Goal: Task Accomplishment & Management: Manage account settings

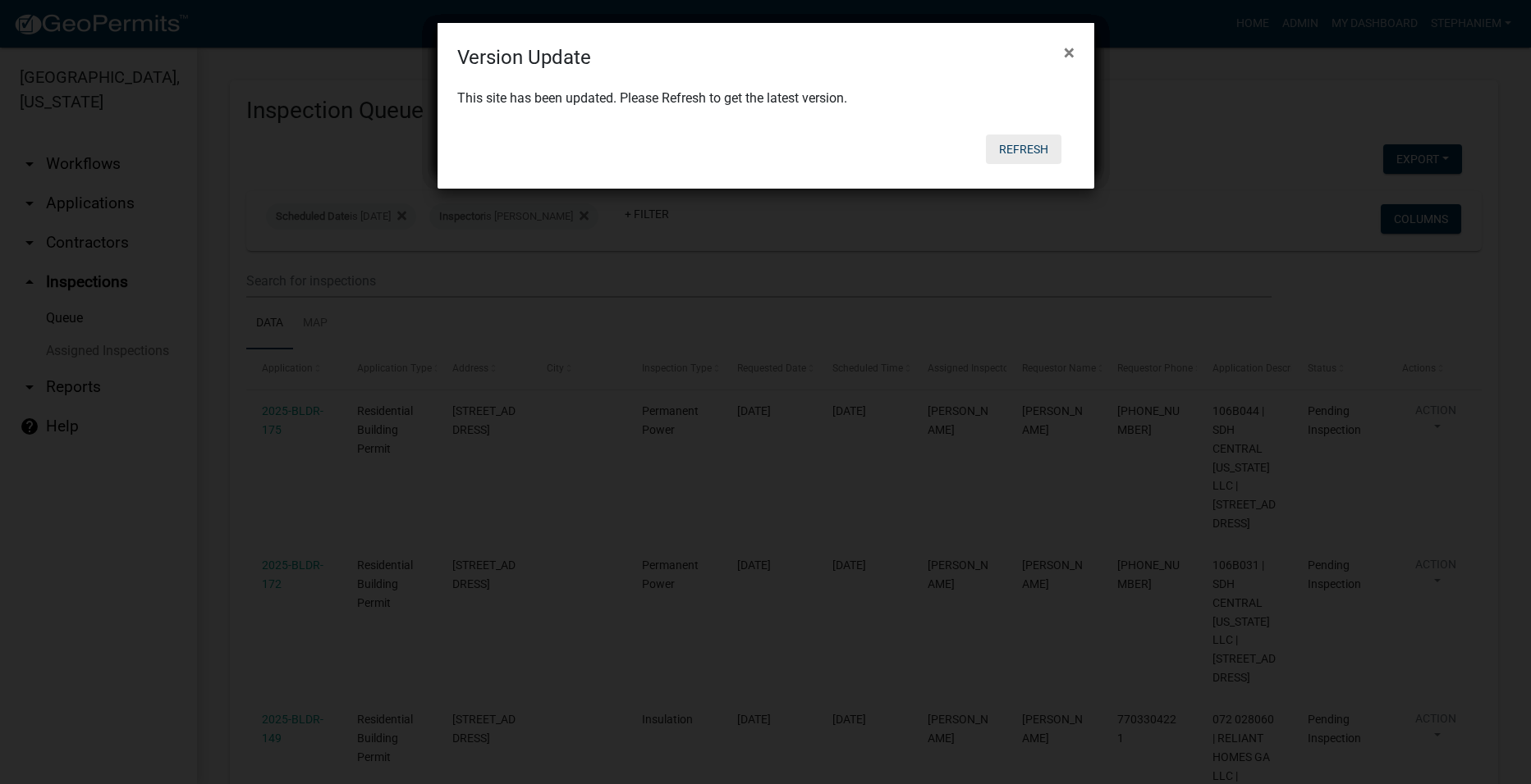
click at [1041, 144] on button "Refresh" at bounding box center [1023, 149] width 75 height 30
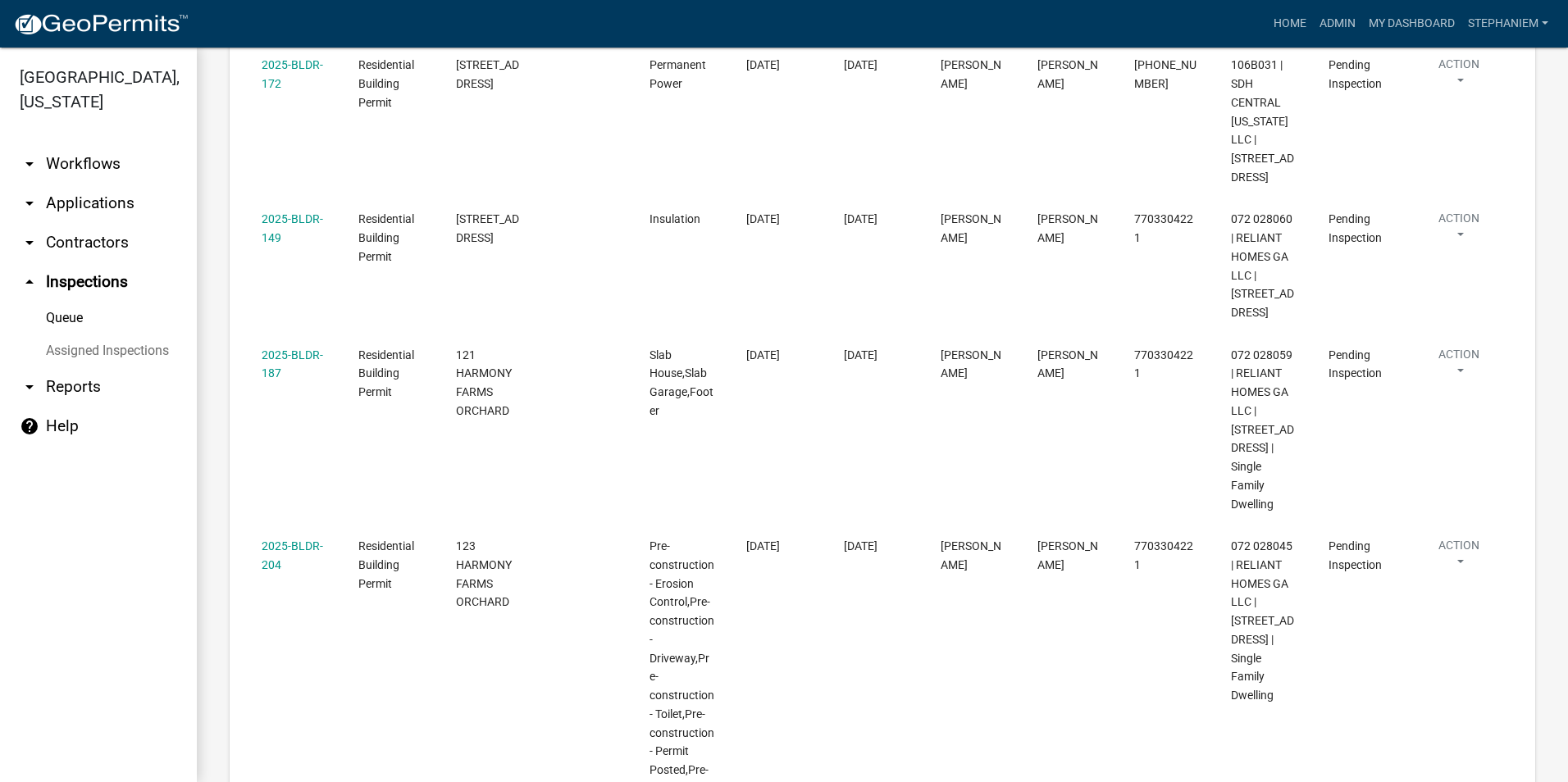
scroll to position [8, 0]
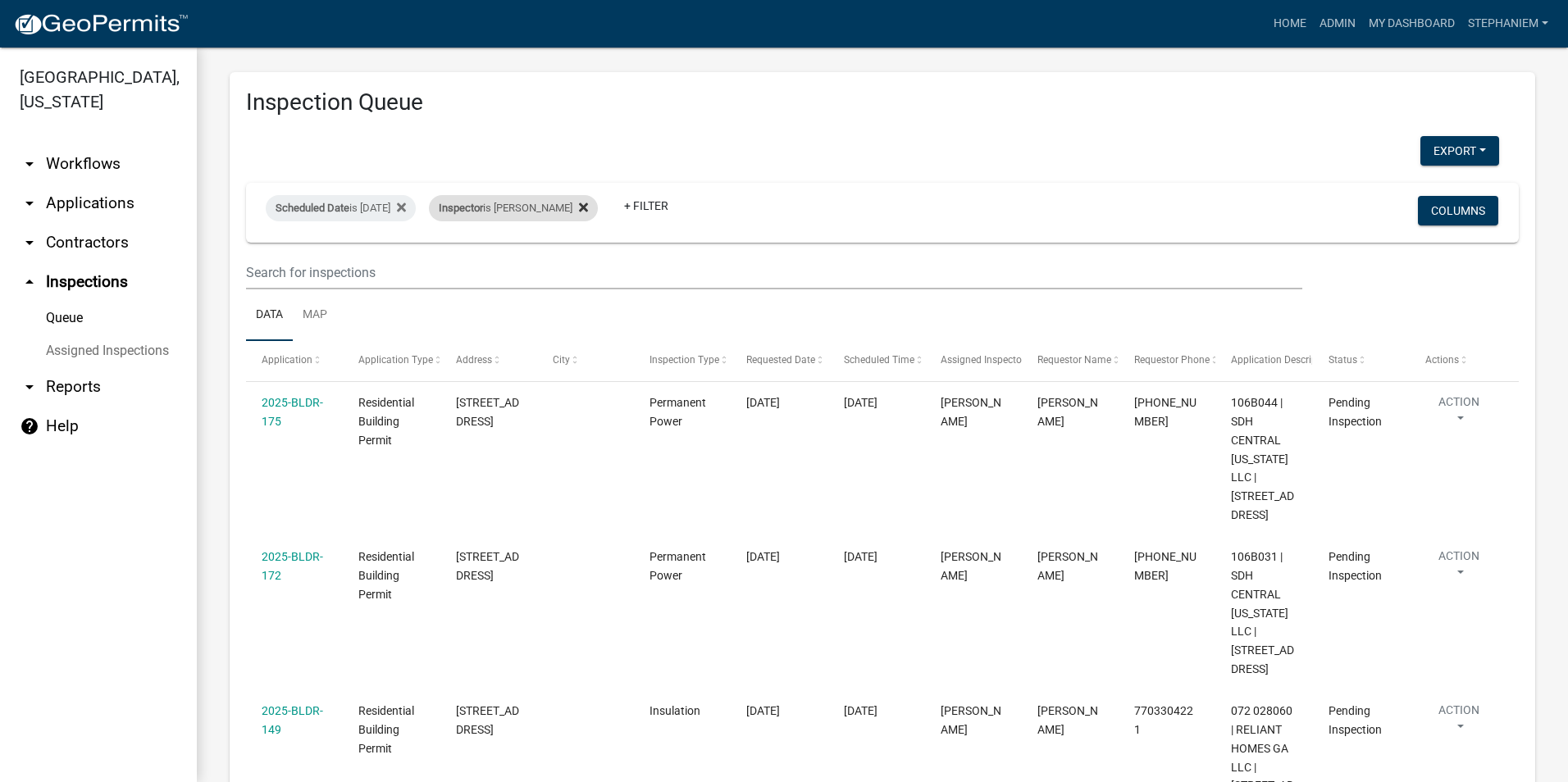
click at [588, 204] on icon at bounding box center [583, 207] width 9 height 9
select select "3: 100"
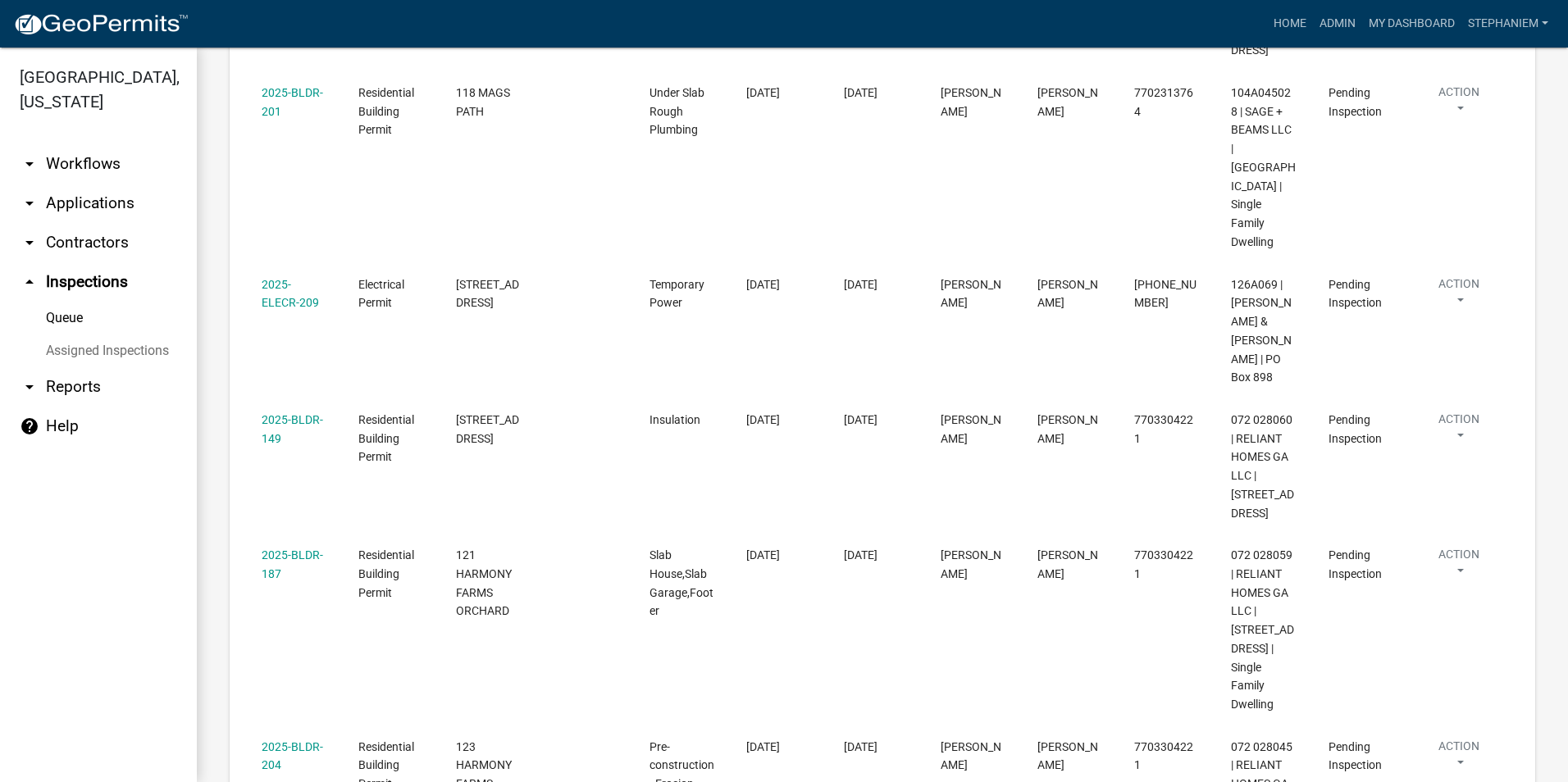
scroll to position [910, 0]
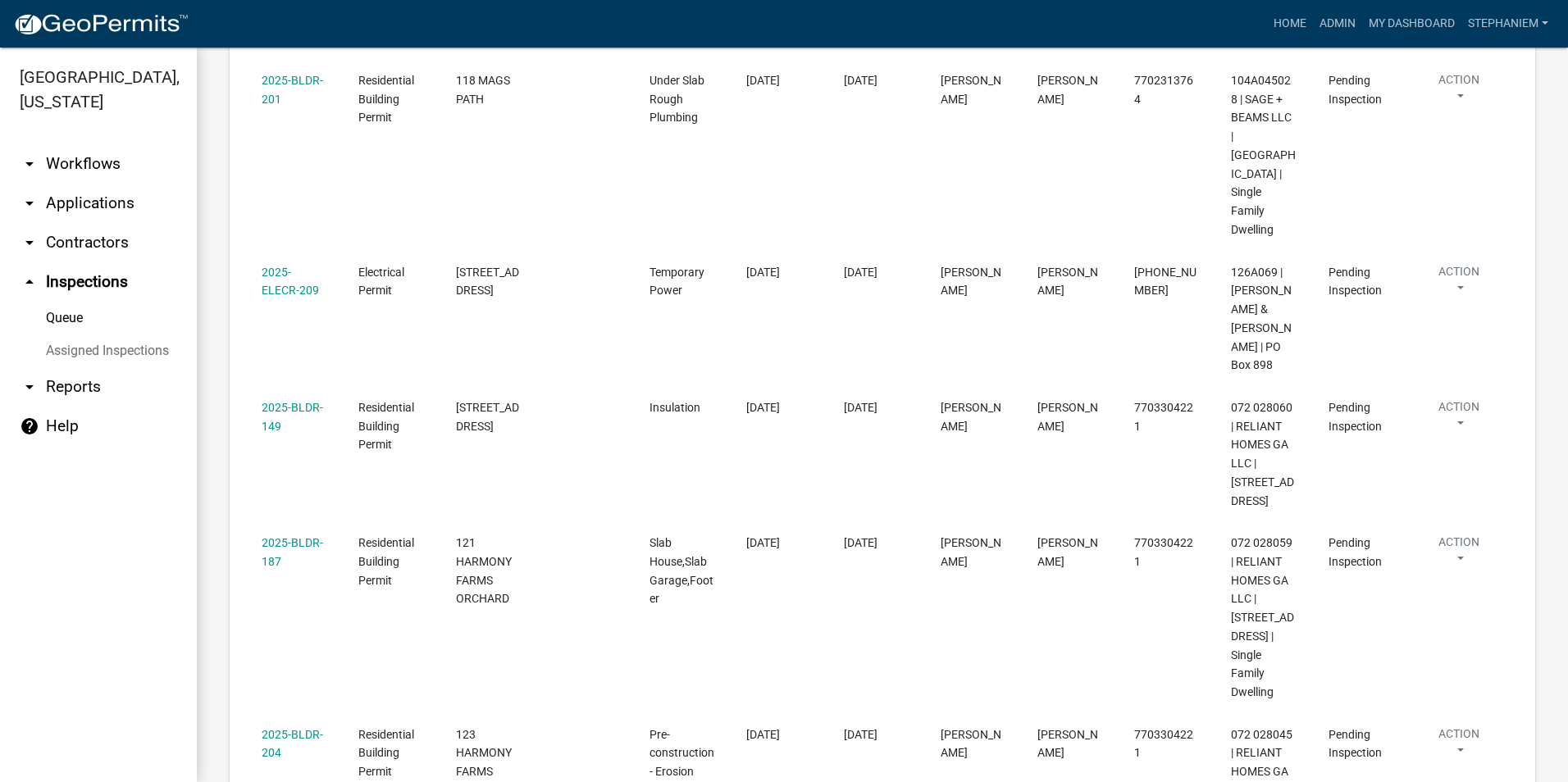
click at [89, 200] on link "arrow_drop_down Applications" at bounding box center [98, 204] width 197 height 40
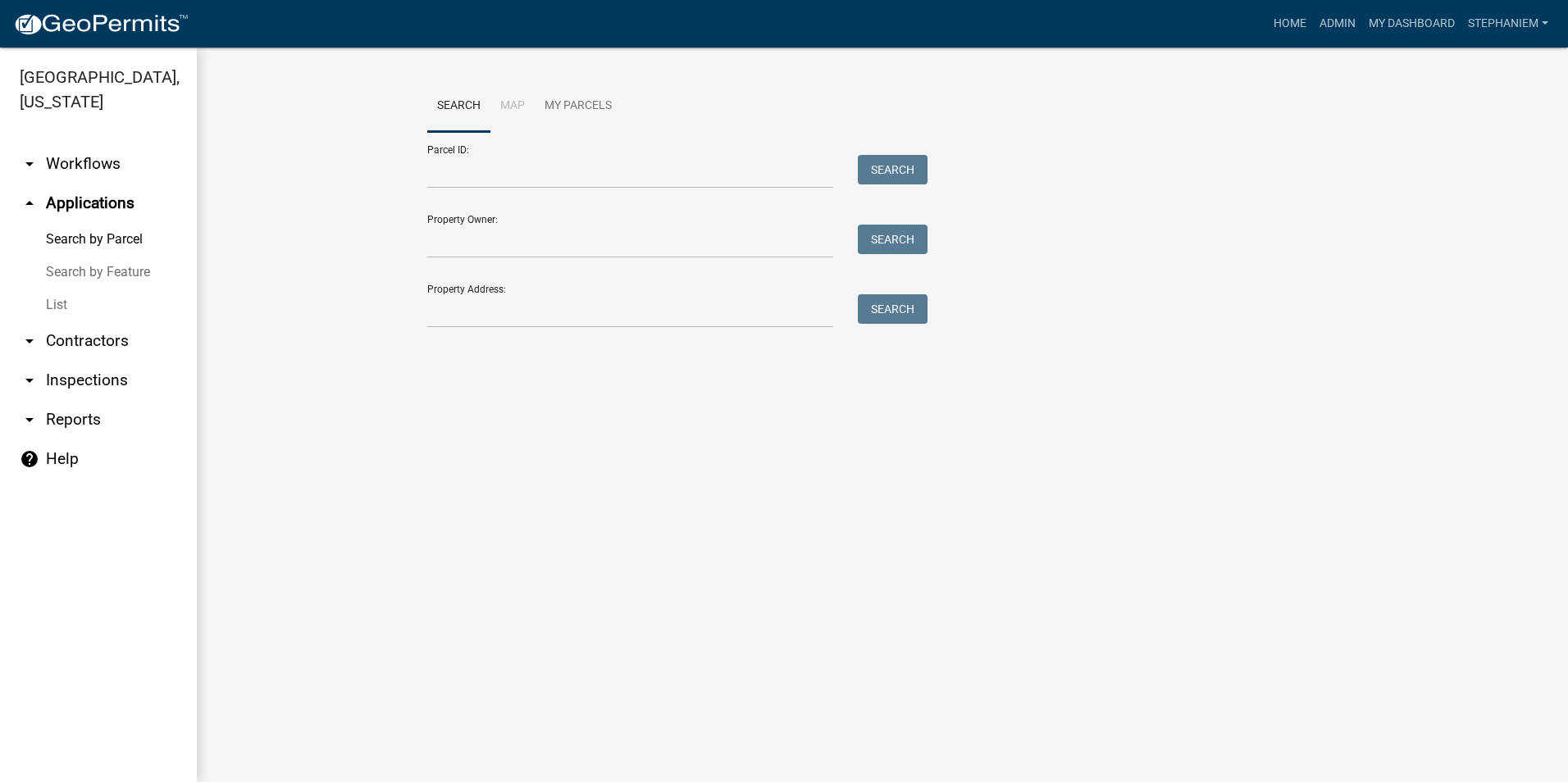
click at [119, 391] on link "arrow_drop_down Inspections" at bounding box center [98, 380] width 197 height 40
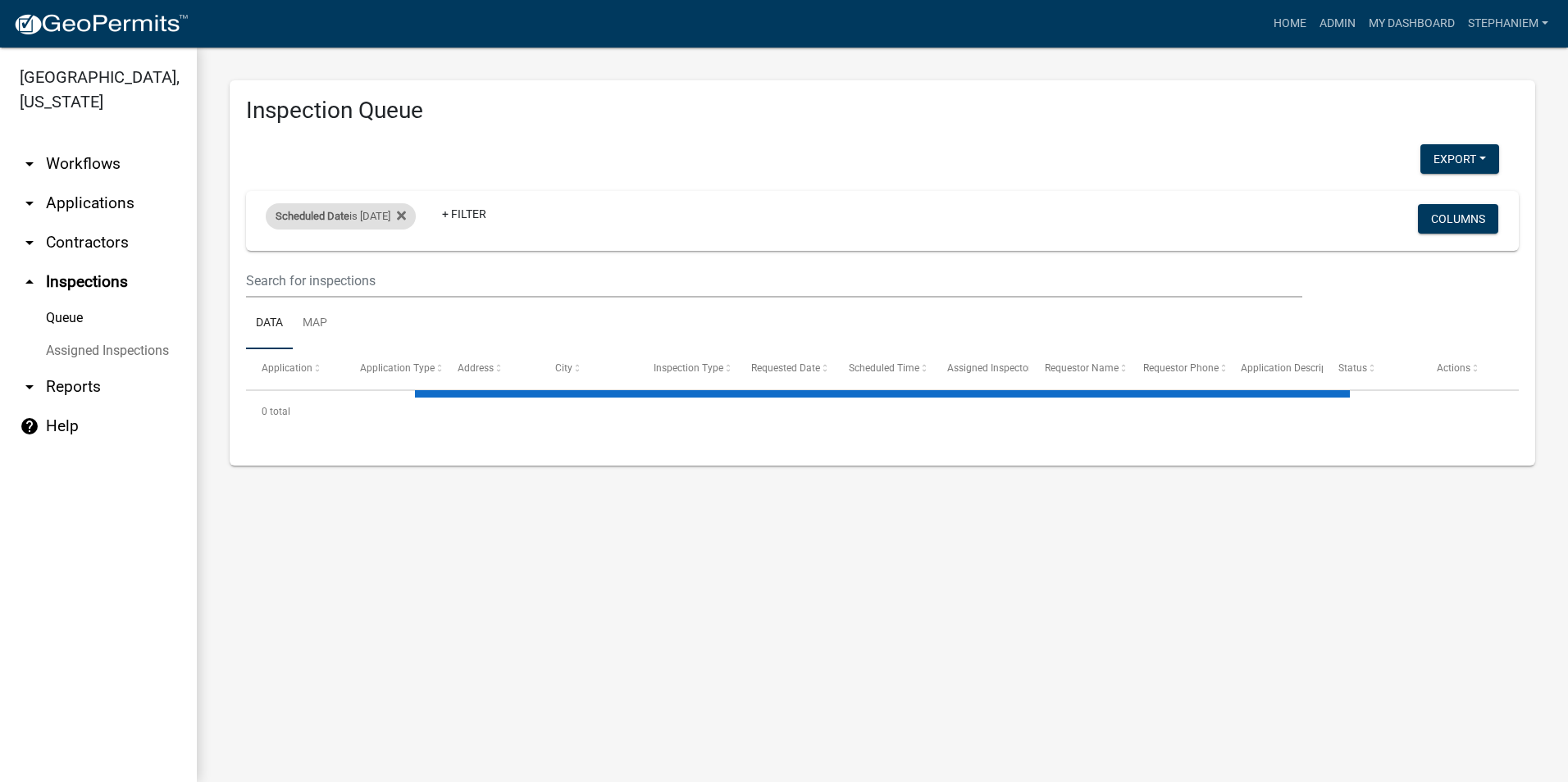
select select "3: 100"
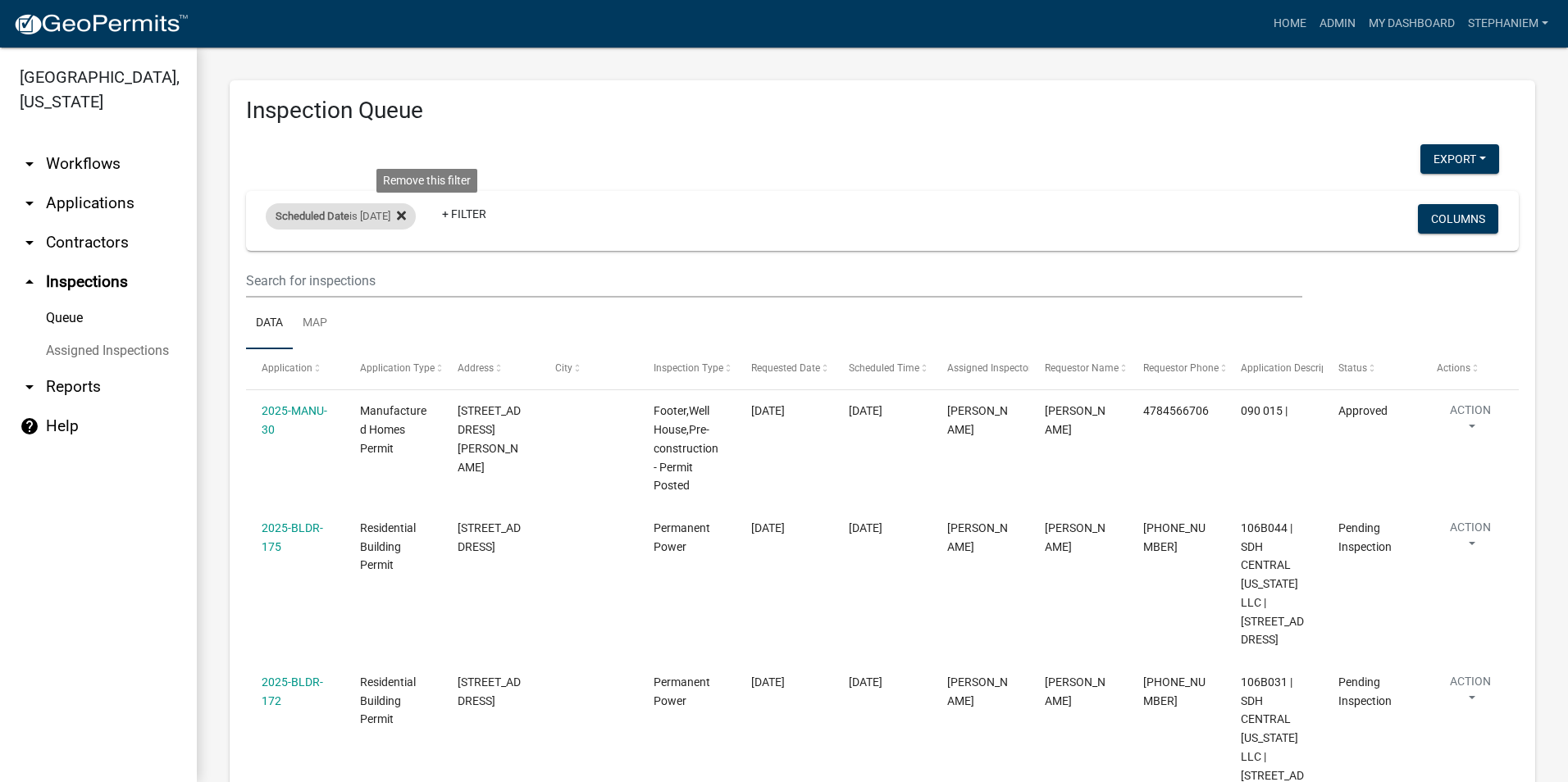
click at [406, 214] on icon at bounding box center [401, 215] width 9 height 13
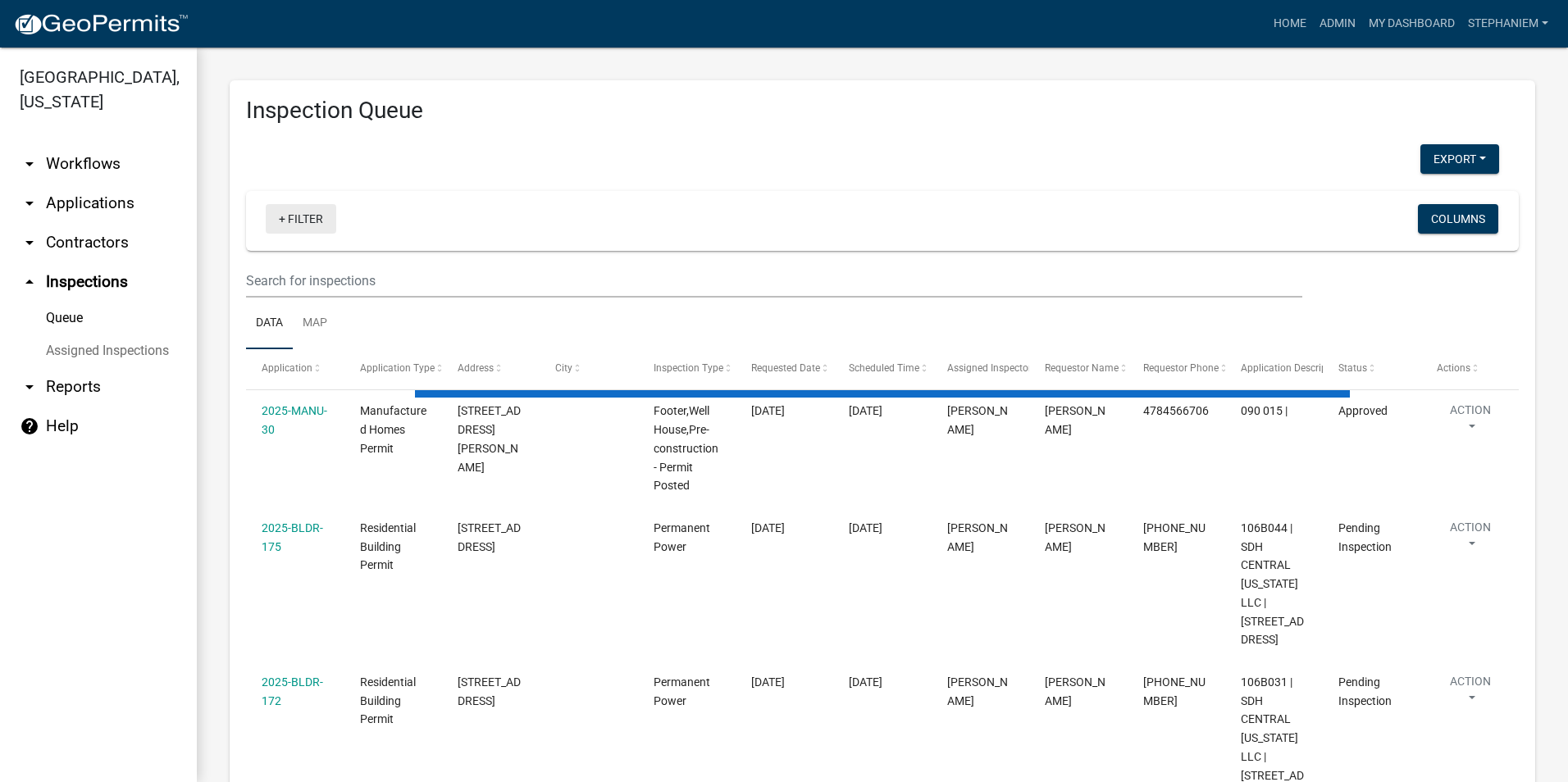
click at [323, 224] on link "+ Filter" at bounding box center [300, 219] width 70 height 30
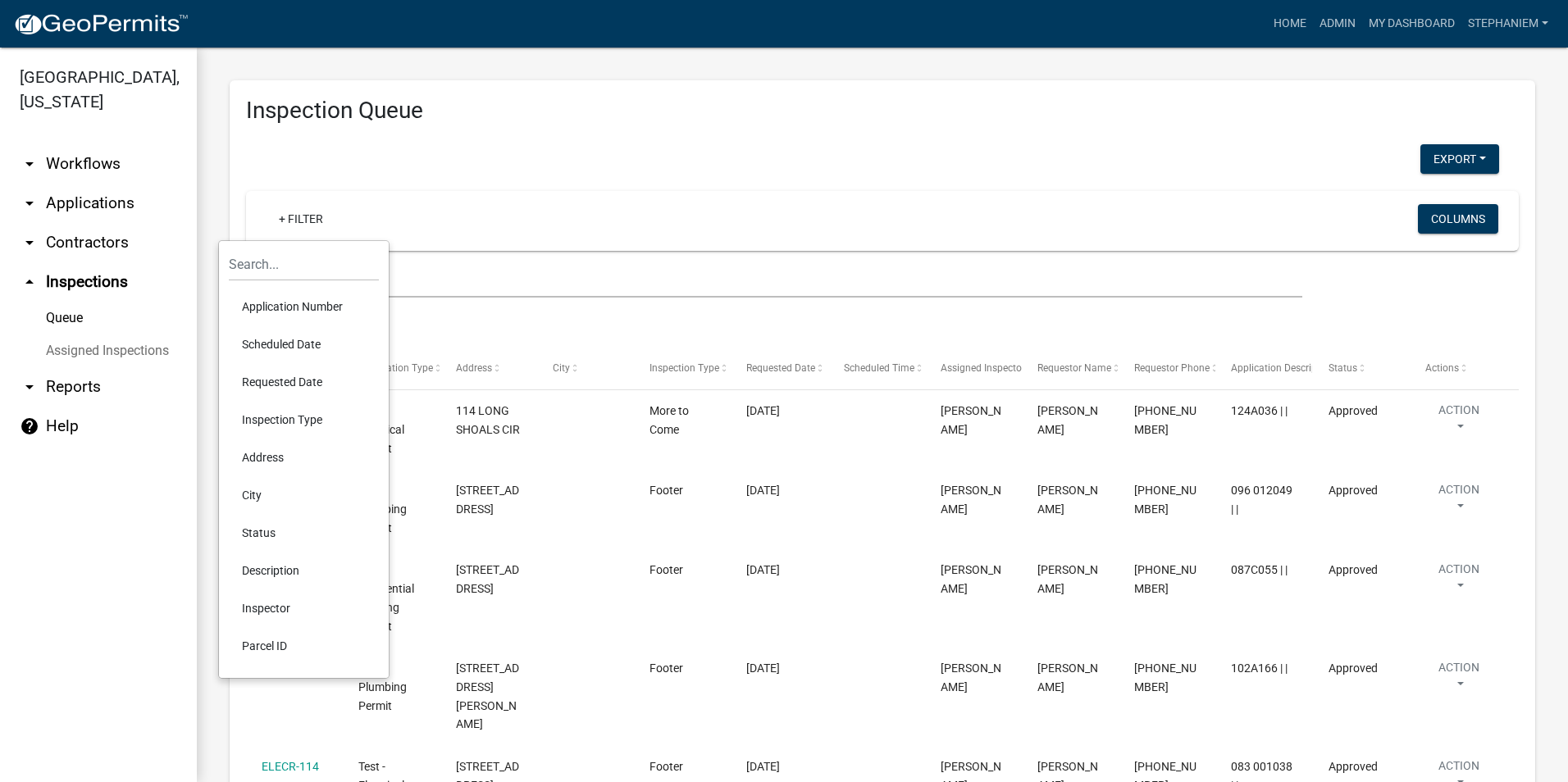
click at [280, 383] on li "Requested Date" at bounding box center [304, 382] width 150 height 38
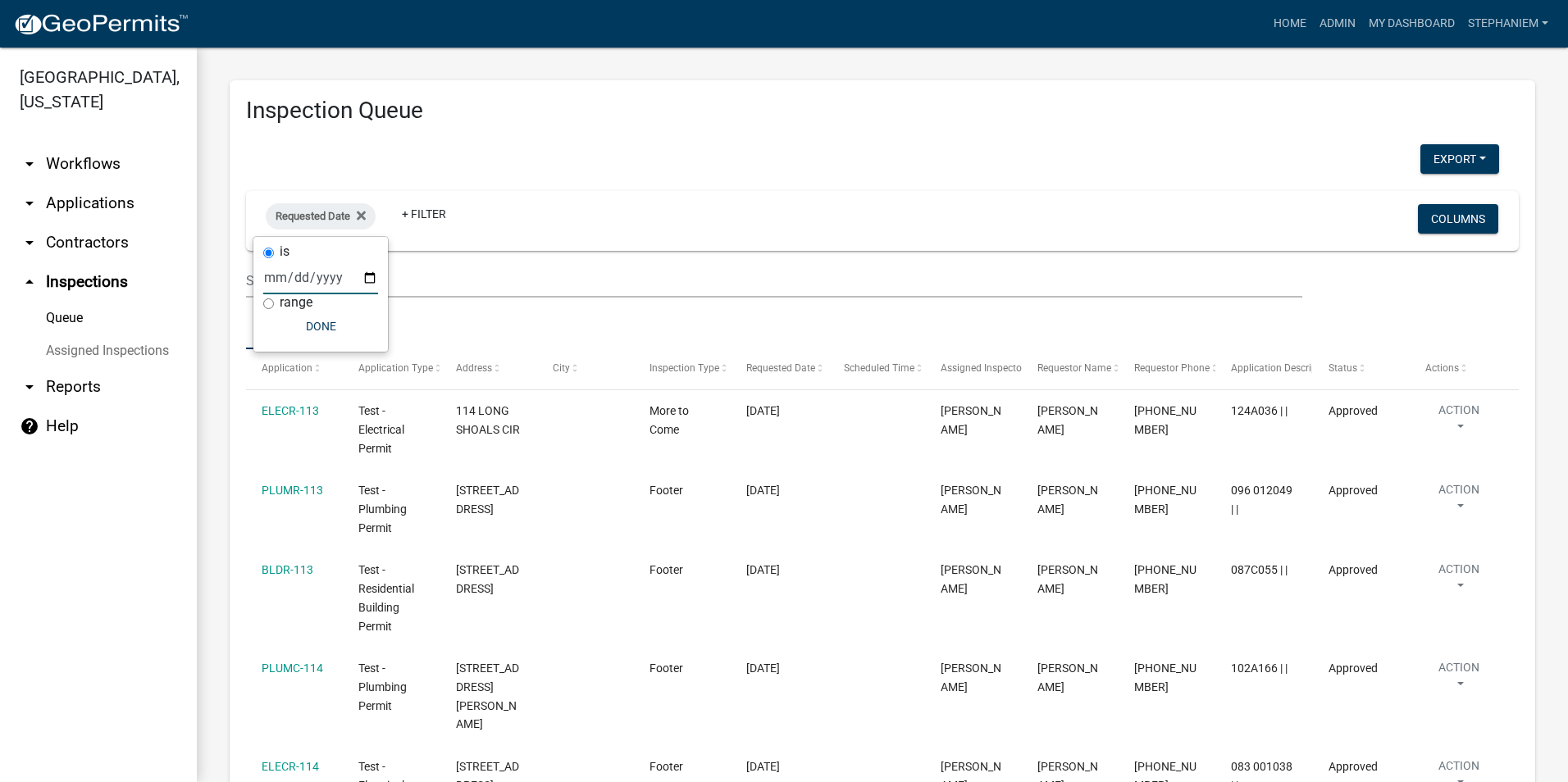
click at [366, 274] on input "date" at bounding box center [320, 277] width 115 height 34
type input "2025-08-19"
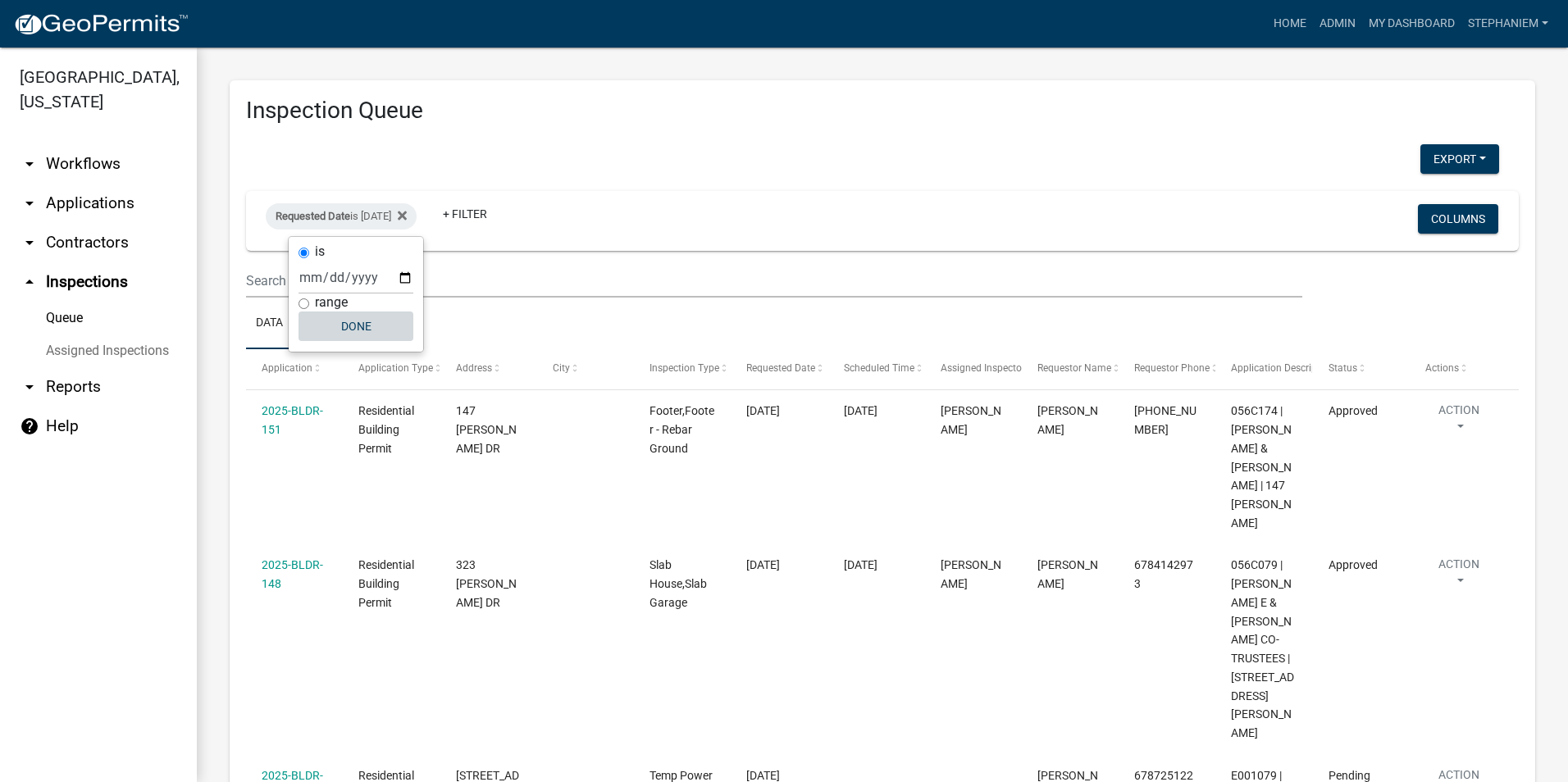
click at [332, 332] on button "Done" at bounding box center [356, 327] width 115 height 30
click at [346, 216] on span "Requested Date" at bounding box center [313, 215] width 74 height 12
click at [406, 273] on input "2025-08-19" at bounding box center [356, 277] width 115 height 34
type input "2025-08-20"
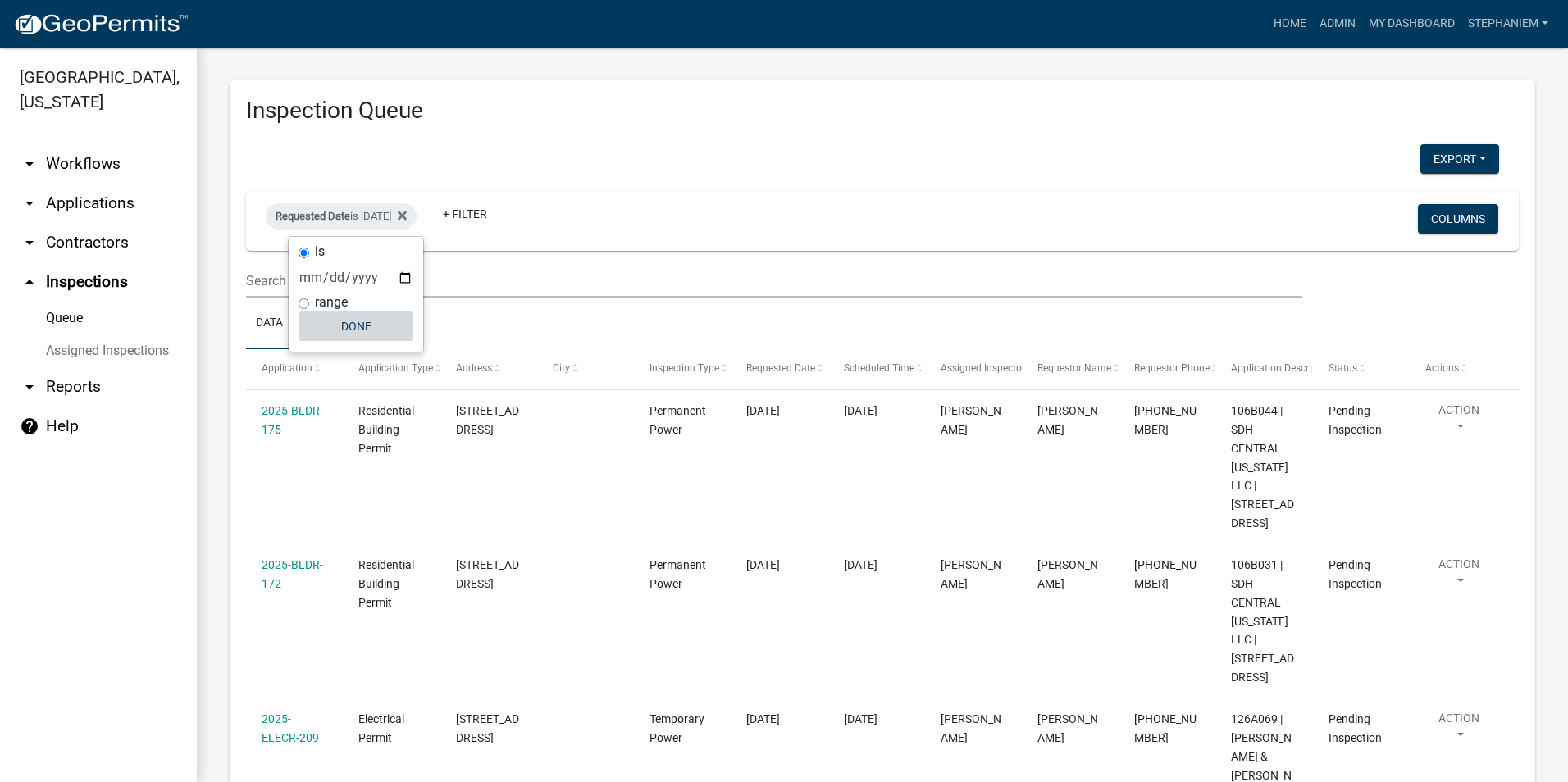
click at [365, 329] on button "Done" at bounding box center [356, 327] width 115 height 30
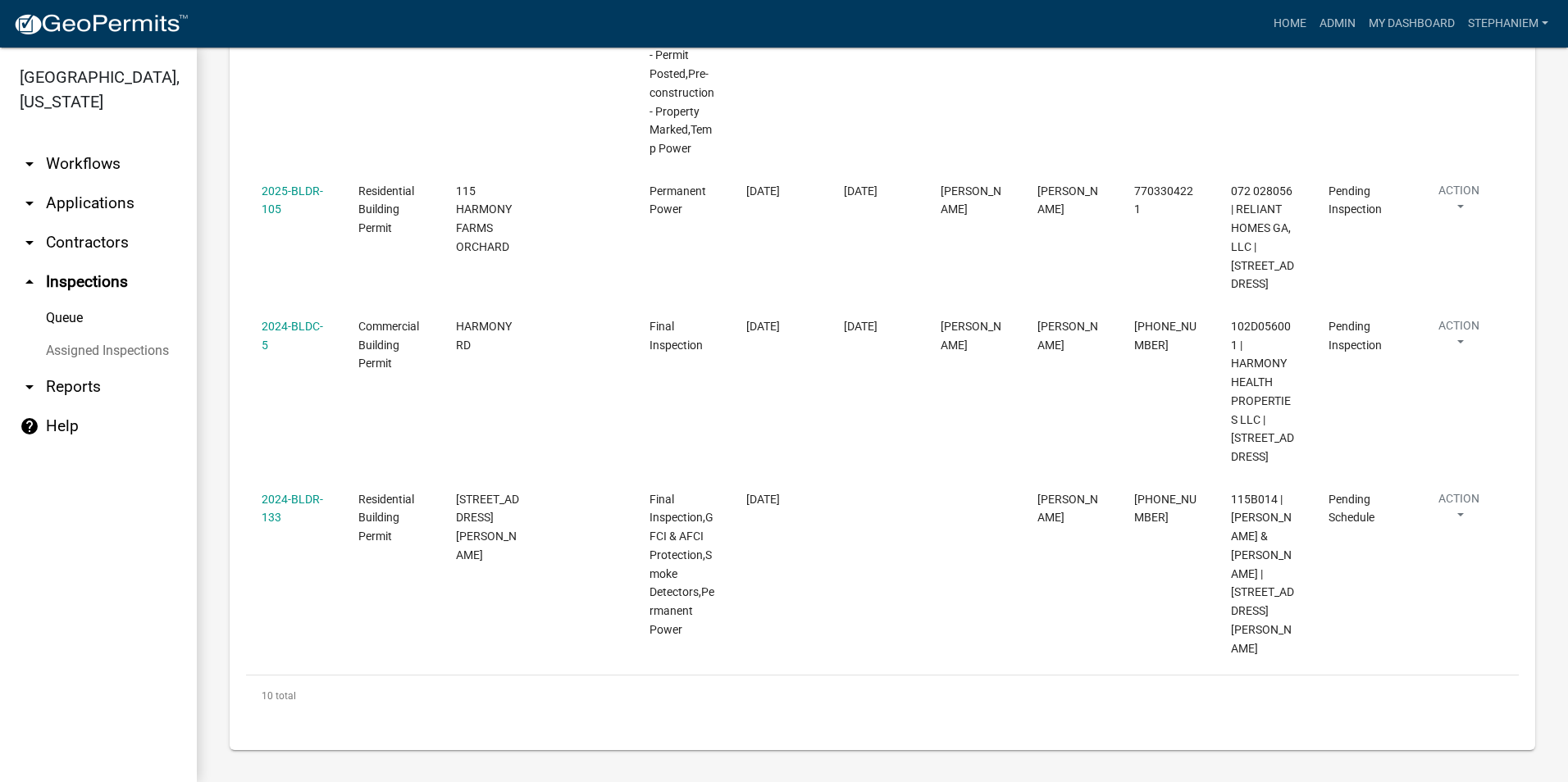
scroll to position [1729, 0]
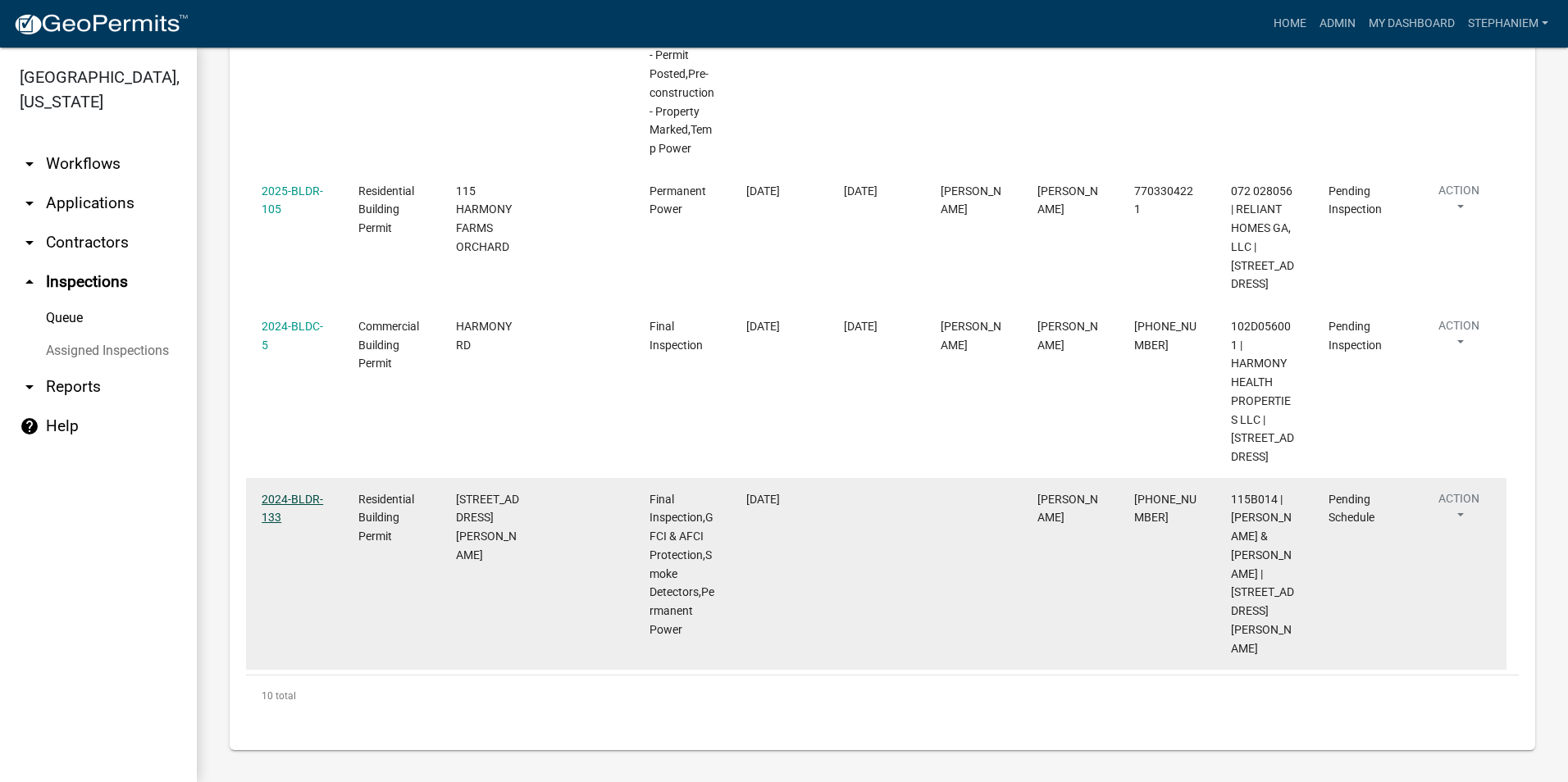
click at [296, 519] on link "2024-BLDR-133" at bounding box center [292, 508] width 62 height 32
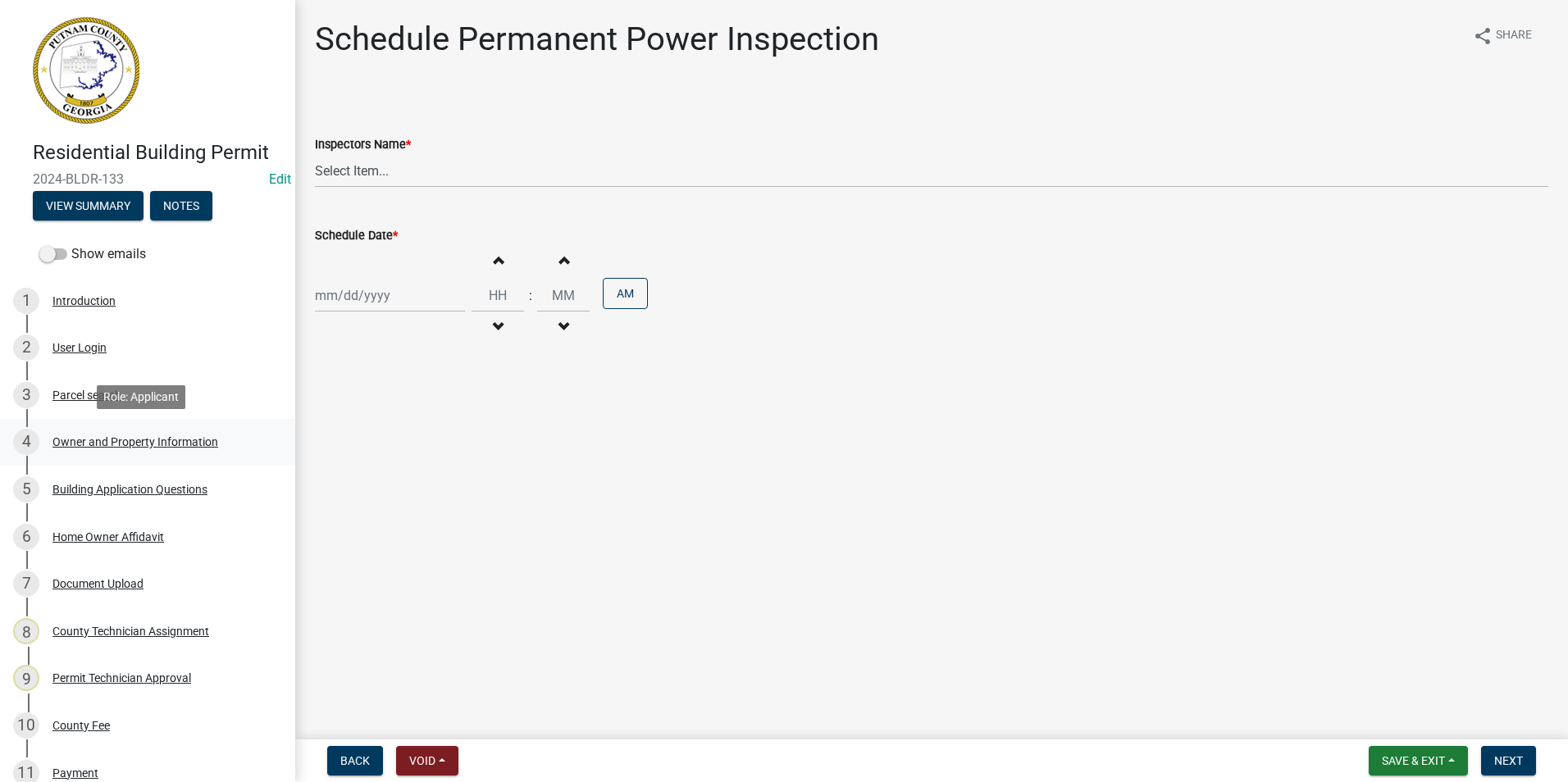
click at [91, 446] on div "Owner and Property Information" at bounding box center [135, 442] width 166 height 12
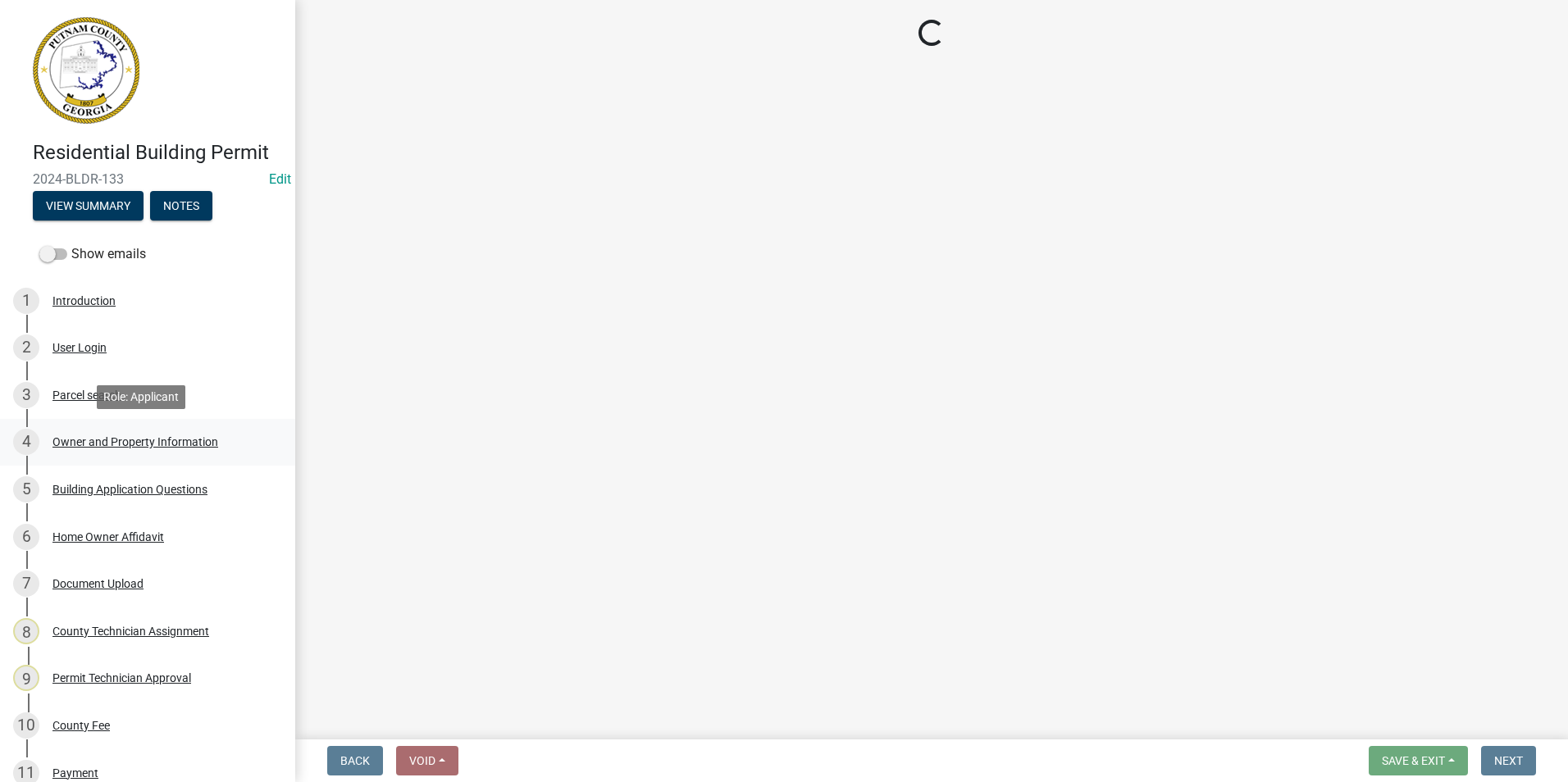
select select "78bfdc44-73ff-456e-a557-d4c99b9c08be"
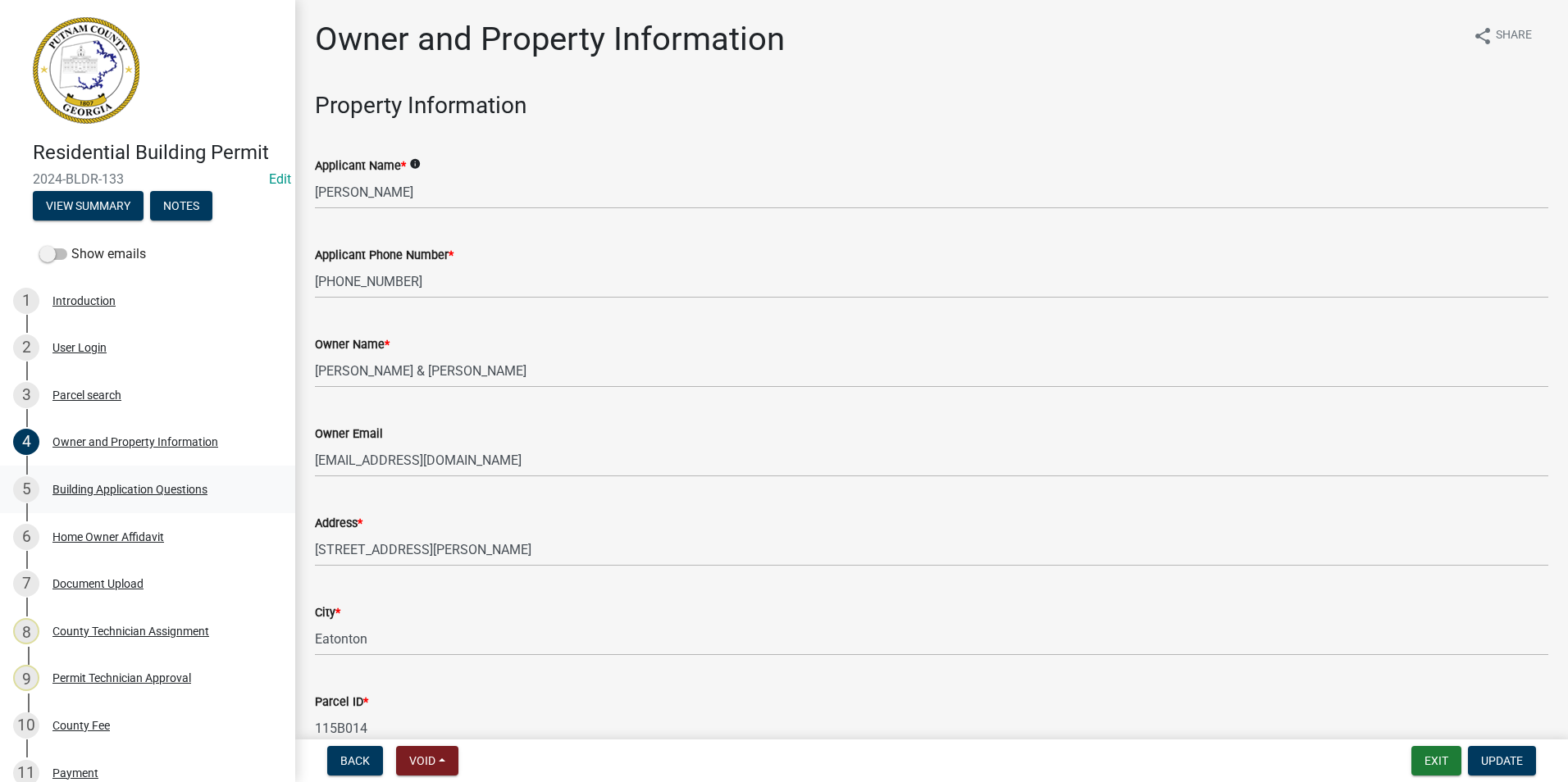
click at [119, 484] on div "Building Application Questions" at bounding box center [130, 489] width 155 height 12
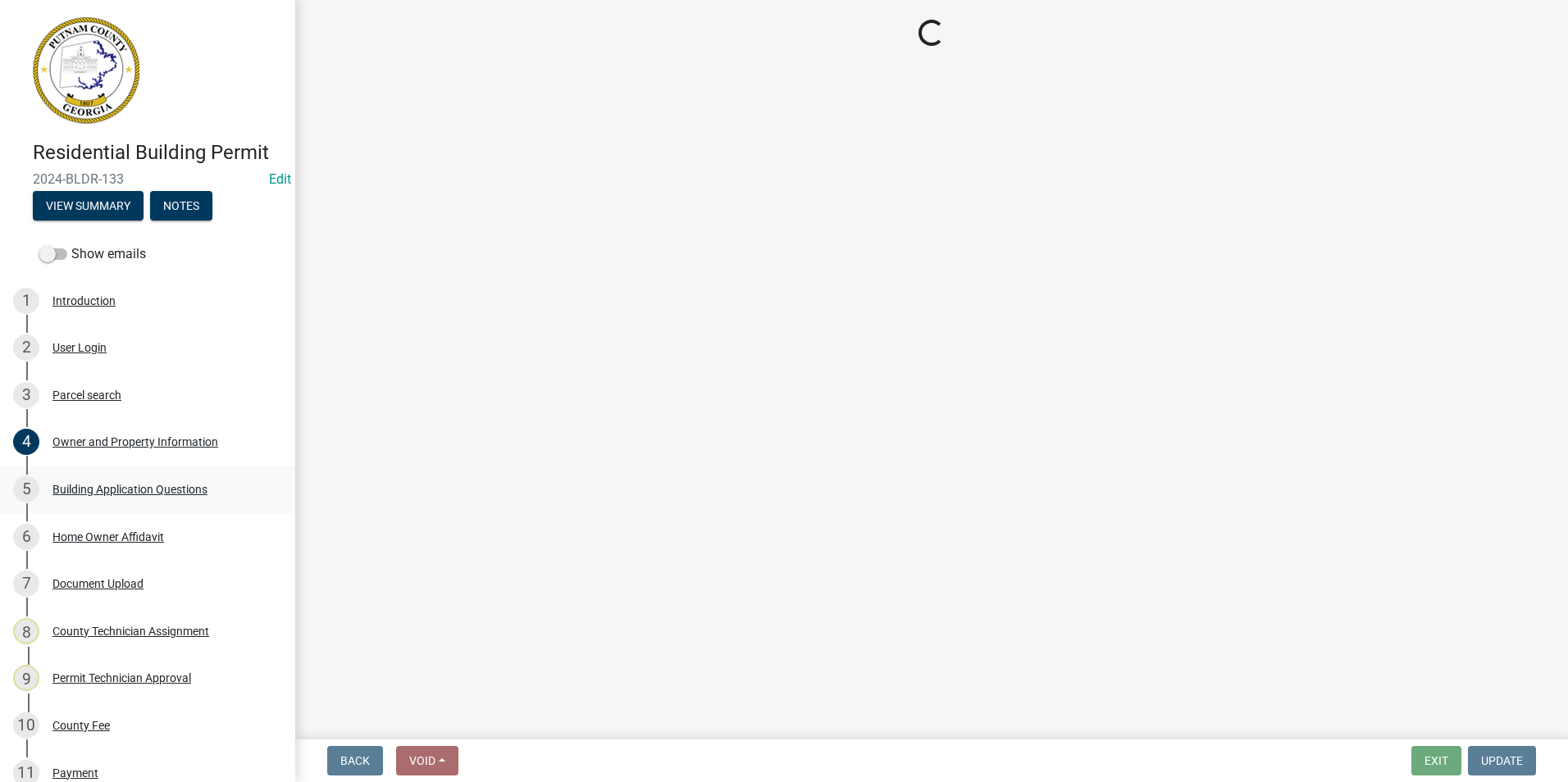
select select "2ec94193-6885-4dbb-8fbc-a6ee81e417fe"
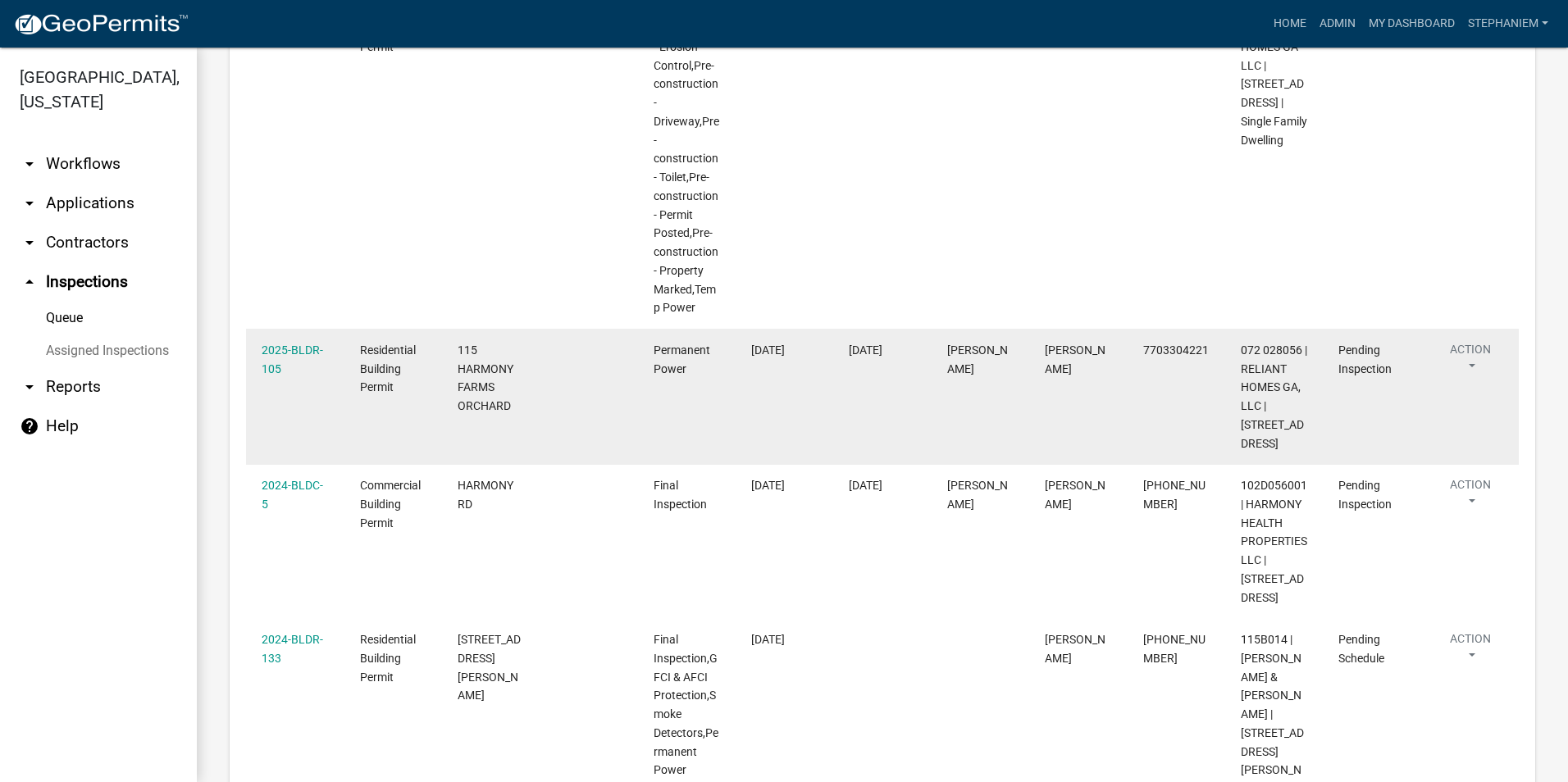
scroll to position [1692, 0]
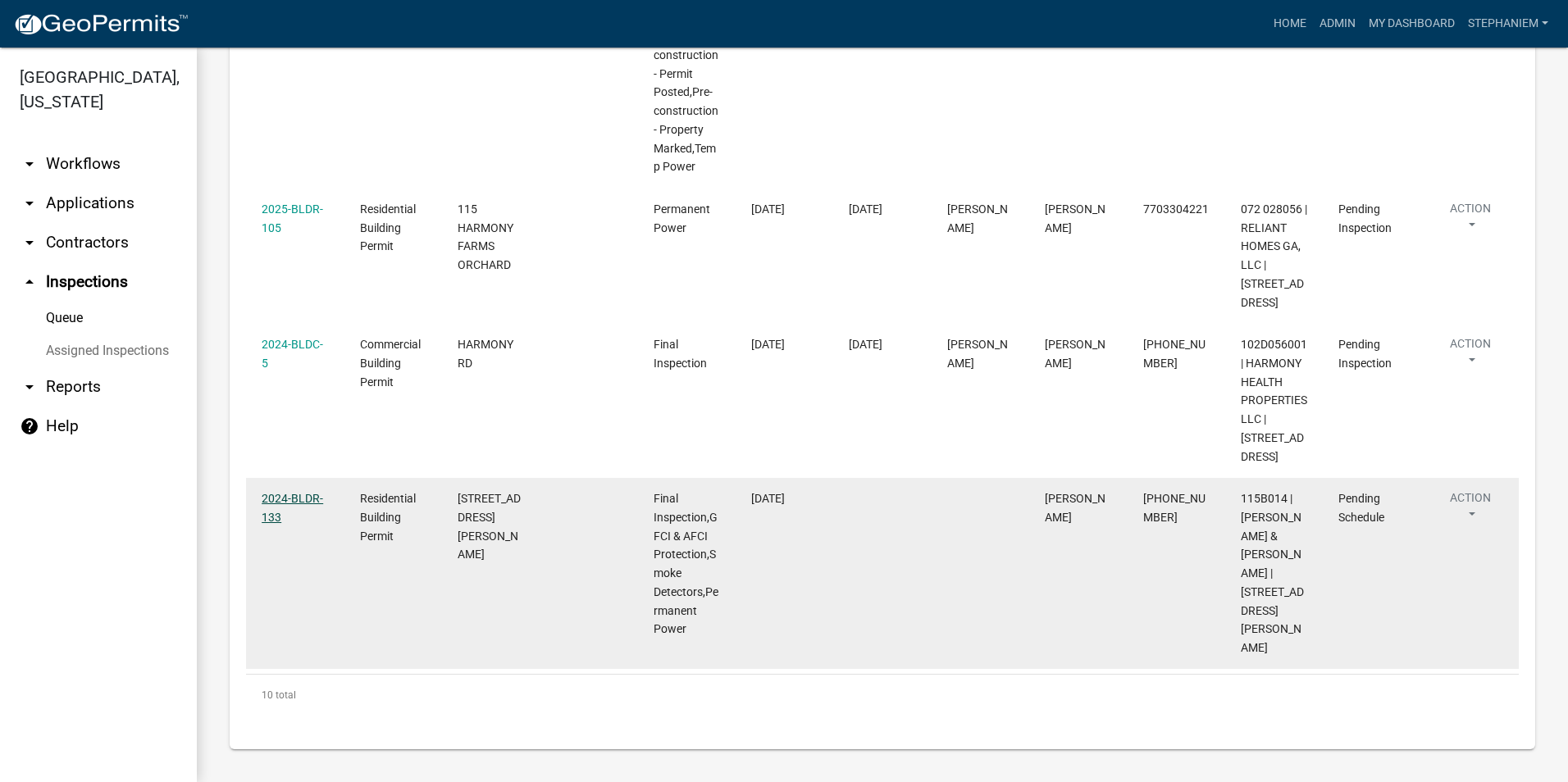
click at [297, 516] on link "2024-BLDR-133" at bounding box center [292, 507] width 62 height 32
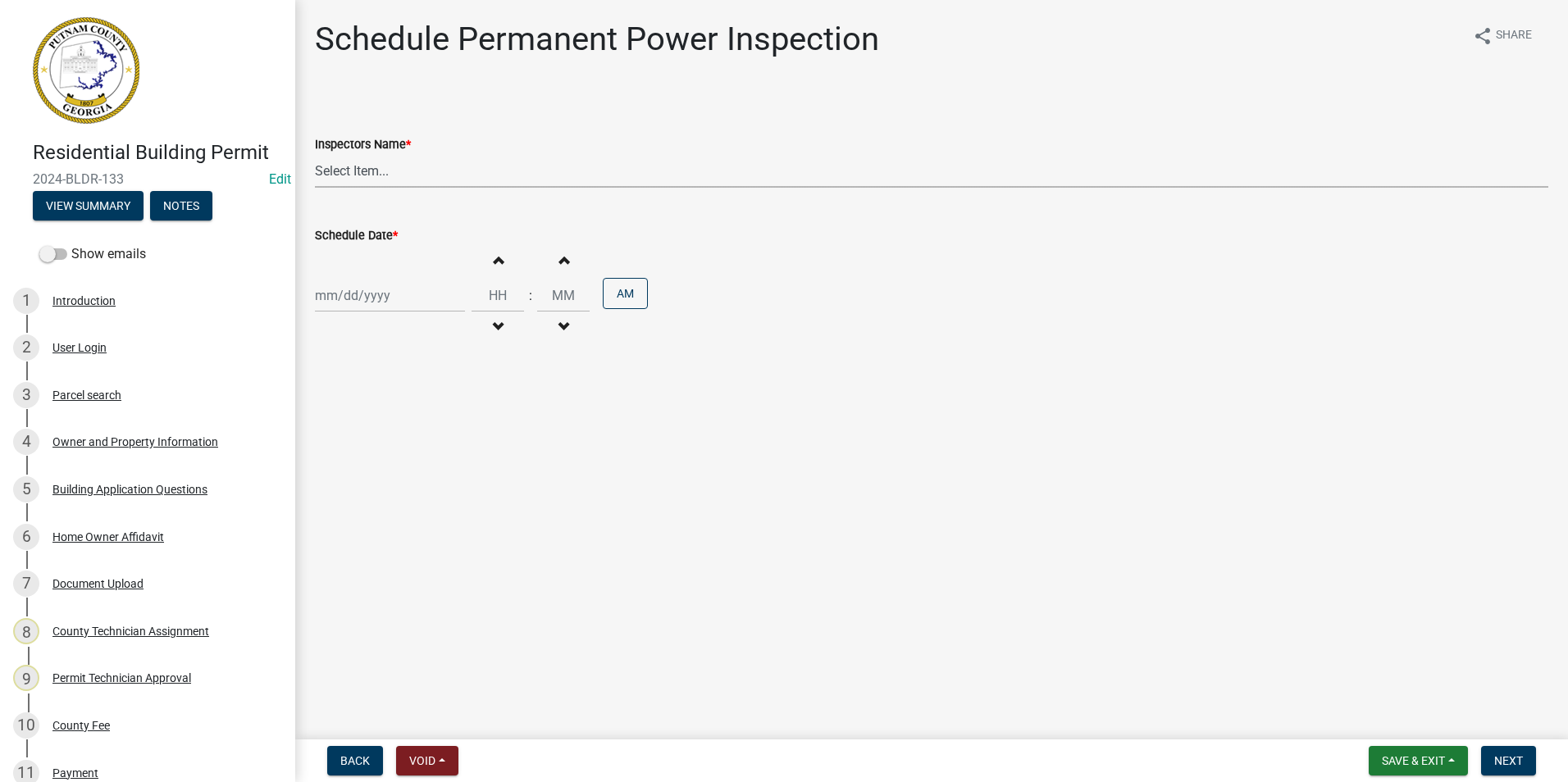
click at [345, 163] on select "Select Item... mrivera (Michele Rivera) jstokes (Jerry Stokes) asmith105 (Antho…" at bounding box center [931, 171] width 1233 height 34
select select "a0ea4169-8540-4a2c-b9f4-cf4c1ffdeb95"
click at [315, 154] on select "Select Item... mrivera (Michele Rivera) jstokes (Jerry Stokes) asmith105 (Antho…" at bounding box center [931, 171] width 1233 height 34
select select "8"
select select "2025"
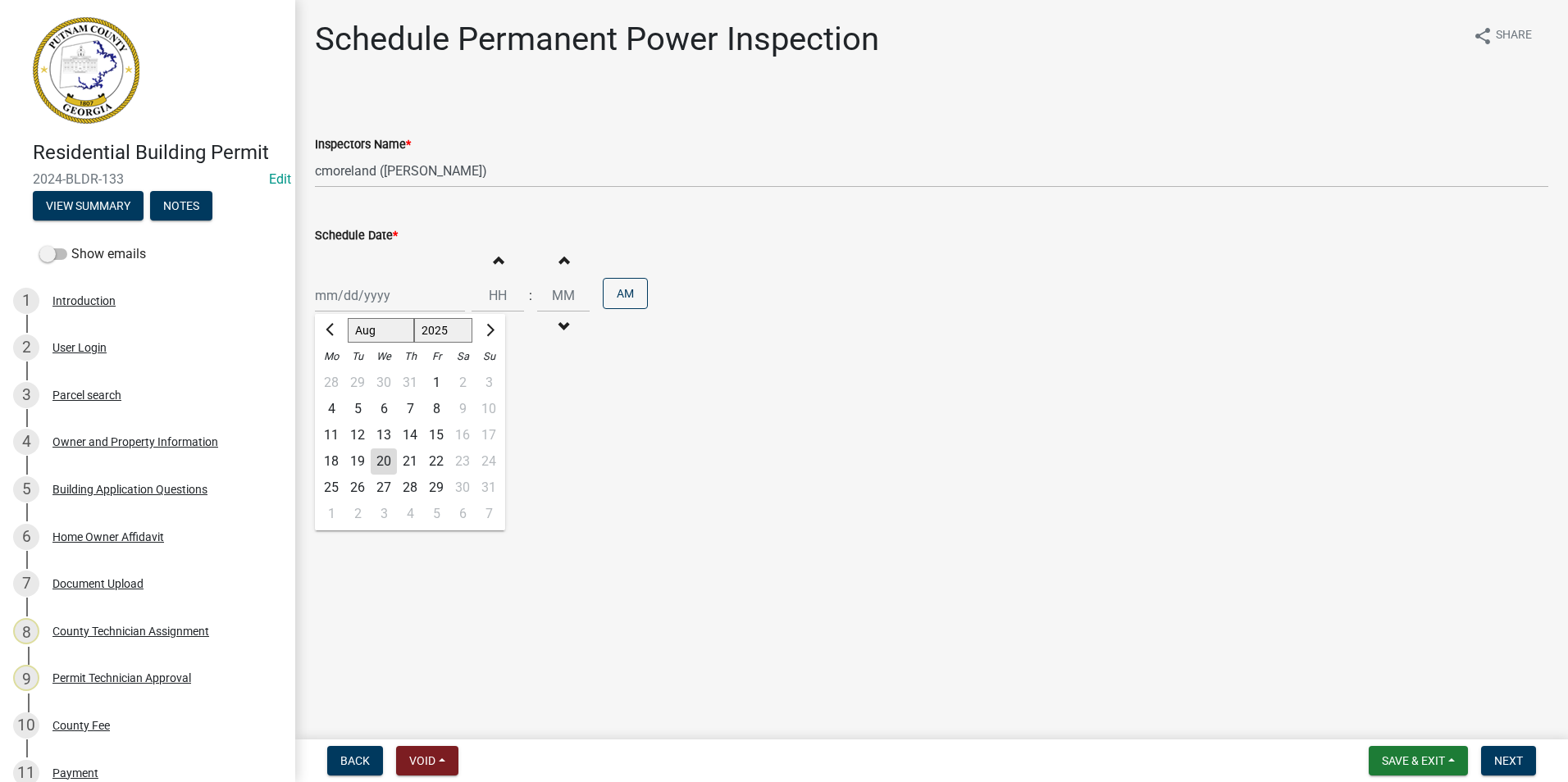
click at [352, 309] on div "Jan Feb Mar Apr May Jun Jul Aug Sep Oct Nov Dec 1525 1526 1527 1528 1529 1530 1…" at bounding box center [390, 295] width 150 height 34
click at [401, 457] on div "21" at bounding box center [410, 462] width 26 height 26
type input "08/21/2025"
click at [1520, 768] on button "Next" at bounding box center [1508, 761] width 55 height 30
click at [335, 174] on select "Select Item... mrivera (Michele Rivera) jstokes (Jerry Stokes) asmith105 (Antho…" at bounding box center [931, 171] width 1233 height 34
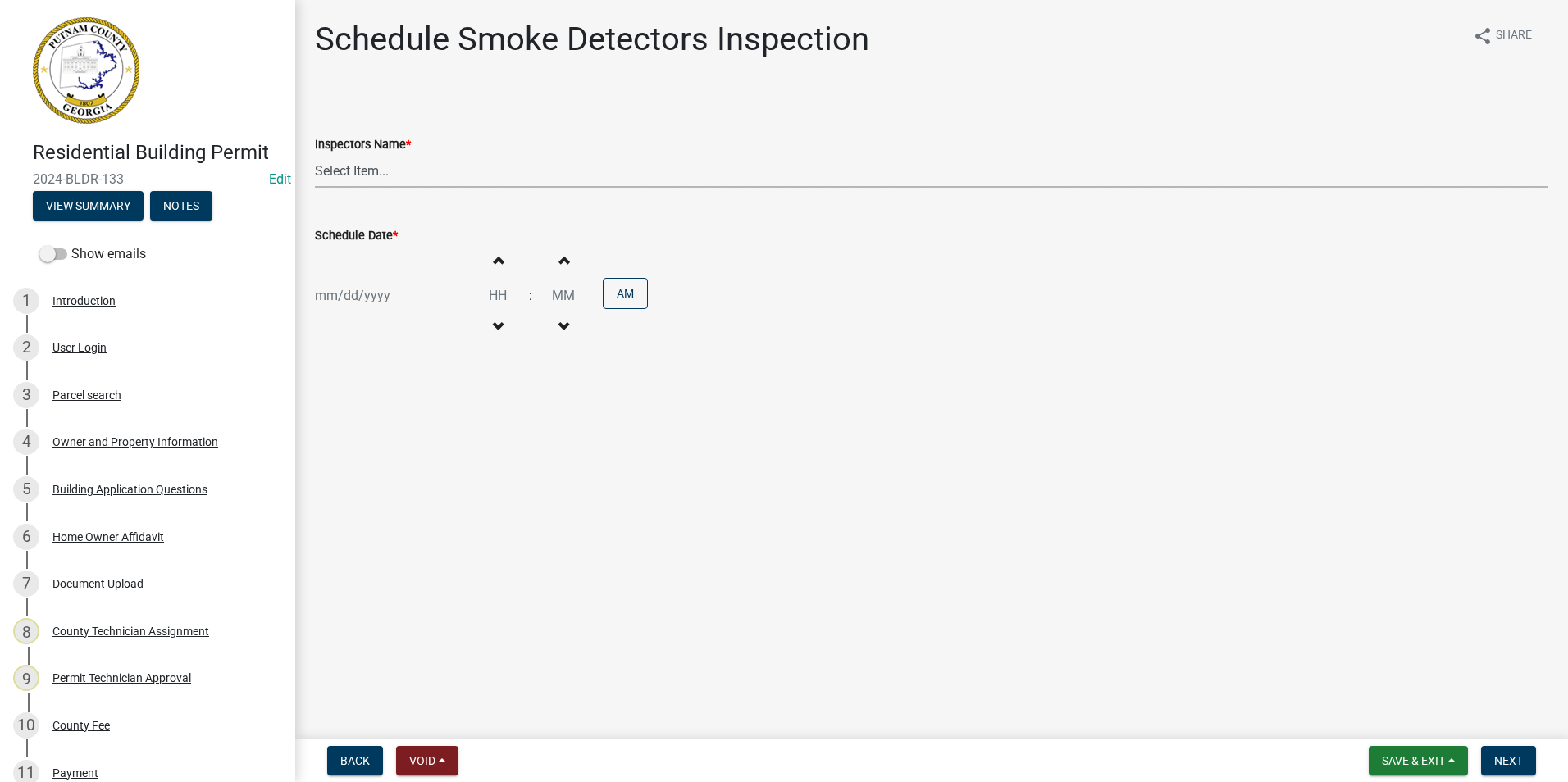
select select "a0ea4169-8540-4a2c-b9f4-cf4c1ffdeb95"
click at [315, 154] on select "Select Item... mrivera (Michele Rivera) jstokes (Jerry Stokes) asmith105 (Antho…" at bounding box center [931, 171] width 1233 height 34
click at [346, 286] on div at bounding box center [390, 295] width 150 height 34
select select "8"
select select "2025"
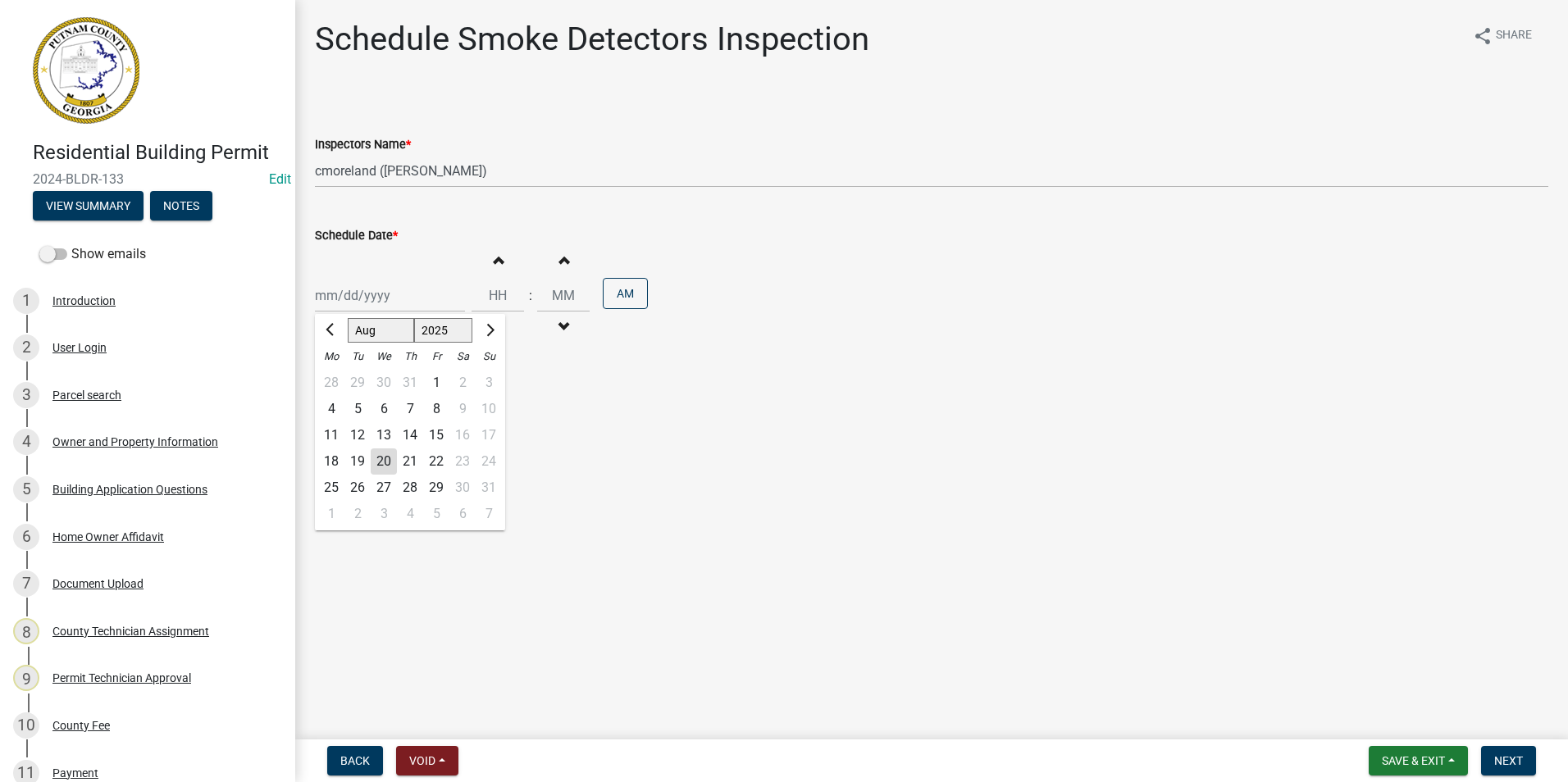
click at [408, 459] on div "21" at bounding box center [410, 462] width 26 height 26
type input "[DATE]"
click at [1500, 762] on span "Next" at bounding box center [1508, 761] width 29 height 13
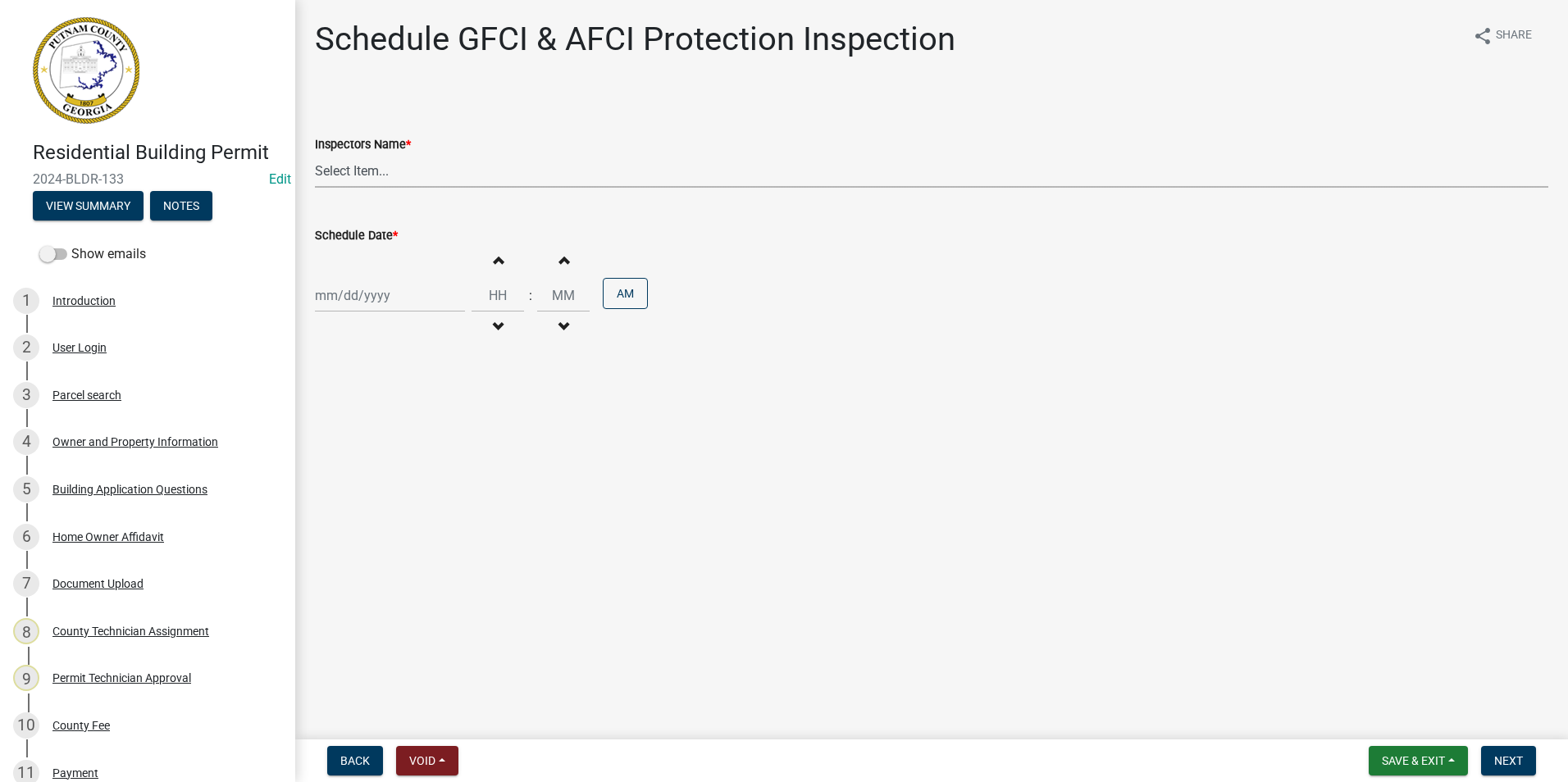
click at [376, 176] on select "Select Item... mrivera (Michele Rivera) jstokes (Jerry Stokes) asmith105 (Antho…" at bounding box center [931, 171] width 1233 height 34
select select "a0ea4169-8540-4a2c-b9f4-cf4c1ffdeb95"
click at [315, 154] on select "Select Item... mrivera (Michele Rivera) jstokes (Jerry Stokes) asmith105 (Antho…" at bounding box center [931, 171] width 1233 height 34
select select "8"
select select "2025"
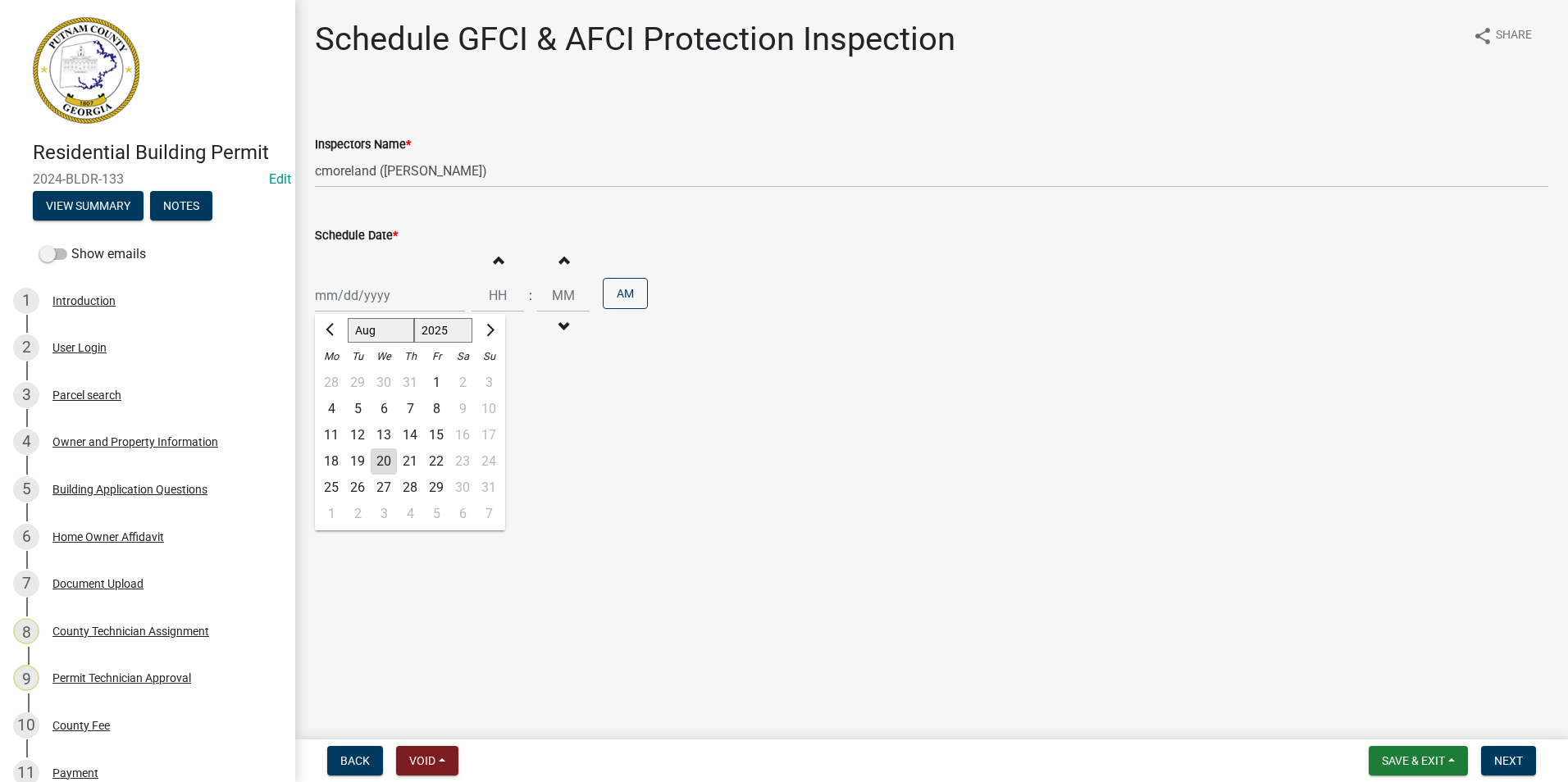
click at [374, 305] on div "Jan Feb Mar Apr May Jun Jul Aug Sep Oct Nov Dec 1525 1526 1527 1528 1529 1530 1…" at bounding box center [390, 295] width 150 height 34
click at [414, 458] on div "21" at bounding box center [410, 462] width 26 height 26
type input "[DATE]"
click at [1509, 766] on span "Next" at bounding box center [1508, 761] width 29 height 13
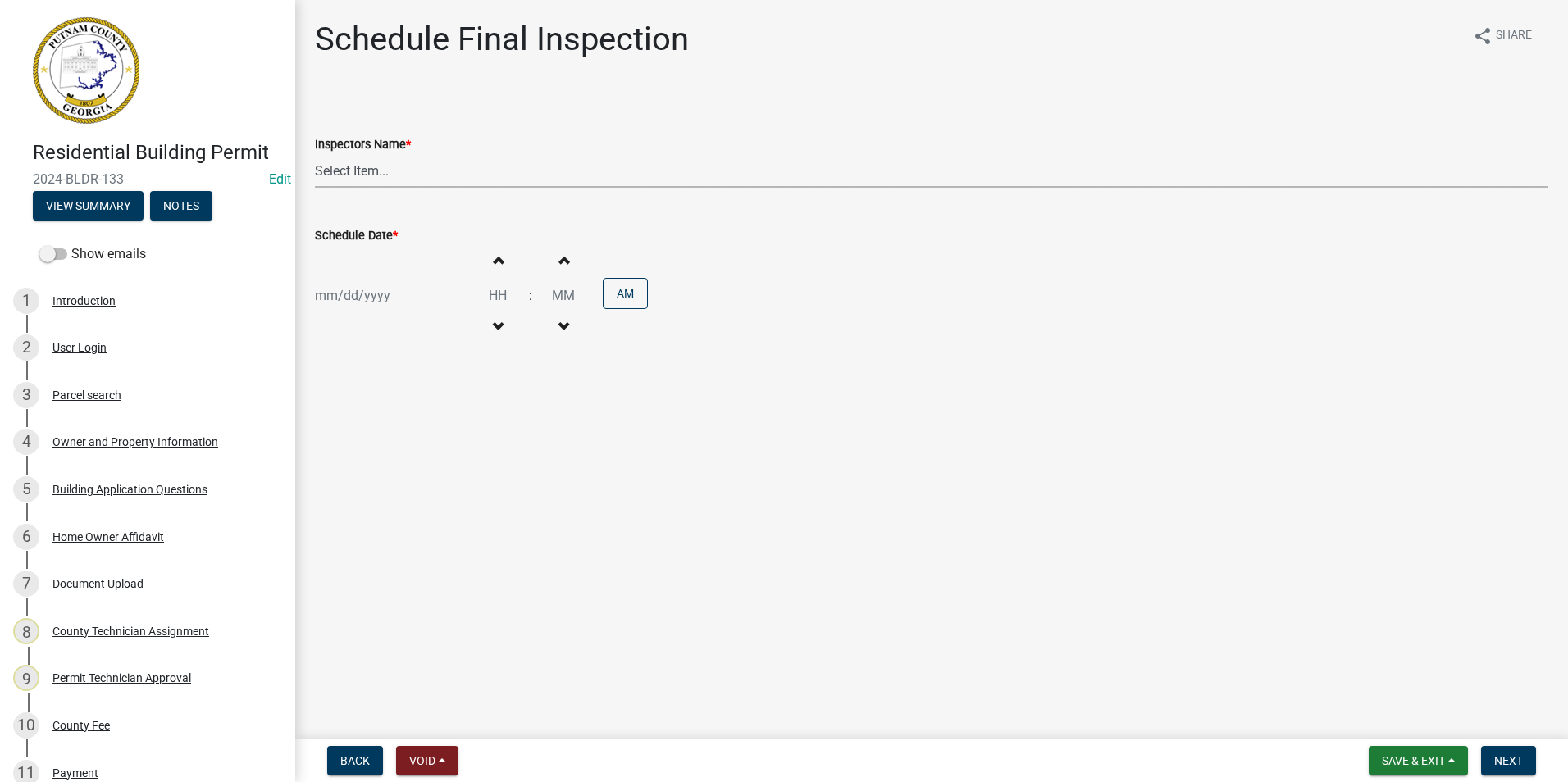
click at [412, 171] on select "Select Item... mrivera (Michele Rivera) jstokes (Jerry Stokes) asmith105 (Antho…" at bounding box center [931, 171] width 1233 height 34
select select "a0ea4169-8540-4a2c-b9f4-cf4c1ffdeb95"
click at [315, 154] on select "Select Item... mrivera (Michele Rivera) jstokes (Jerry Stokes) asmith105 (Antho…" at bounding box center [931, 171] width 1233 height 34
click at [406, 312] on div at bounding box center [390, 295] width 150 height 34
select select "8"
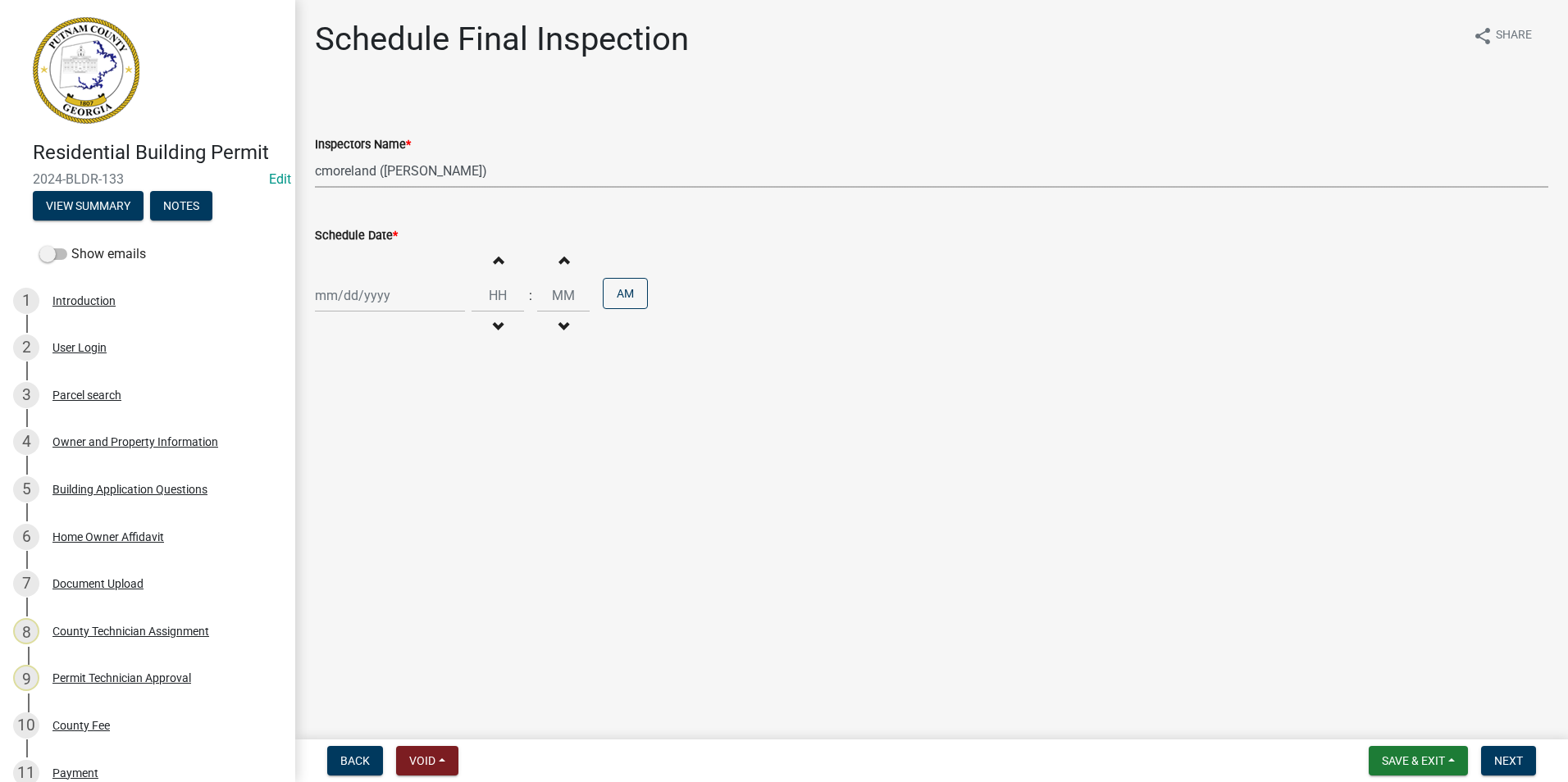
select select "2025"
click at [402, 455] on div "21" at bounding box center [410, 462] width 26 height 26
type input "[DATE]"
click at [1518, 764] on span "Next" at bounding box center [1508, 761] width 29 height 13
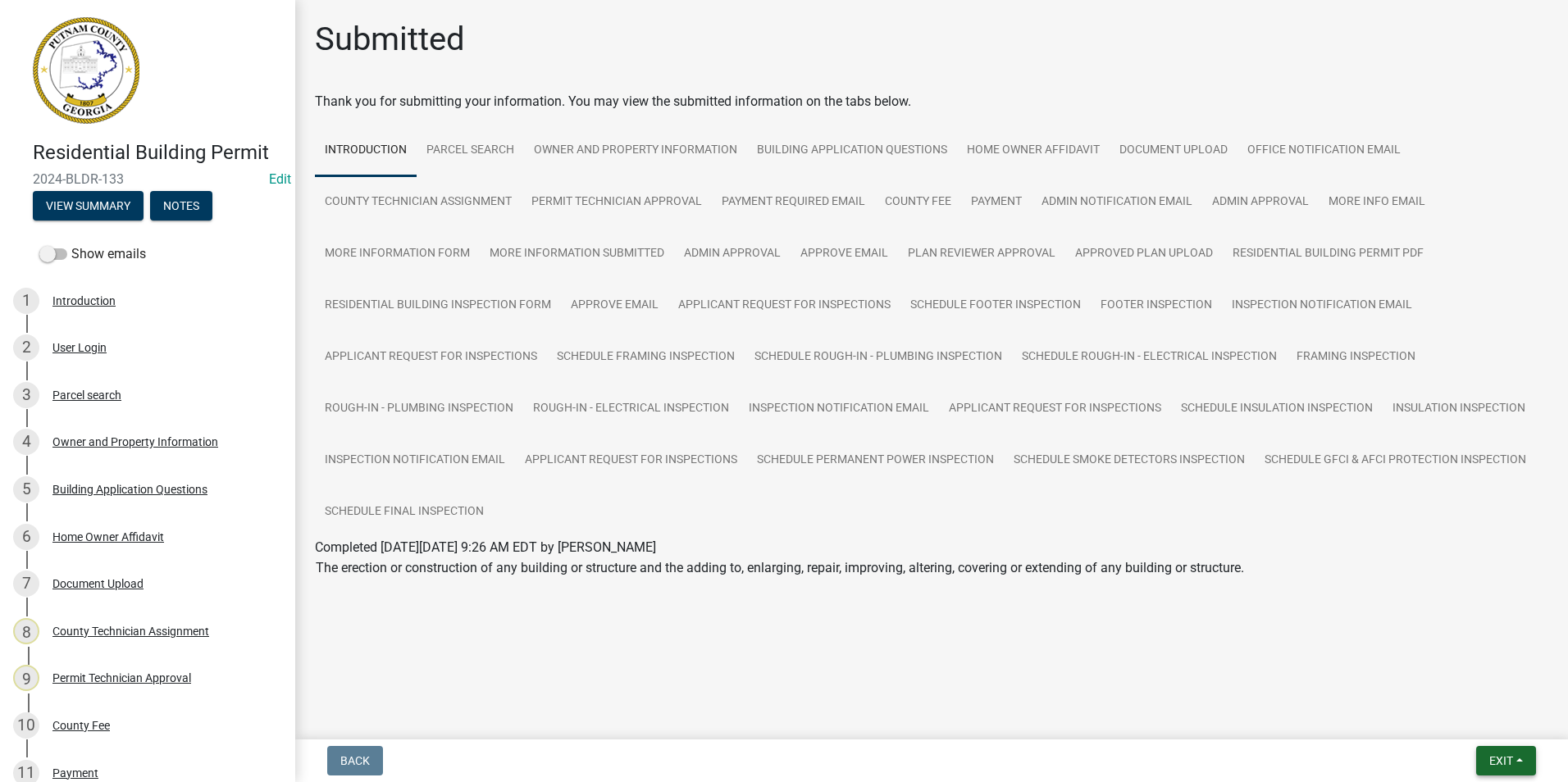
click at [1523, 765] on button "Exit" at bounding box center [1505, 761] width 60 height 30
click at [1491, 723] on button "Save & Exit" at bounding box center [1470, 718] width 131 height 40
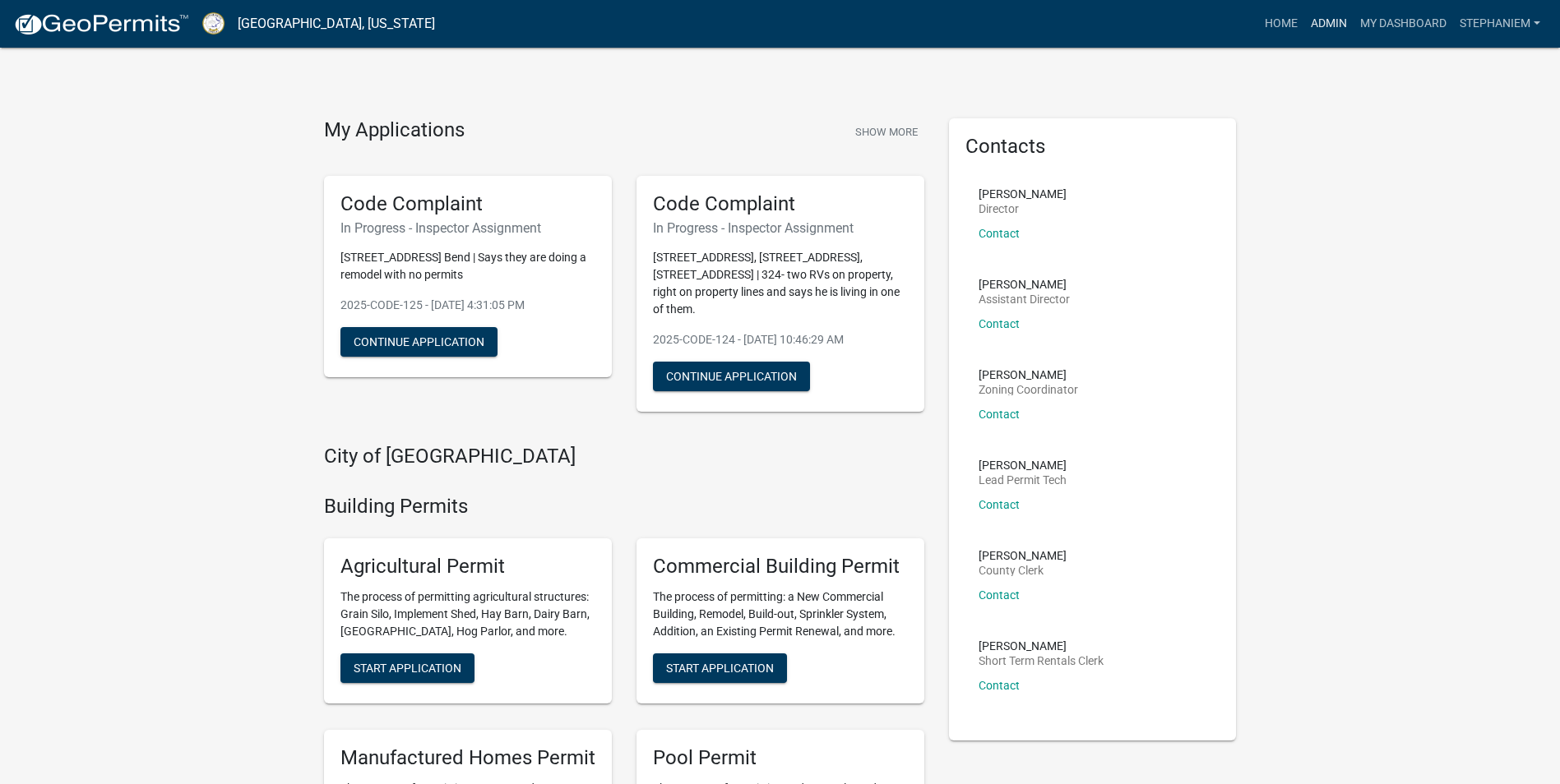
click at [1326, 23] on link "Admin" at bounding box center [1329, 24] width 50 height 31
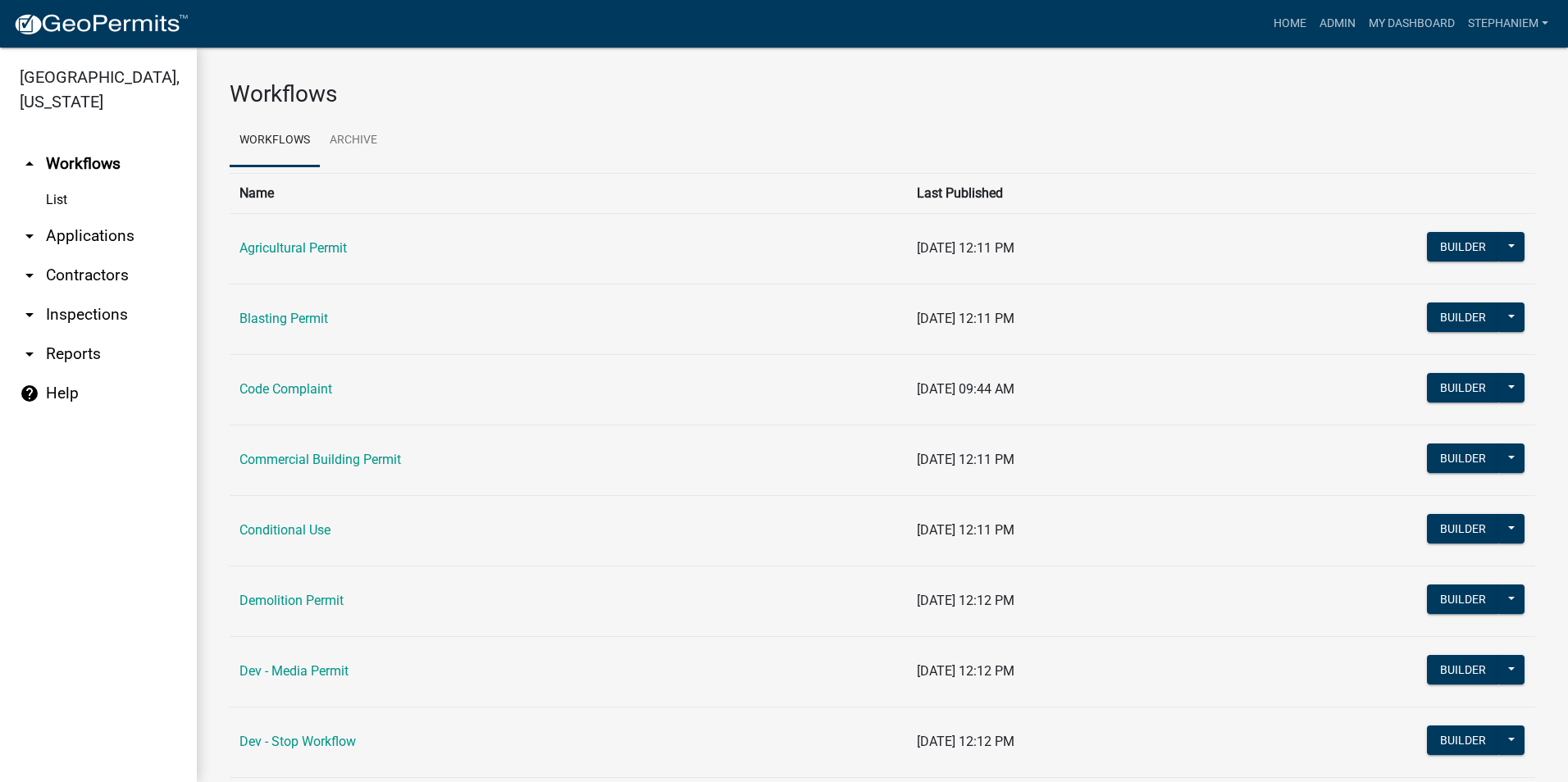
click at [117, 233] on link "arrow_drop_down Applications" at bounding box center [98, 236] width 197 height 40
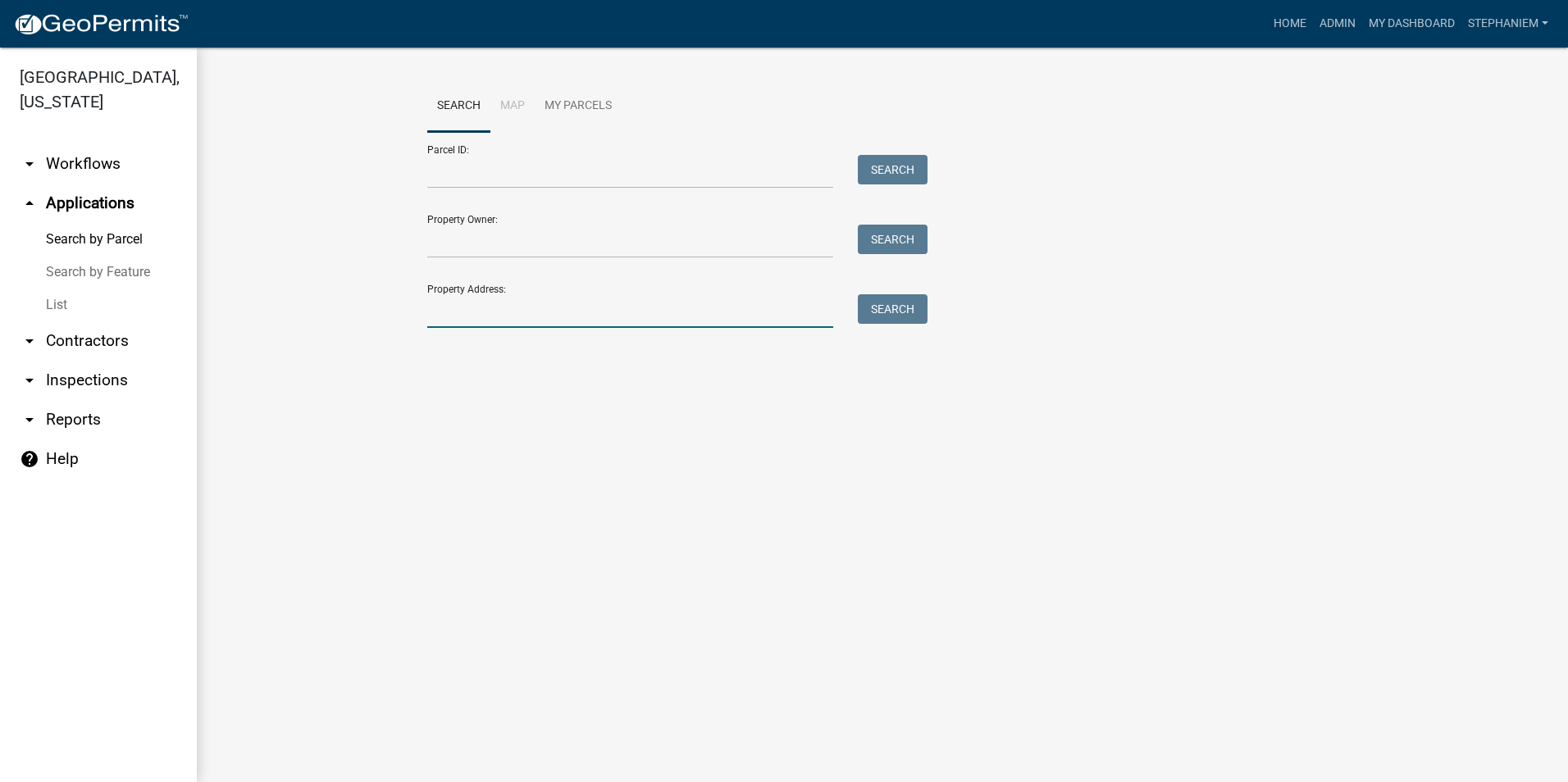
click at [549, 315] on input "Property Address:" at bounding box center [630, 311] width 406 height 34
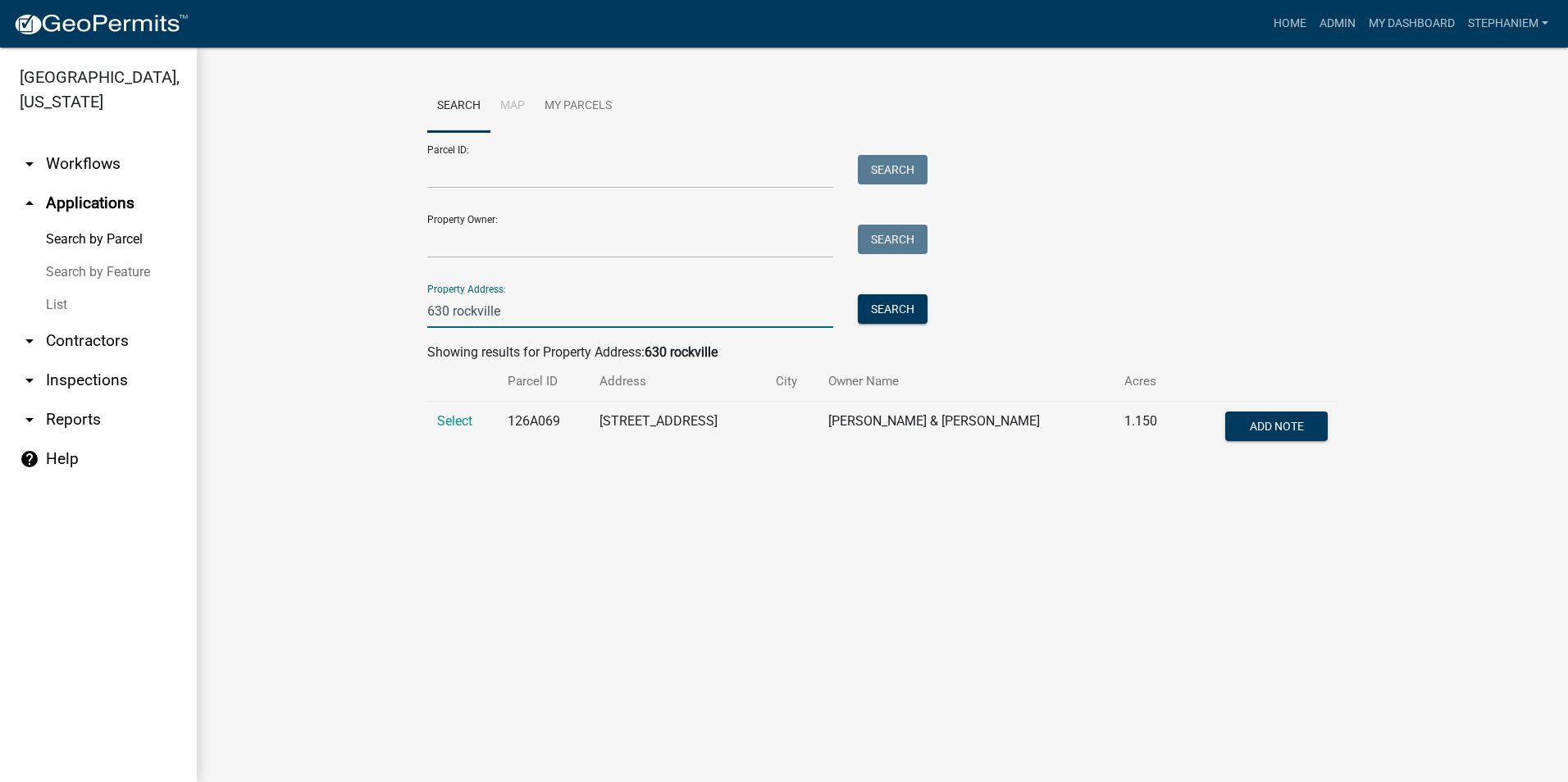
type input "630 rockville"
click at [543, 602] on main "Search Map My Parcels Parcel ID: Search Property Owner: Search Property Address…" at bounding box center [883, 415] width 1371 height 735
click at [457, 411] on td "Select" at bounding box center [462, 429] width 70 height 54
click at [468, 426] on span "Select" at bounding box center [454, 421] width 35 height 16
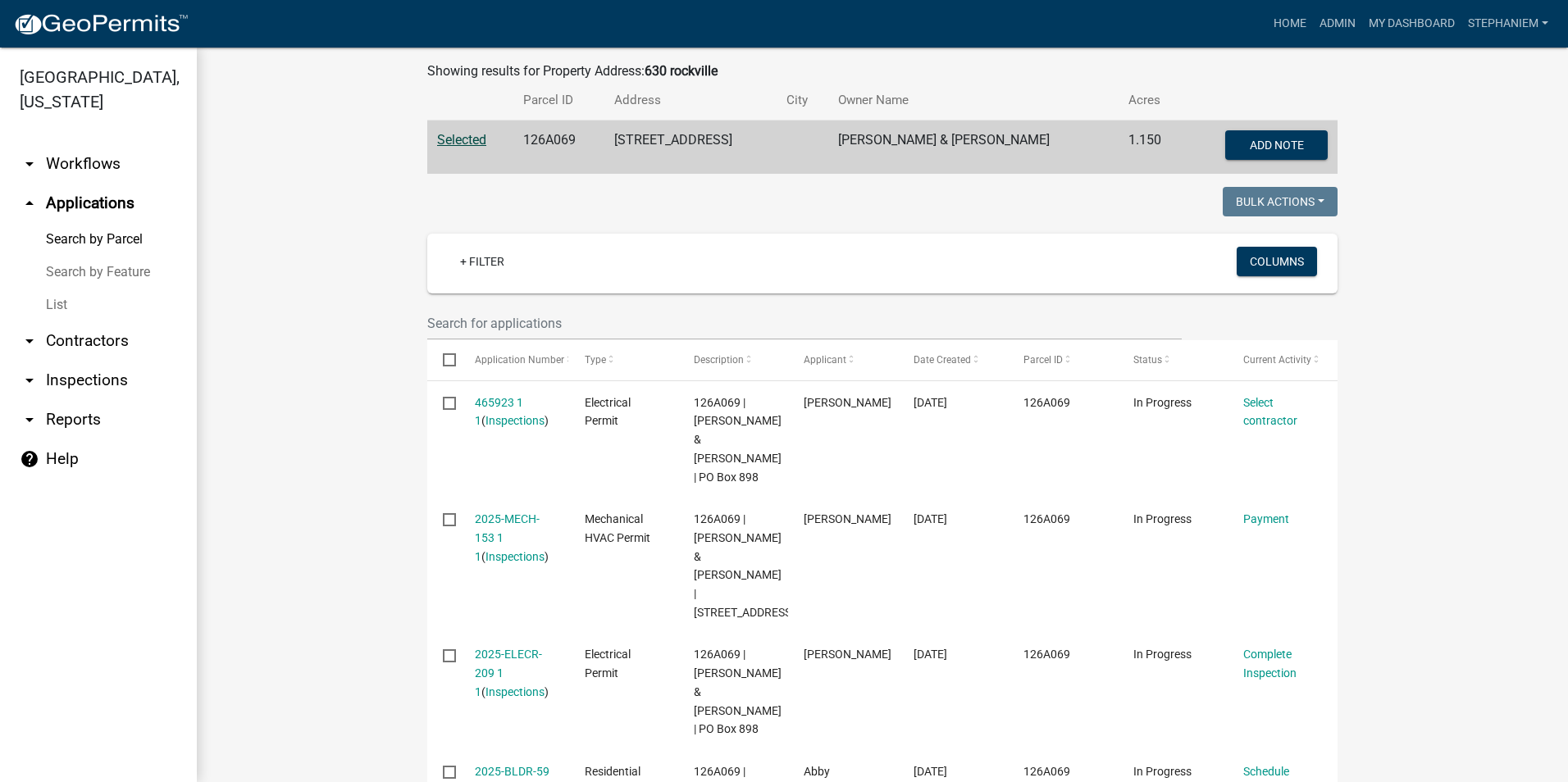
scroll to position [311, 0]
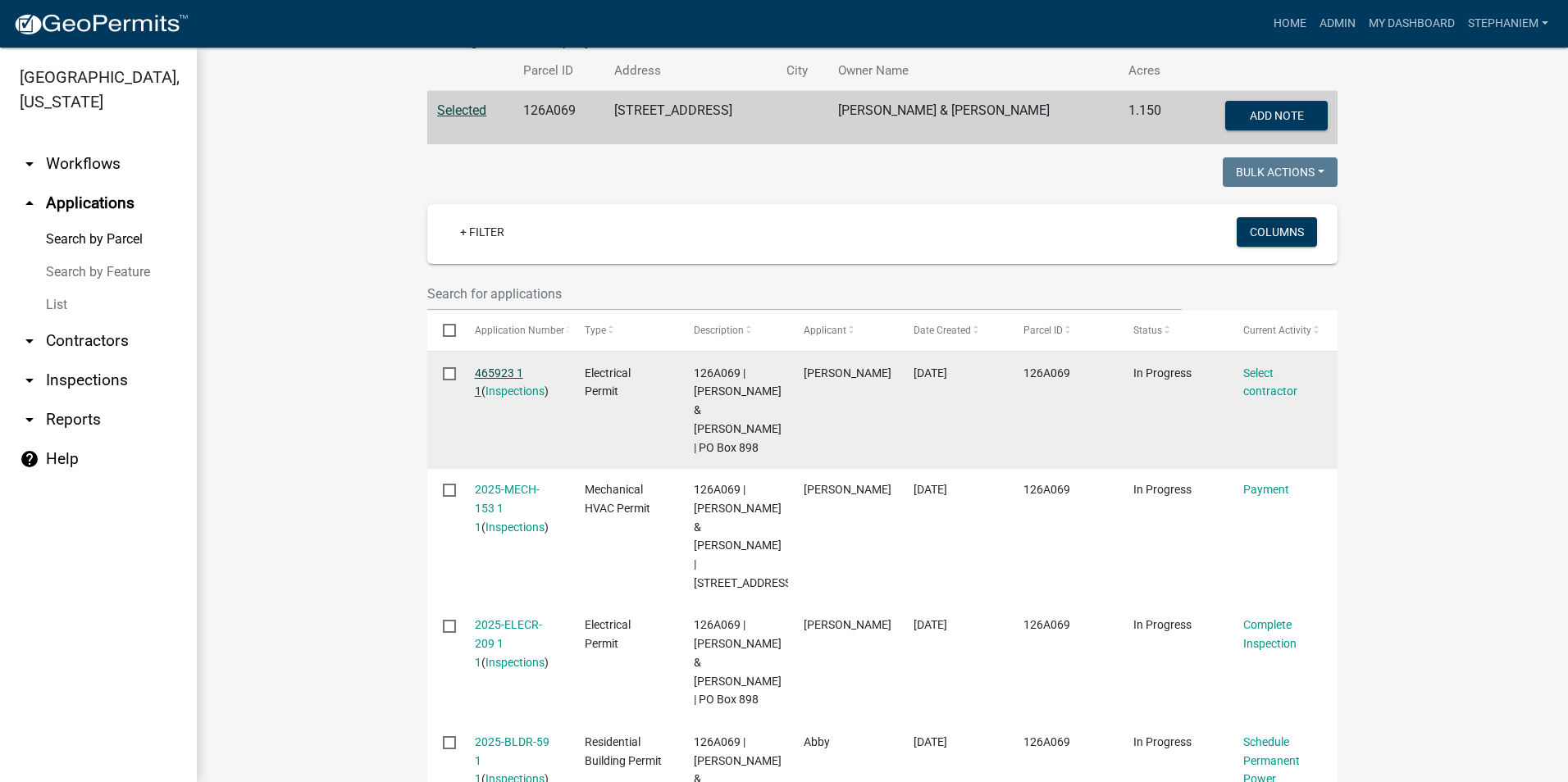
click at [503, 375] on link "465923 1 1" at bounding box center [499, 382] width 49 height 32
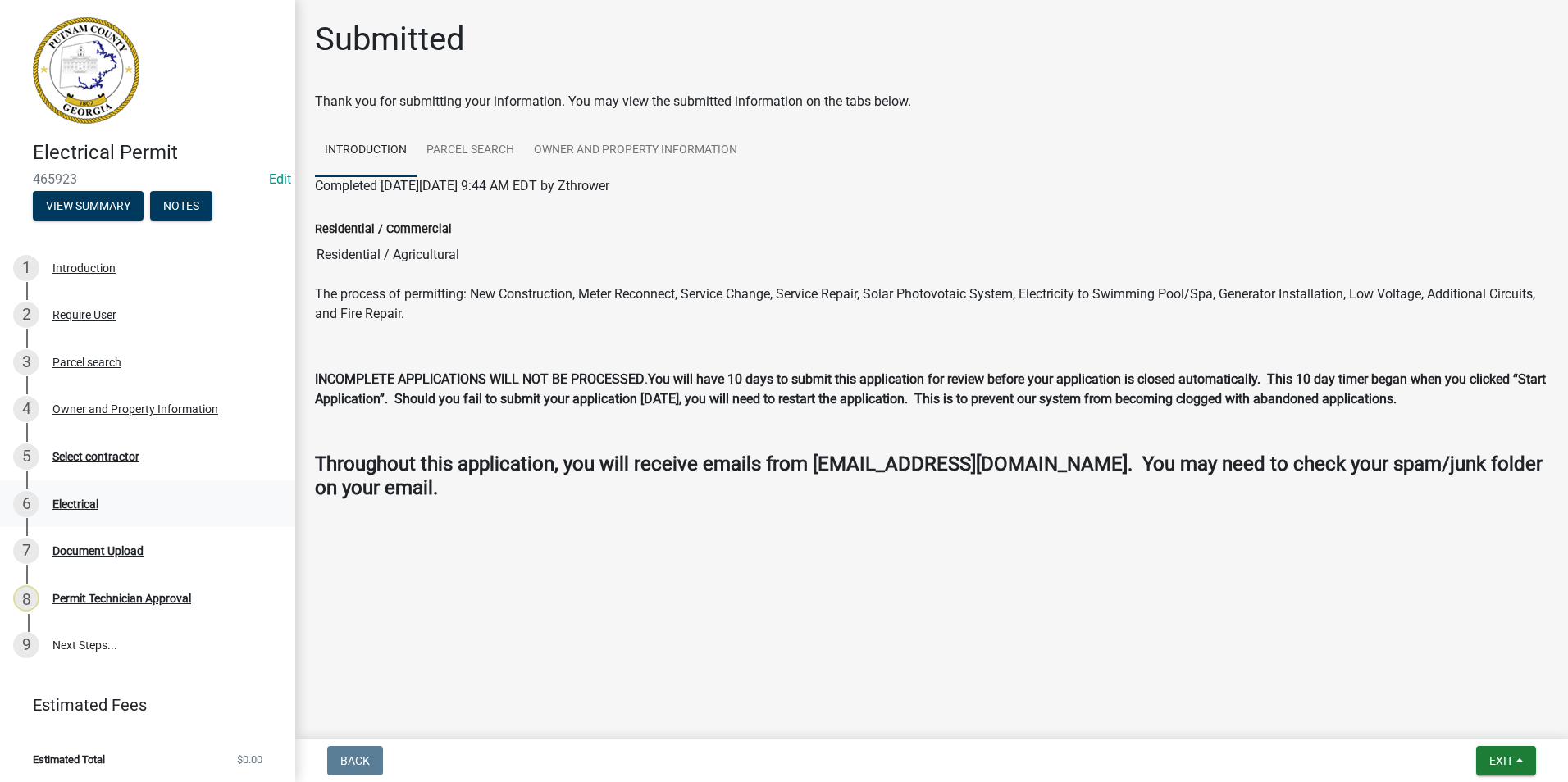
click at [142, 512] on div "6 Electrical" at bounding box center [141, 504] width 256 height 26
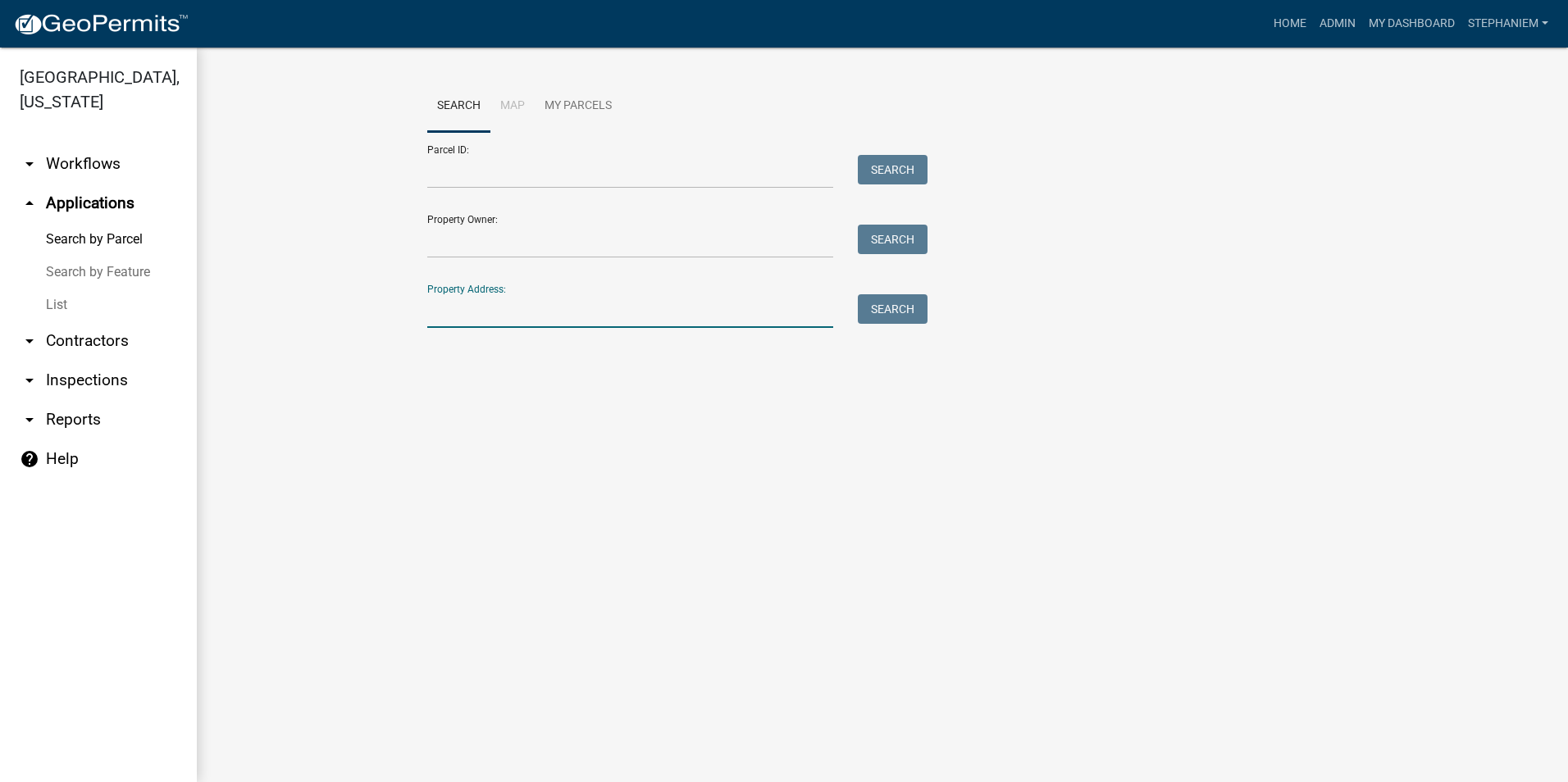
click at [665, 310] on input "Property Address:" at bounding box center [630, 311] width 406 height 34
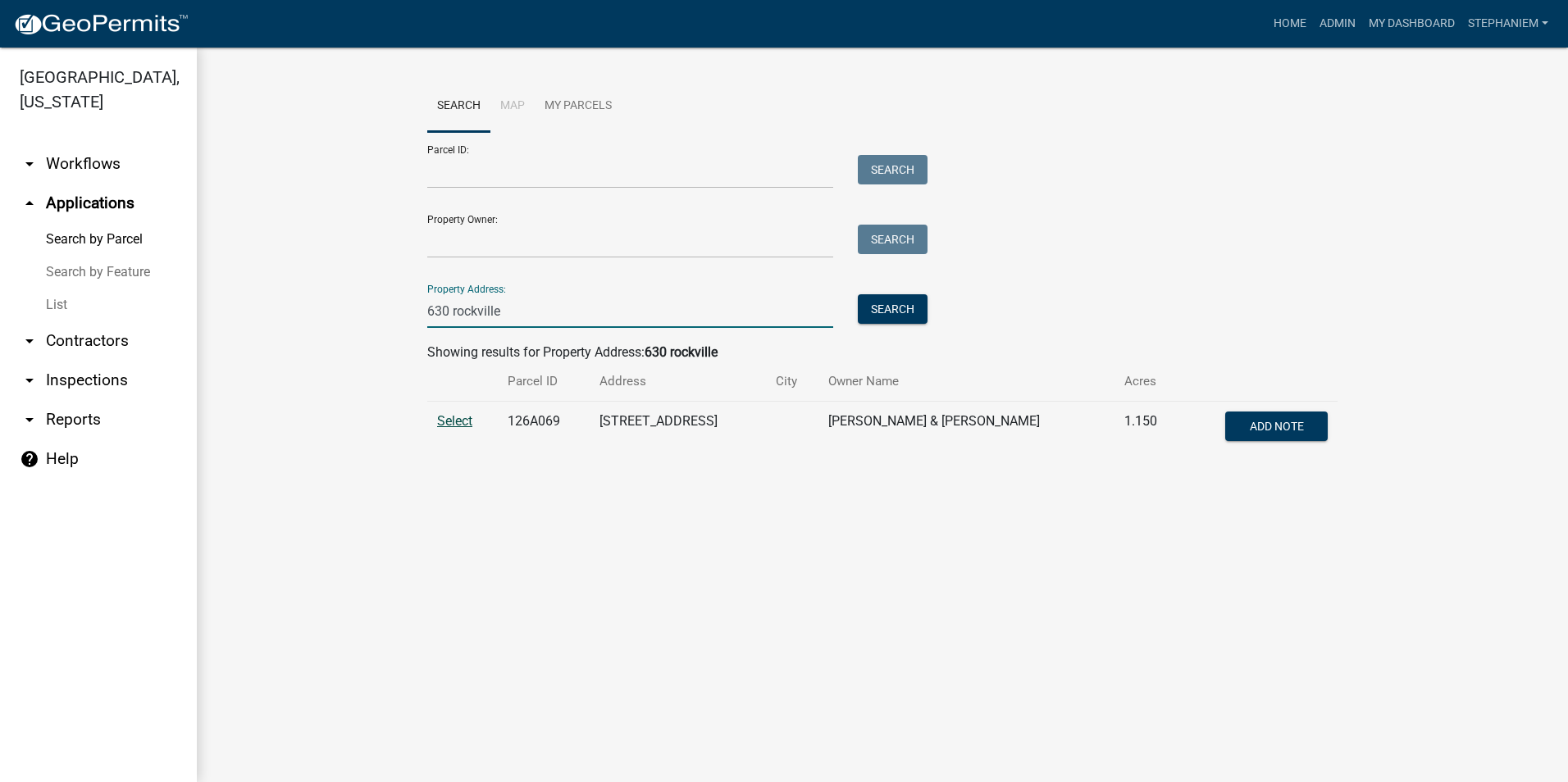
type input "630 rockville"
click at [445, 422] on span "Select" at bounding box center [454, 421] width 35 height 16
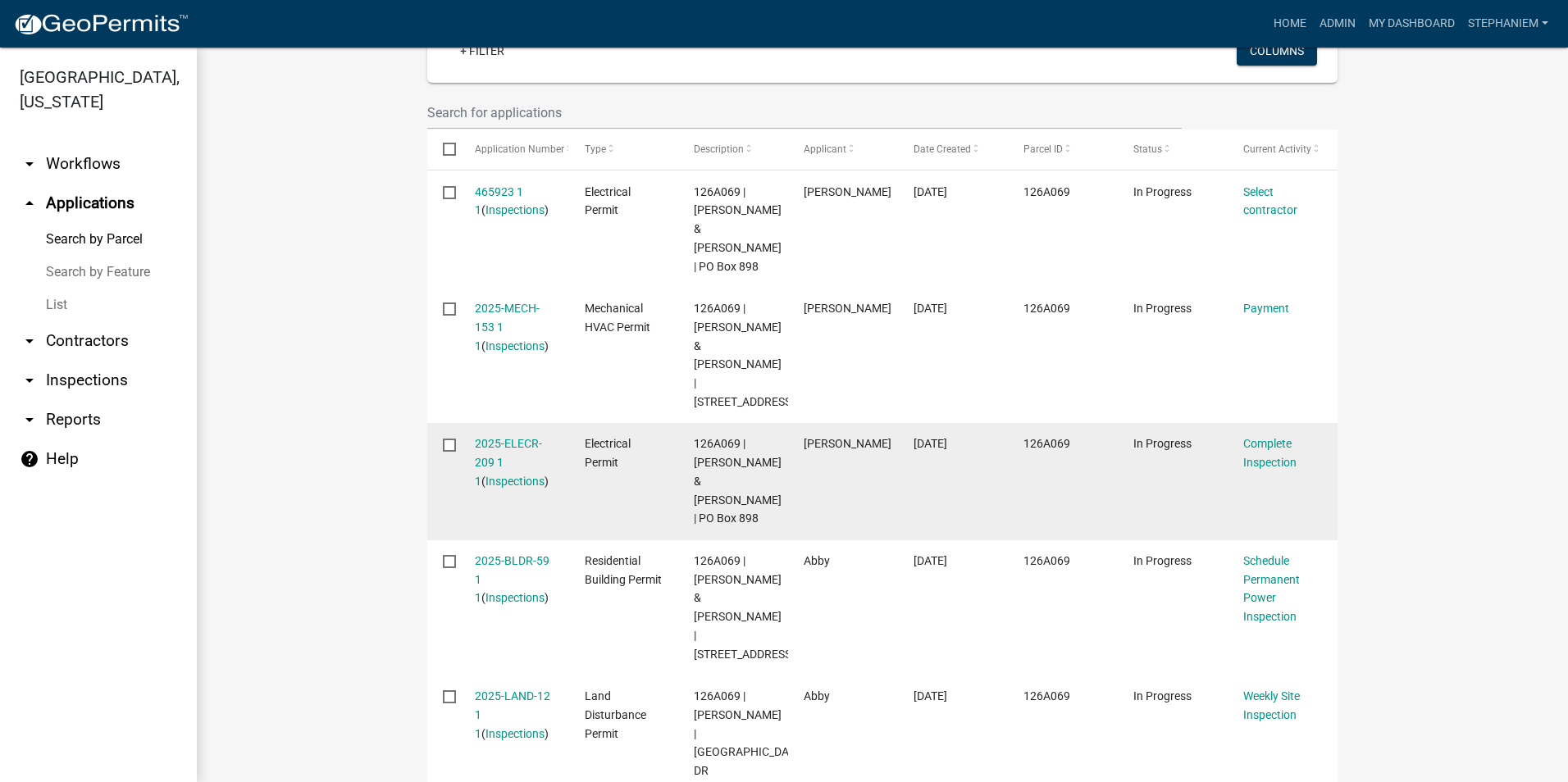
scroll to position [574, 0]
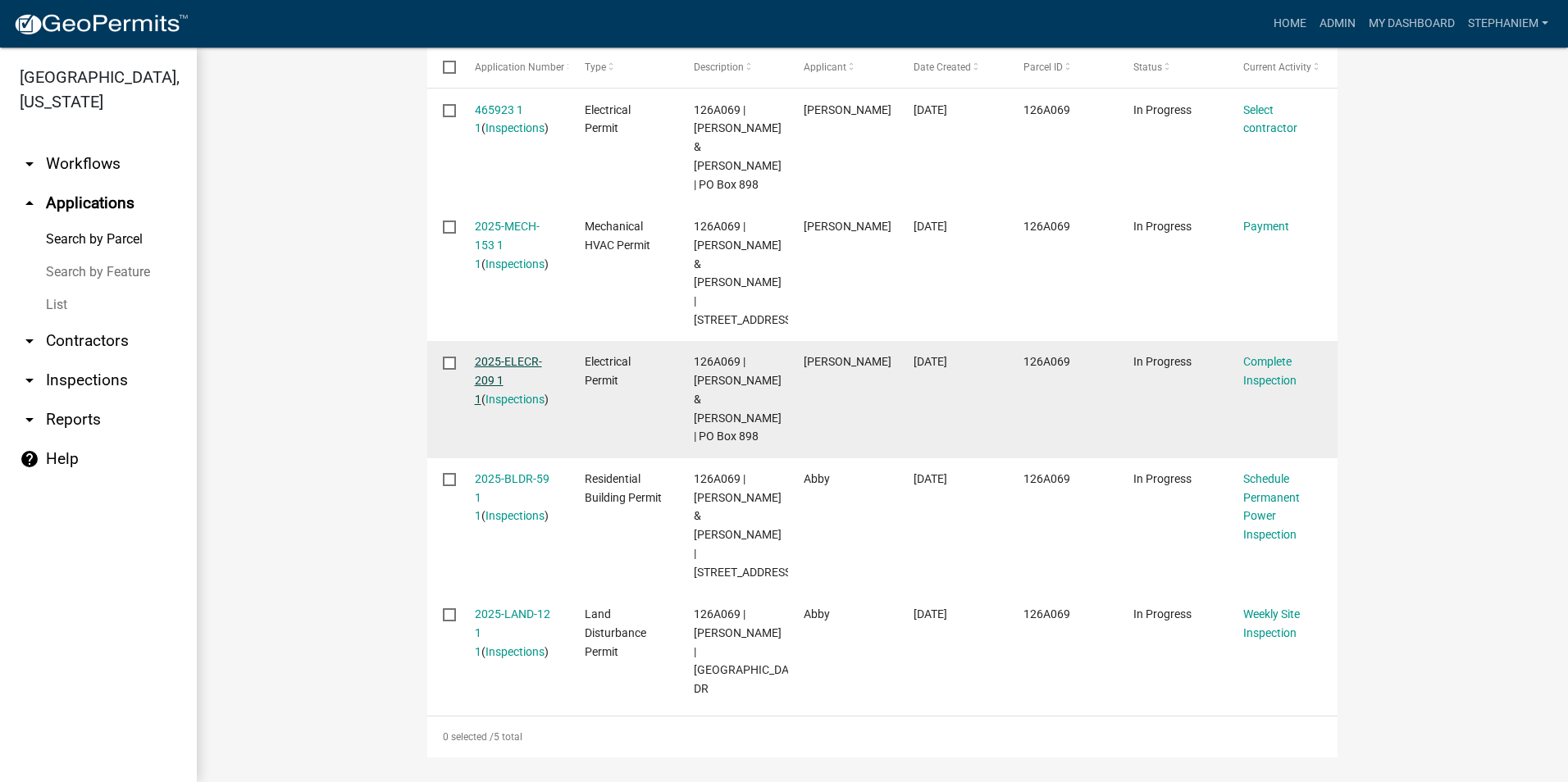
click at [483, 400] on link "2025-ELECR-209 1 1" at bounding box center [509, 380] width 68 height 51
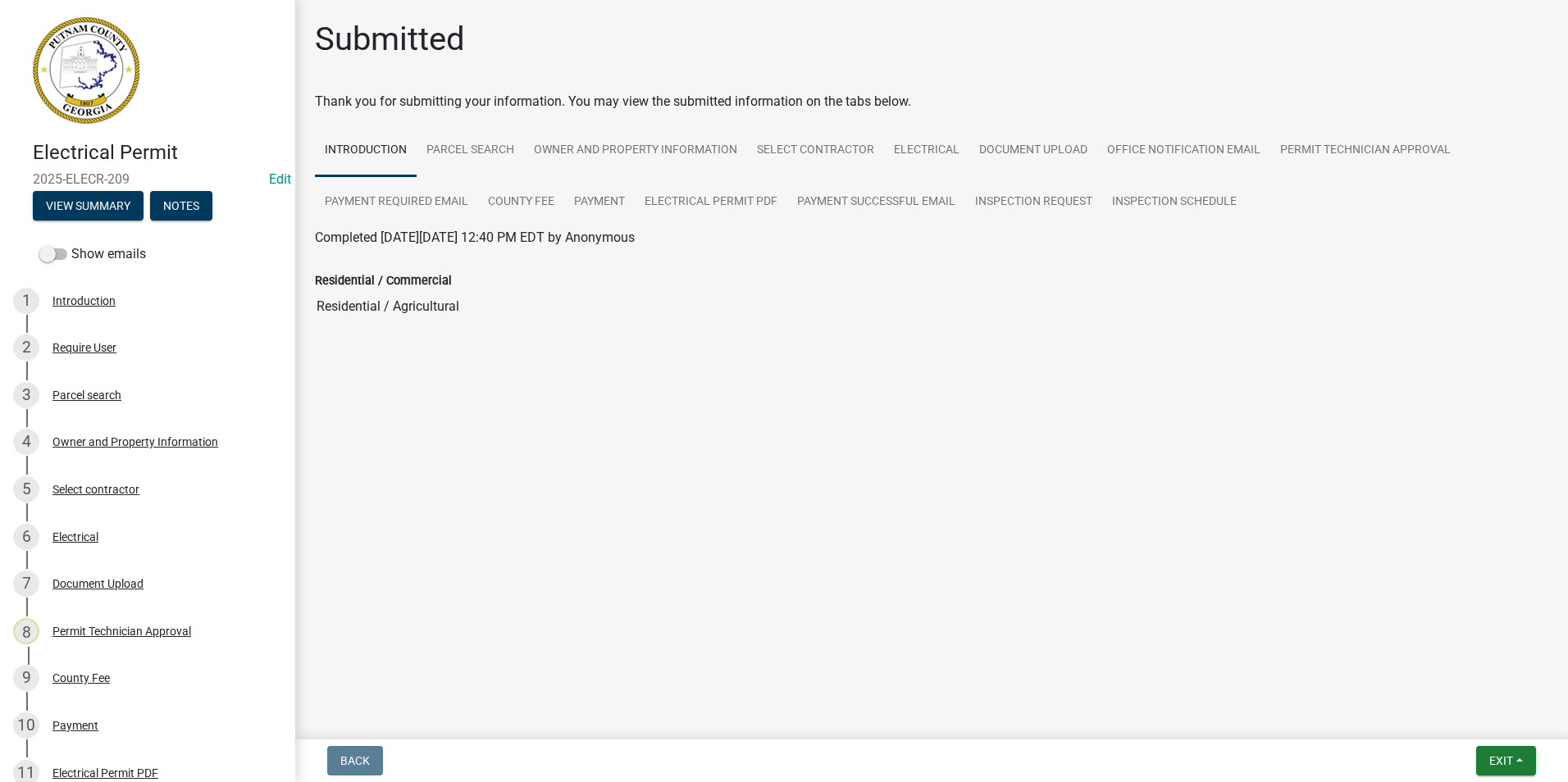
click at [106, 549] on div "6 Electrical" at bounding box center [141, 537] width 256 height 26
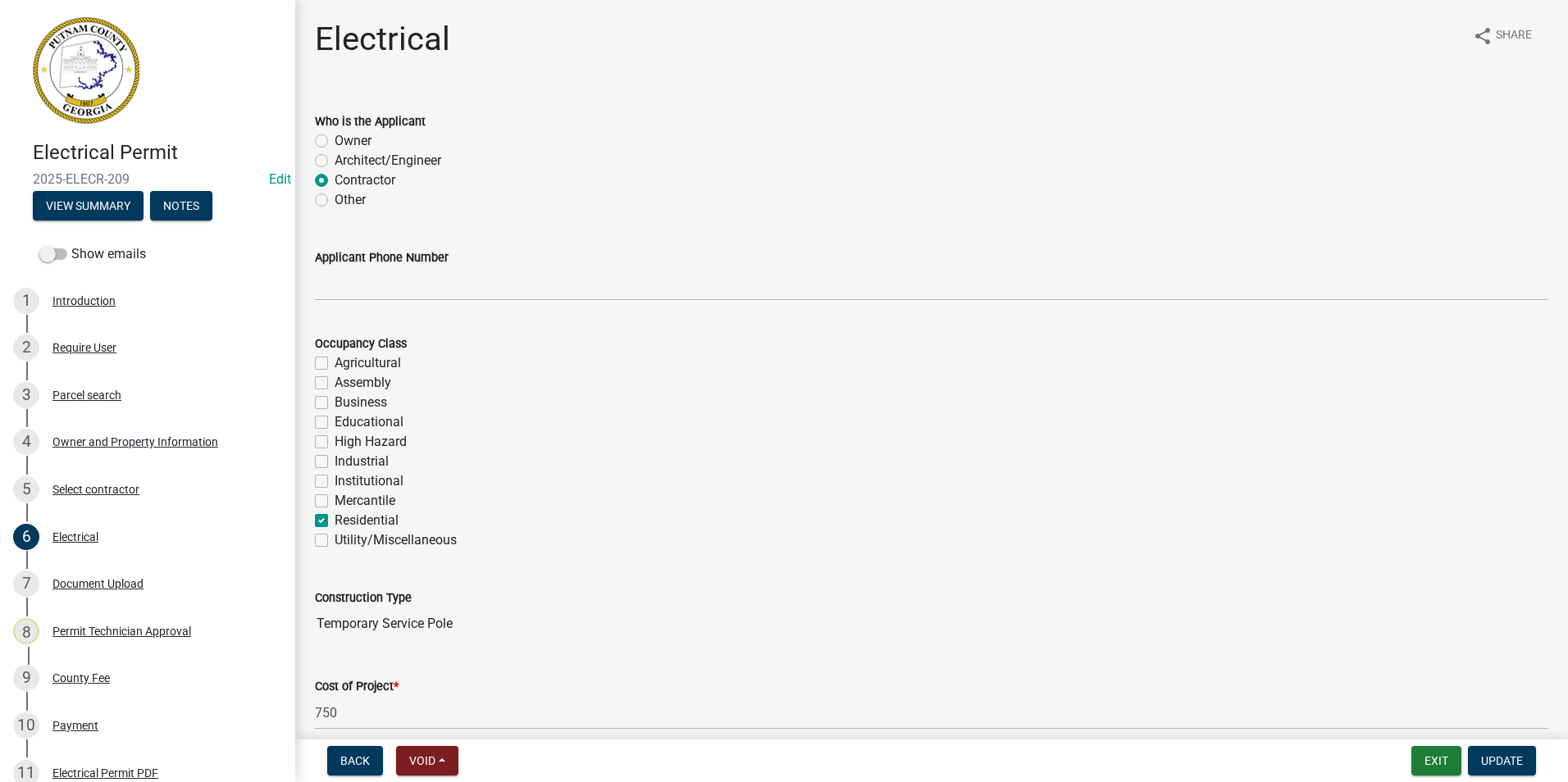
scroll to position [82, 0]
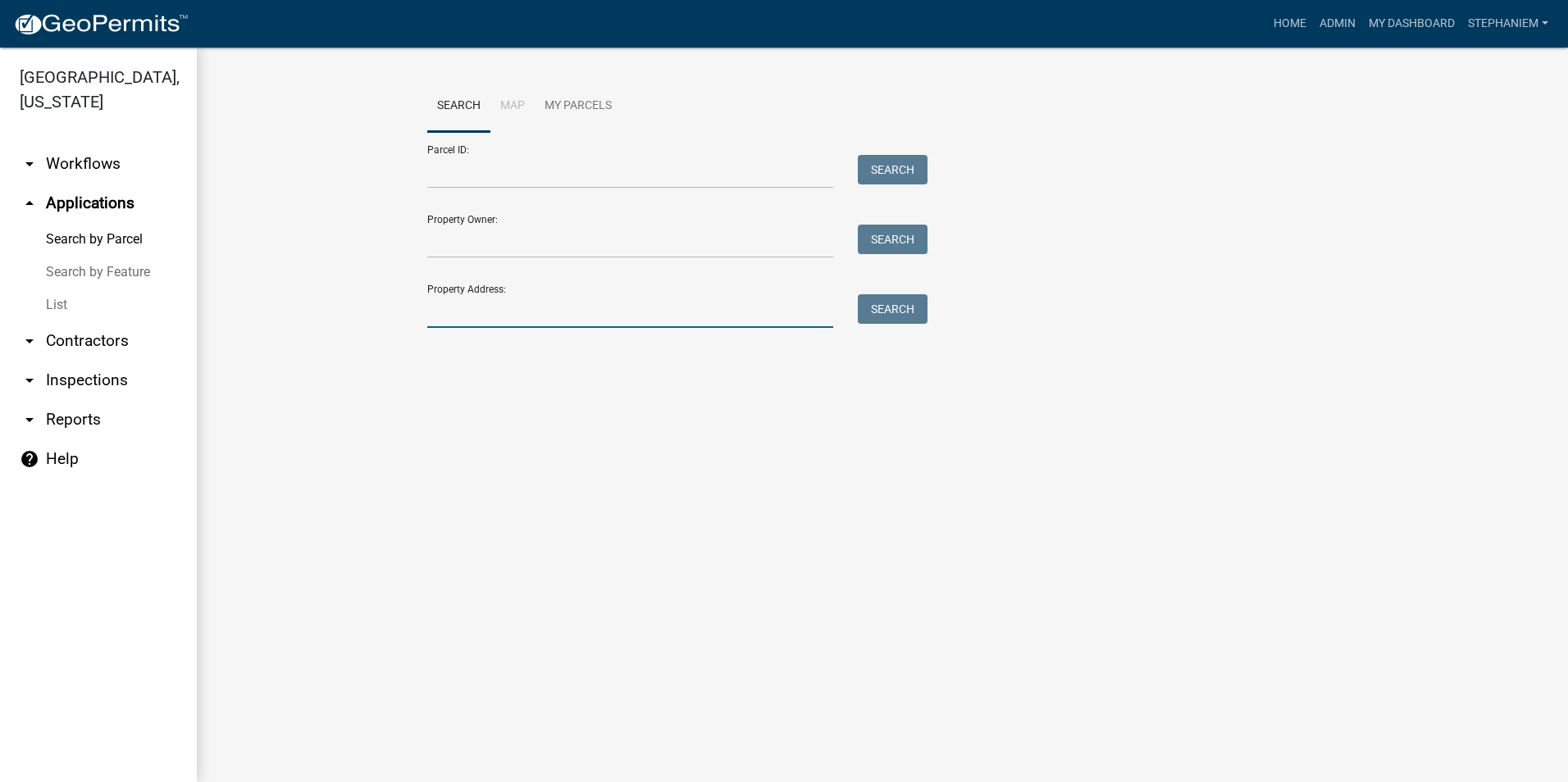
click at [559, 315] on input "Property Address:" at bounding box center [630, 311] width 406 height 34
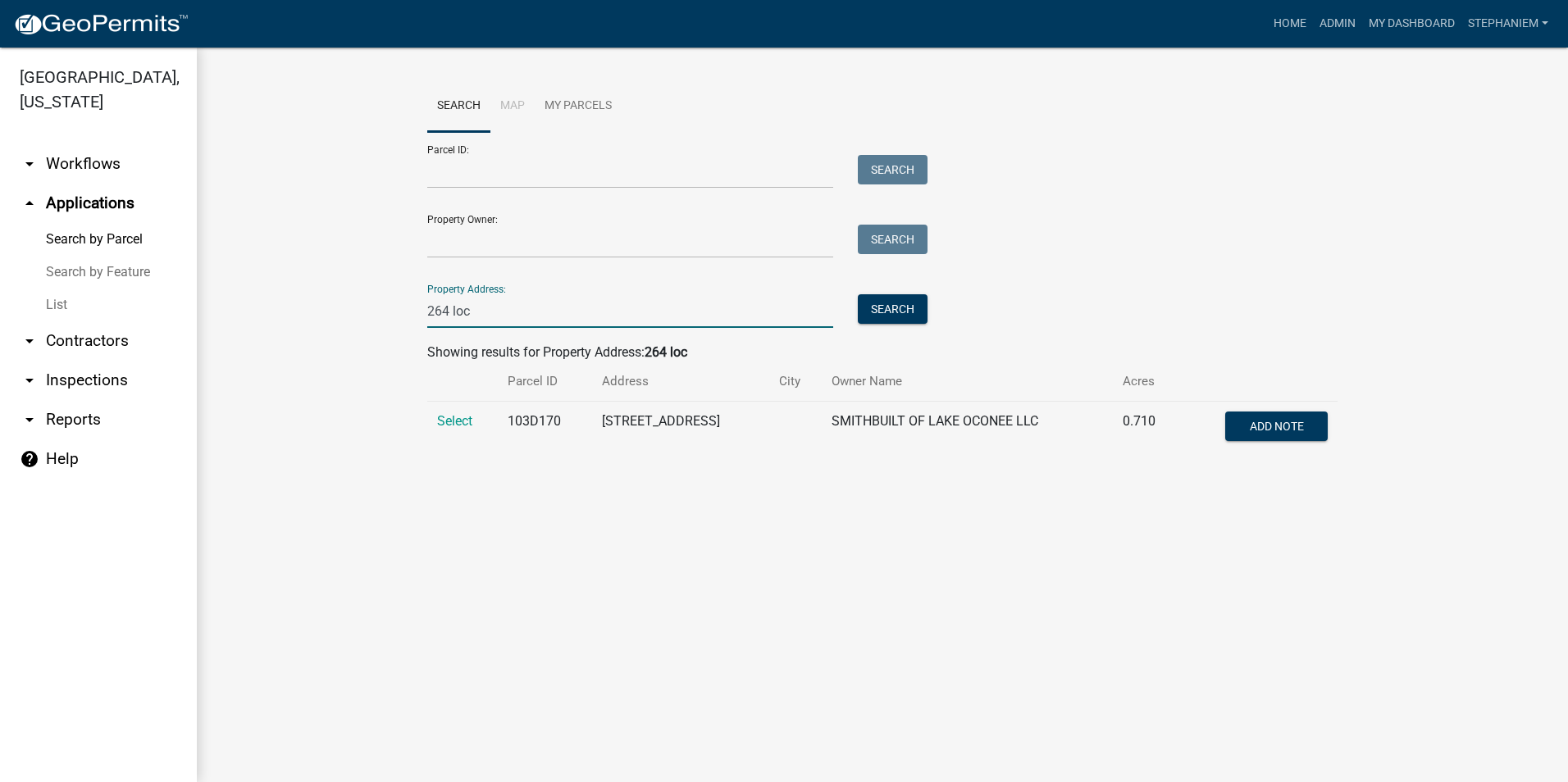
type input "264 loc"
click at [356, 510] on main "Search Map My Parcels Parcel ID: Search Property Owner: Search Property Address…" at bounding box center [883, 415] width 1371 height 735
click at [446, 422] on span "Select" at bounding box center [454, 421] width 35 height 16
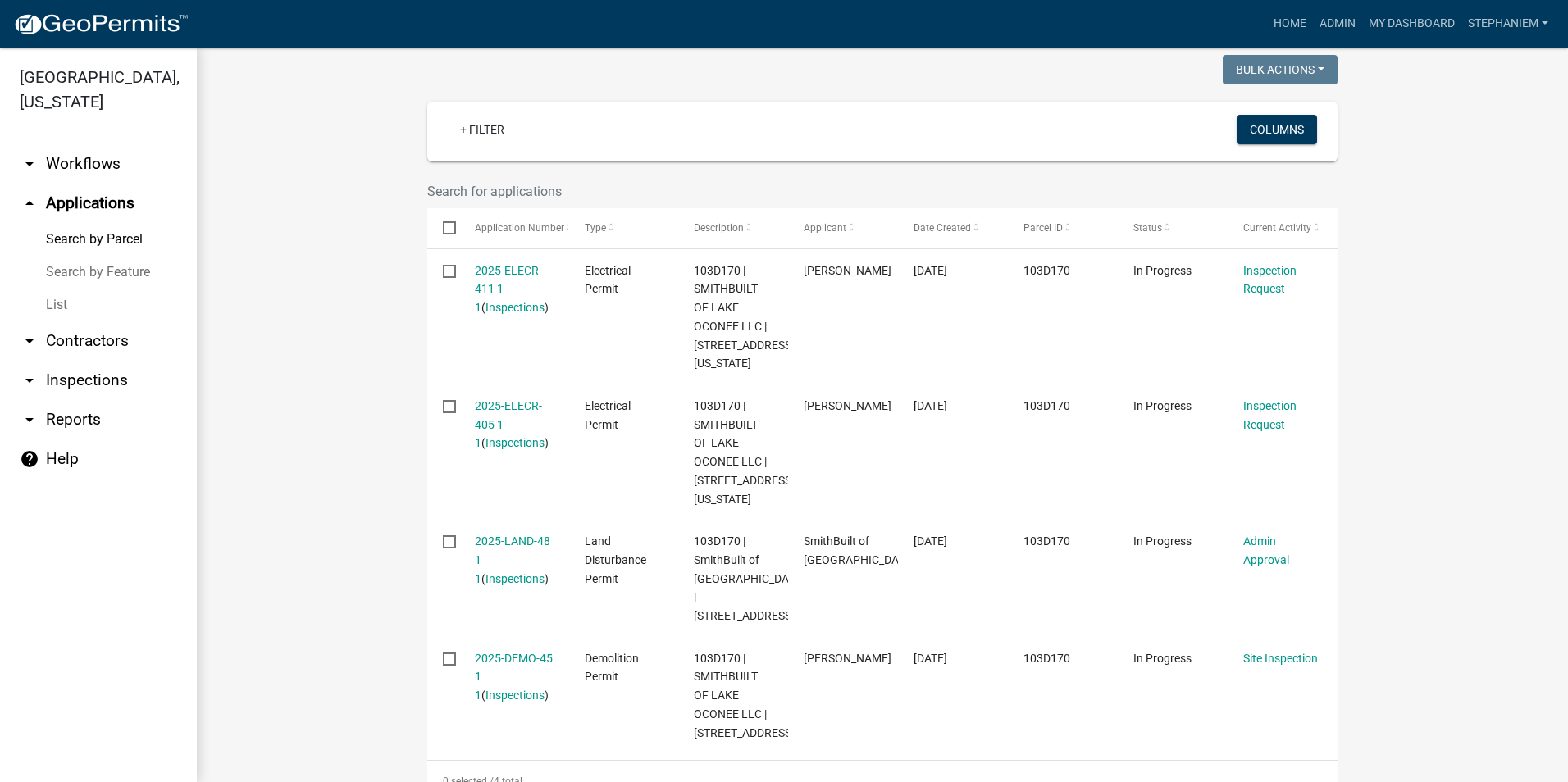
scroll to position [447, 0]
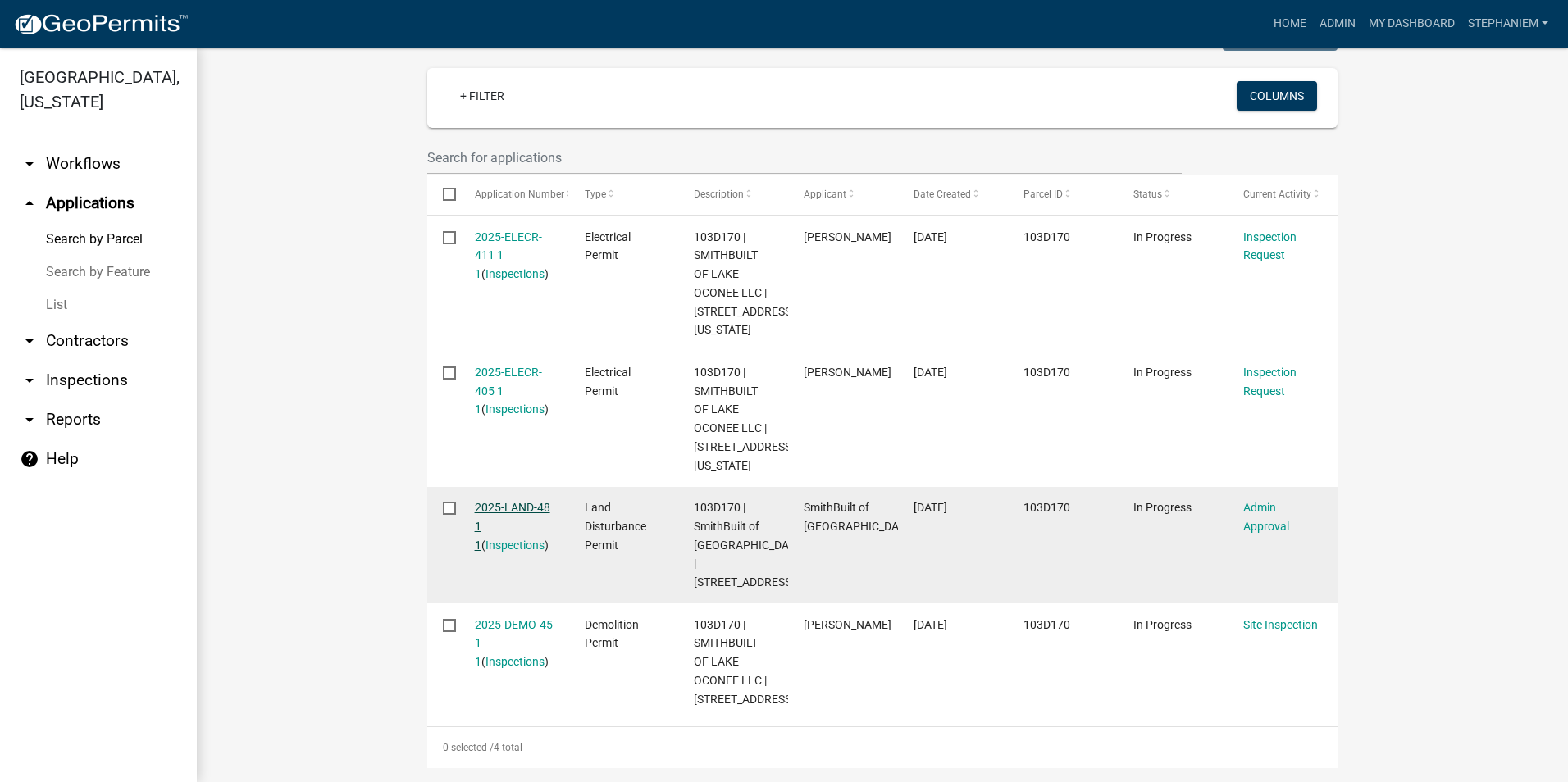
click at [527, 506] on link "2025-LAND-48 1 1" at bounding box center [512, 526] width 75 height 51
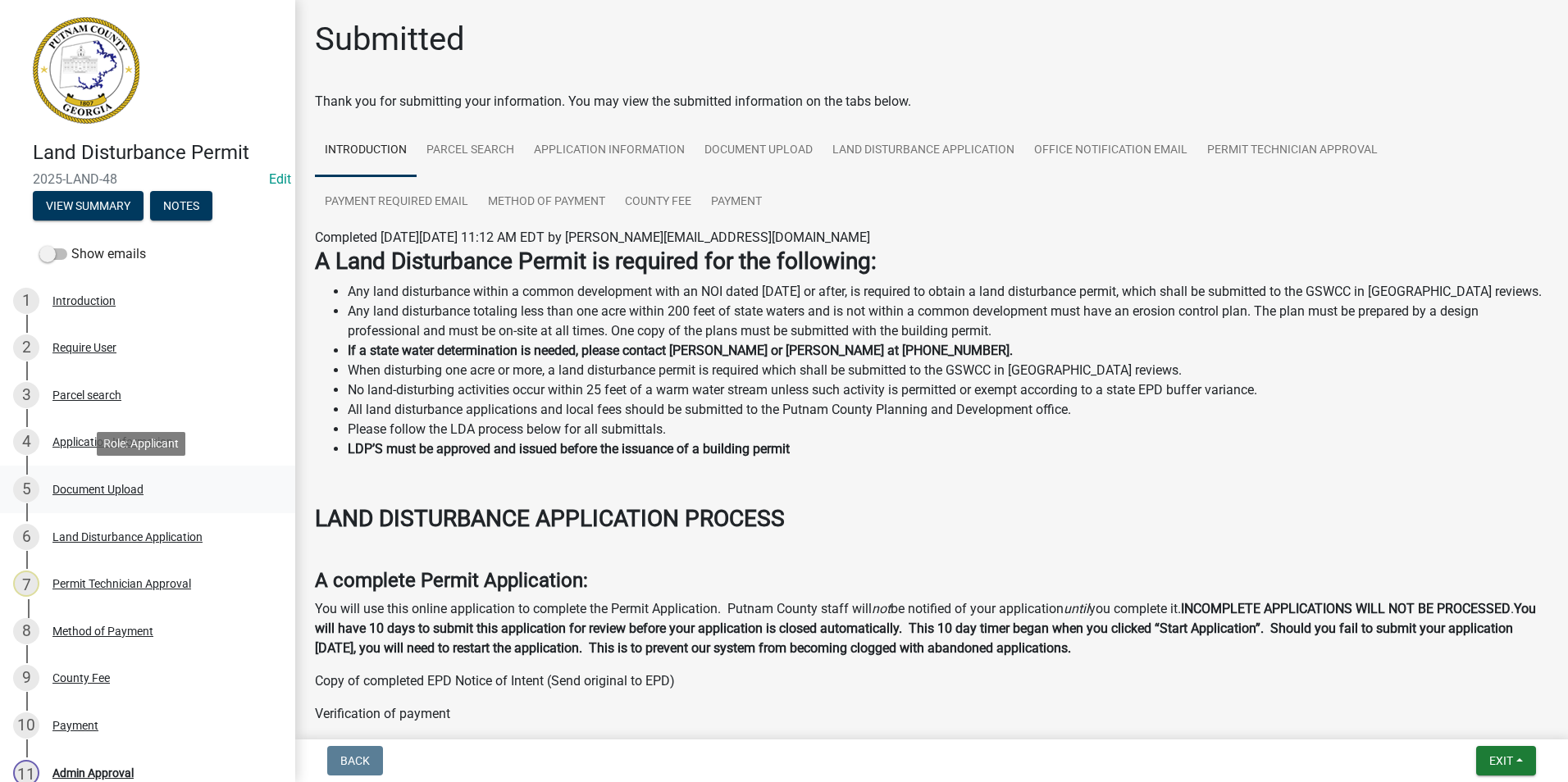
click at [133, 492] on div "Document Upload" at bounding box center [98, 489] width 91 height 12
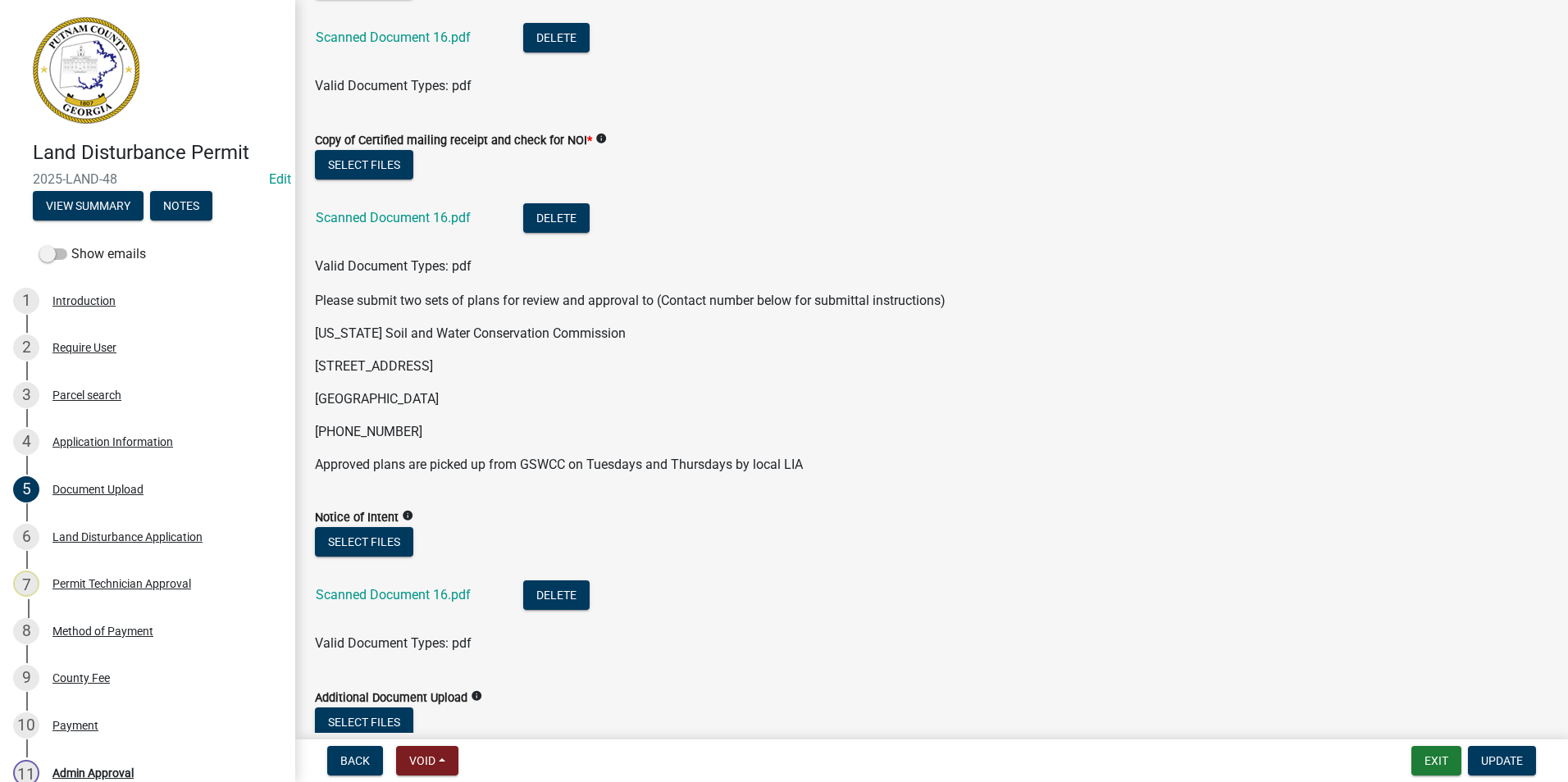
scroll to position [410, 0]
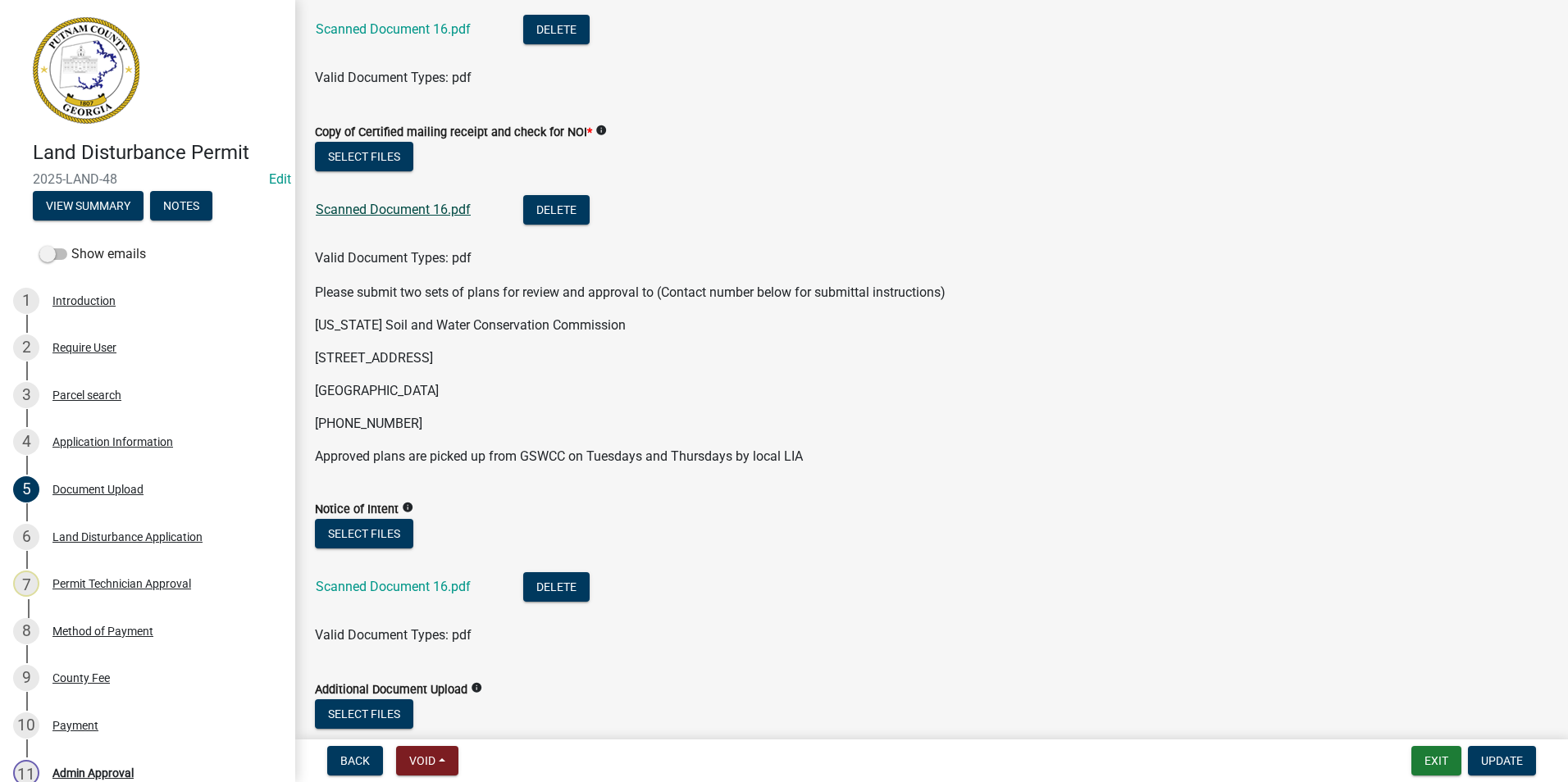
click at [419, 210] on link "Scanned Document 16.pdf" at bounding box center [393, 210] width 155 height 16
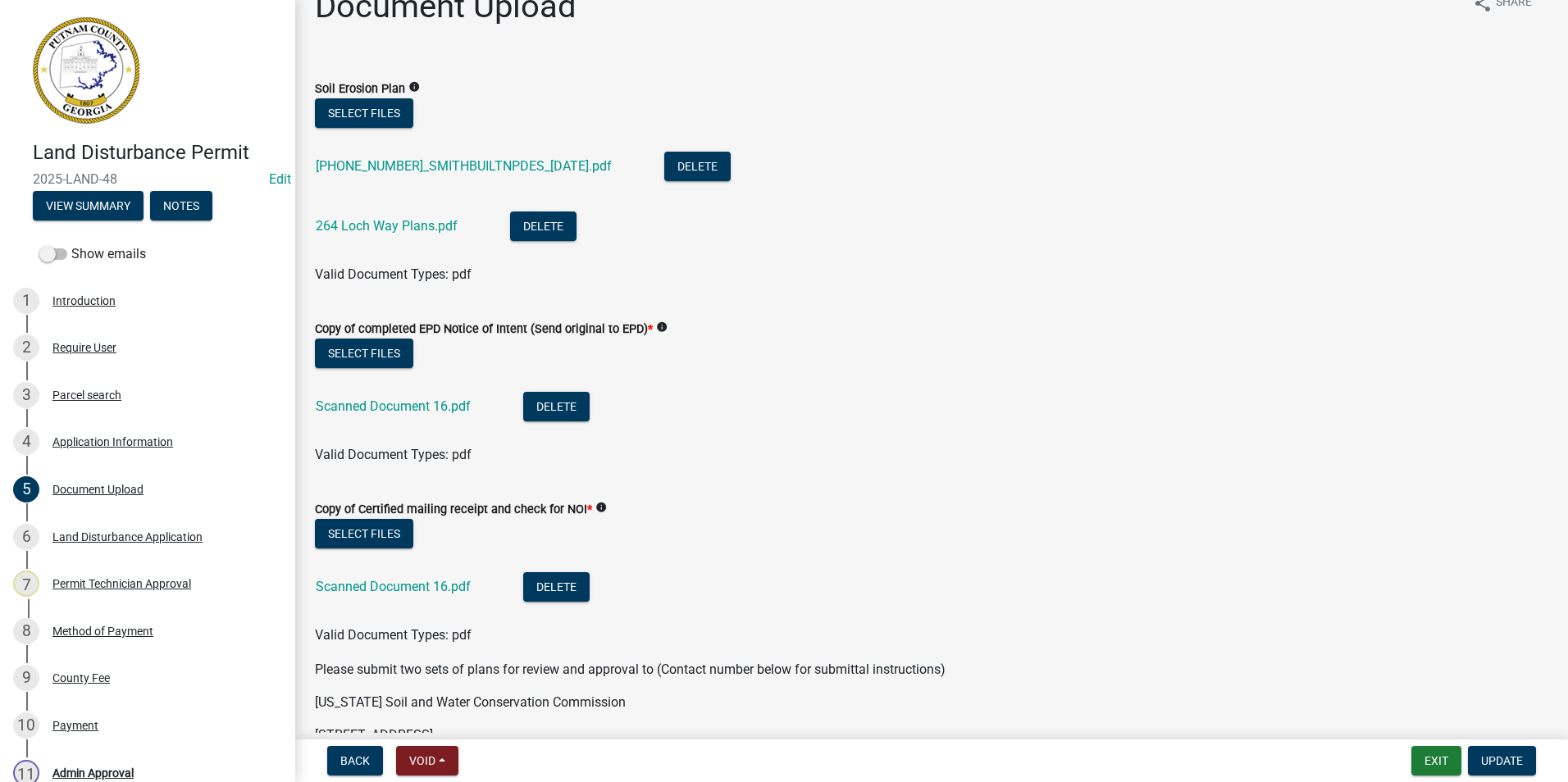
scroll to position [0, 0]
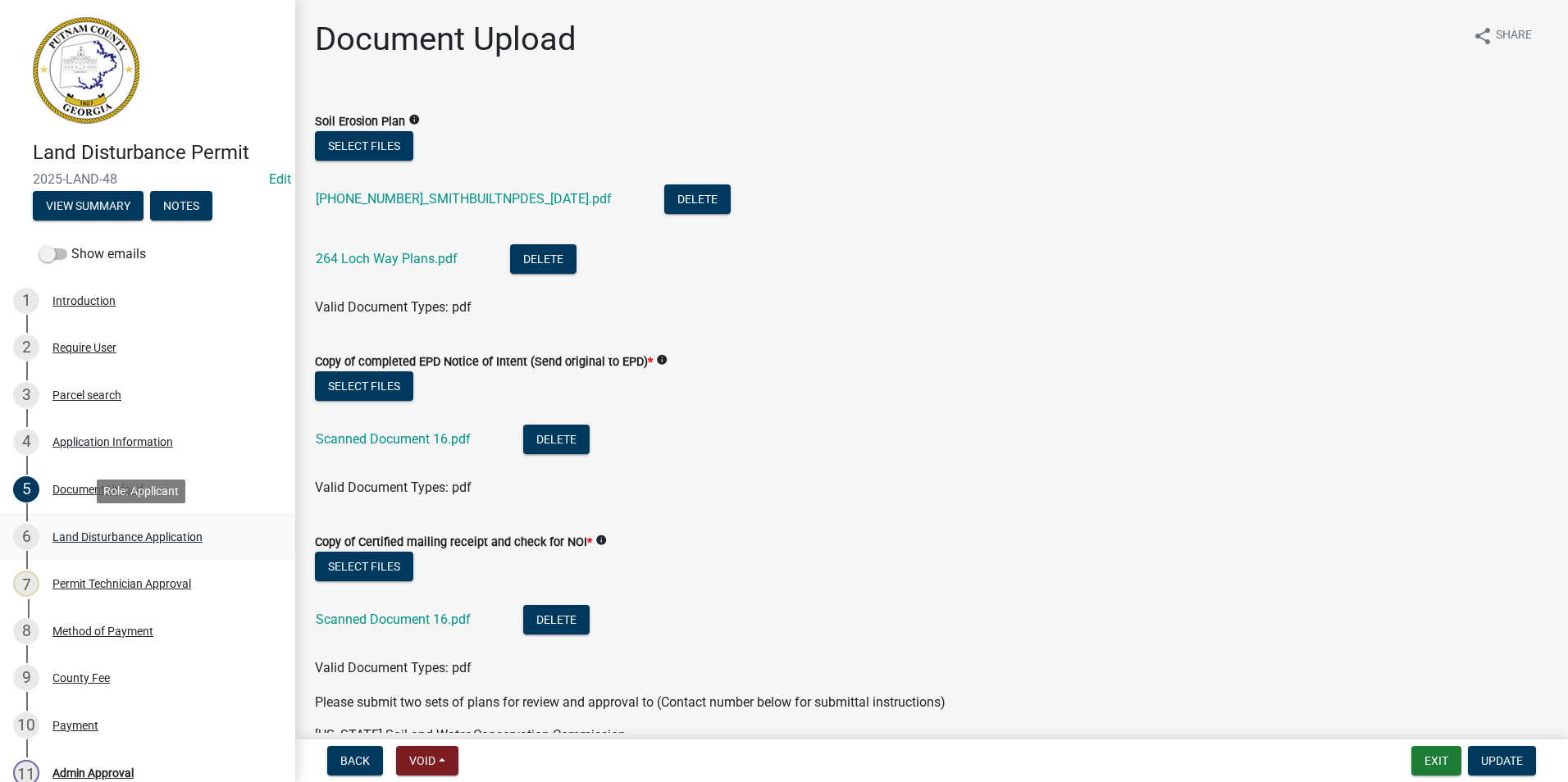
click at [131, 544] on div "6 Land Disturbance Application" at bounding box center [141, 537] width 256 height 26
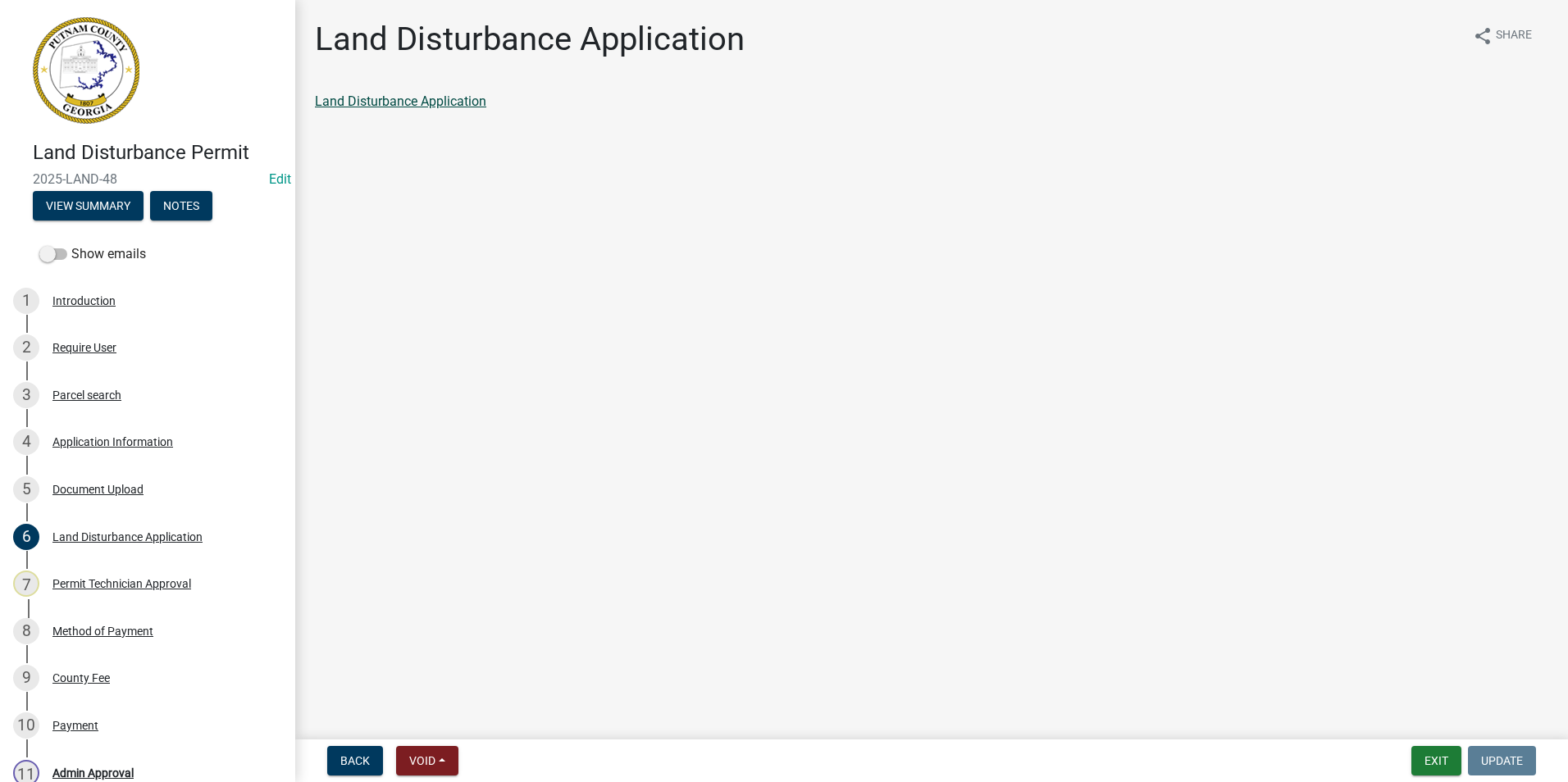
click at [406, 105] on link "Land Disturbance Application" at bounding box center [401, 101] width 172 height 16
click at [125, 487] on div "Document Upload" at bounding box center [98, 489] width 91 height 12
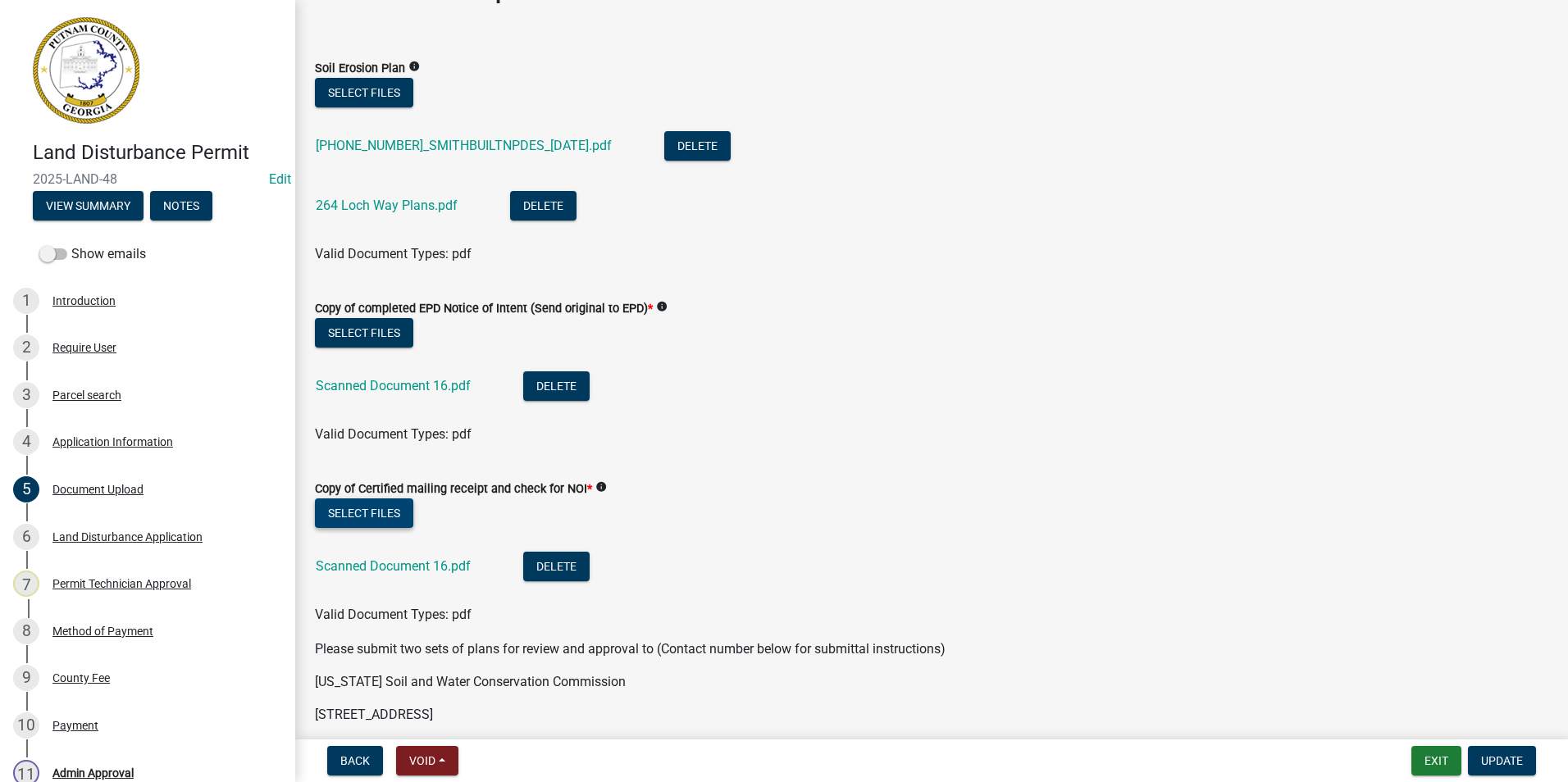
scroll to position [82, 0]
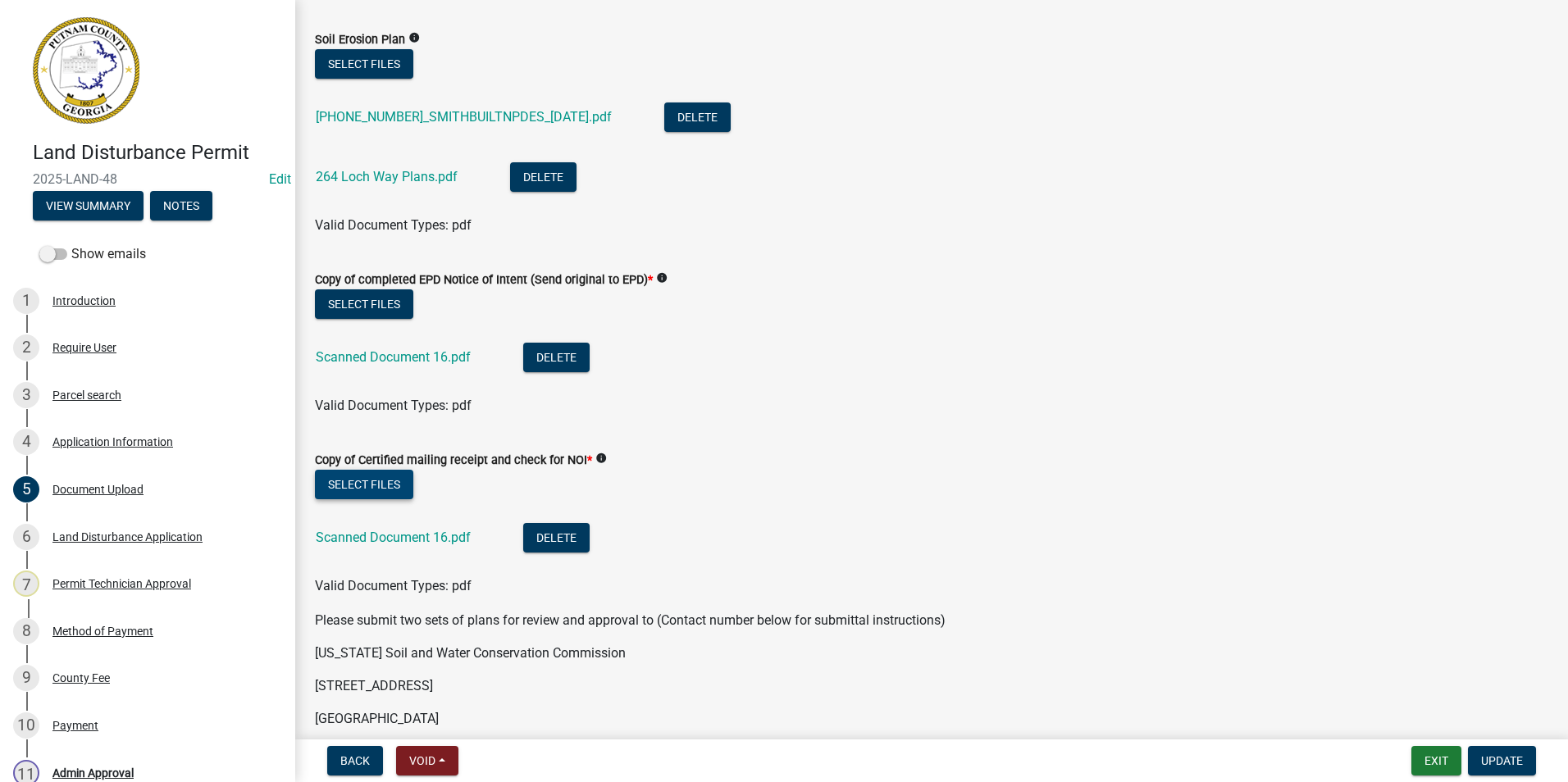
click at [393, 494] on button "Select files" at bounding box center [364, 485] width 98 height 30
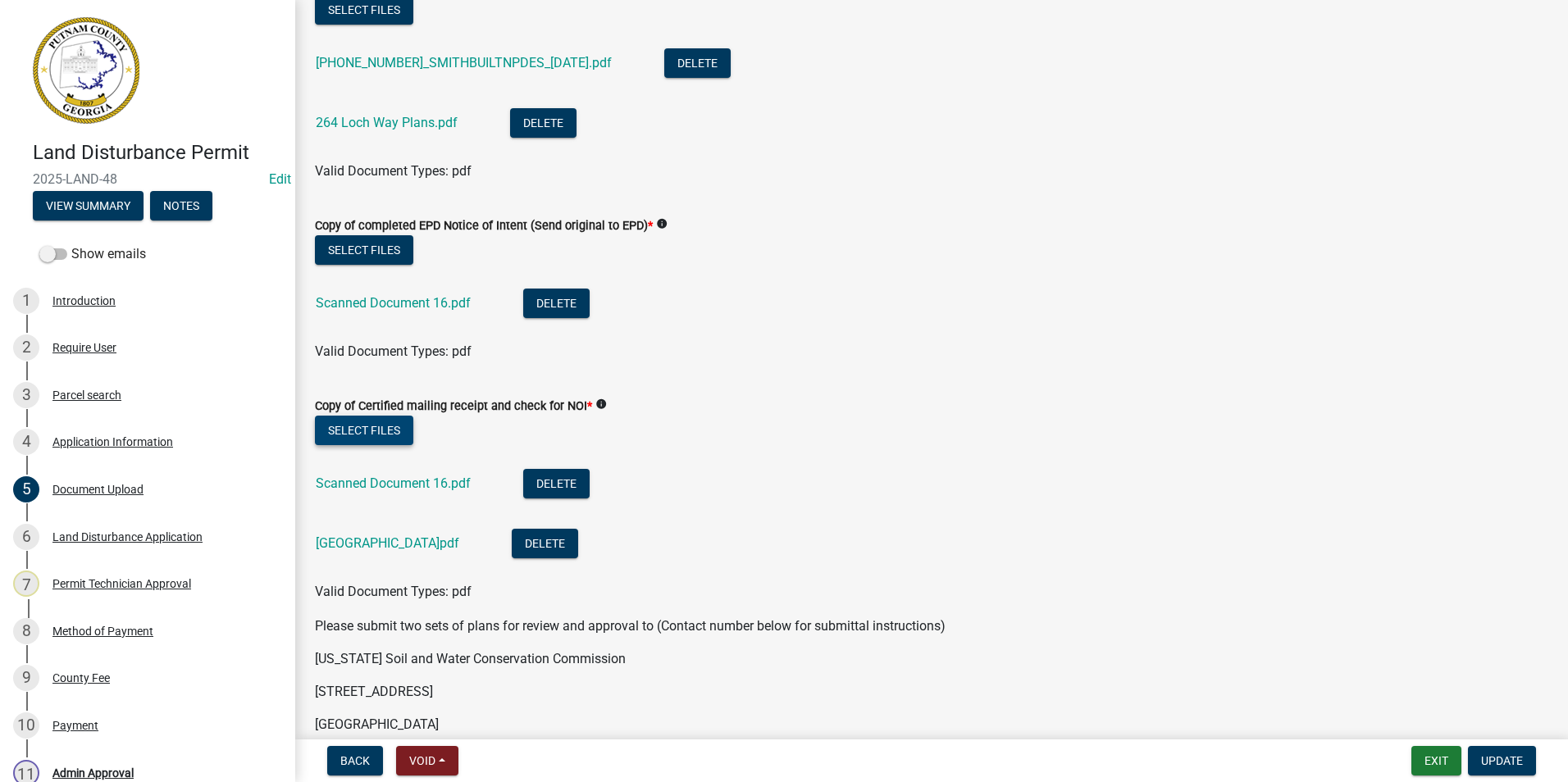
scroll to position [164, 0]
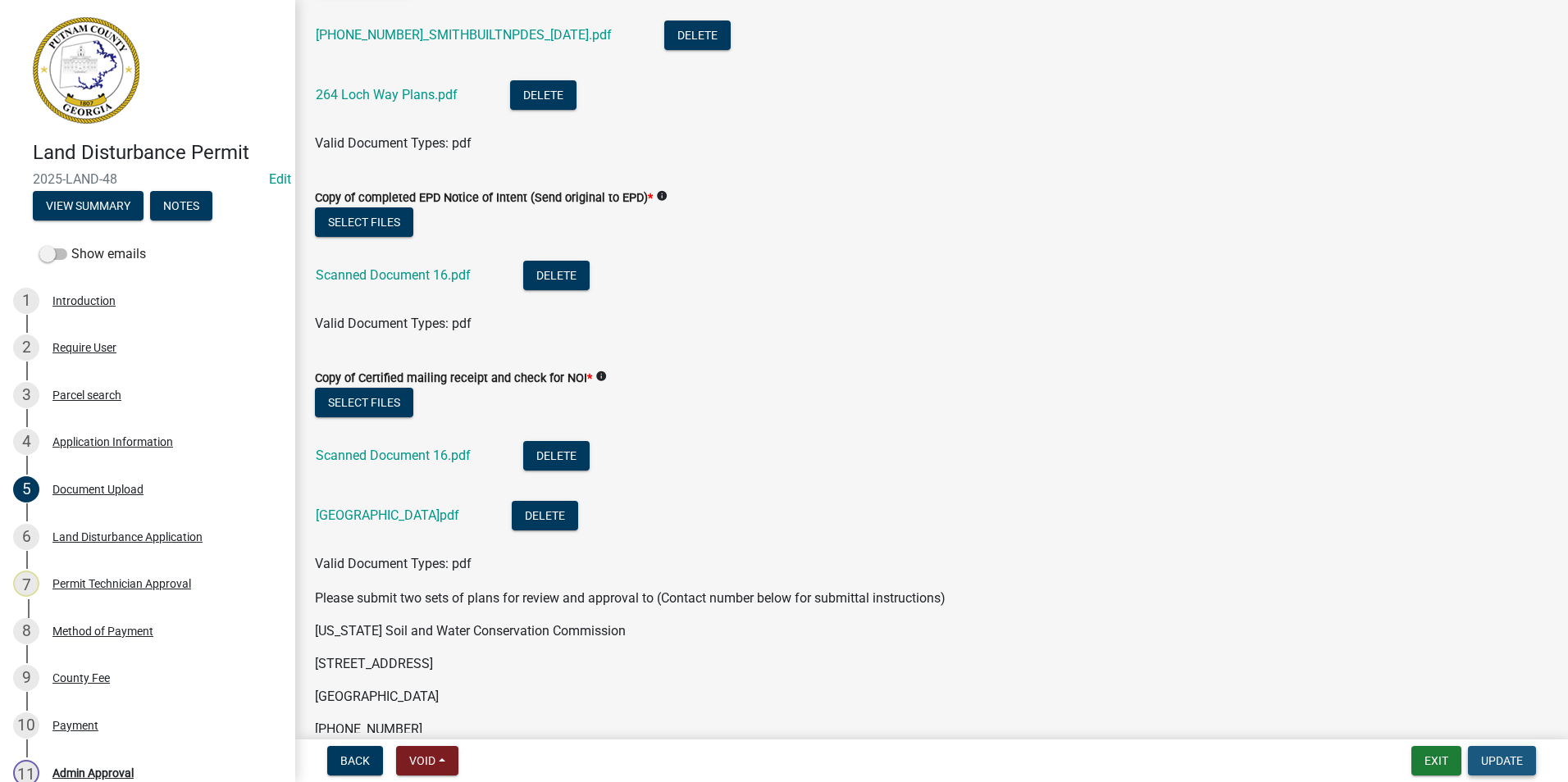
click at [1500, 760] on span "Update" at bounding box center [1501, 761] width 42 height 13
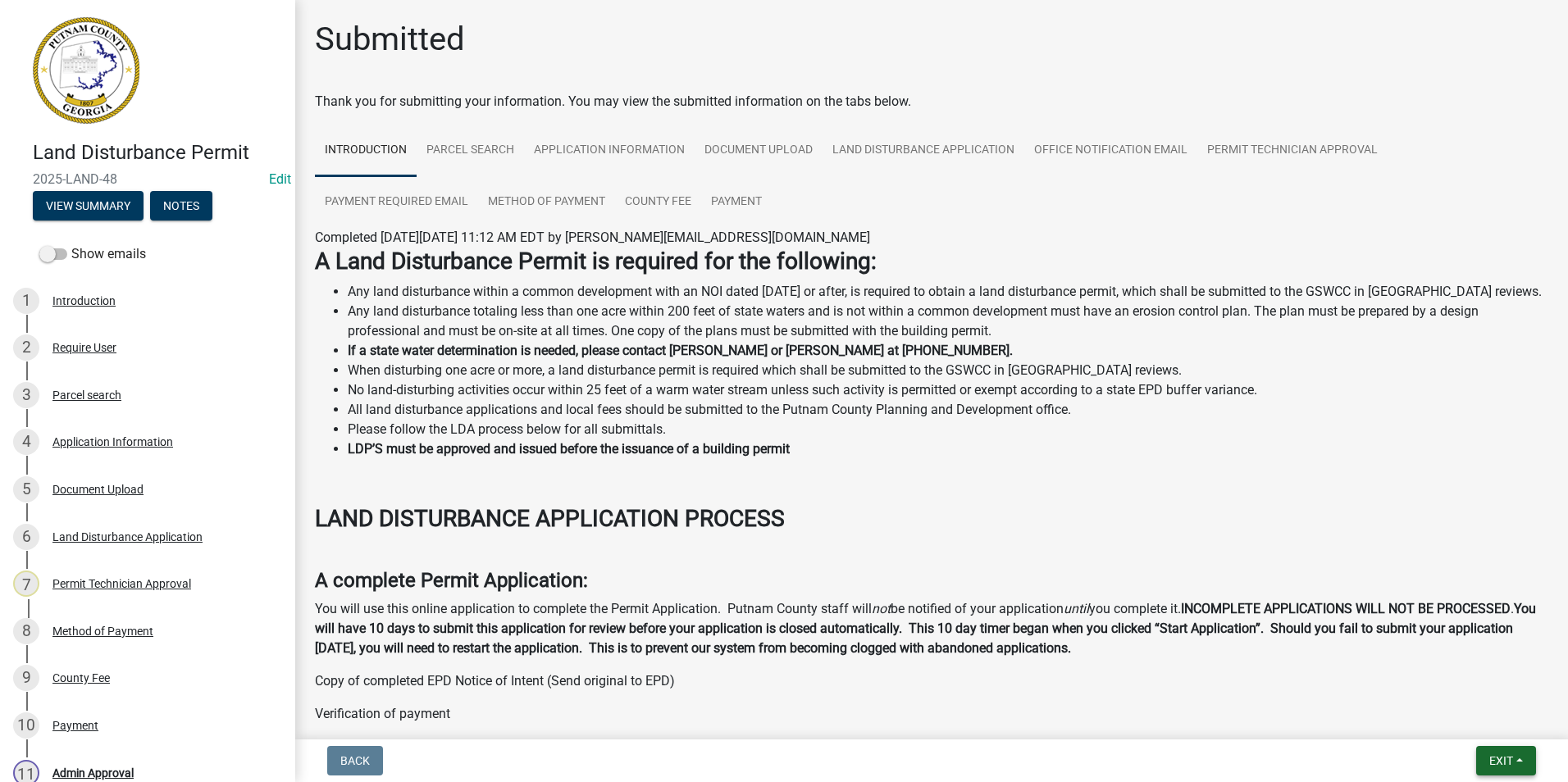
click at [1523, 756] on button "Exit" at bounding box center [1505, 761] width 60 height 30
click at [1514, 720] on button "Save & Exit" at bounding box center [1470, 718] width 131 height 40
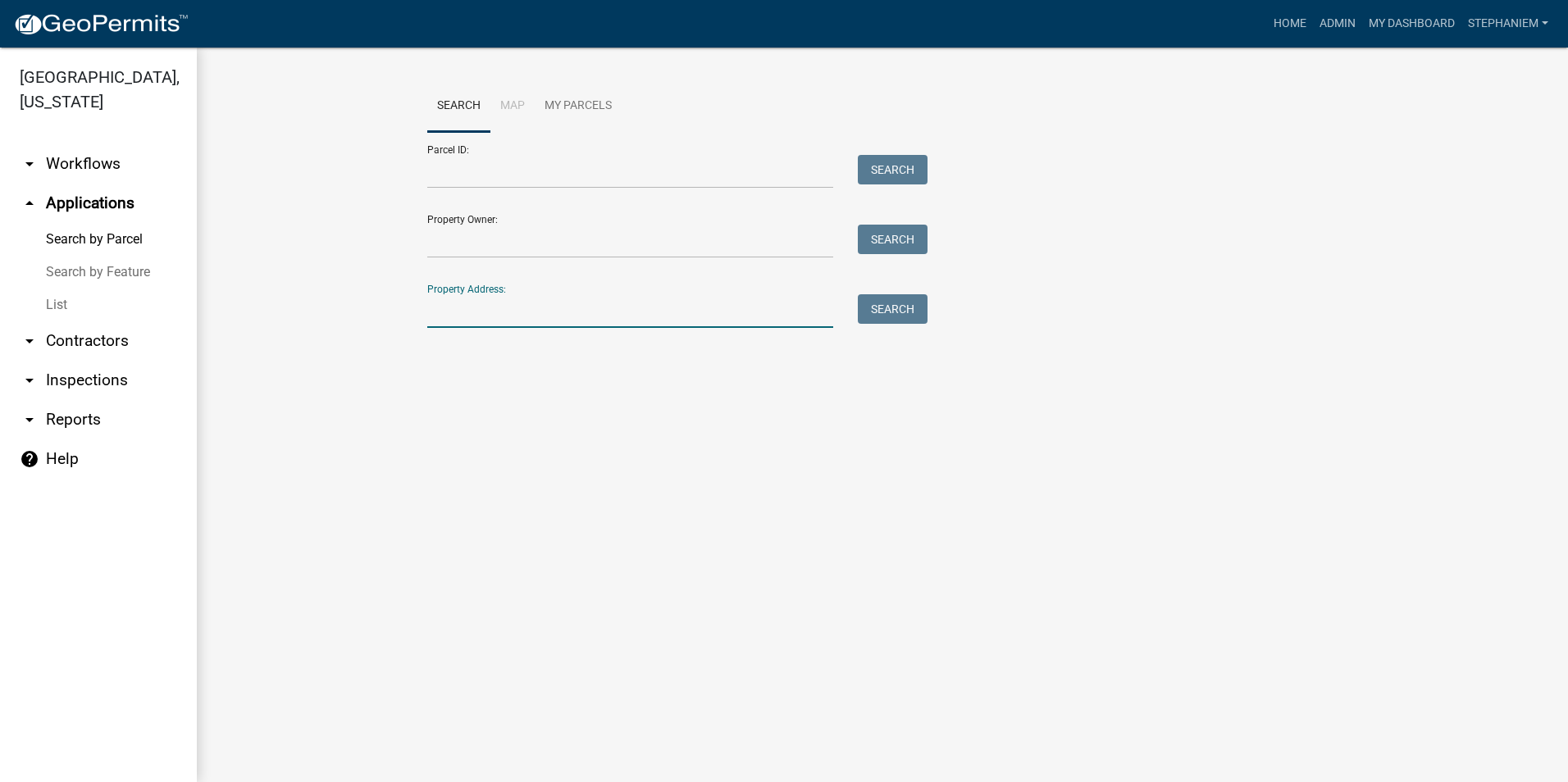
click at [619, 316] on input "Property Address:" at bounding box center [630, 311] width 406 height 34
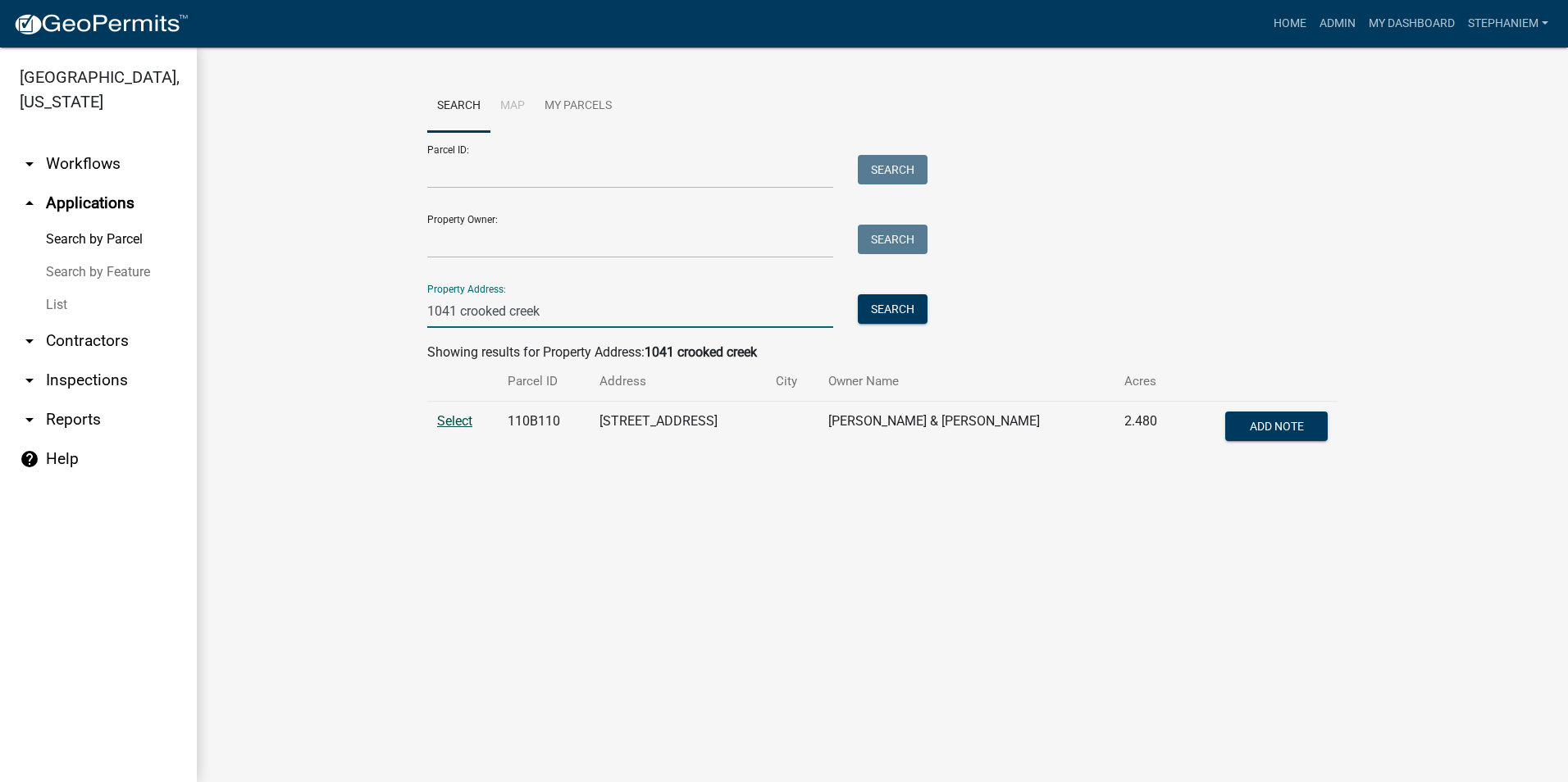
type input "1041 crooked creek"
click at [473, 423] on td "Select" at bounding box center [462, 429] width 70 height 54
click at [465, 419] on span "Select" at bounding box center [454, 421] width 35 height 16
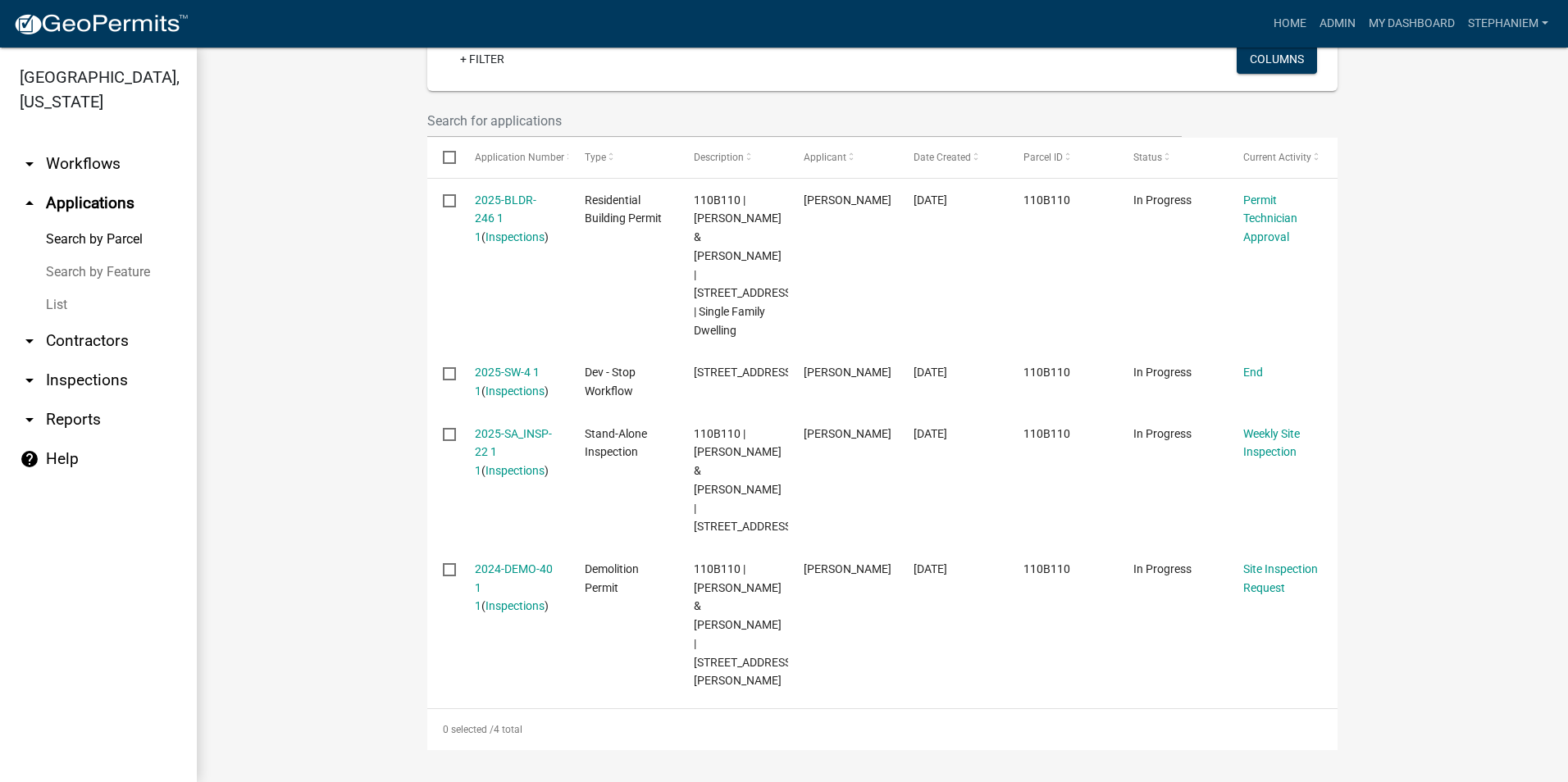
scroll to position [502, 0]
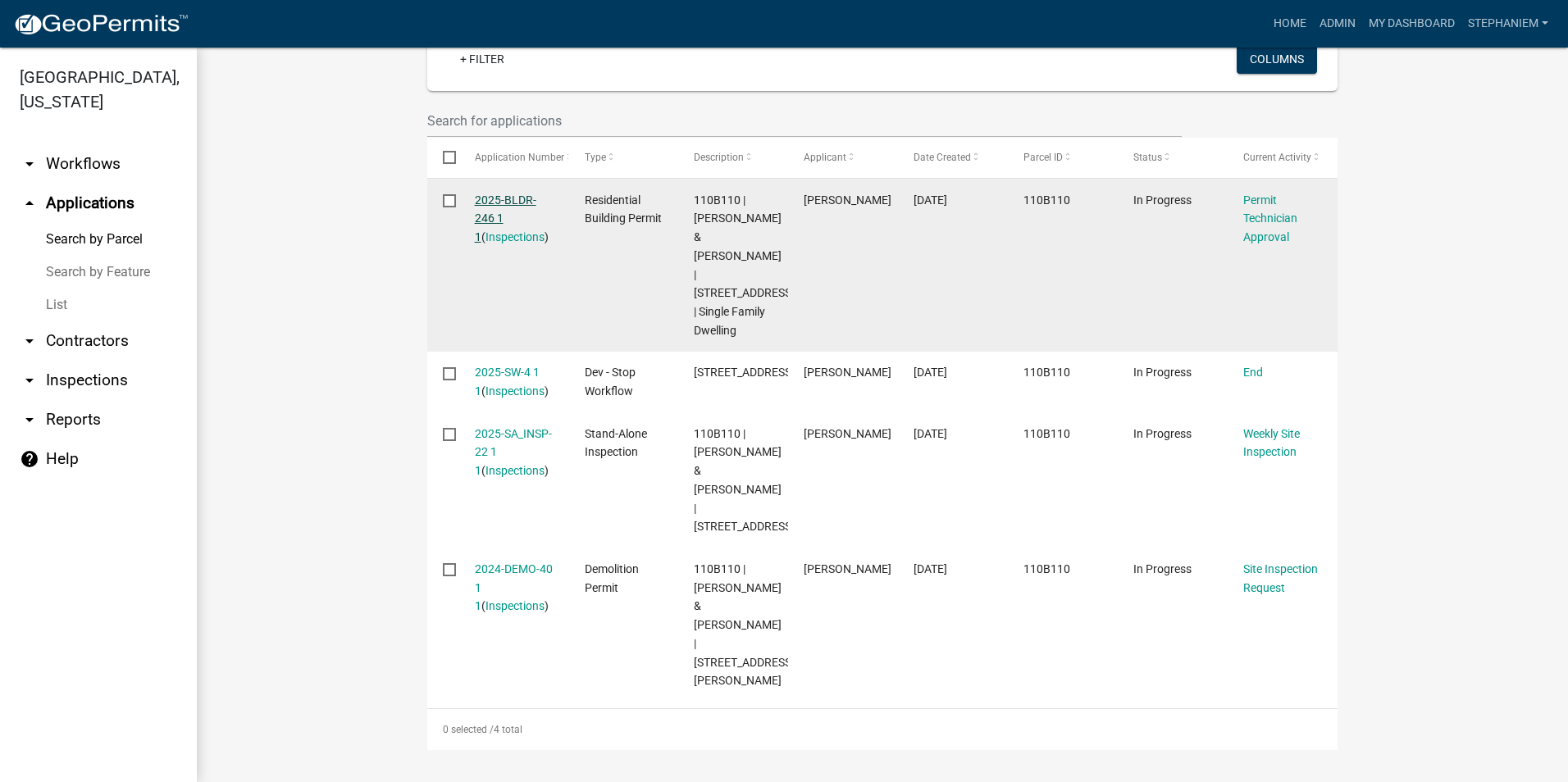
click at [483, 194] on link "2025-BLDR-246 1 1" at bounding box center [506, 219] width 62 height 51
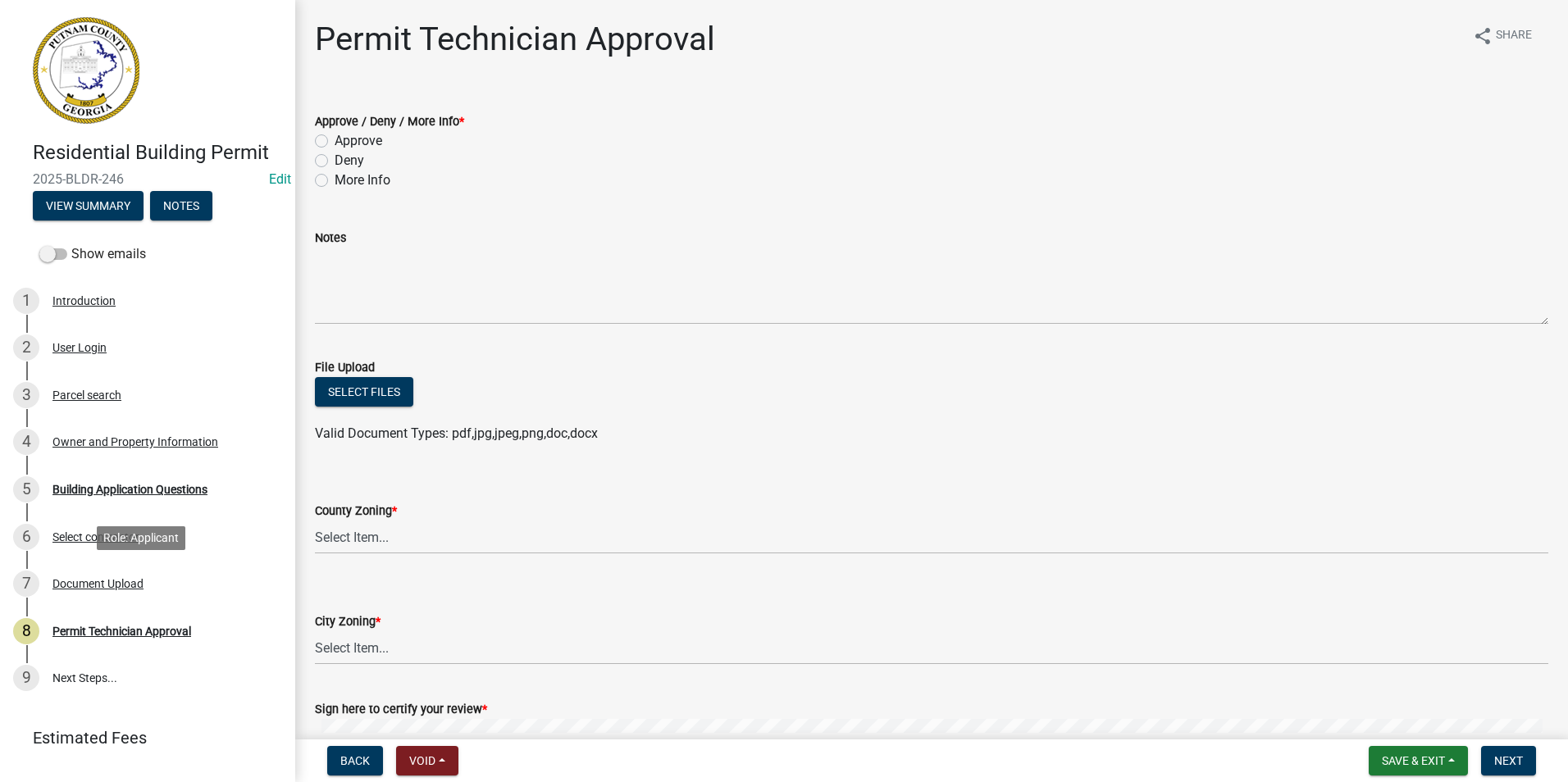
click at [92, 592] on div "7 Document Upload" at bounding box center [141, 584] width 256 height 26
click at [97, 587] on div "Document Upload" at bounding box center [98, 584] width 91 height 12
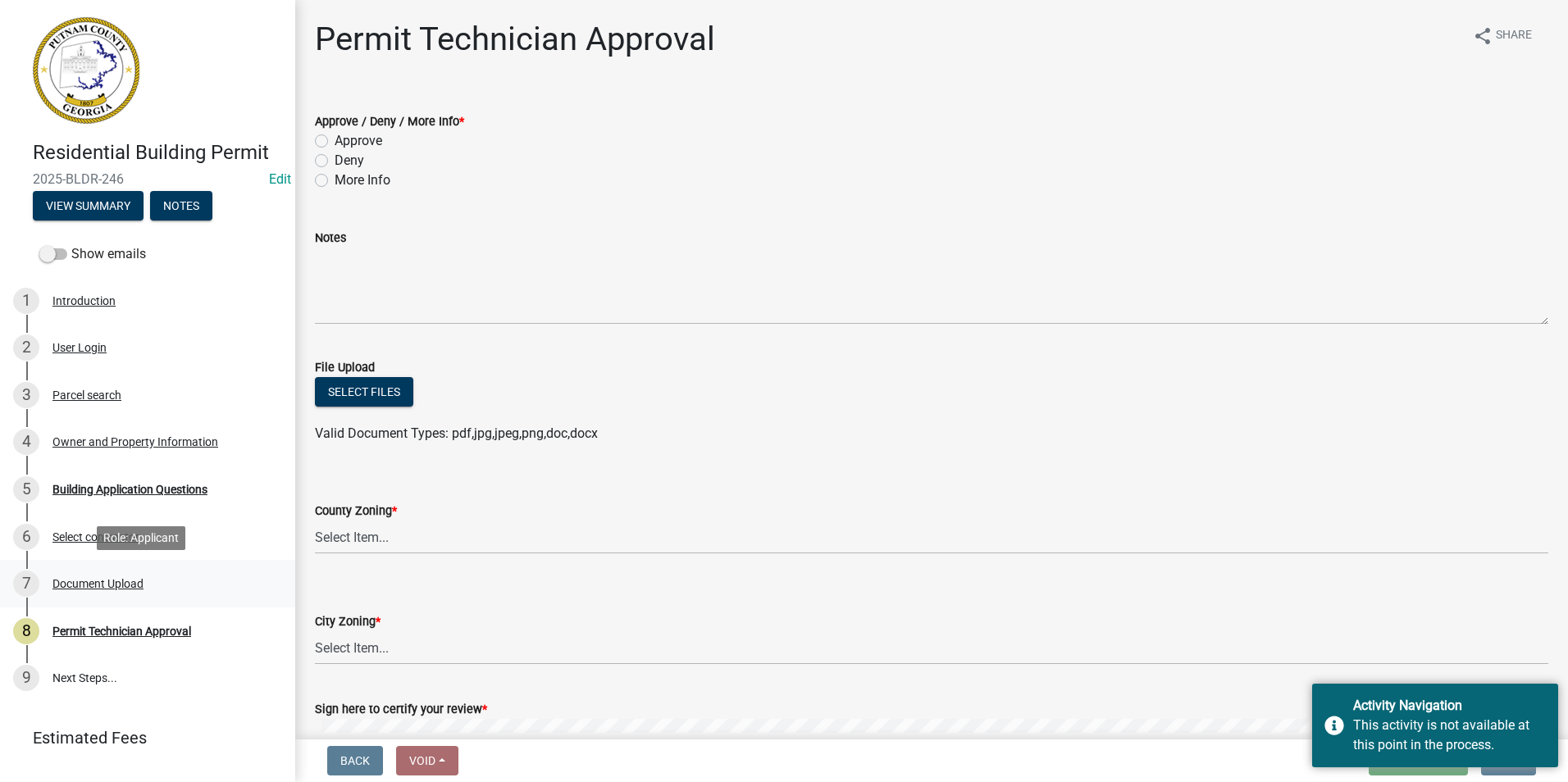
click at [85, 597] on div "7 Document Upload" at bounding box center [141, 584] width 256 height 26
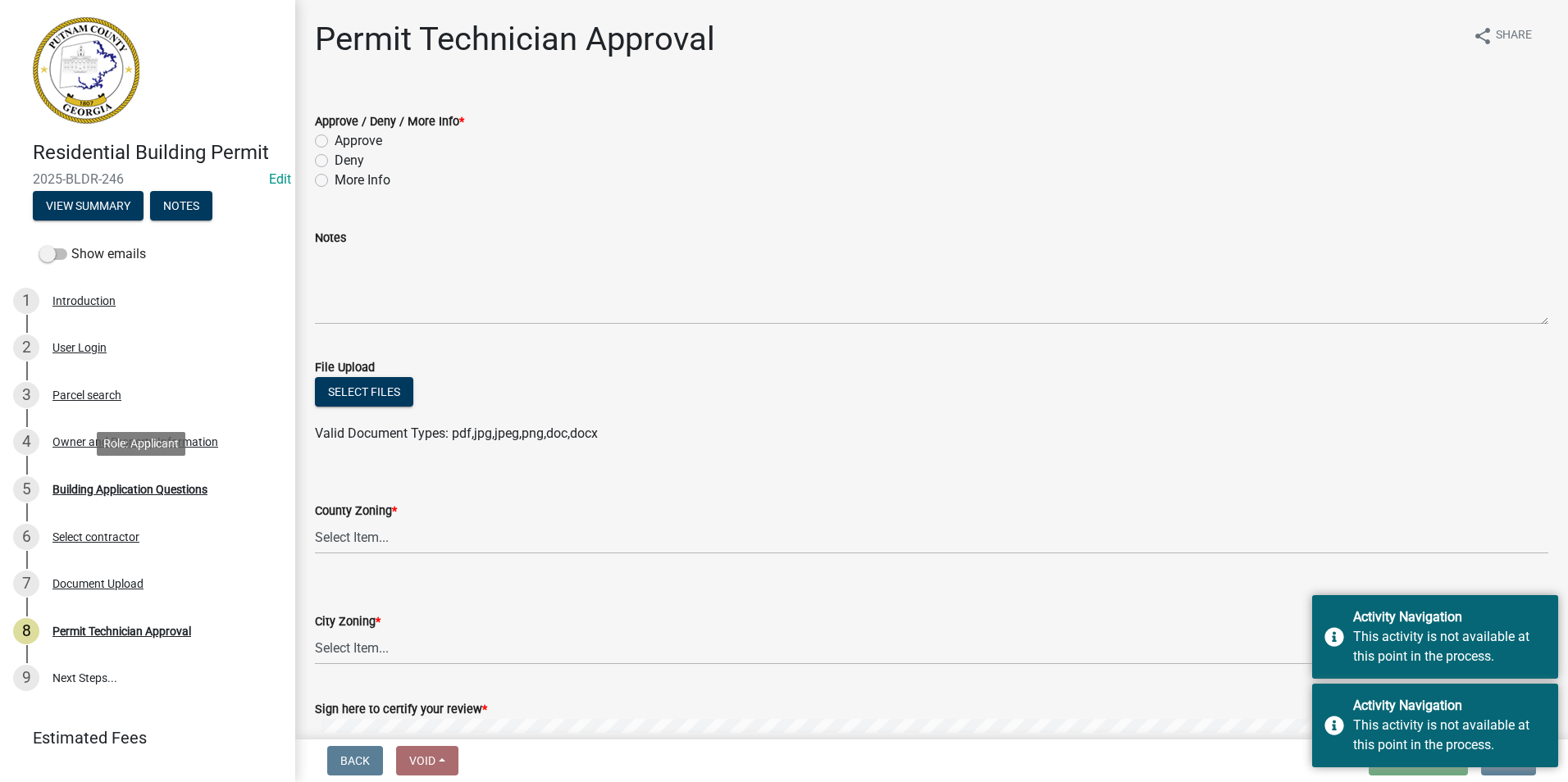
click at [154, 490] on div "Building Application Questions" at bounding box center [130, 489] width 155 height 12
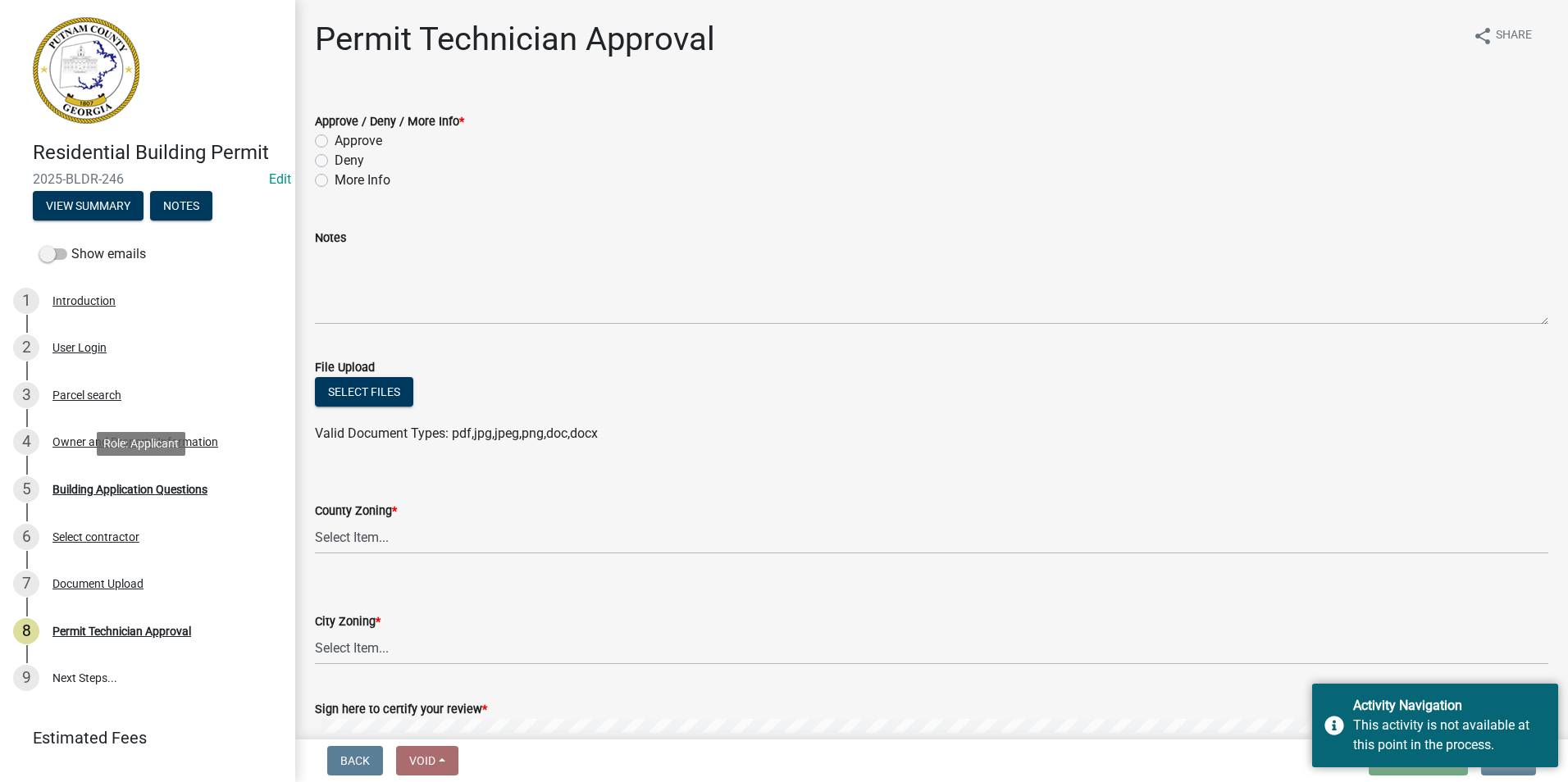
click at [154, 490] on div "Building Application Questions" at bounding box center [130, 489] width 155 height 12
click at [101, 535] on div "Select contractor" at bounding box center [96, 537] width 87 height 12
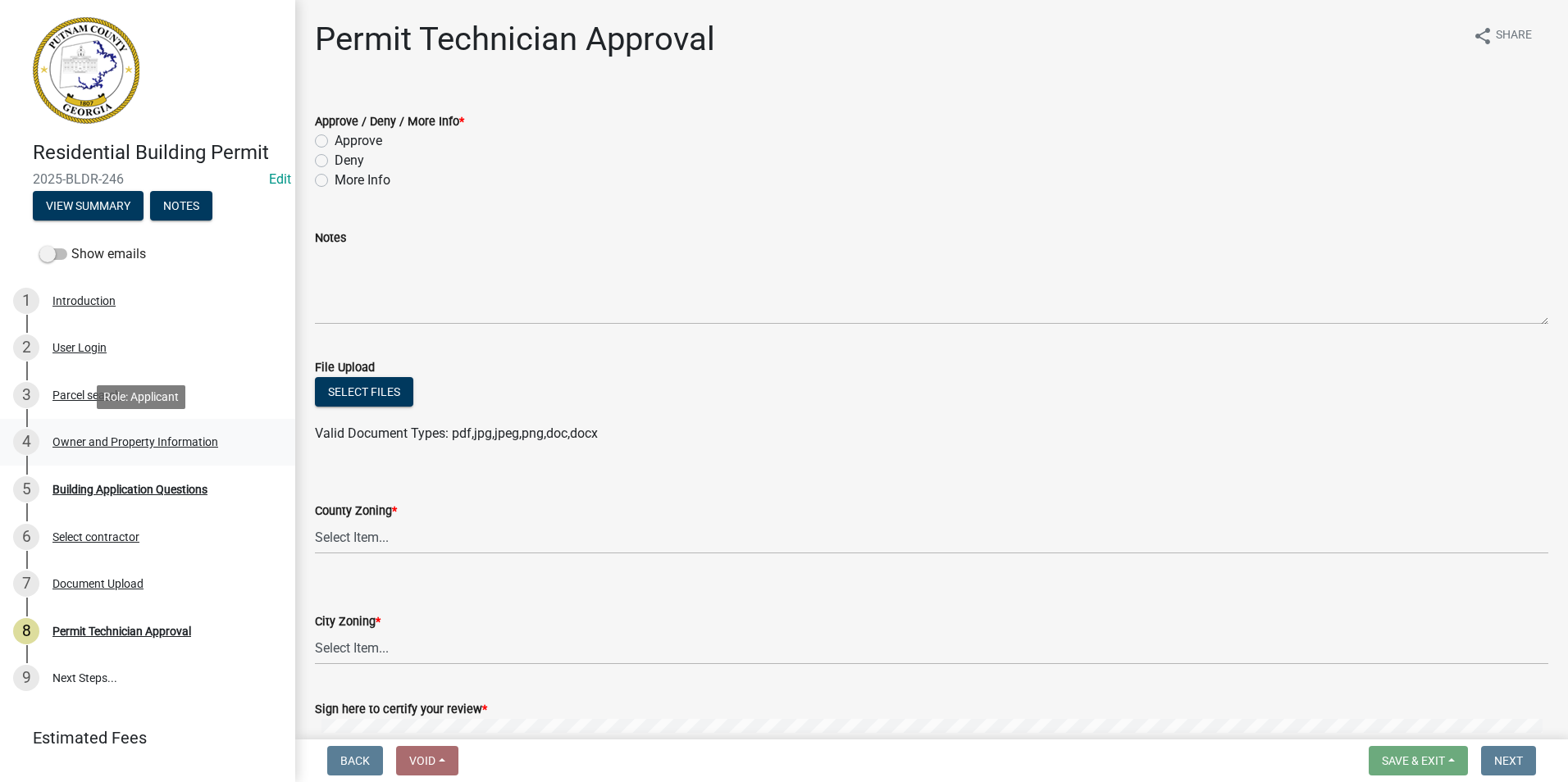
click at [108, 440] on div "Owner and Property Information" at bounding box center [135, 442] width 166 height 12
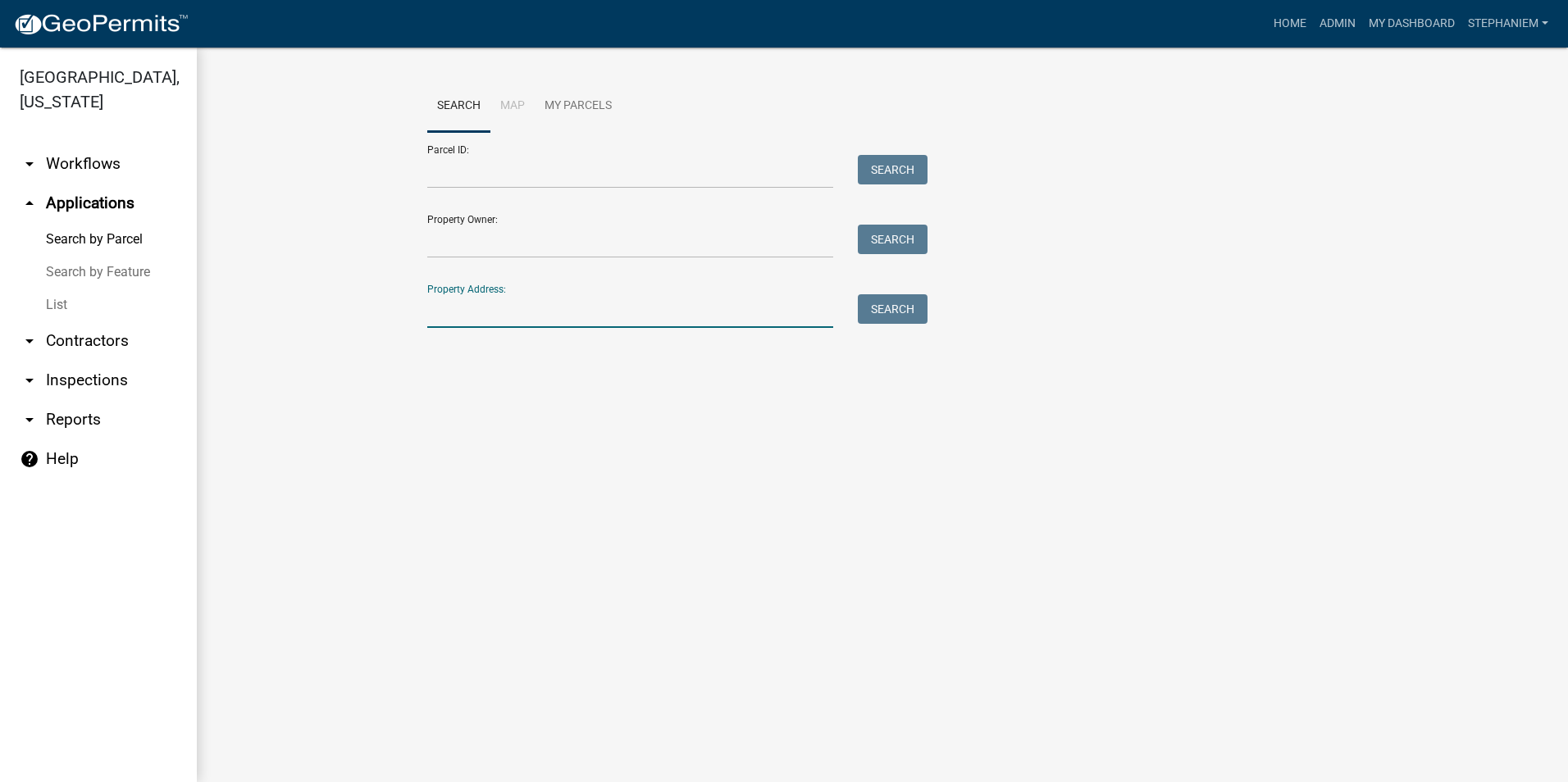
drag, startPoint x: 439, startPoint y: 318, endPoint x: 454, endPoint y: 300, distance: 23.4
click at [439, 318] on input "Property Address:" at bounding box center [630, 311] width 406 height 34
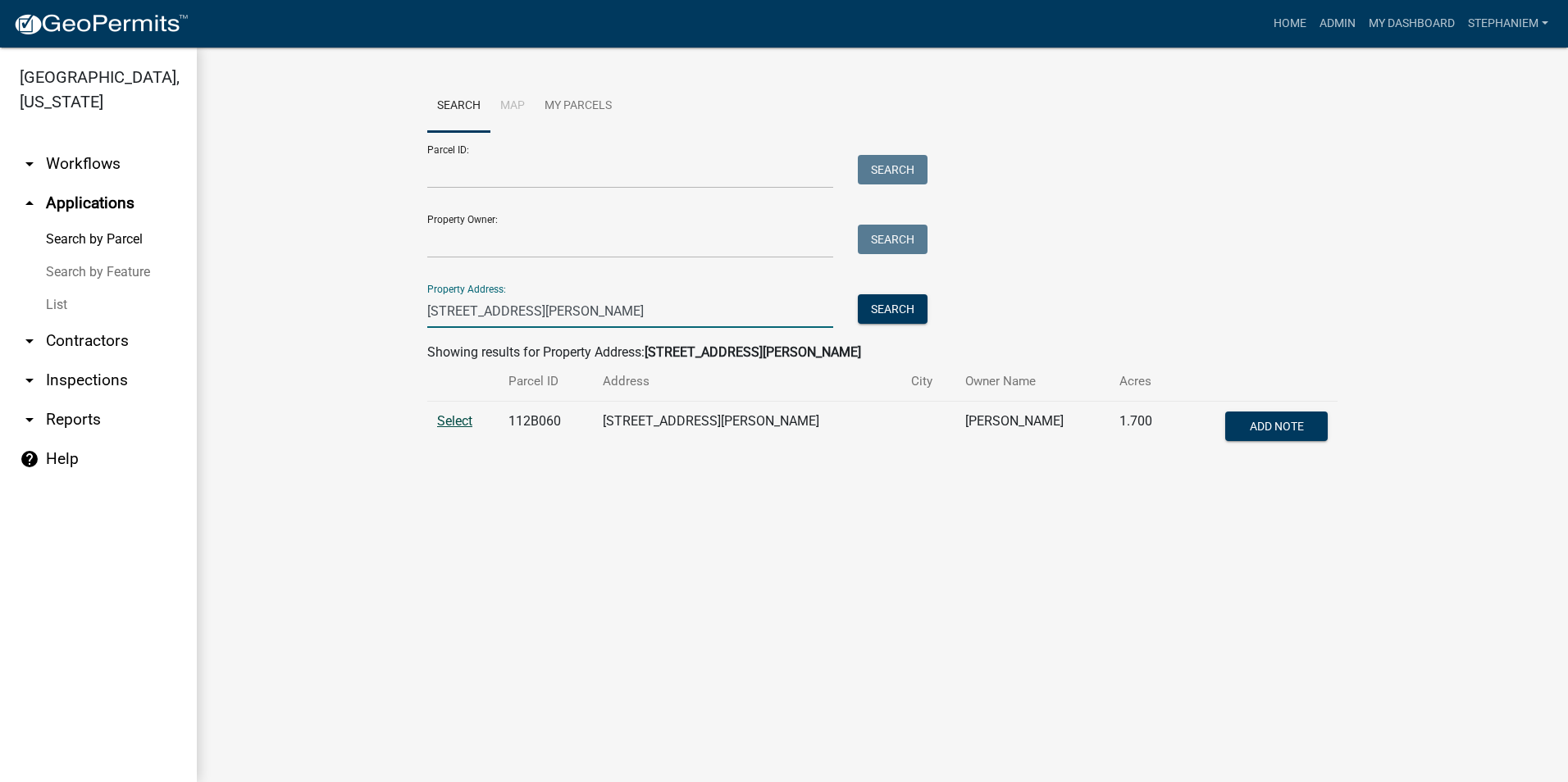
type input "288 Sinclair road"
click at [467, 422] on span "Select" at bounding box center [454, 421] width 35 height 16
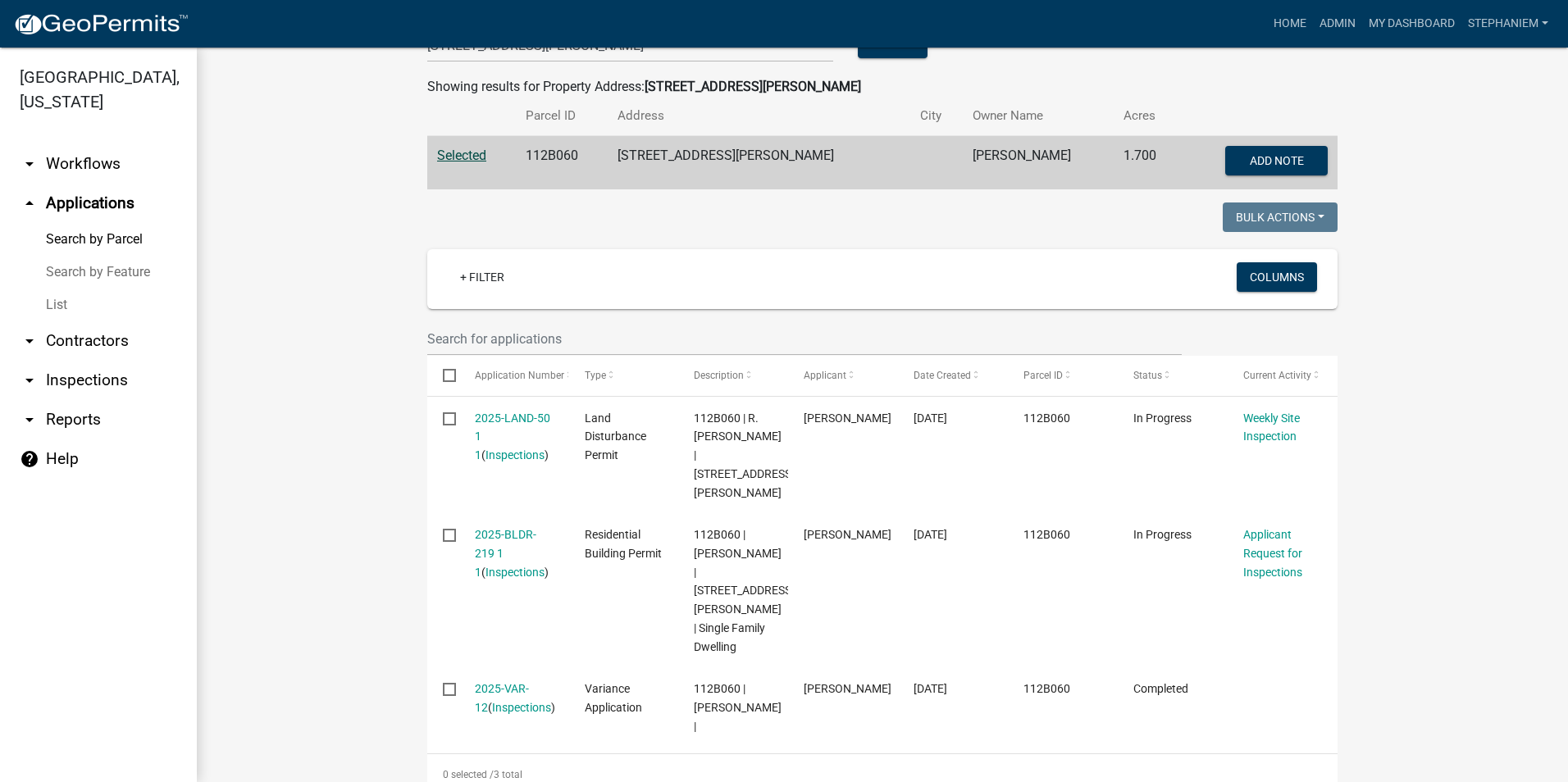
scroll to position [274, 0]
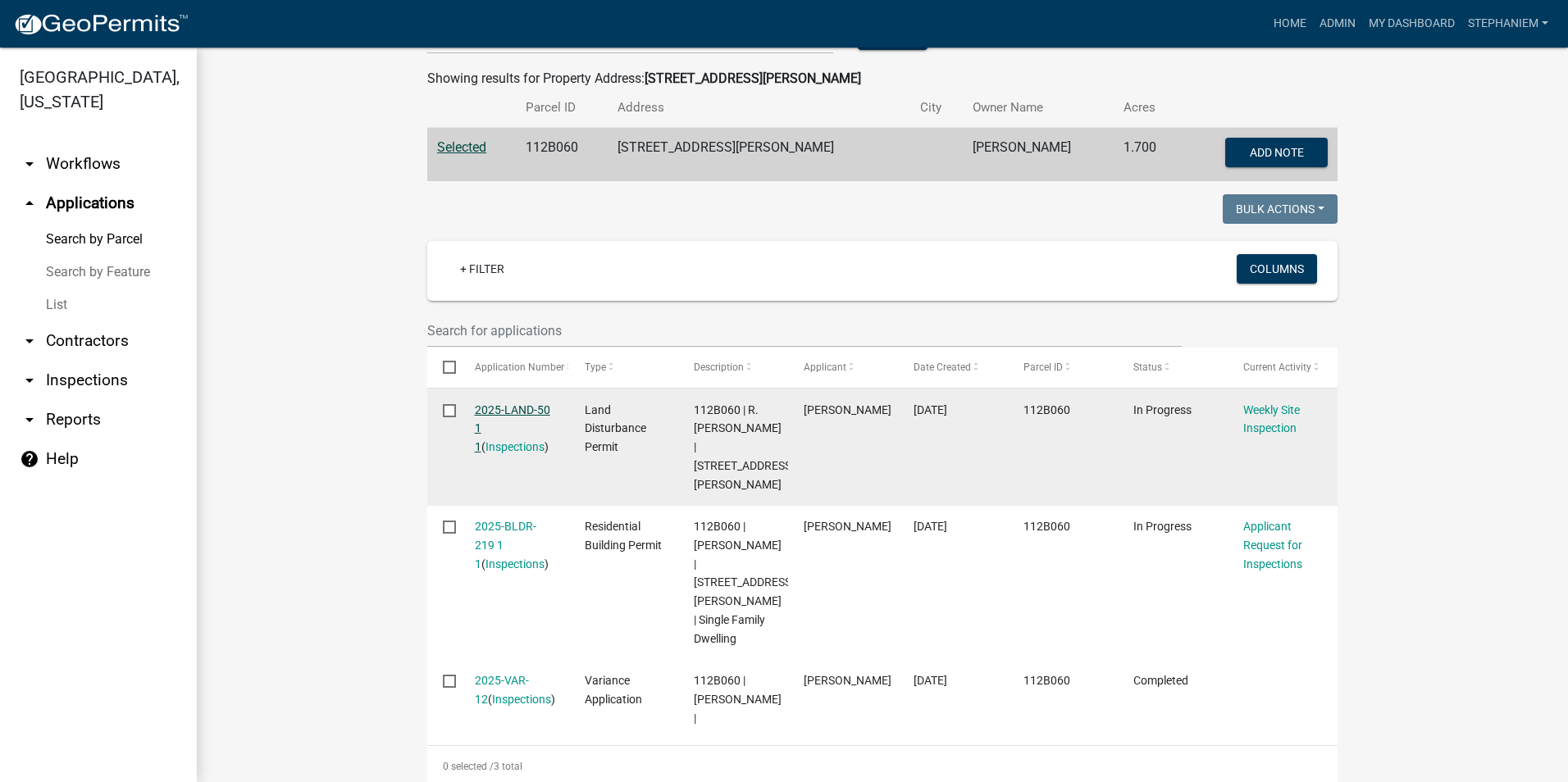
click at [486, 411] on link "2025-LAND-50 1 1" at bounding box center [512, 429] width 75 height 51
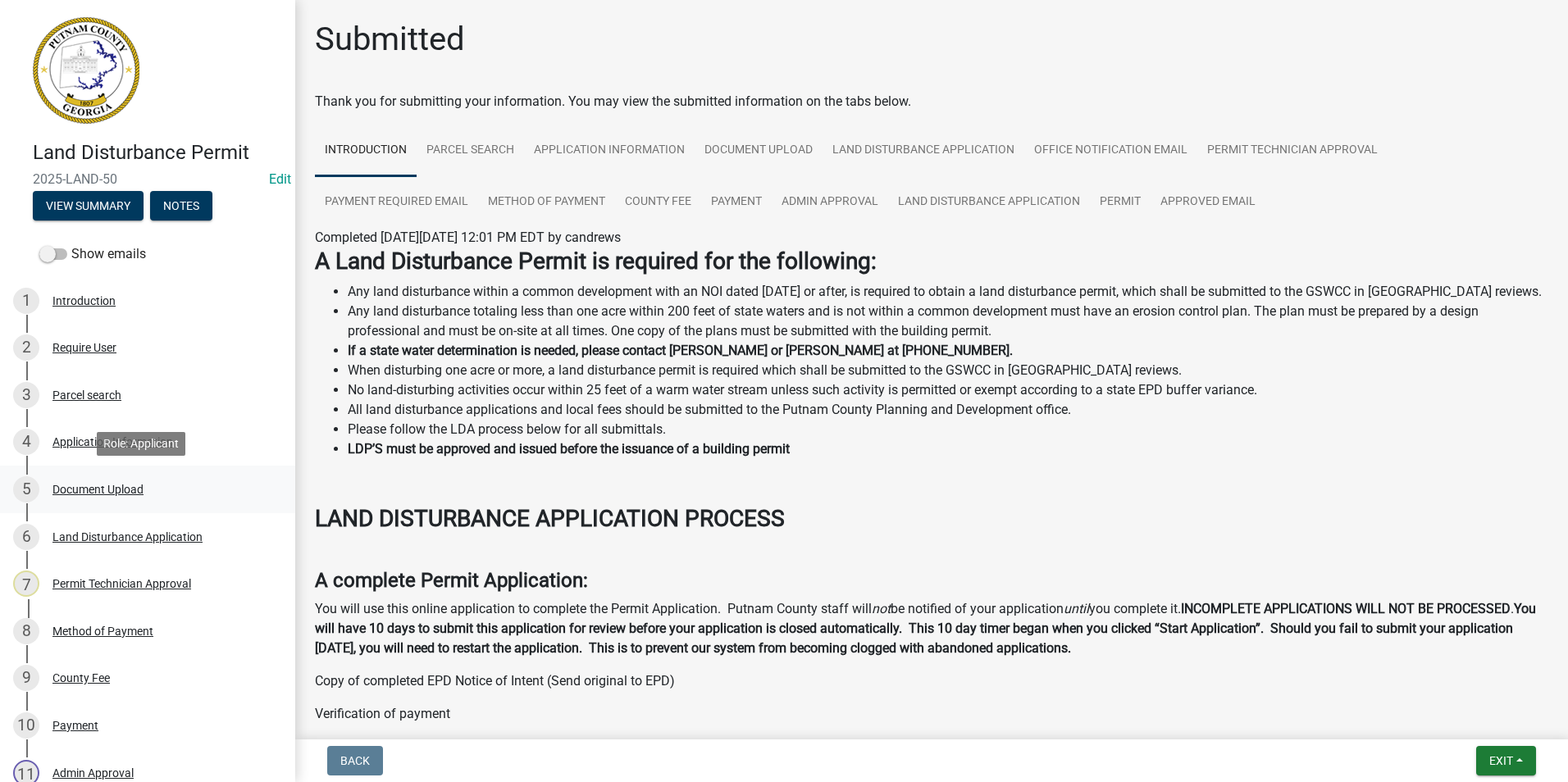
click at [125, 503] on link "5 Document Upload" at bounding box center [148, 490] width 295 height 48
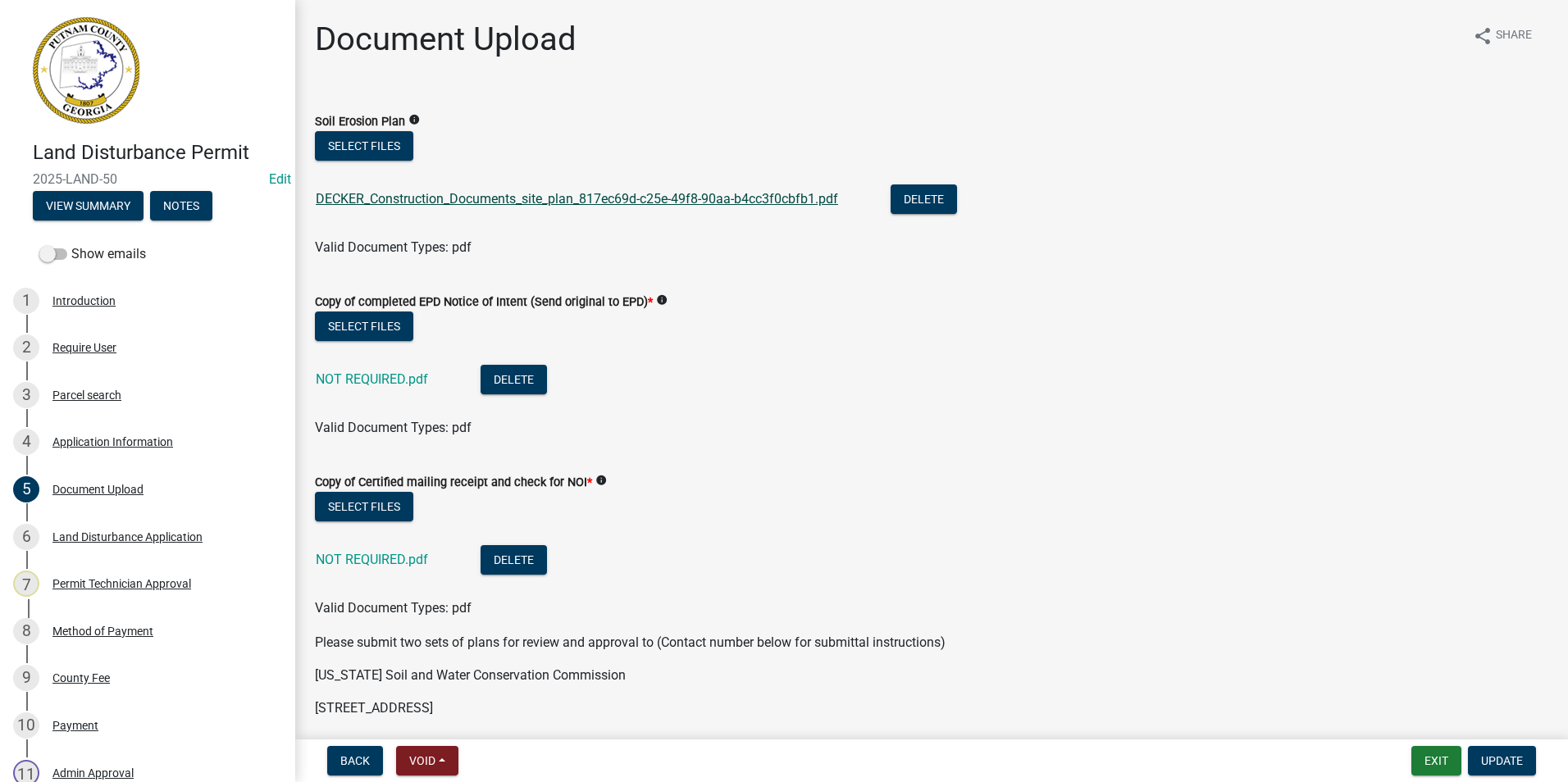
click at [678, 201] on link "DECKER_Construction_Documents_site_plan_817ec69d-c25e-49f8-90aa-b4cc3f0cbfb1.pdf" at bounding box center [577, 199] width 522 height 16
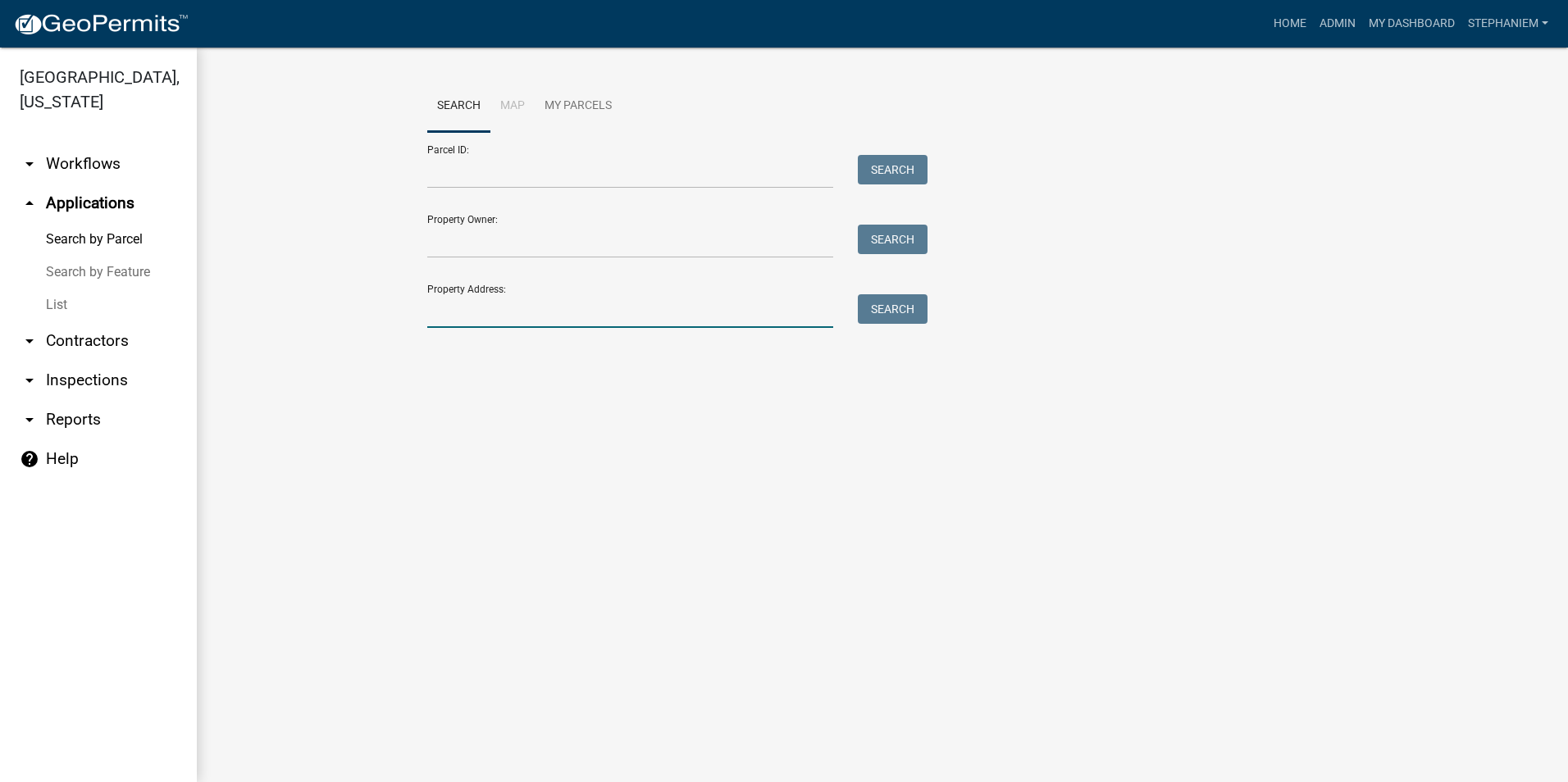
click at [652, 317] on input "Property Address:" at bounding box center [630, 311] width 406 height 34
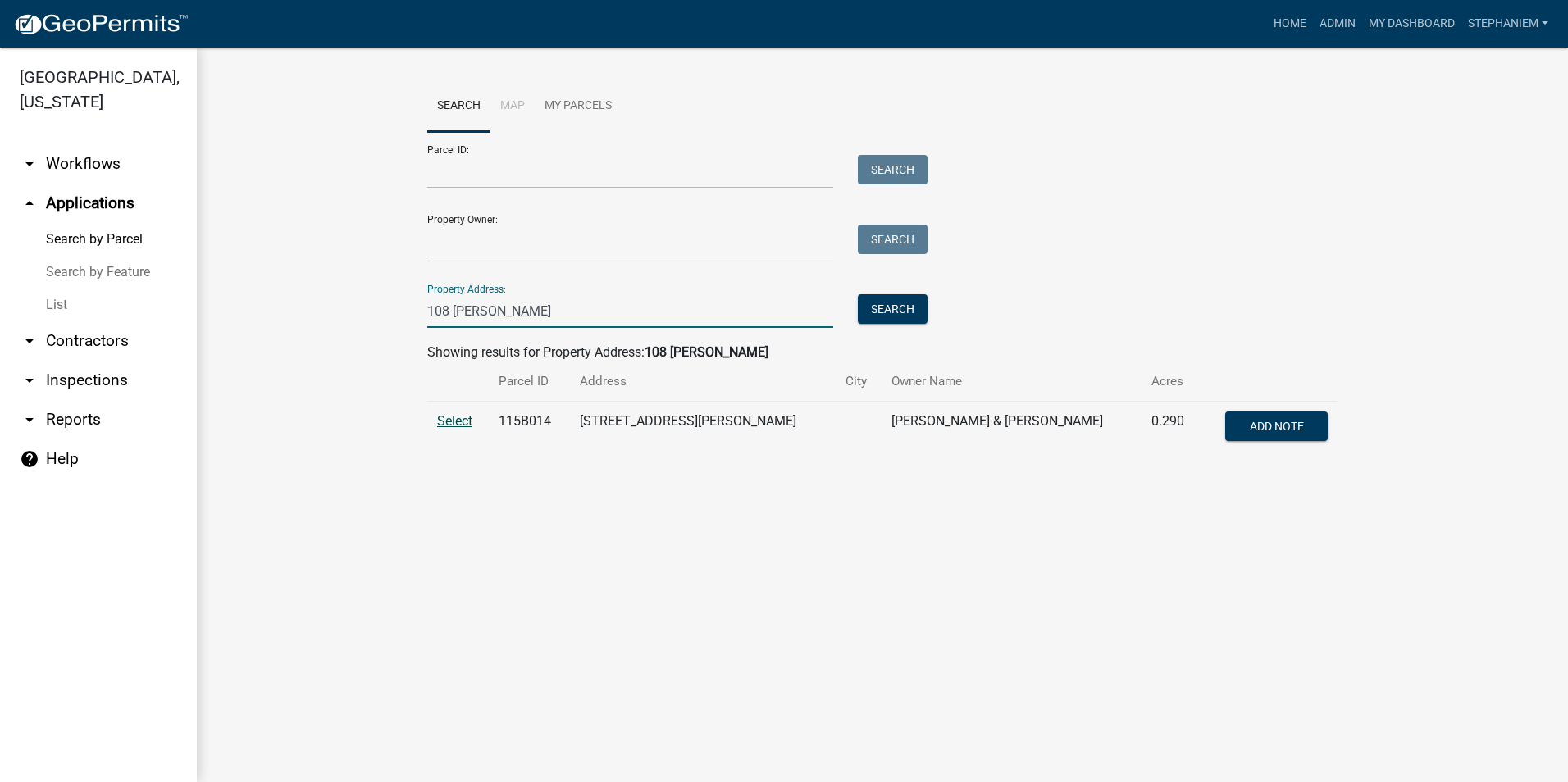
type input "108 Fletcher"
click at [459, 415] on span "Select" at bounding box center [454, 421] width 35 height 16
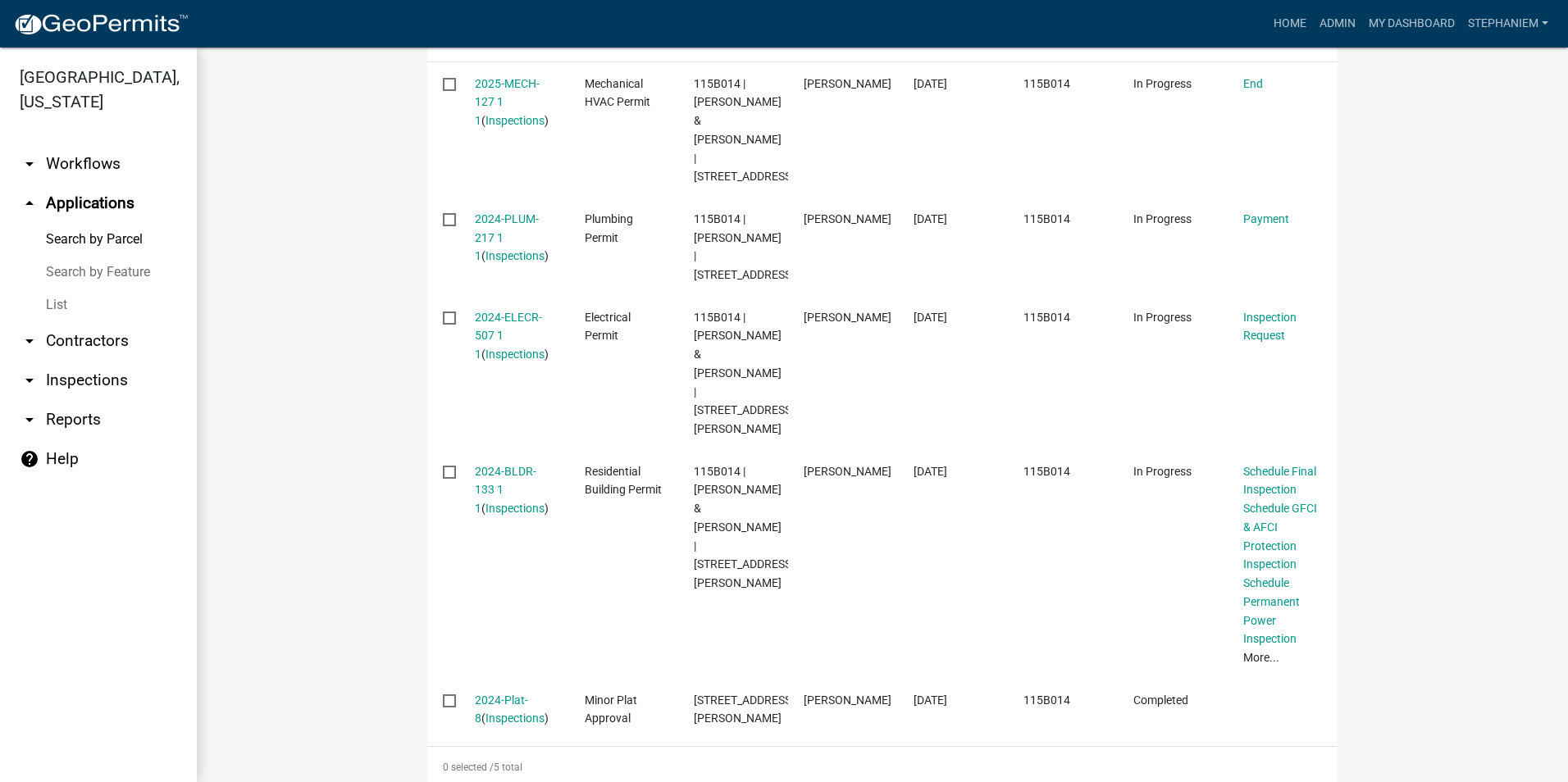
scroll to position [619, 0]
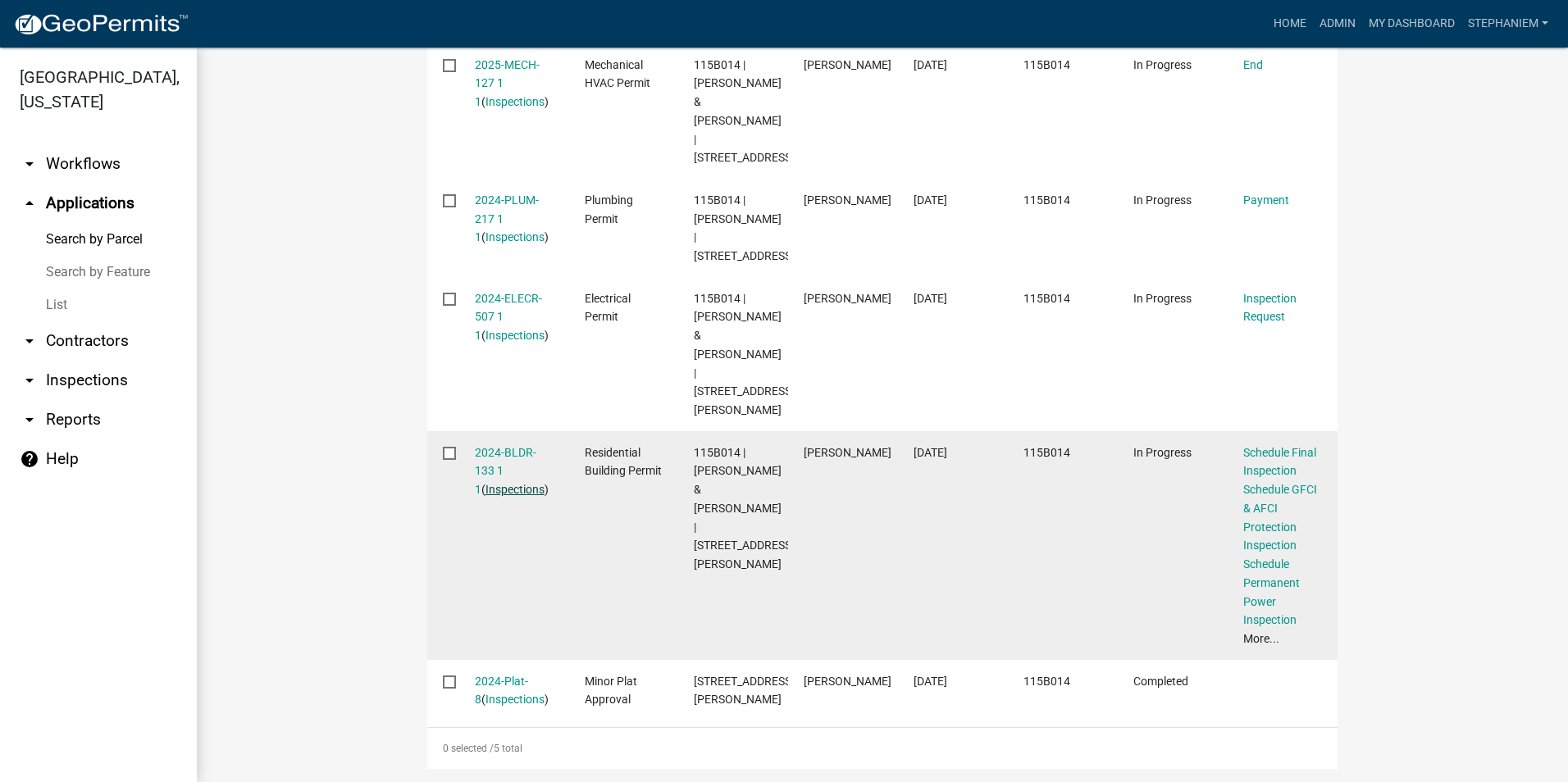
click at [492, 483] on link "Inspections" at bounding box center [515, 489] width 59 height 13
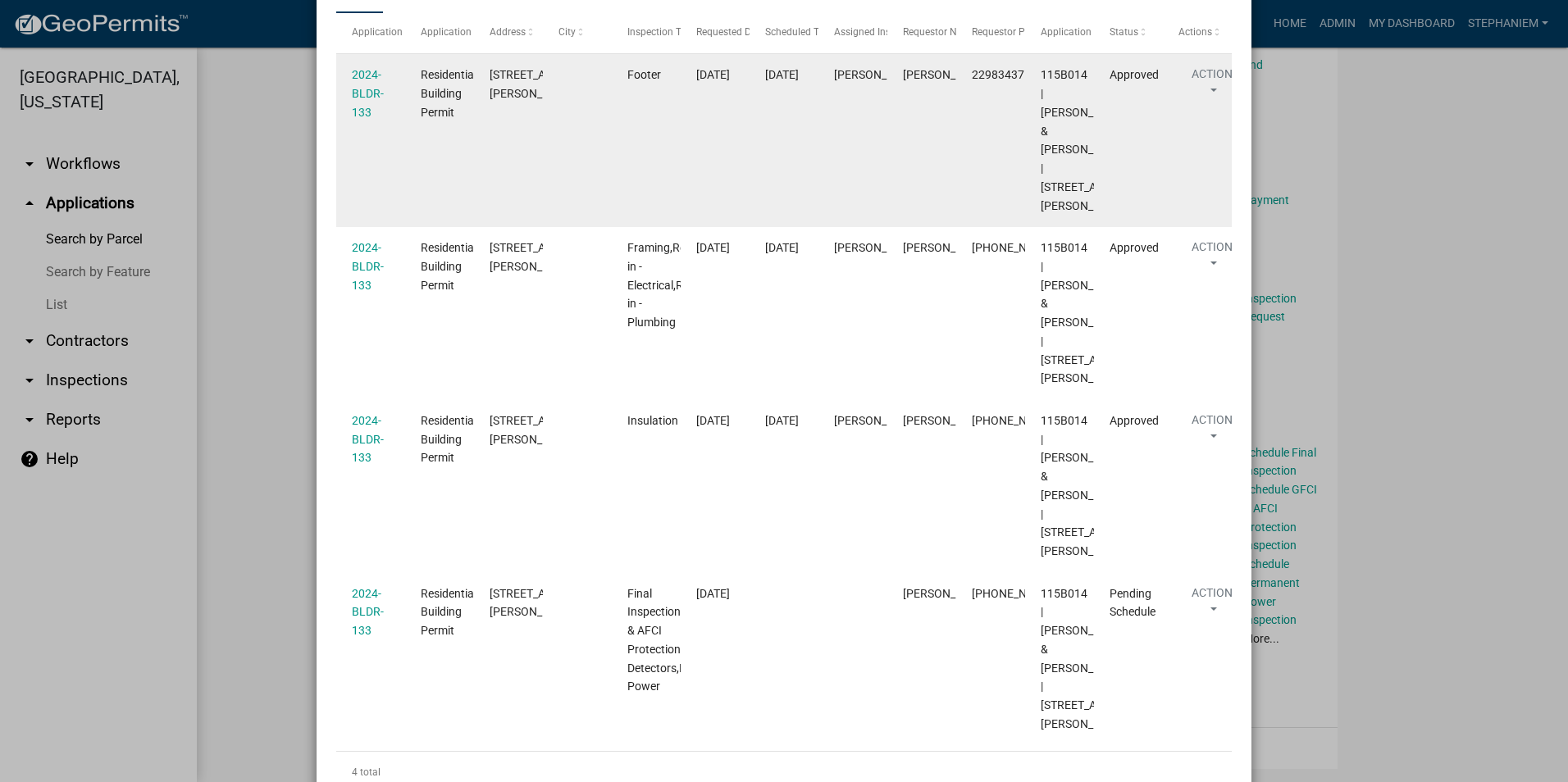
scroll to position [246, 0]
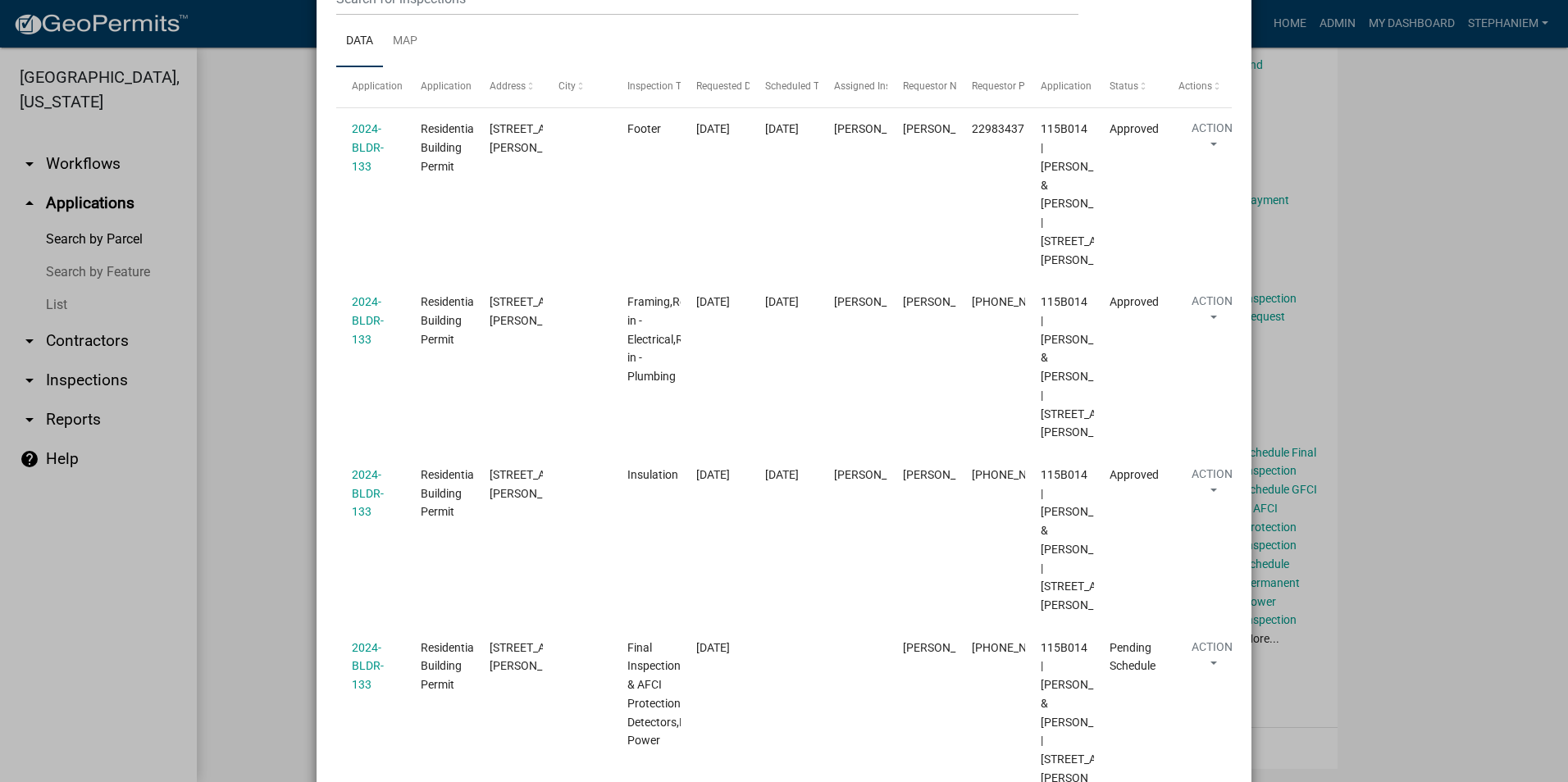
click at [248, 497] on ngb-modal-window "Inspections related to 2024-BLDR-133 × Export Excel Format (.xlsx) CSV Format (…" at bounding box center [784, 391] width 1568 height 782
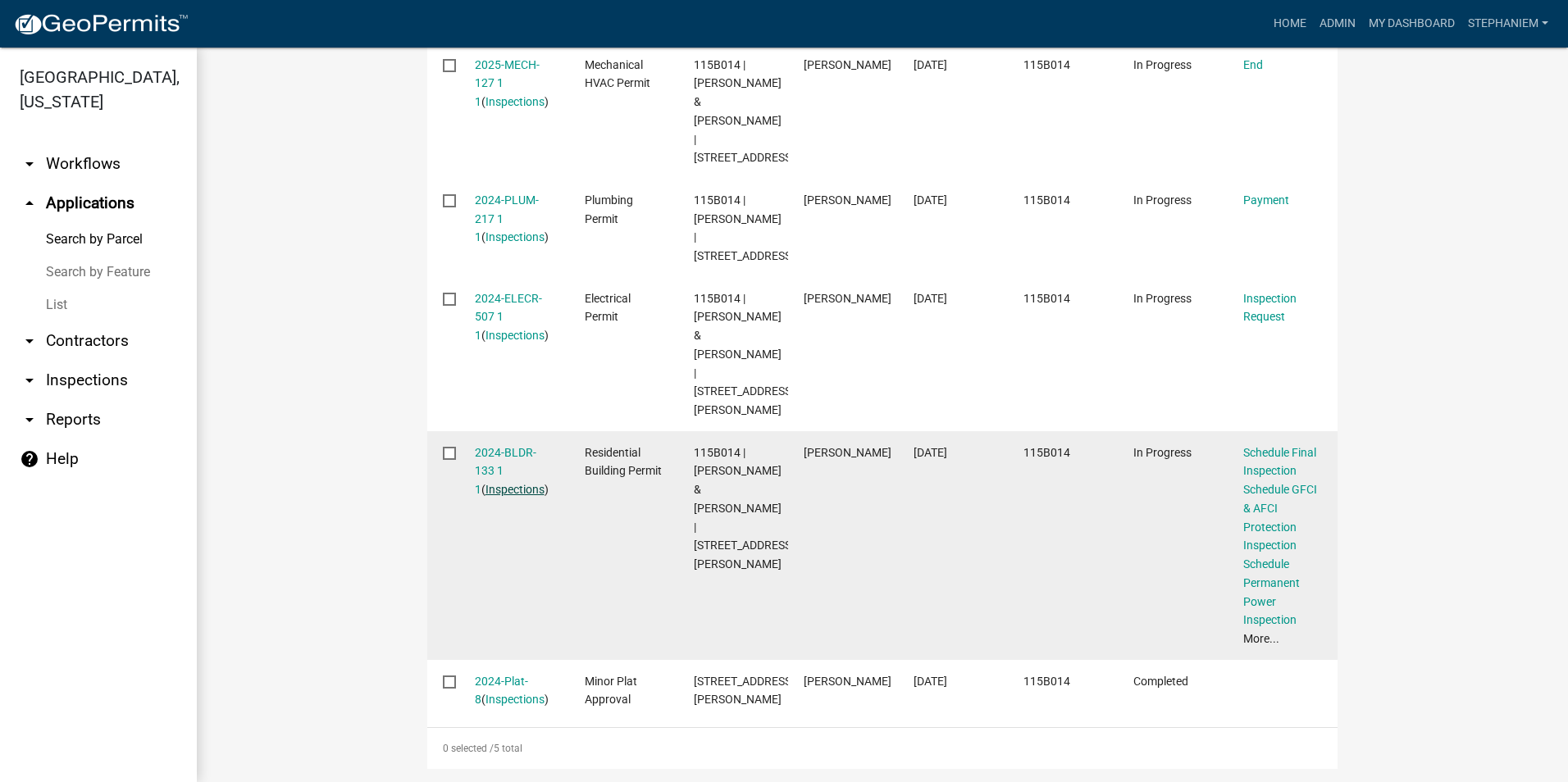
click at [493, 483] on link "Inspections" at bounding box center [515, 489] width 59 height 13
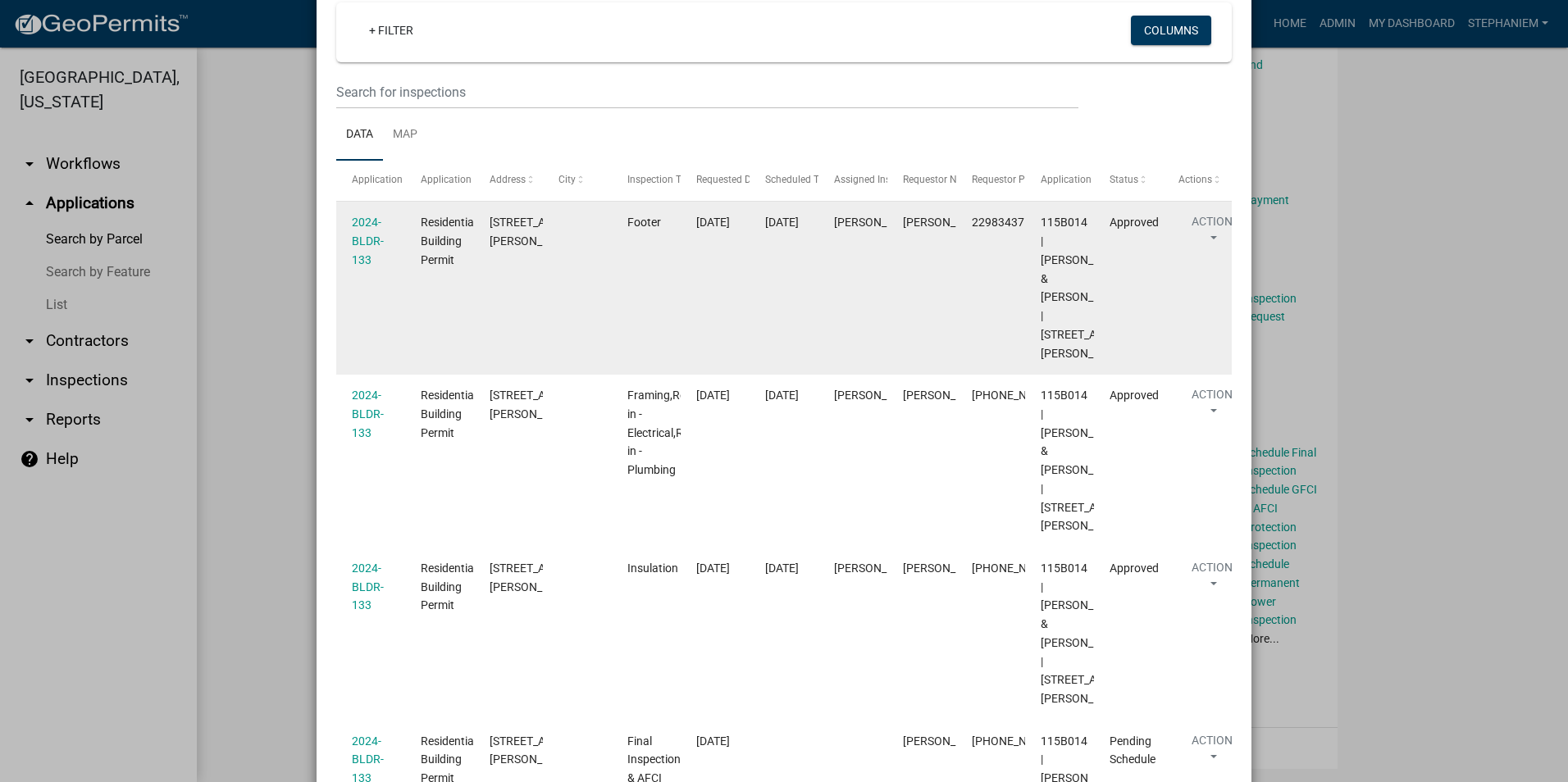
scroll to position [164, 0]
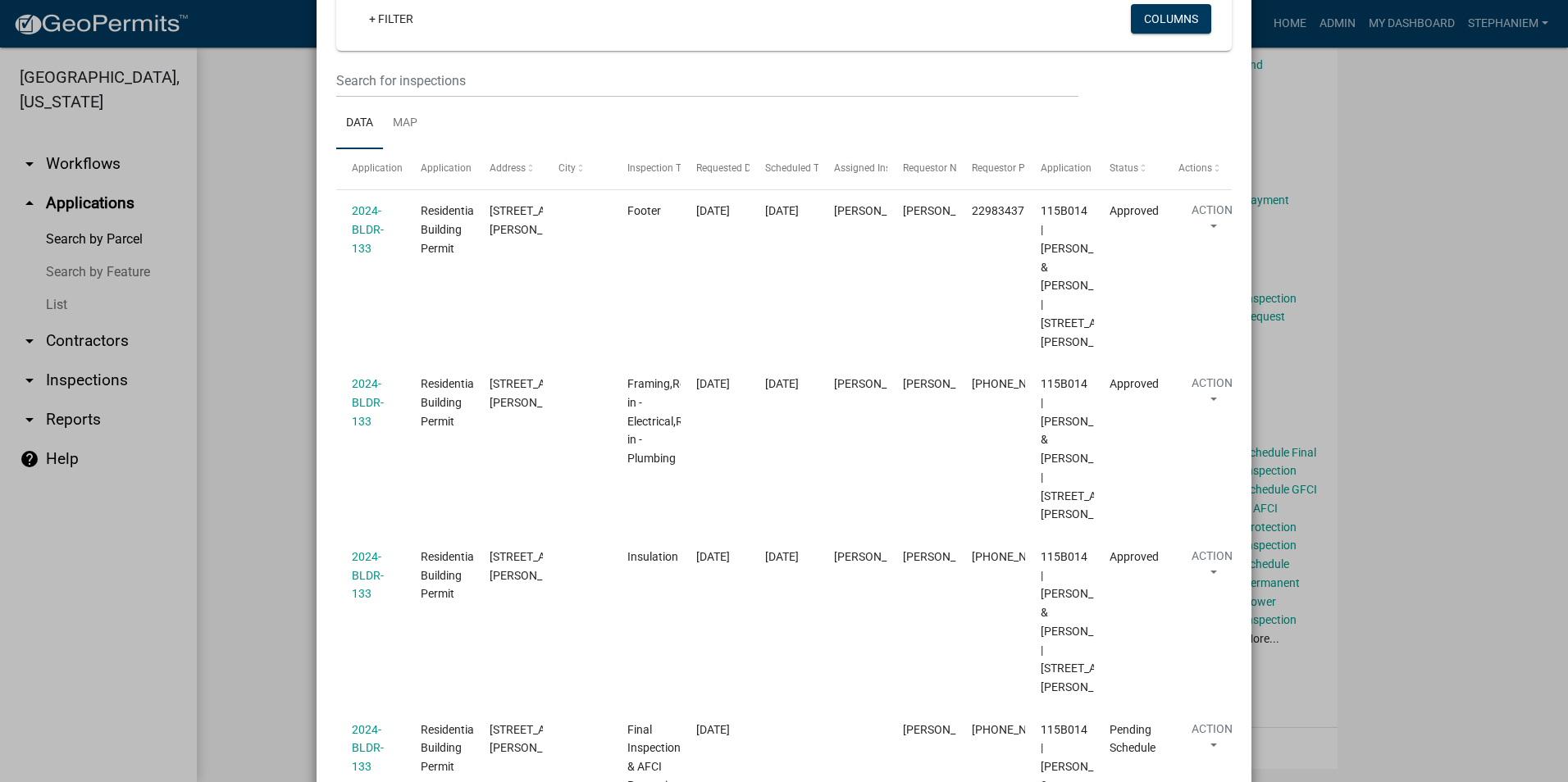
click at [266, 502] on ngb-modal-window "Inspections related to 2024-BLDR-133 × Export Excel Format (.xlsx) CSV Format (…" at bounding box center [784, 391] width 1568 height 782
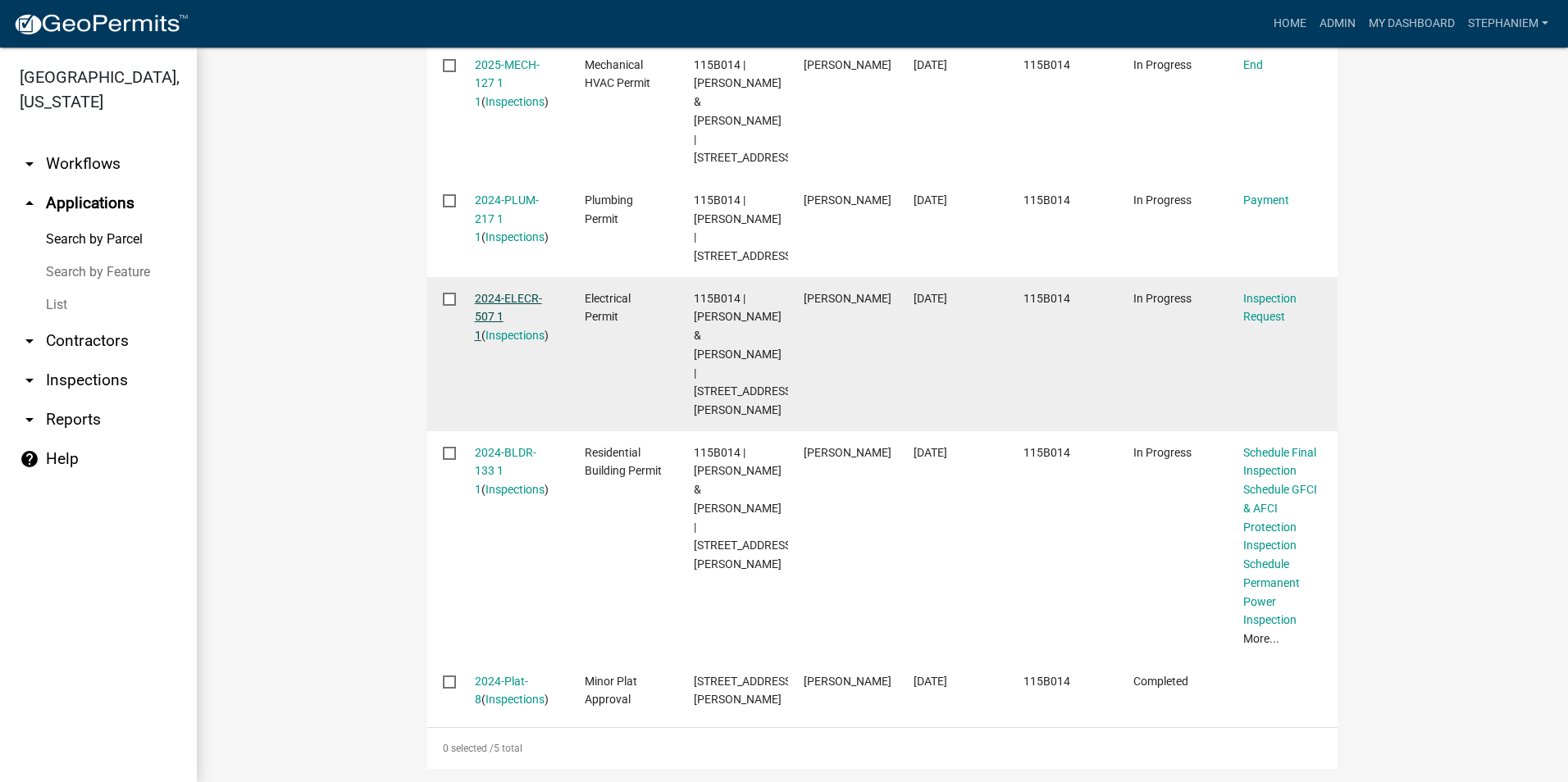
click at [516, 320] on link "2024-ELECR-507 1 1" at bounding box center [509, 318] width 68 height 51
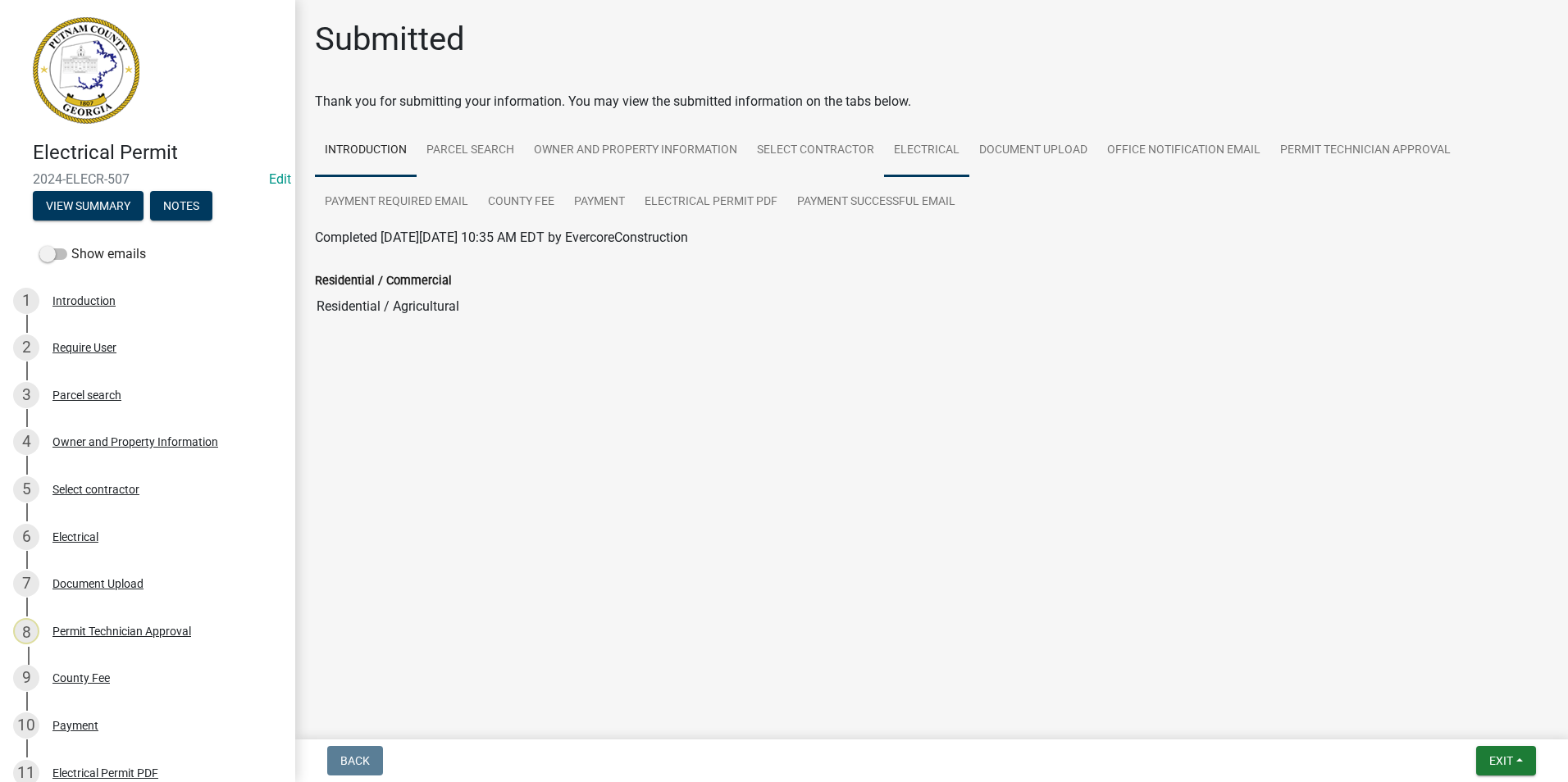
click at [928, 155] on link "Electrical" at bounding box center [926, 151] width 85 height 53
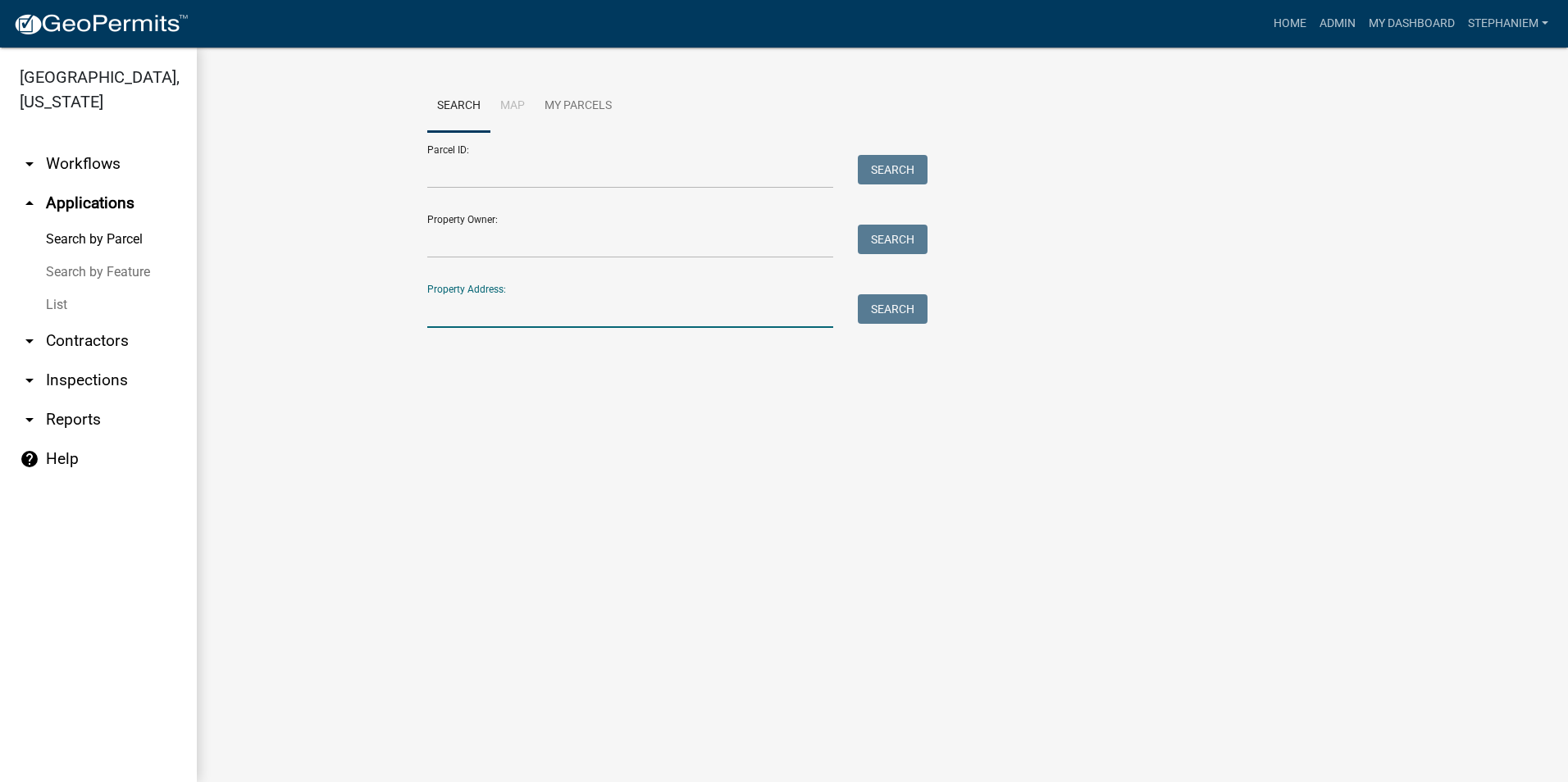
click at [523, 319] on input "Property Address:" at bounding box center [630, 311] width 406 height 34
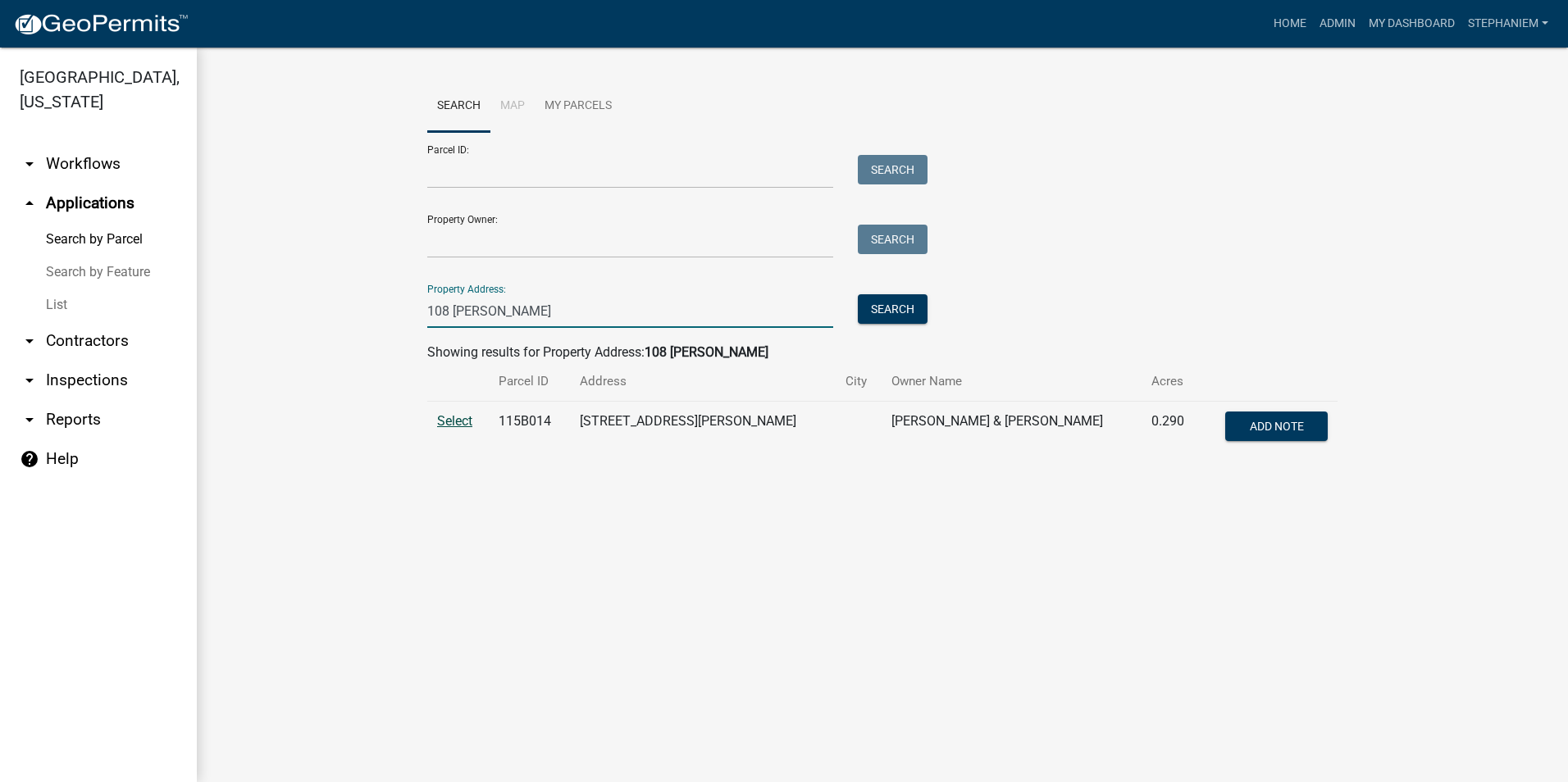
type input "108 Fletcher"
click at [468, 425] on span "Select" at bounding box center [454, 421] width 35 height 16
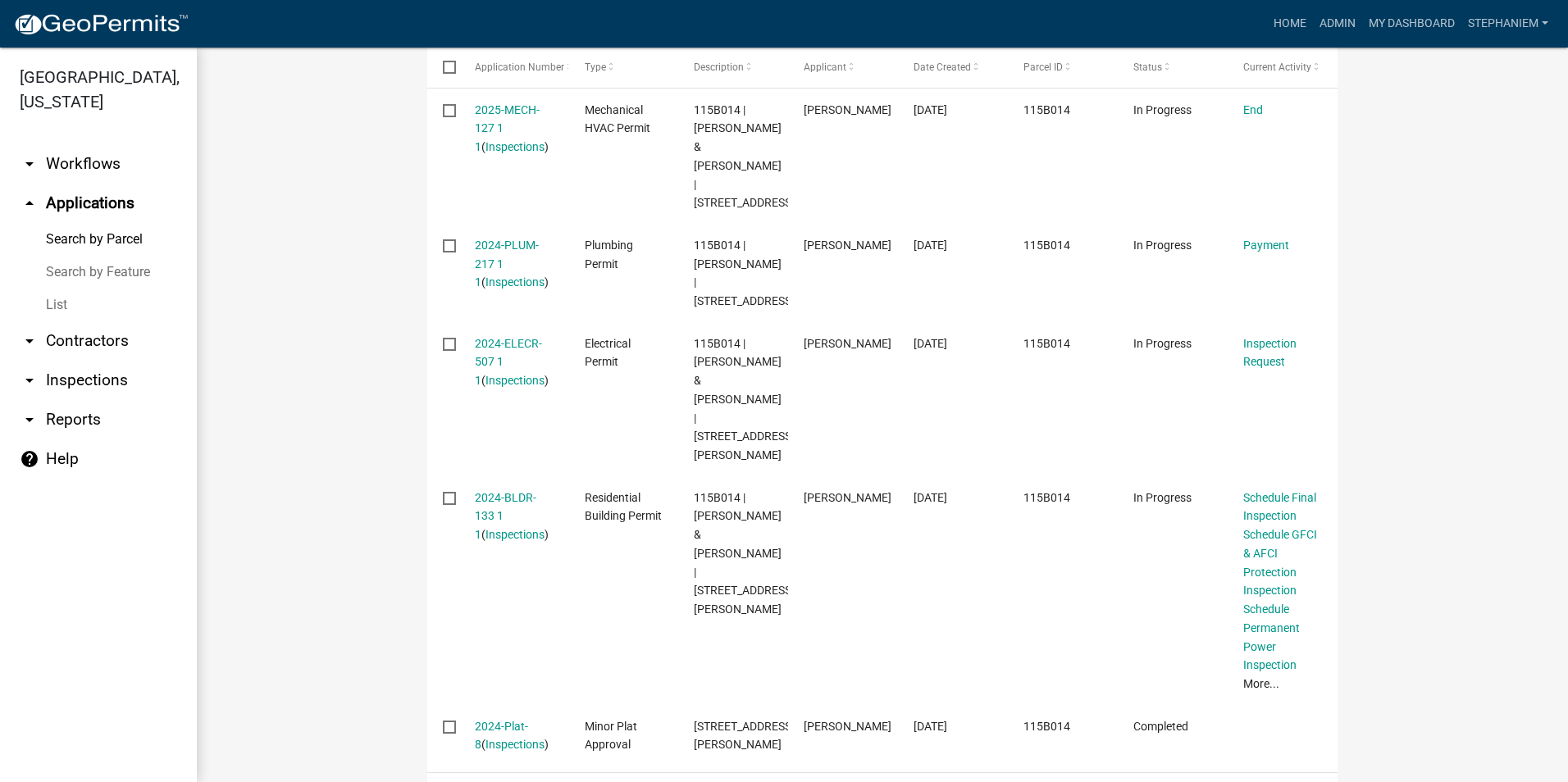
scroll to position [619, 0]
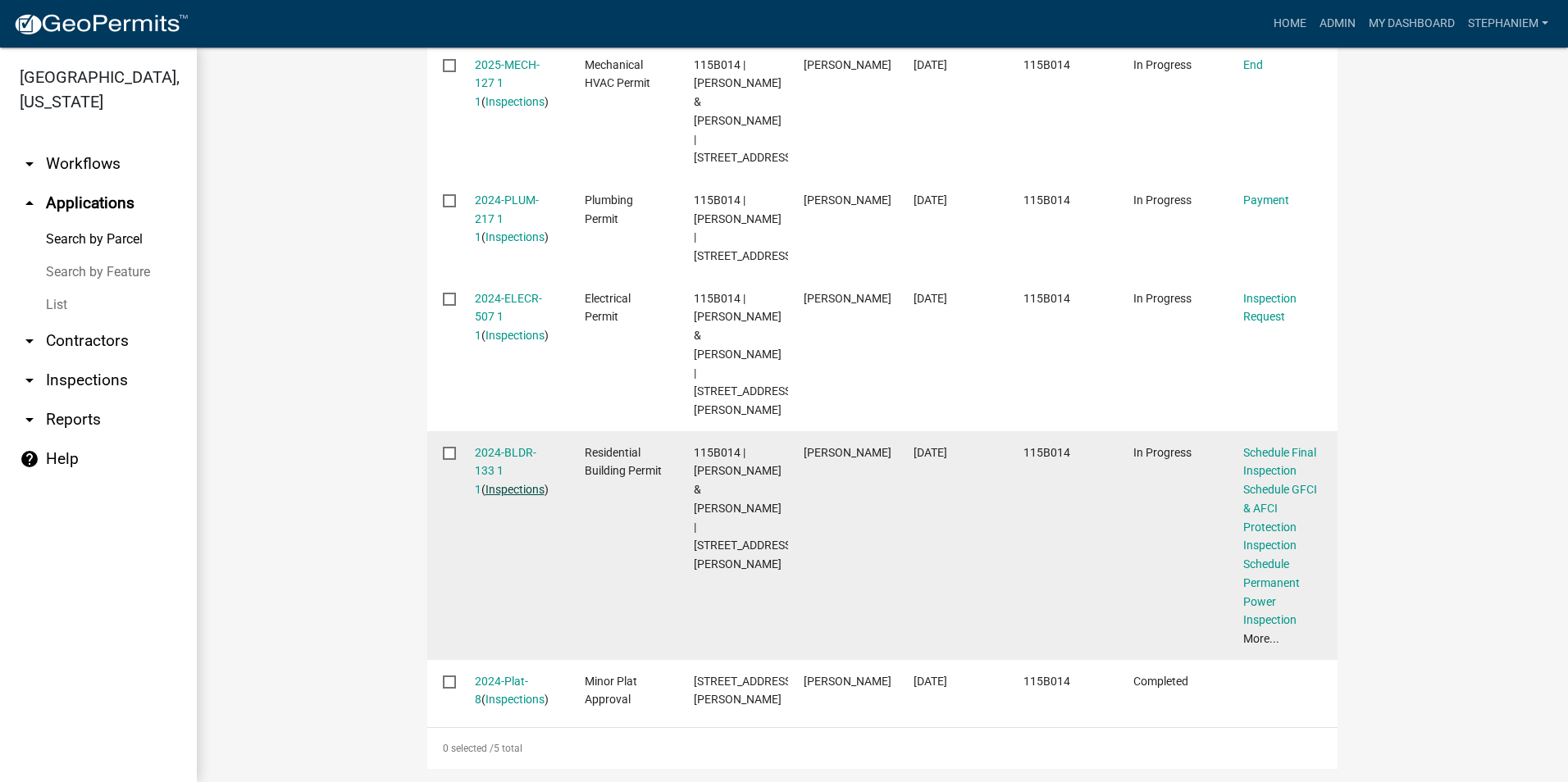
click at [526, 483] on link "Inspections" at bounding box center [515, 489] width 59 height 13
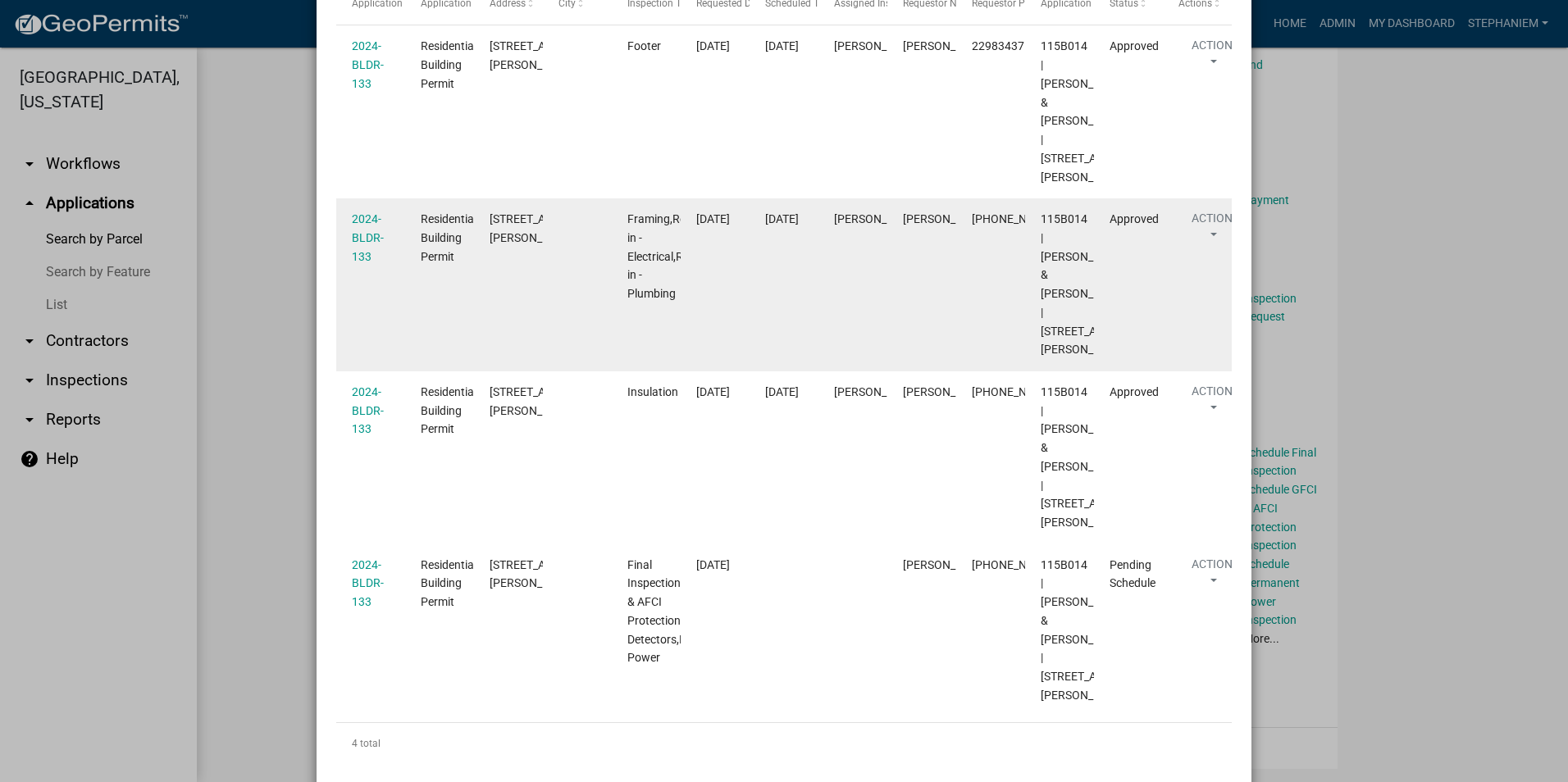
scroll to position [328, 0]
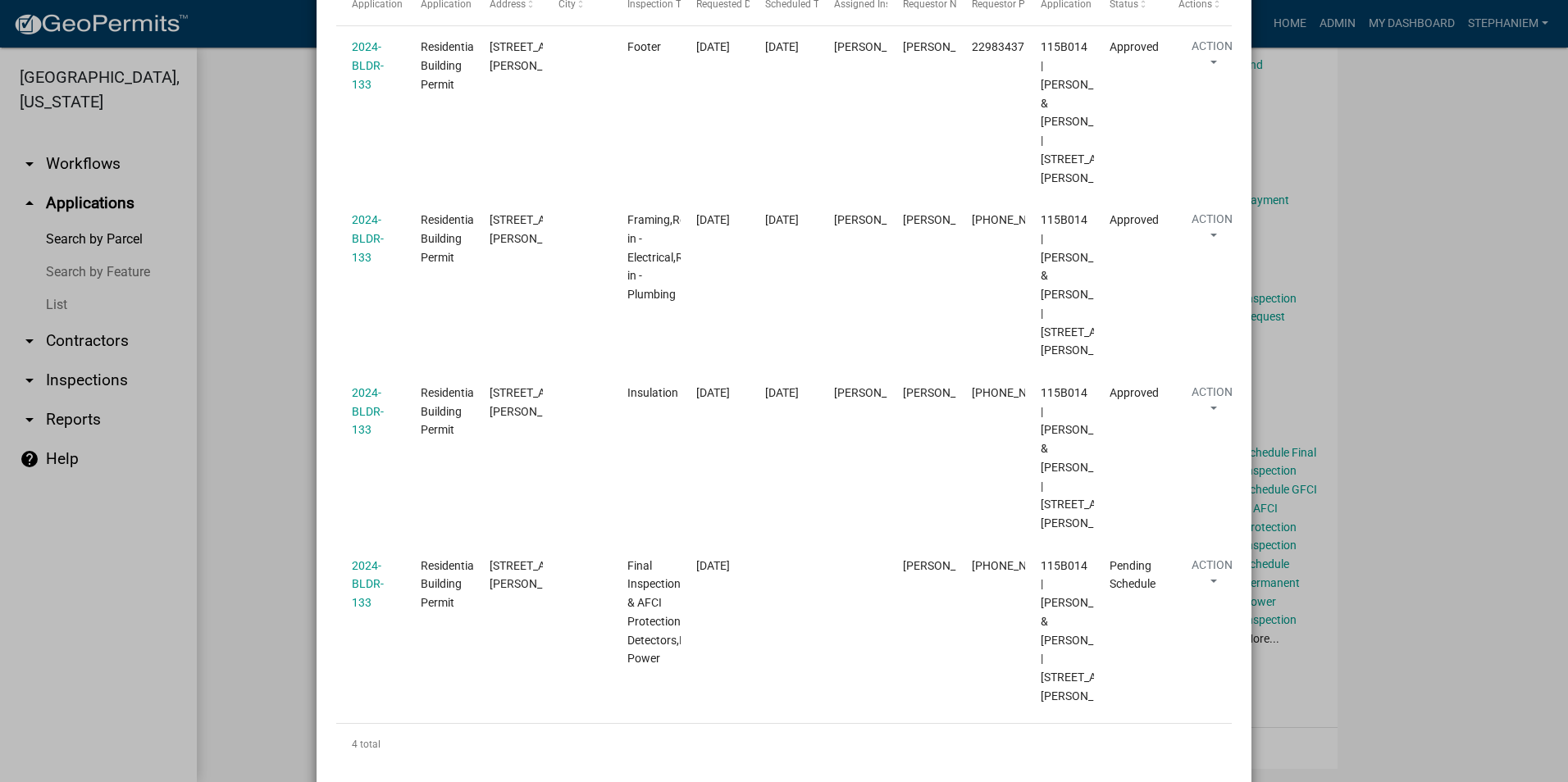
click at [1417, 638] on ngb-modal-window "Inspections related to 2024-BLDR-133 × Export Excel Format (.xlsx) CSV Format (…" at bounding box center [784, 391] width 1568 height 782
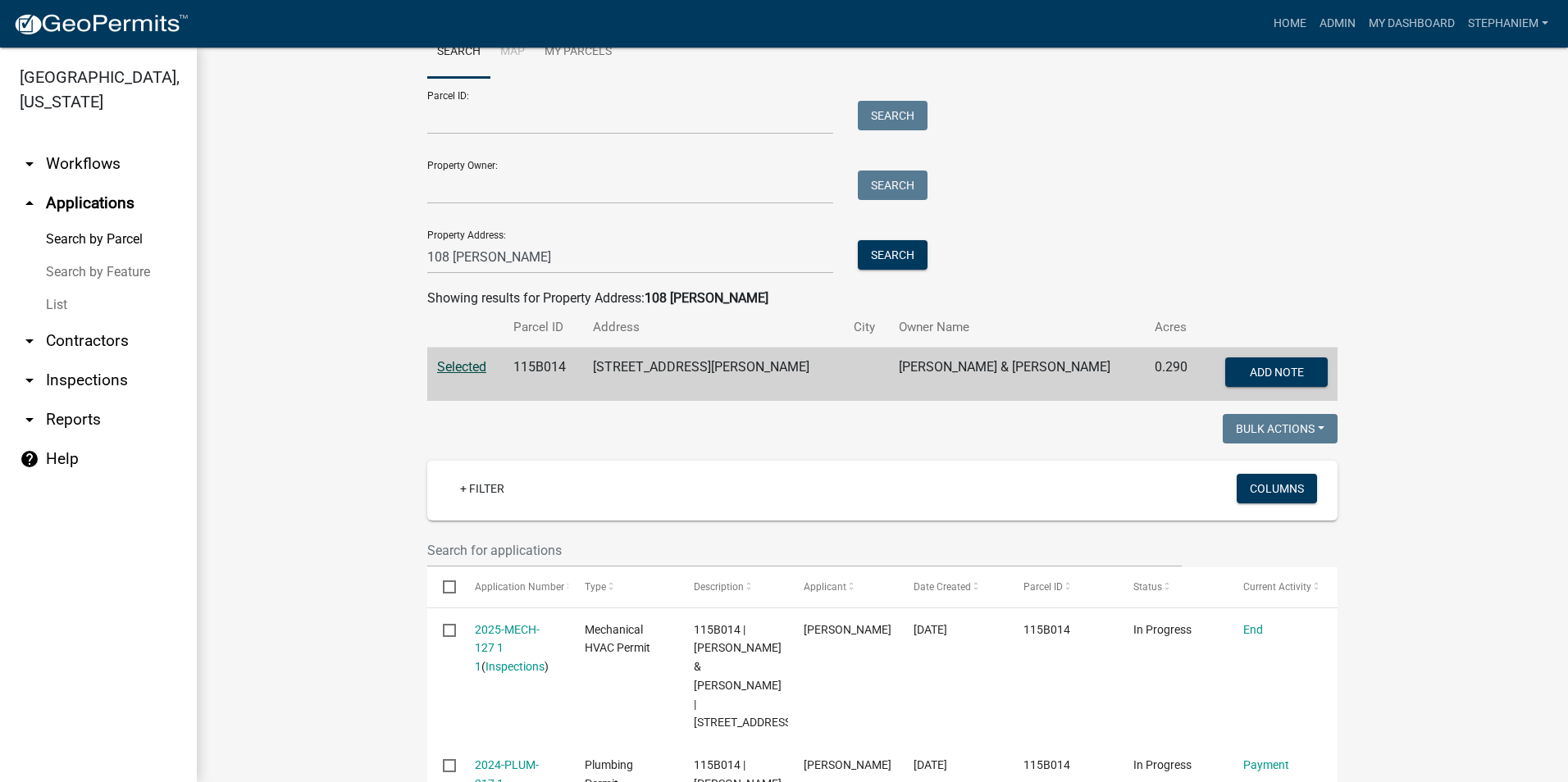
scroll to position [0, 0]
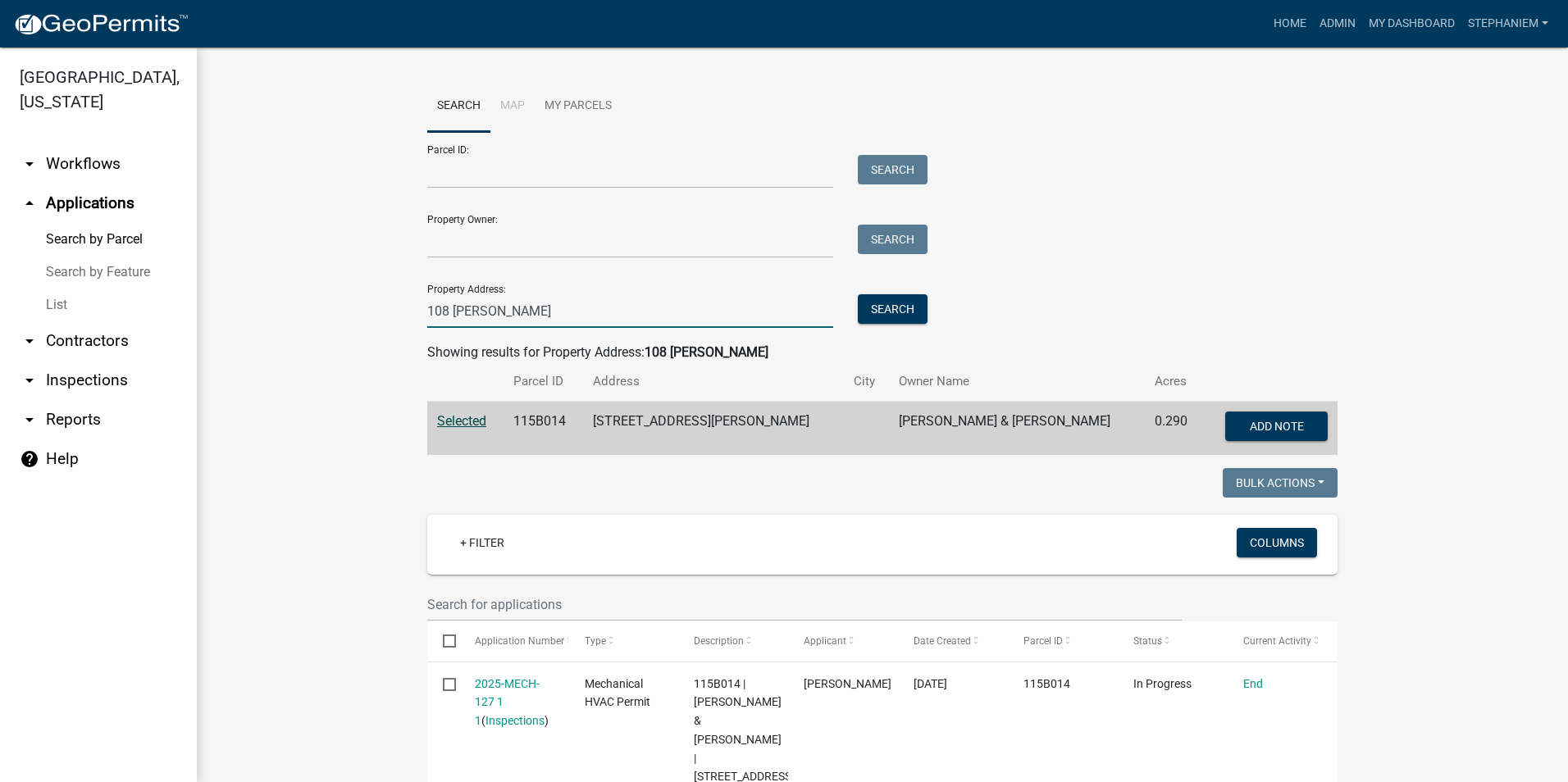
click at [685, 304] on input "108 Fletcher" at bounding box center [630, 311] width 406 height 34
click at [686, 304] on input "108 Fletcher" at bounding box center [630, 311] width 406 height 34
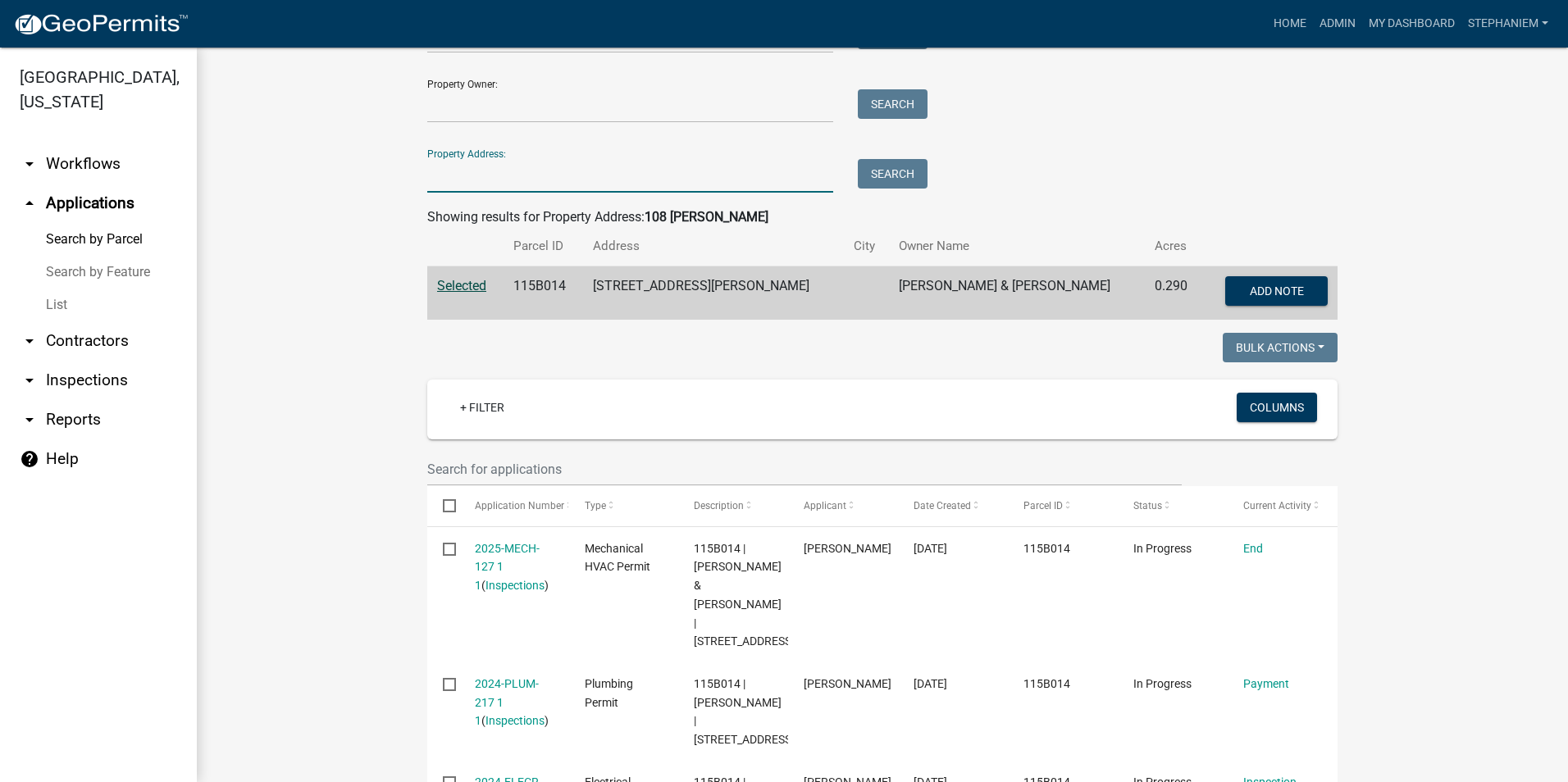
scroll to position [164, 0]
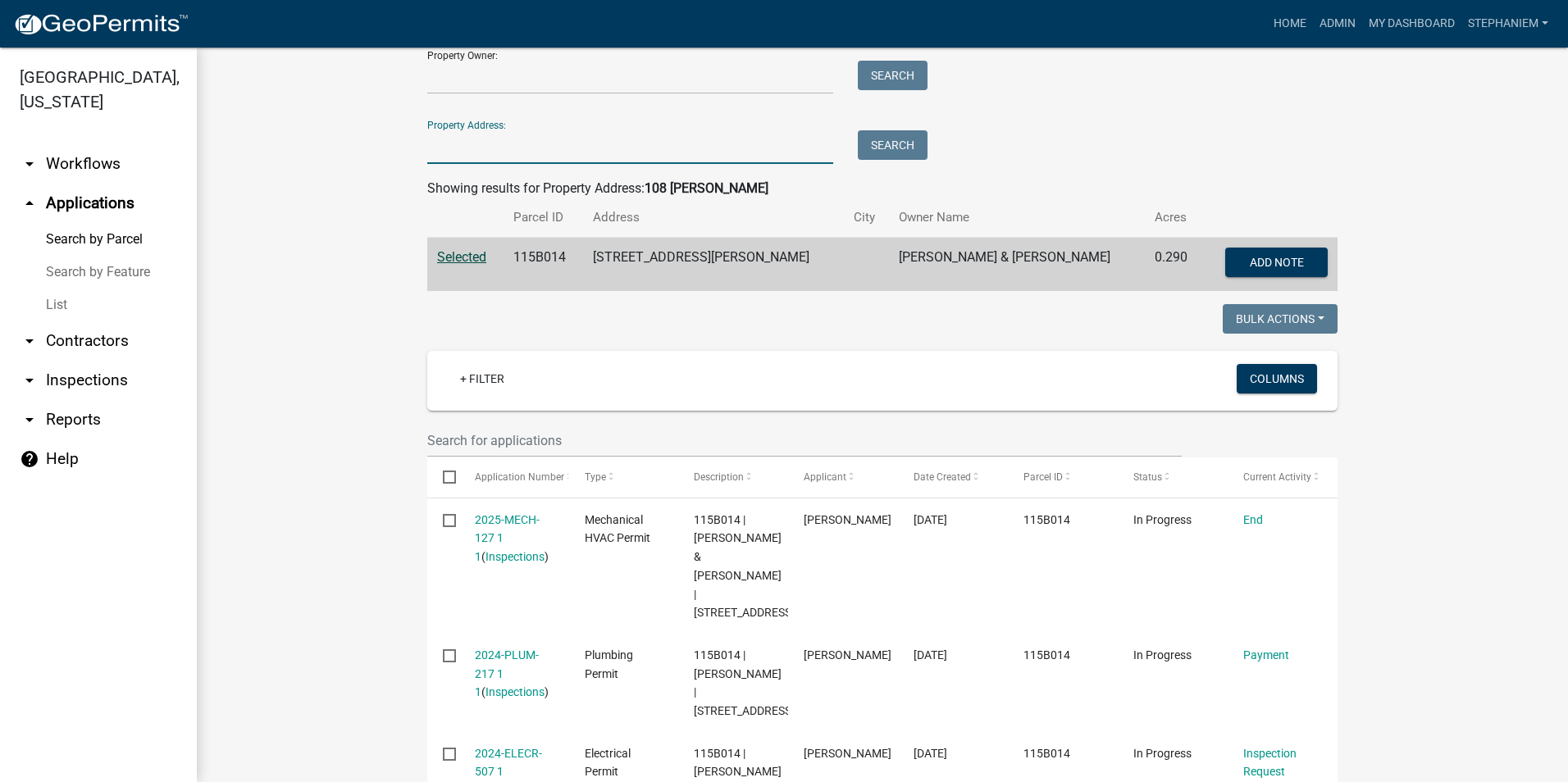
click at [670, 139] on input "Property Address:" at bounding box center [630, 147] width 406 height 34
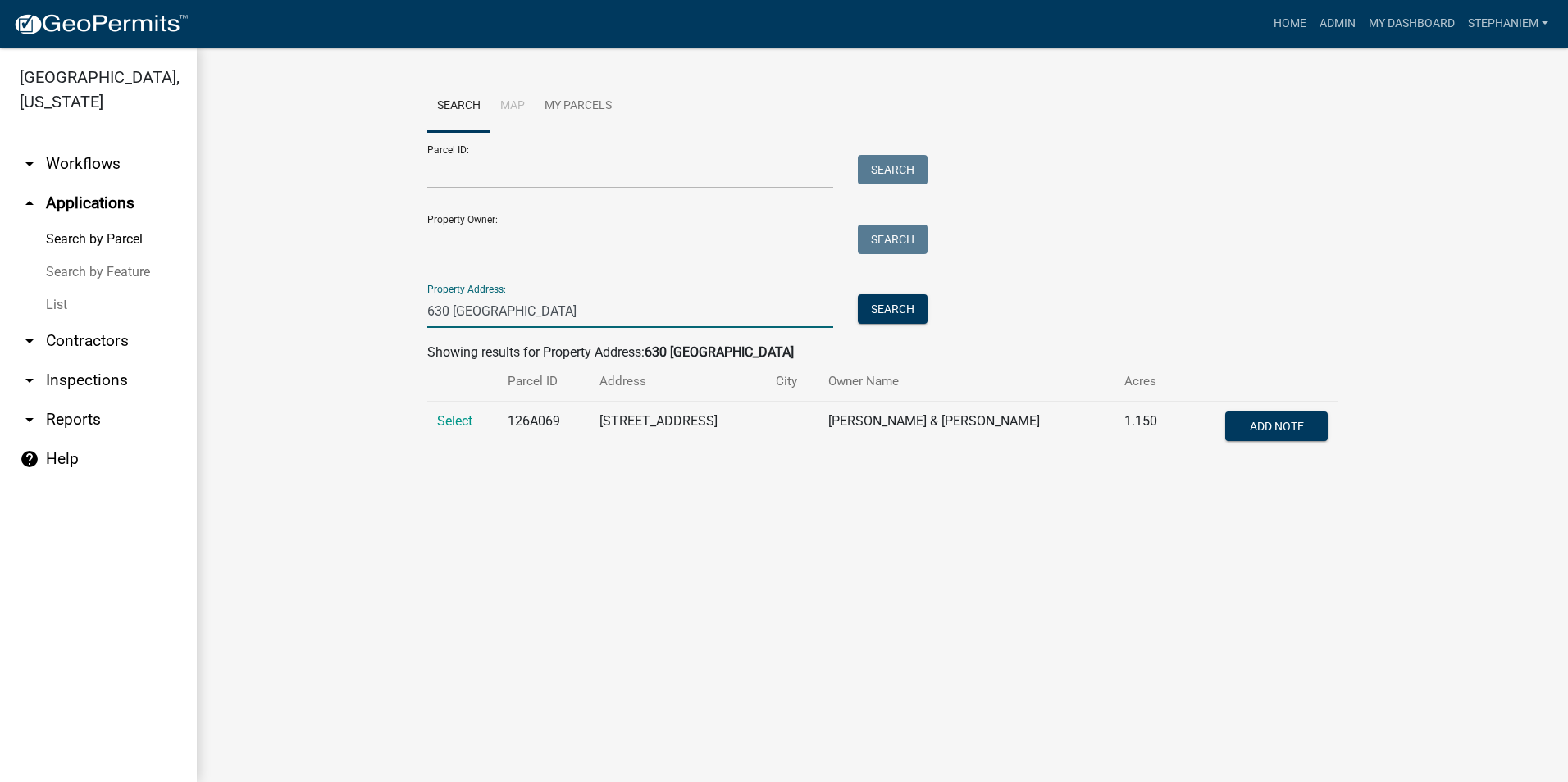
scroll to position [0, 0]
type input "630 Rockville"
click at [458, 426] on span "Select" at bounding box center [454, 421] width 35 height 16
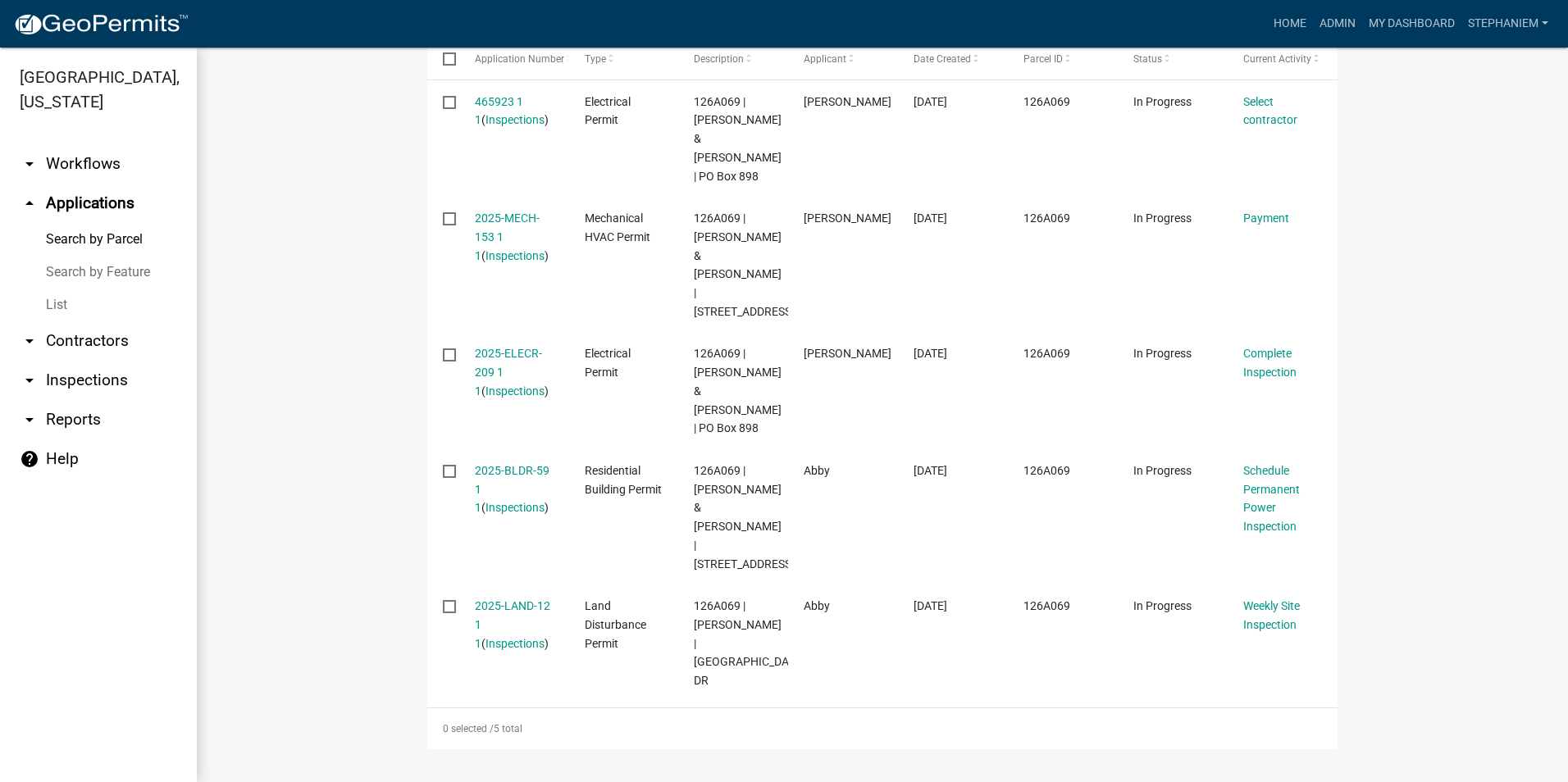
scroll to position [638, 0]
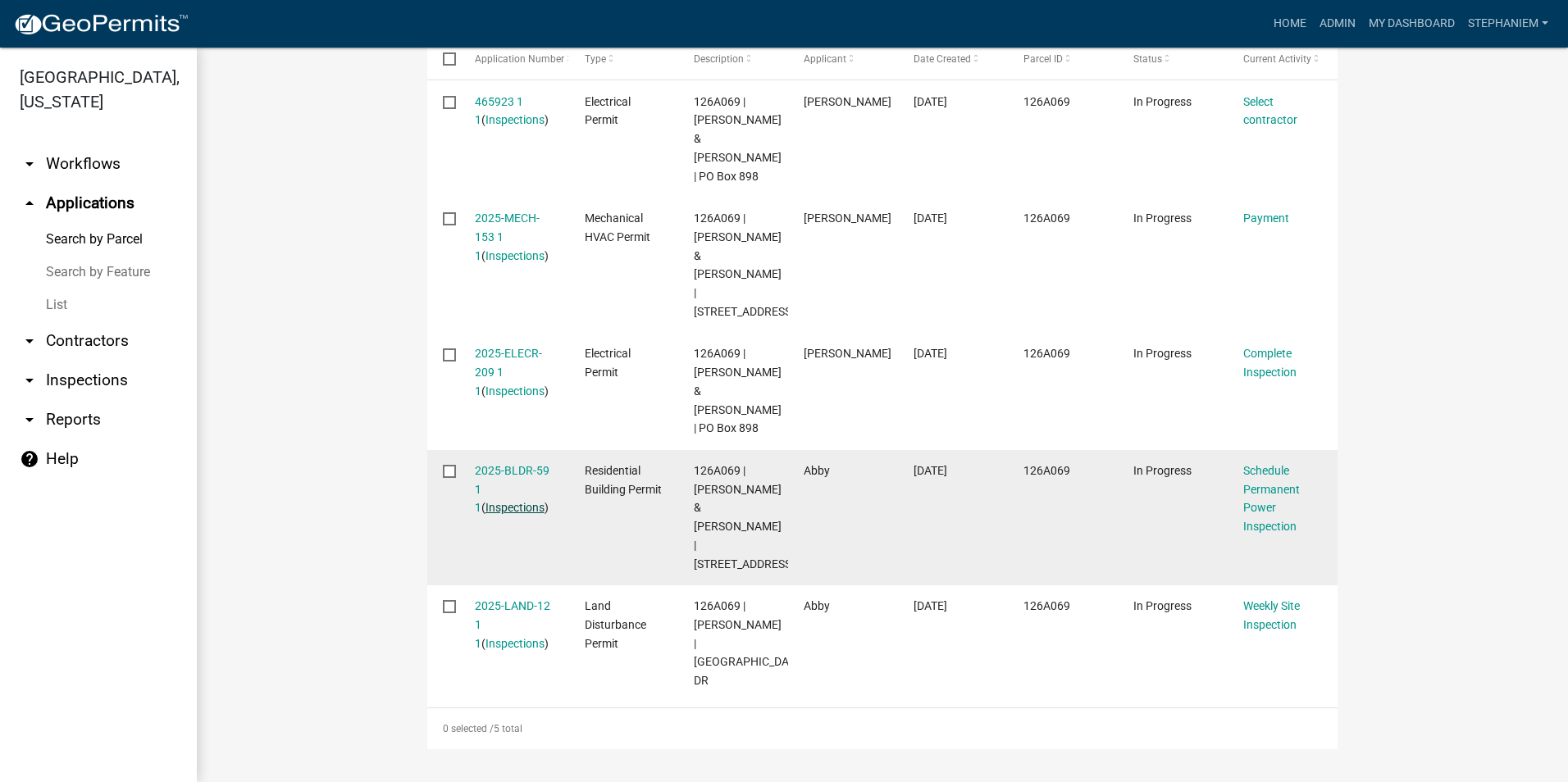
click at [502, 510] on link "Inspections" at bounding box center [515, 507] width 59 height 13
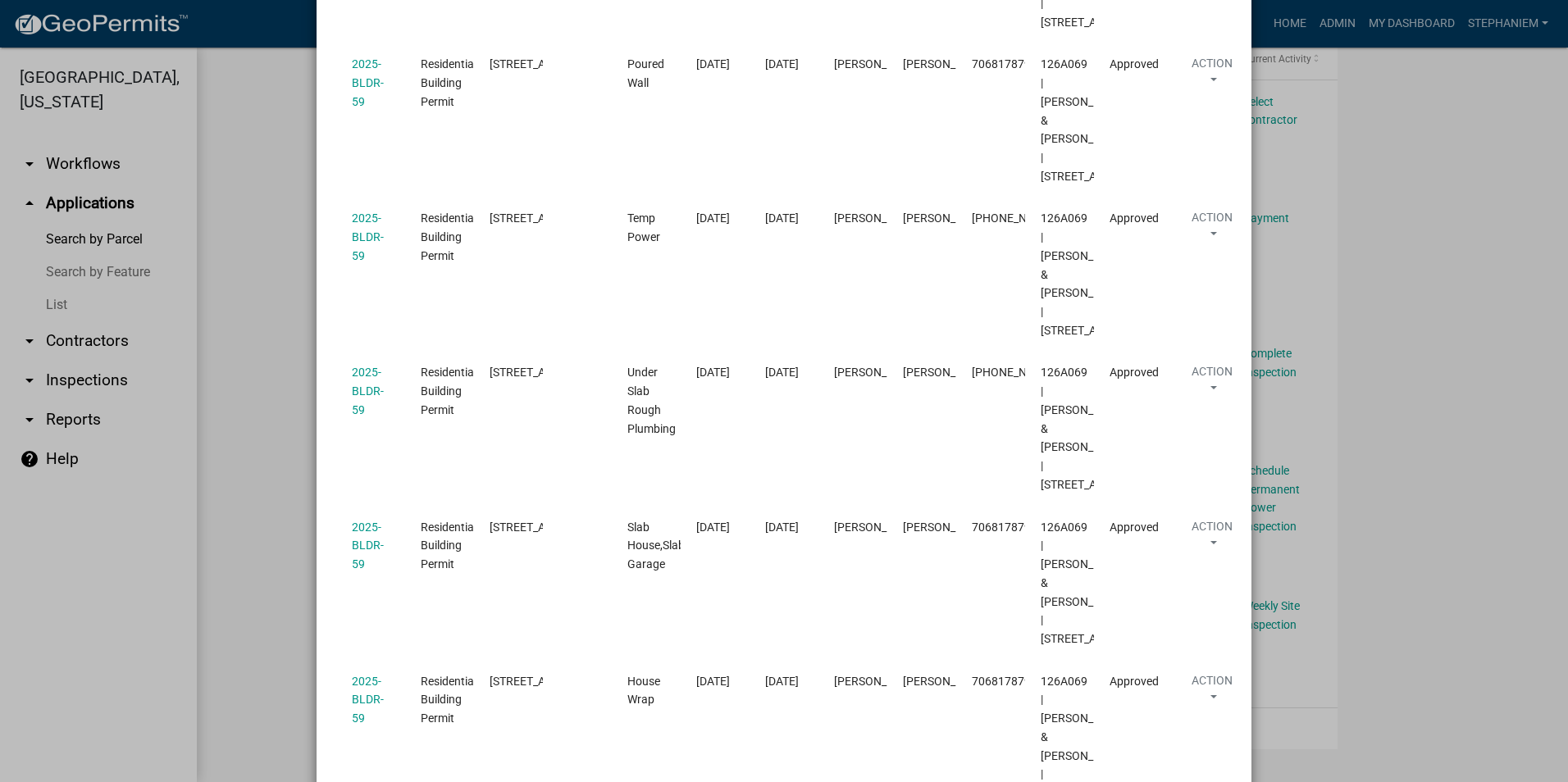
scroll to position [492, 0]
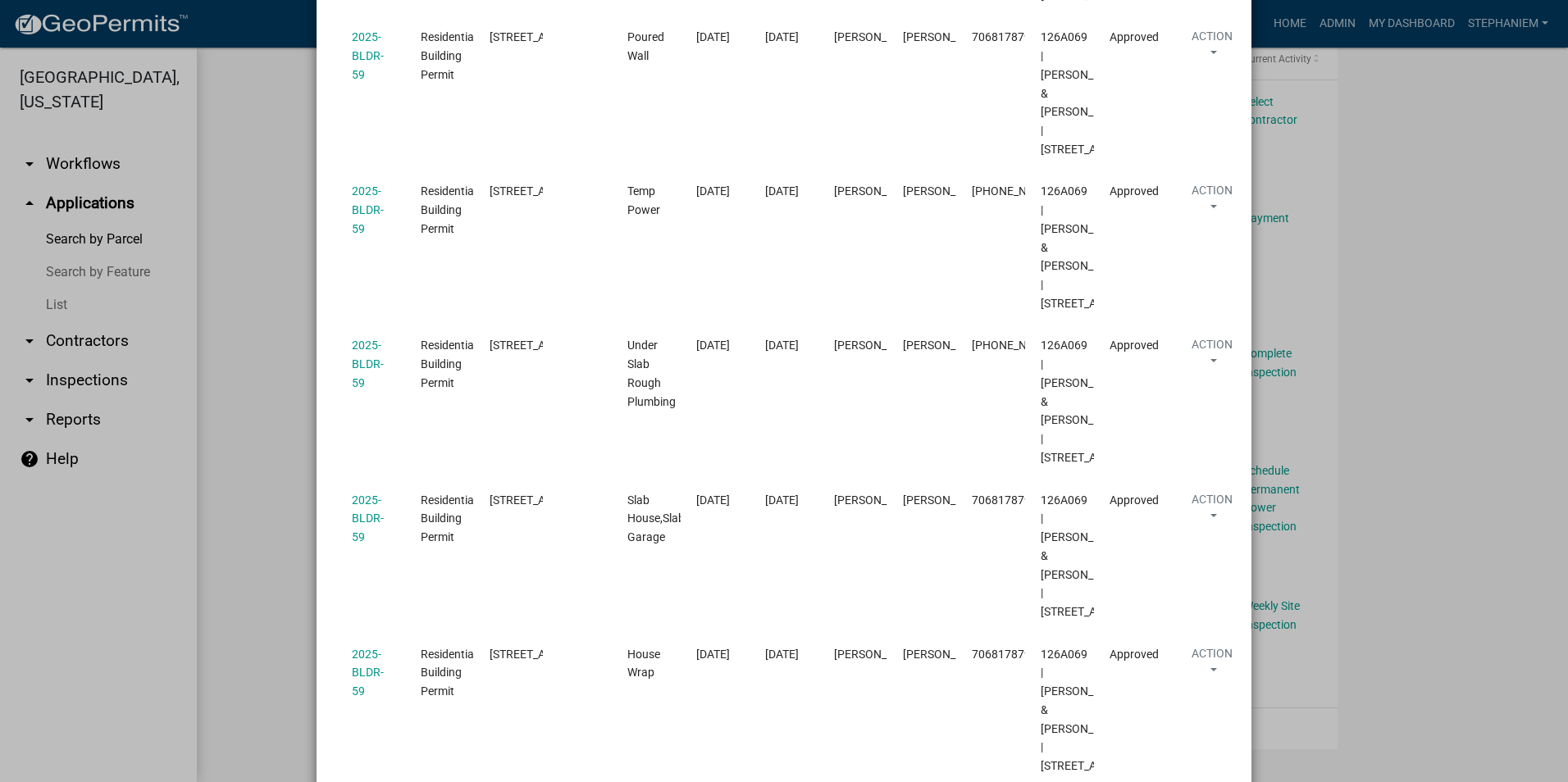
click at [1403, 398] on ngb-modal-window "Inspections related to 2025-BLDR-59 × Export Excel Format (.xlsx) CSV Format (.…" at bounding box center [784, 391] width 1568 height 782
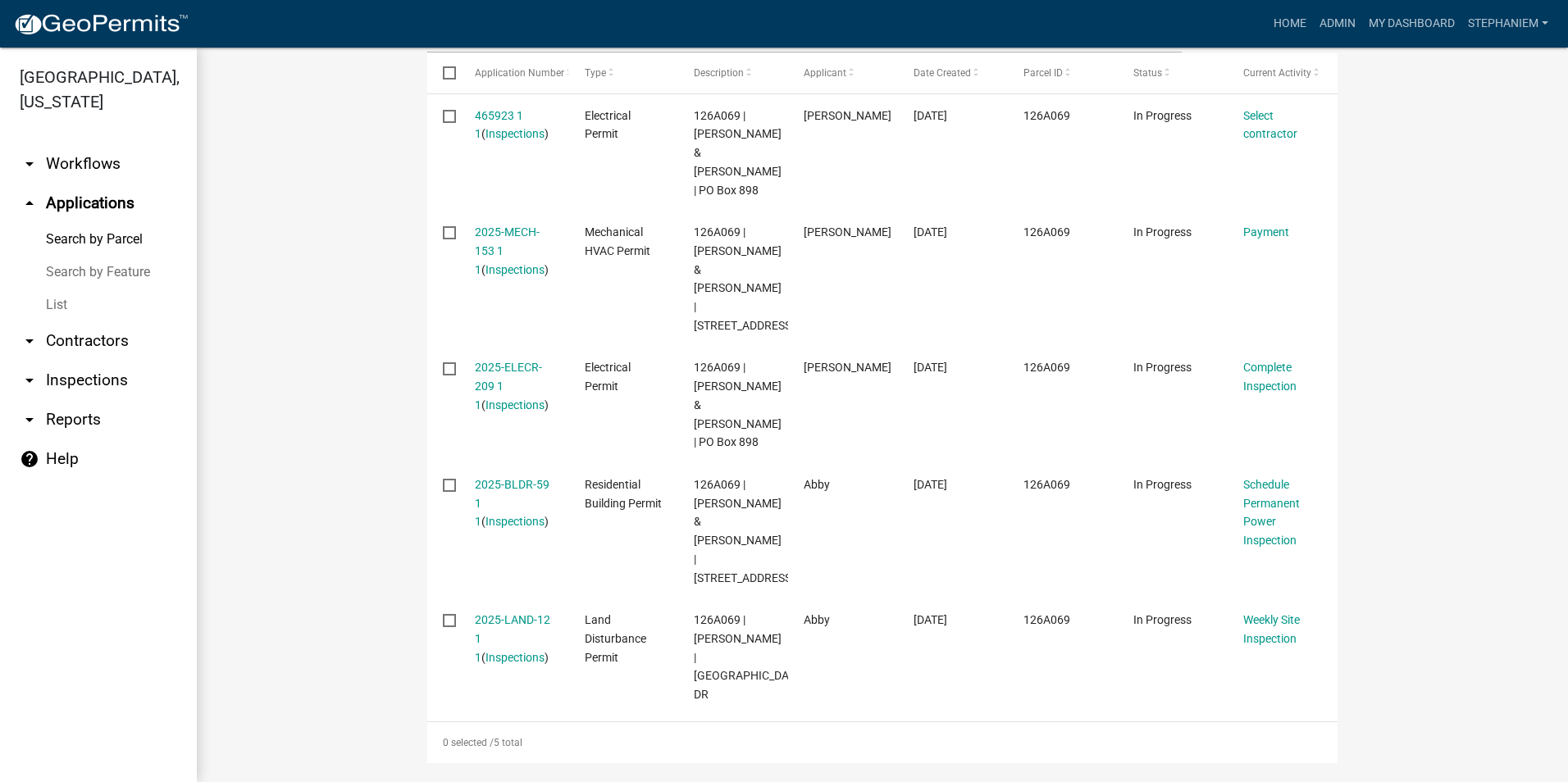
scroll to position [475, 0]
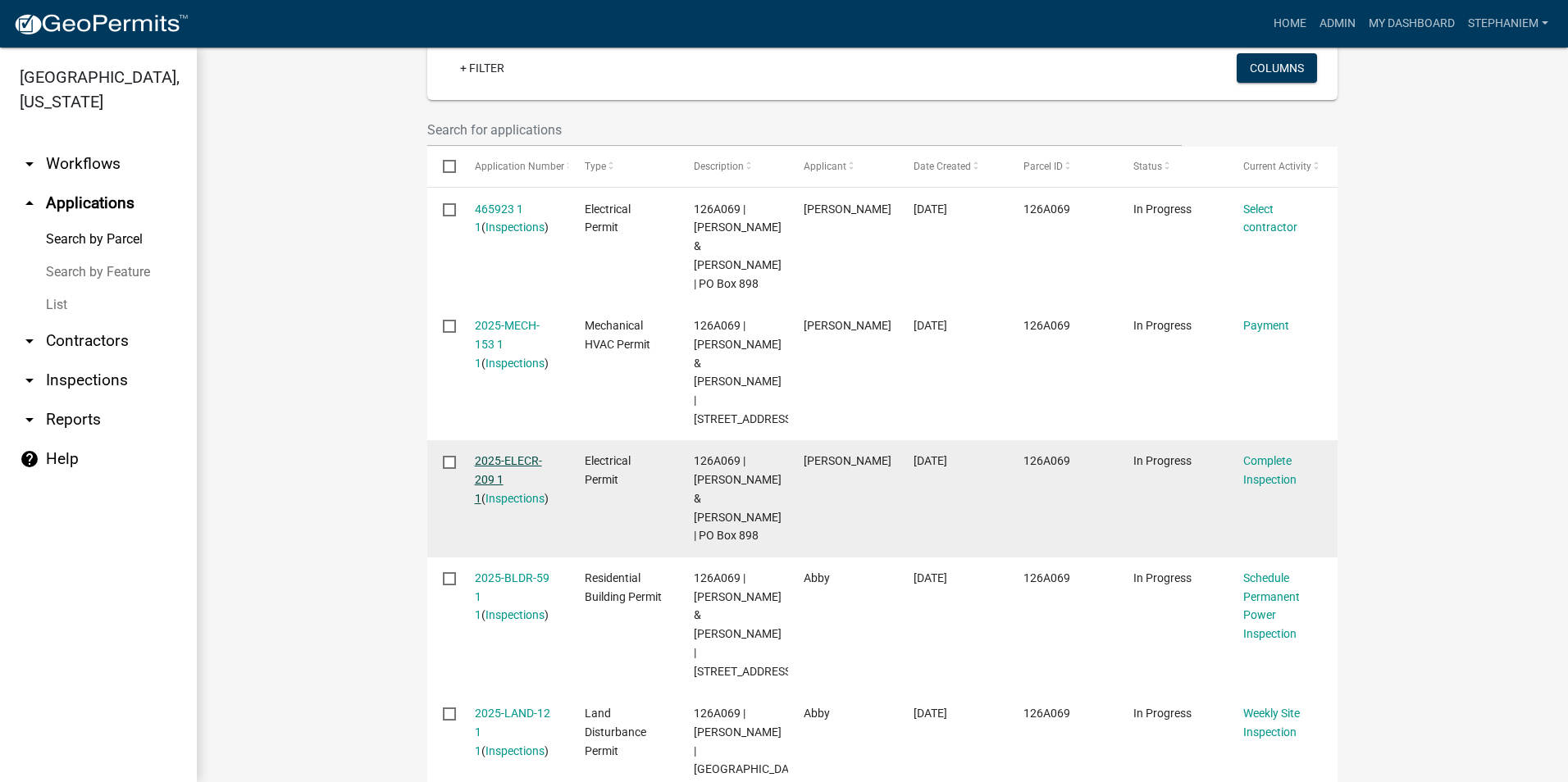
click at [506, 504] on link "2025-ELECR-209 1 1" at bounding box center [509, 480] width 68 height 51
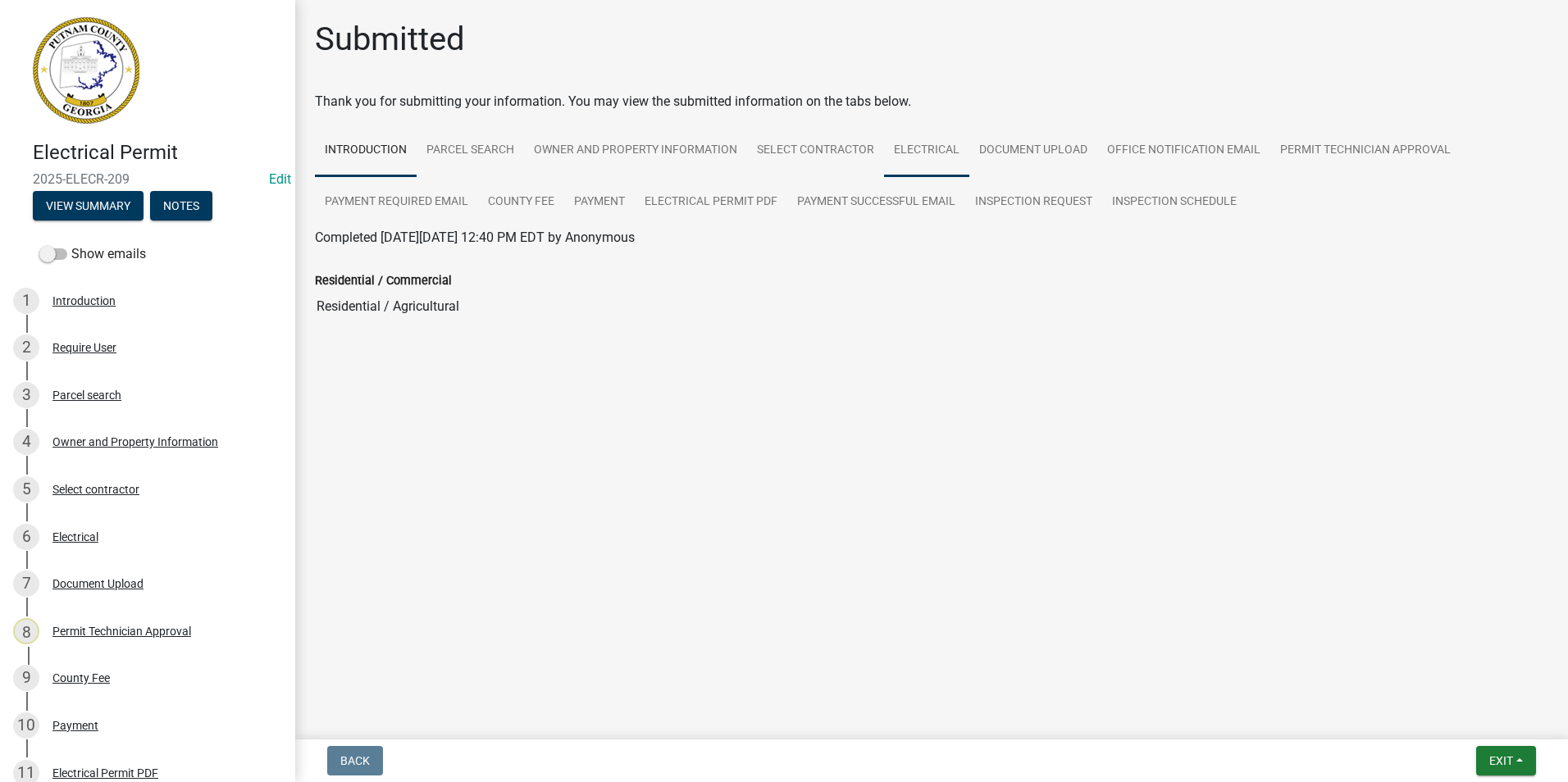
click at [916, 137] on link "Electrical" at bounding box center [926, 151] width 85 height 53
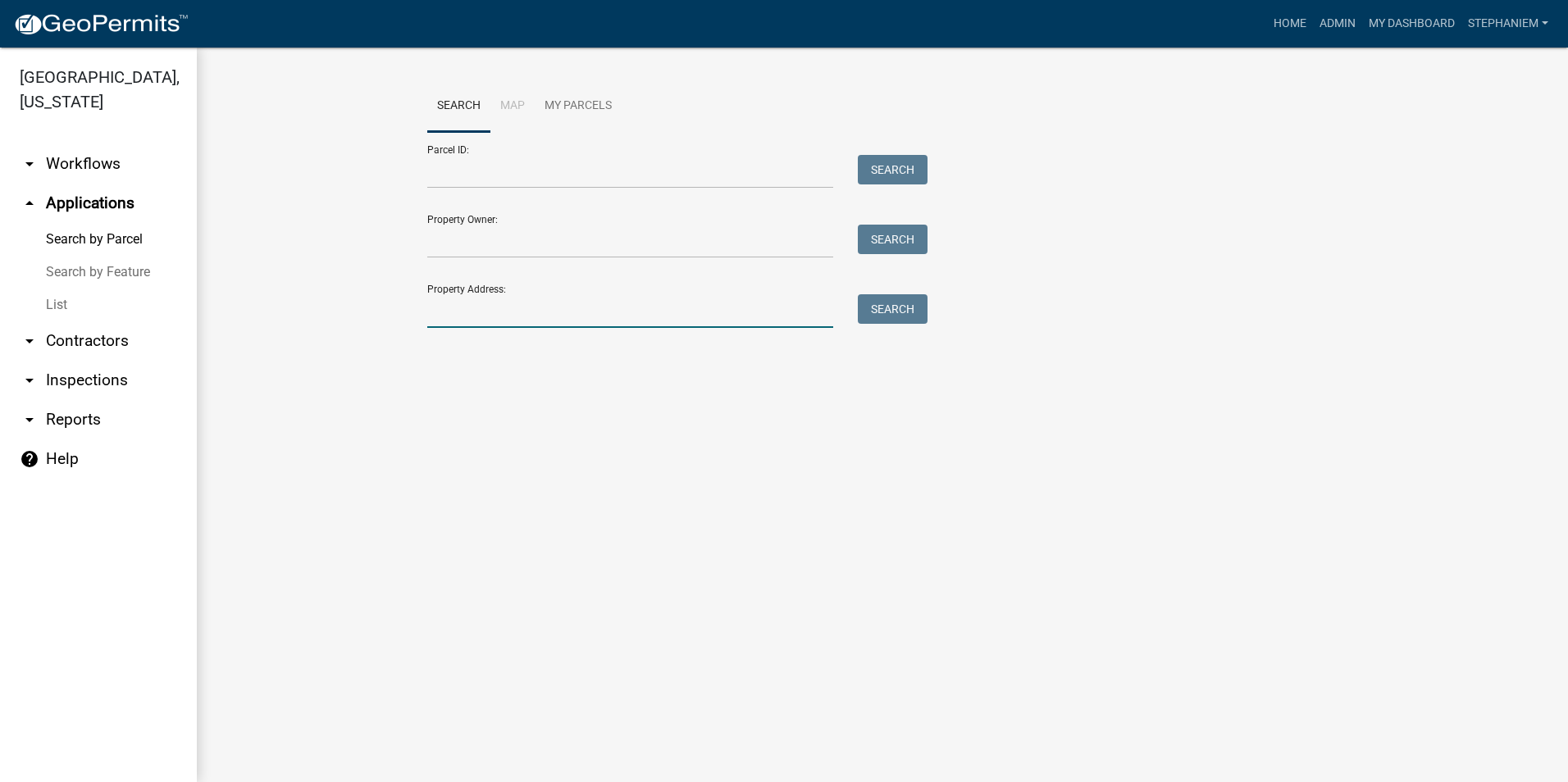
click at [437, 310] on input "Property Address:" at bounding box center [630, 311] width 406 height 34
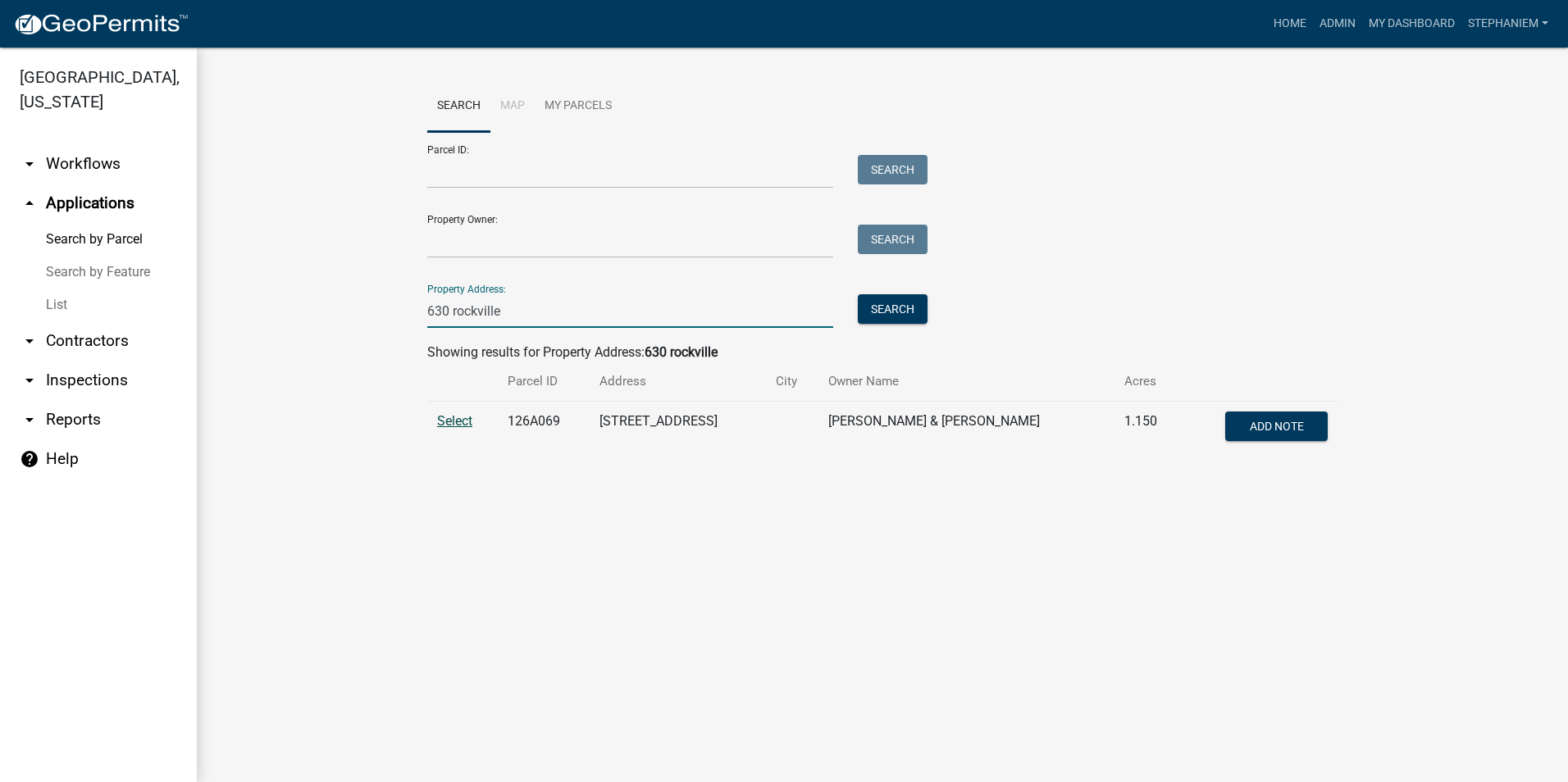
type input "630 rockville"
click at [440, 425] on span "Select" at bounding box center [454, 421] width 35 height 16
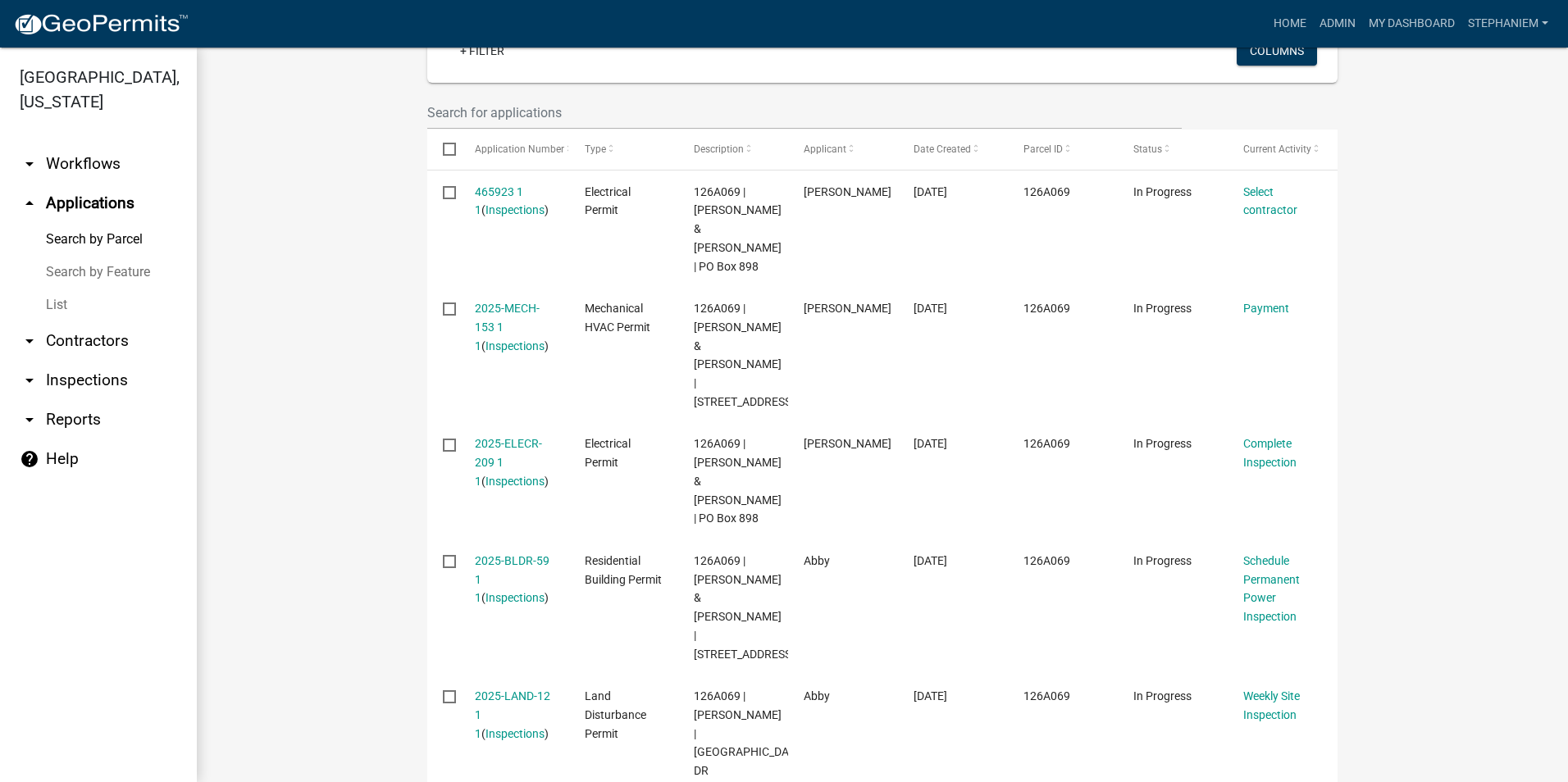
scroll to position [574, 0]
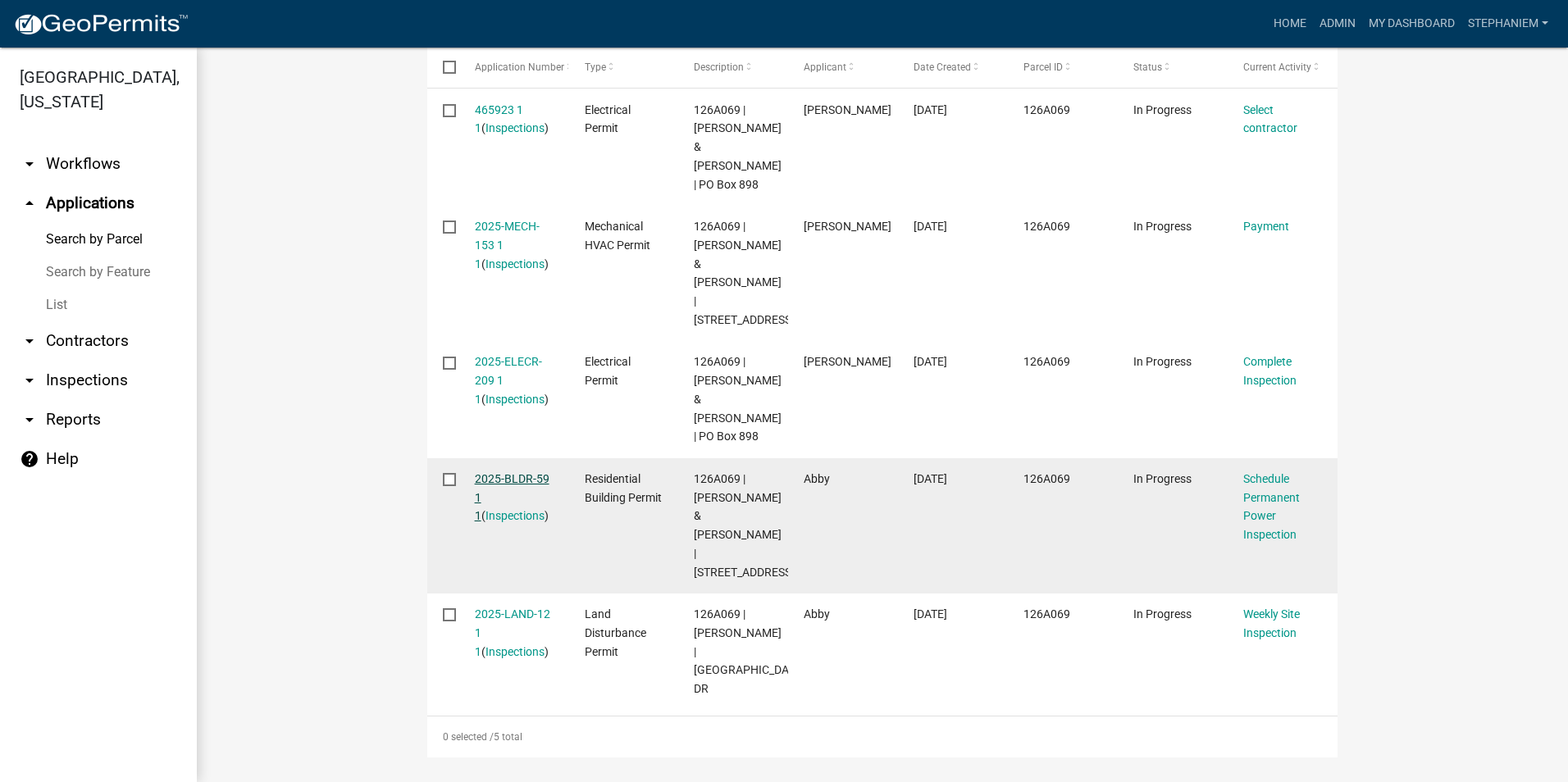
click at [499, 523] on link "2025-BLDR-59 1 1" at bounding box center [512, 498] width 74 height 51
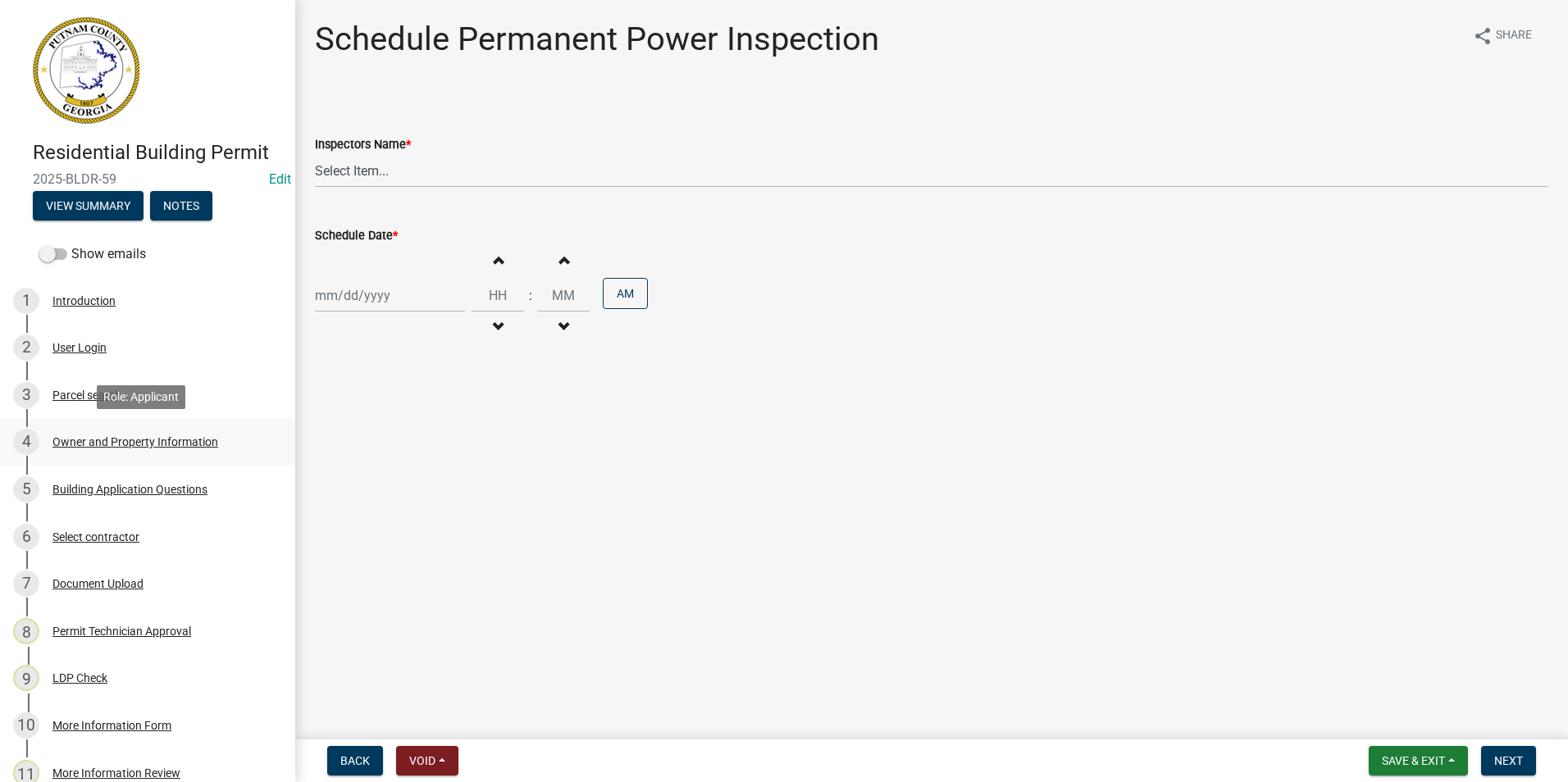
click at [145, 445] on div "Owner and Property Information" at bounding box center [135, 442] width 166 height 12
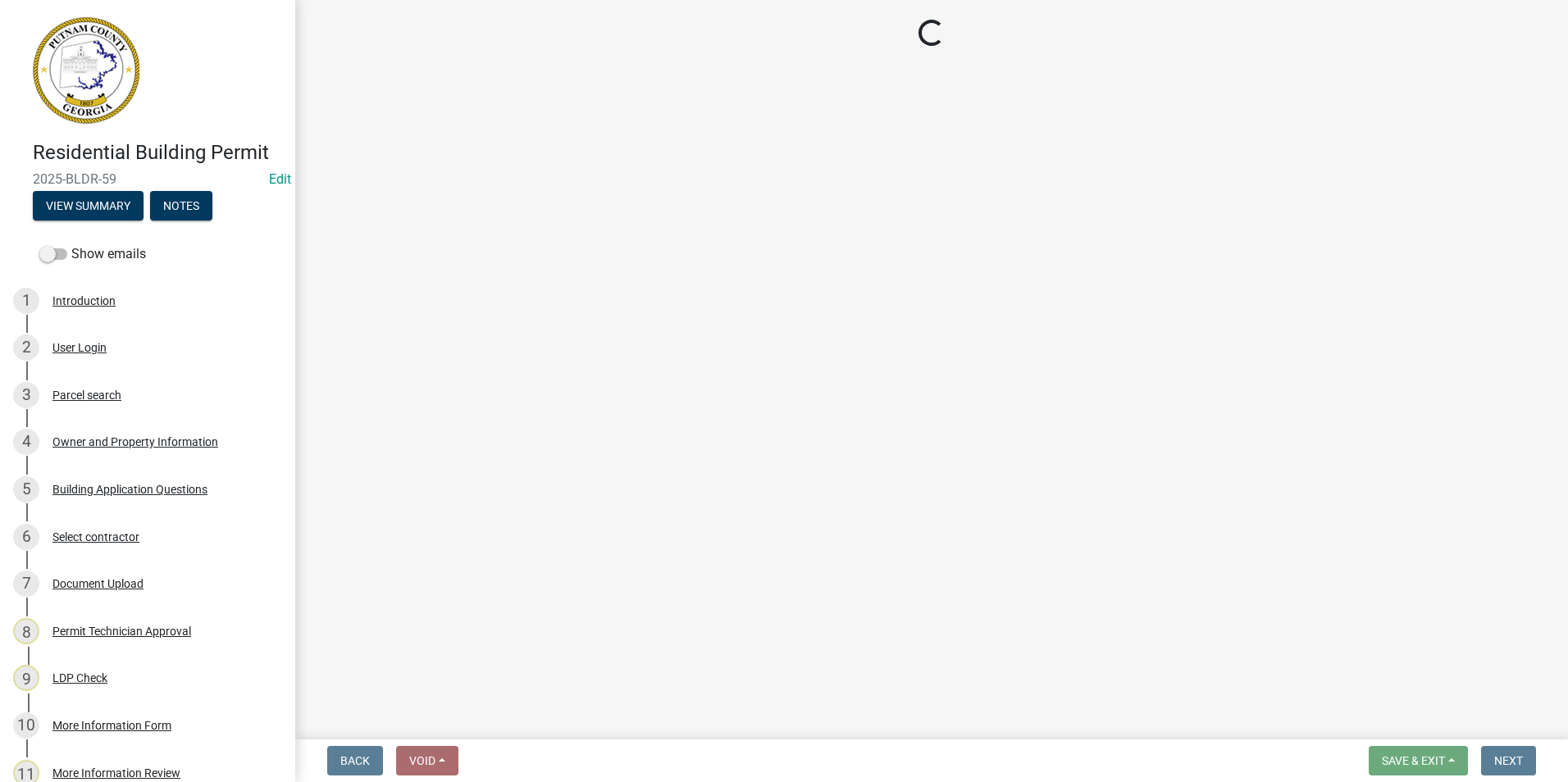
select select "34fe85c2-5f76-4343-b6bb-8ca387e0bed7"
select select "83394b22-4a11-496c-8e5c-75ade2e72faf"
select select "469c5908-2854-42d5-89ed-bee7fc26529e"
select select "6f1acead-4b1a-4680-ba5d-beeb03d30465"
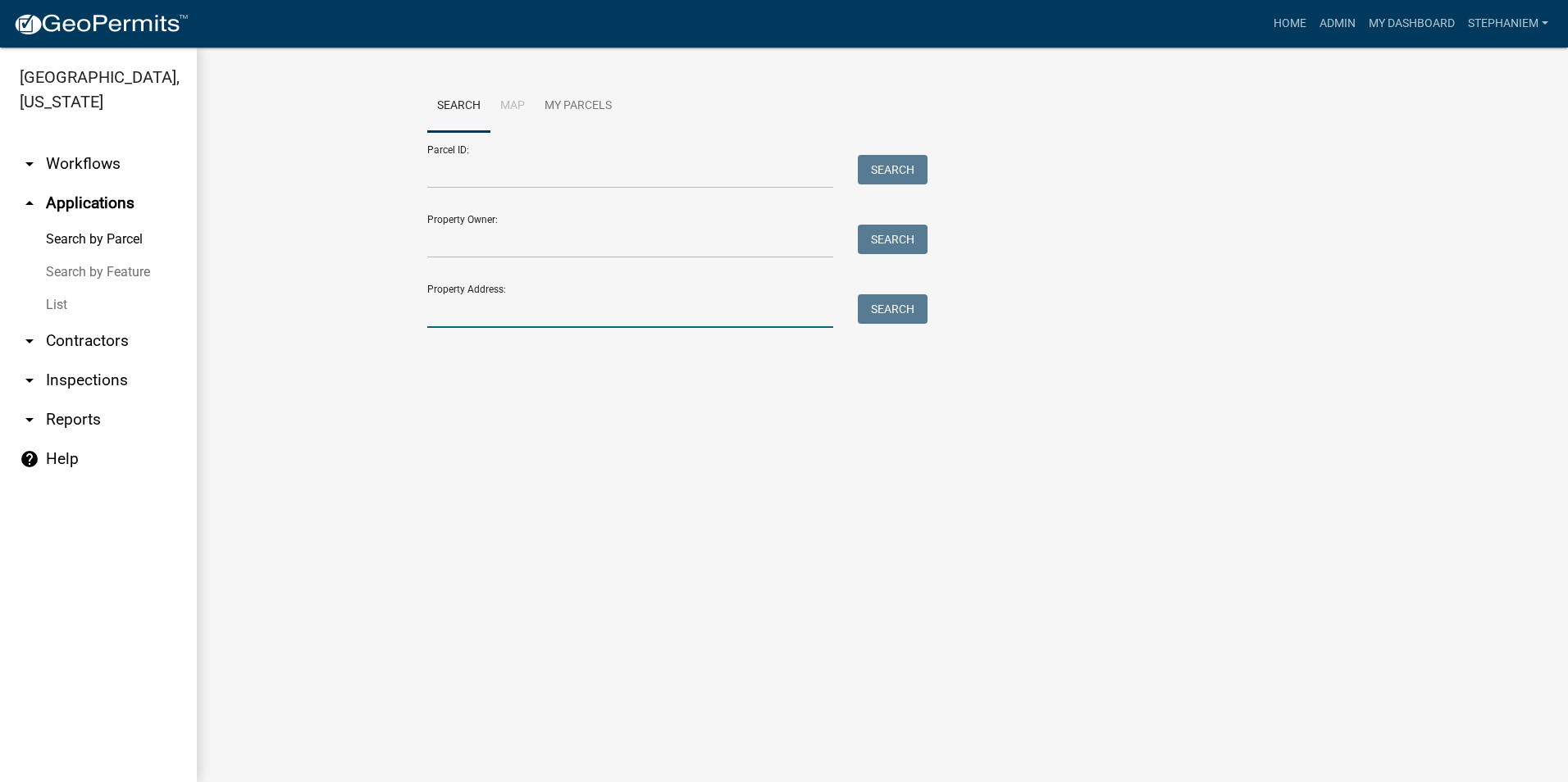
click at [484, 321] on input "Property Address:" at bounding box center [630, 311] width 406 height 34
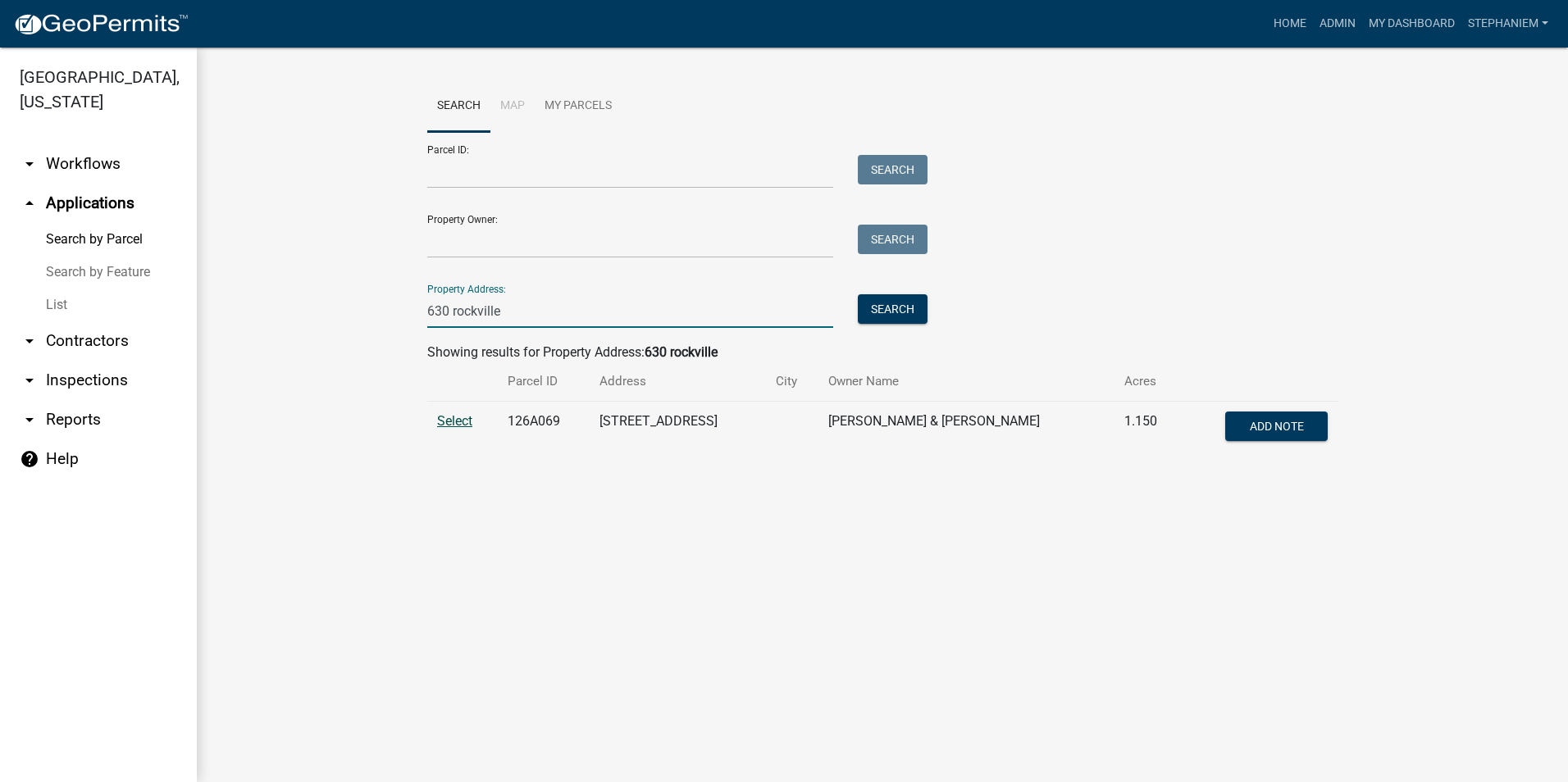
type input "630 rockville"
click at [458, 422] on span "Select" at bounding box center [454, 421] width 35 height 16
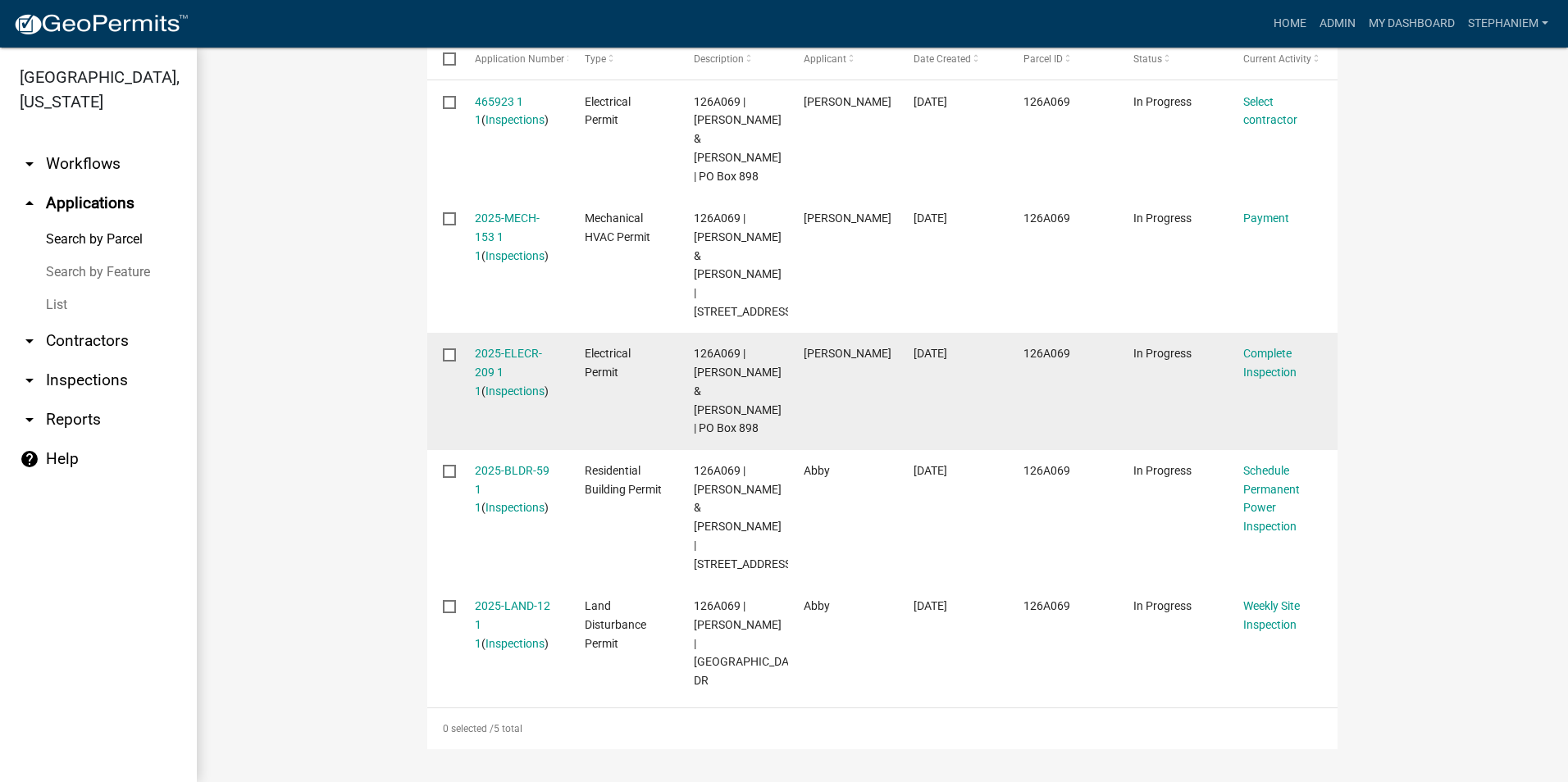
scroll to position [638, 0]
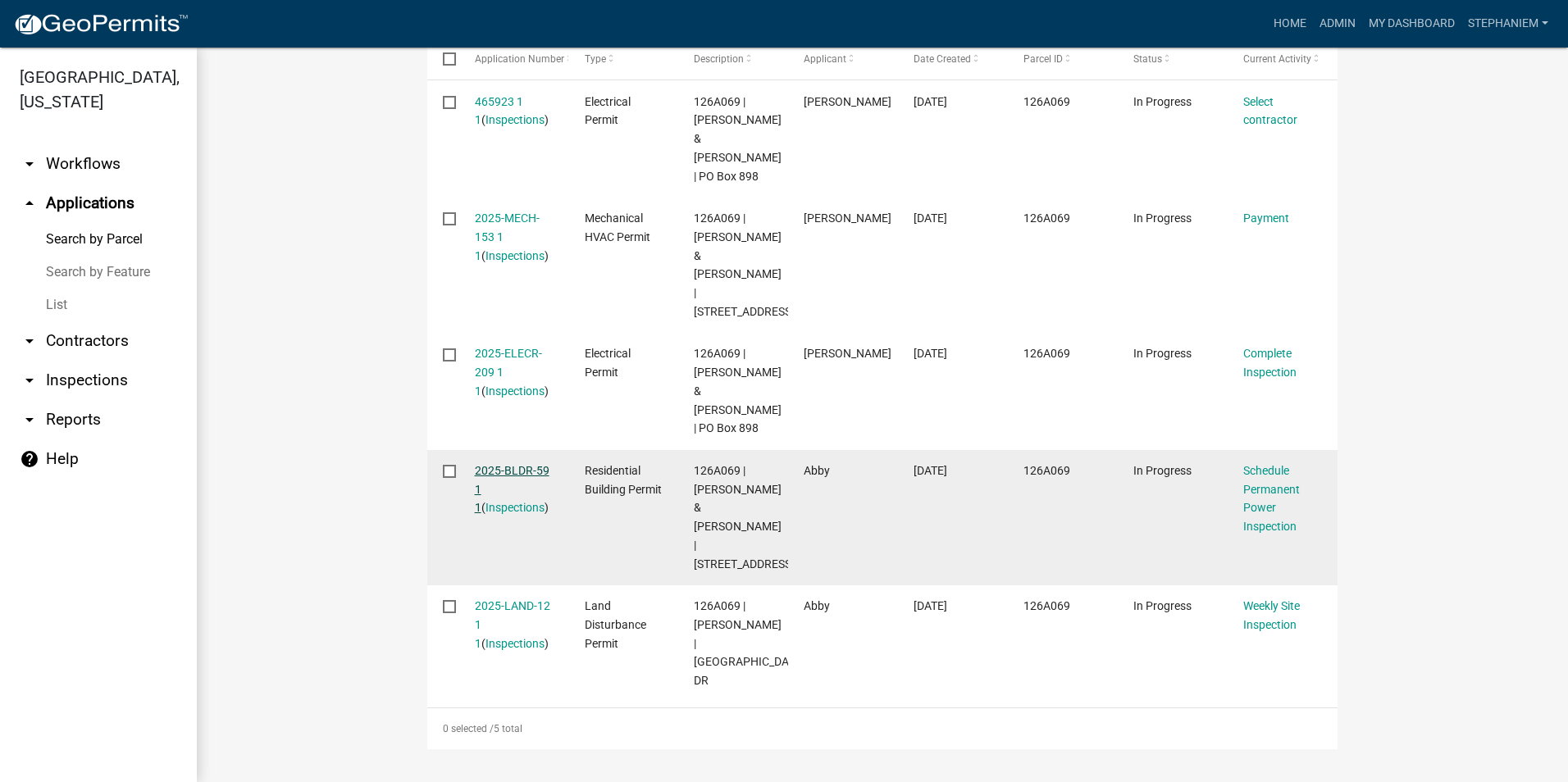
click at [490, 473] on link "2025-BLDR-59 1 1" at bounding box center [512, 490] width 74 height 51
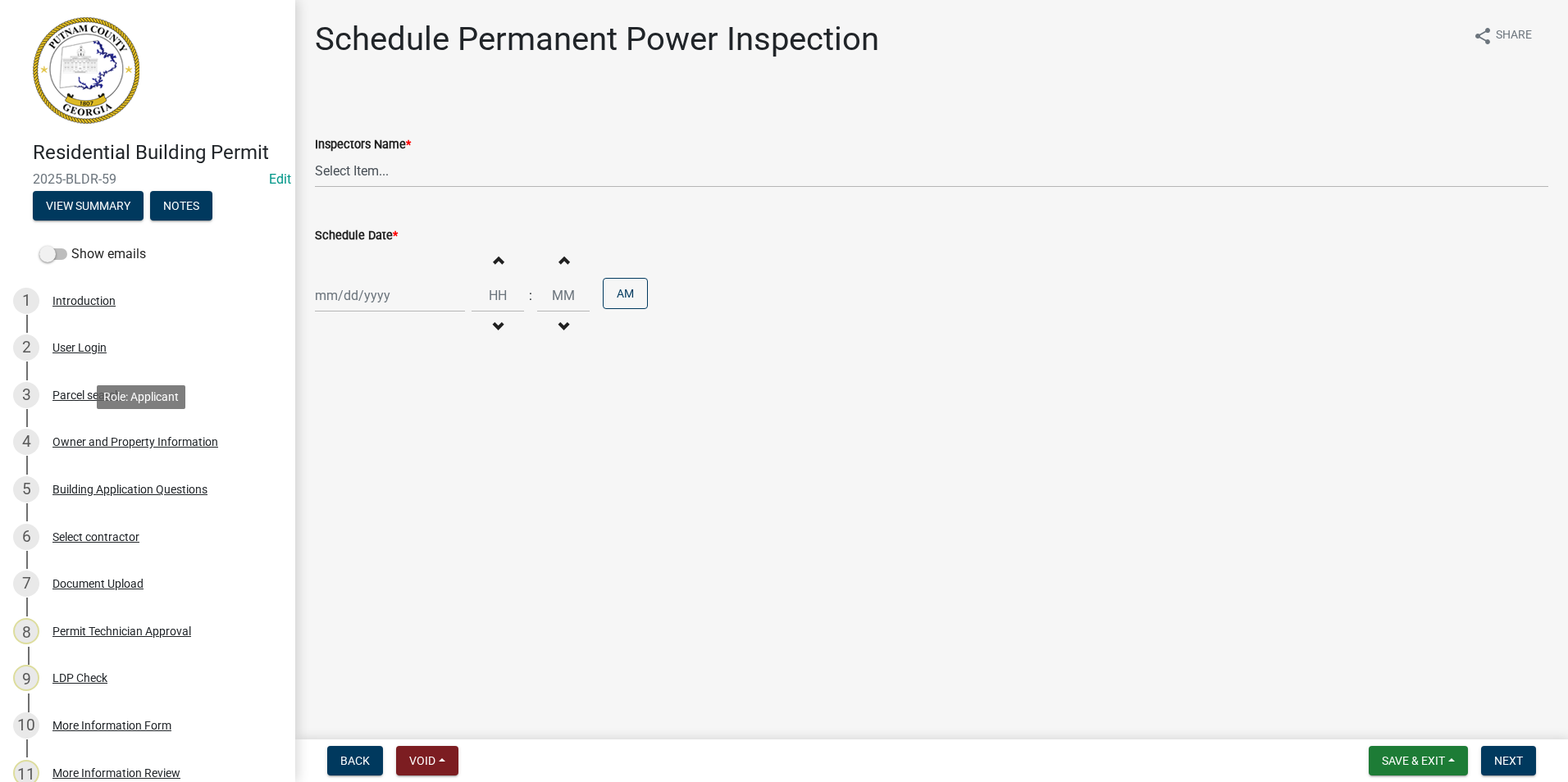
click at [99, 440] on div "Owner and Property Information" at bounding box center [135, 442] width 166 height 12
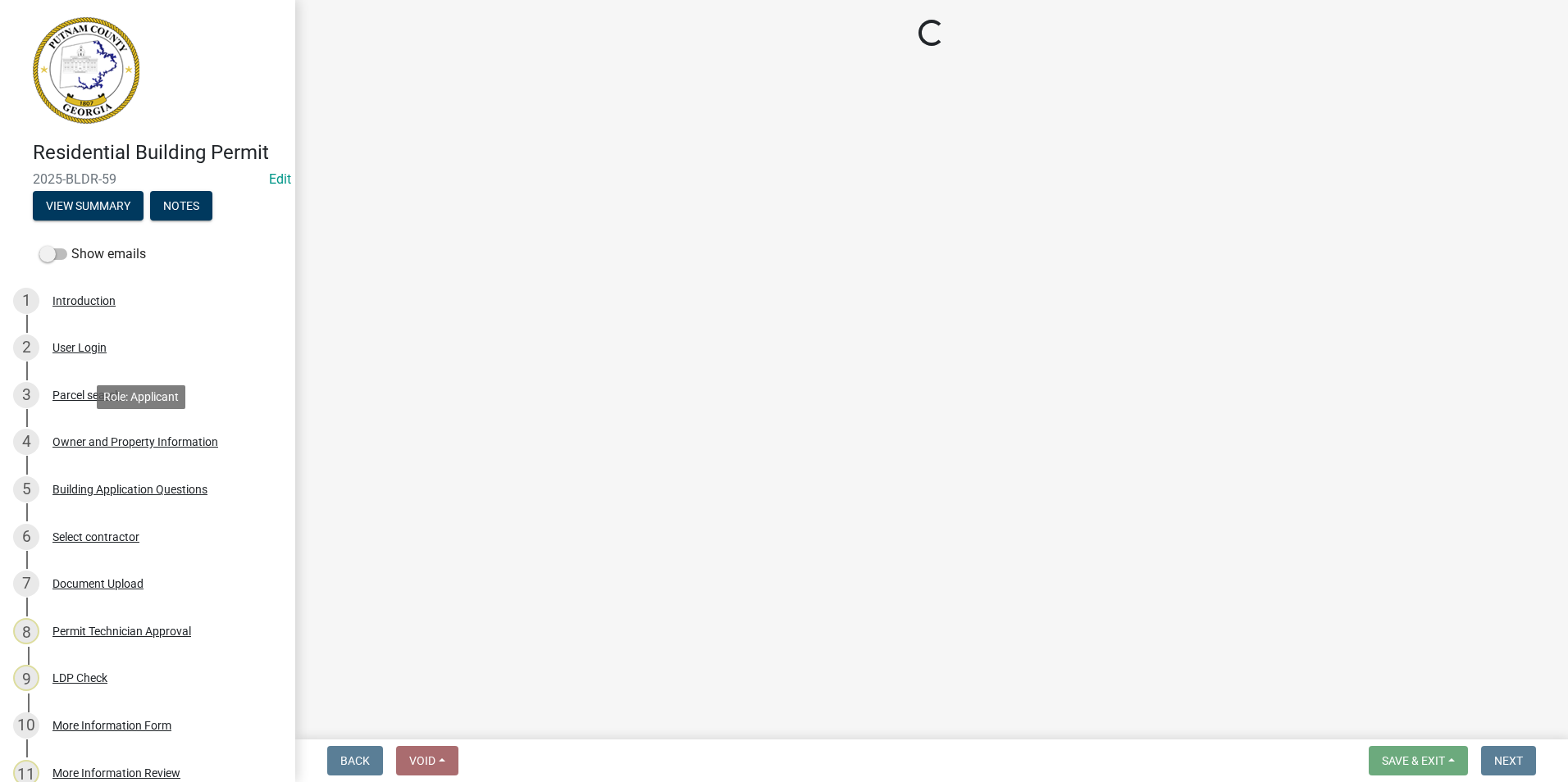
select select "34fe85c2-5f76-4343-b6bb-8ca387e0bed7"
select select "83394b22-4a11-496c-8e5c-75ade2e72faf"
select select "469c5908-2854-42d5-89ed-bee7fc26529e"
select select "6f1acead-4b1a-4680-ba5d-beeb03d30465"
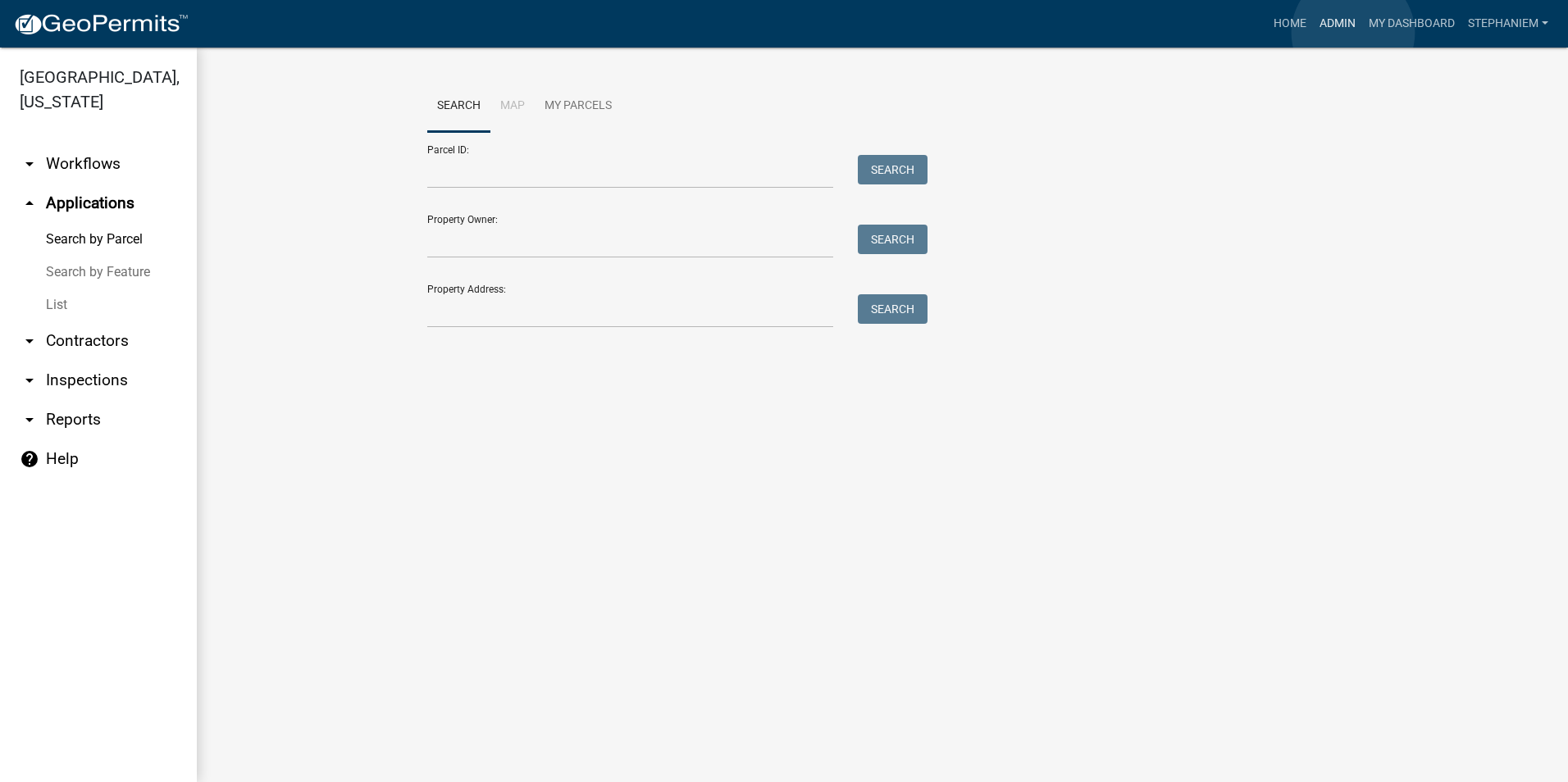
click at [1353, 33] on link "Admin" at bounding box center [1337, 24] width 49 height 31
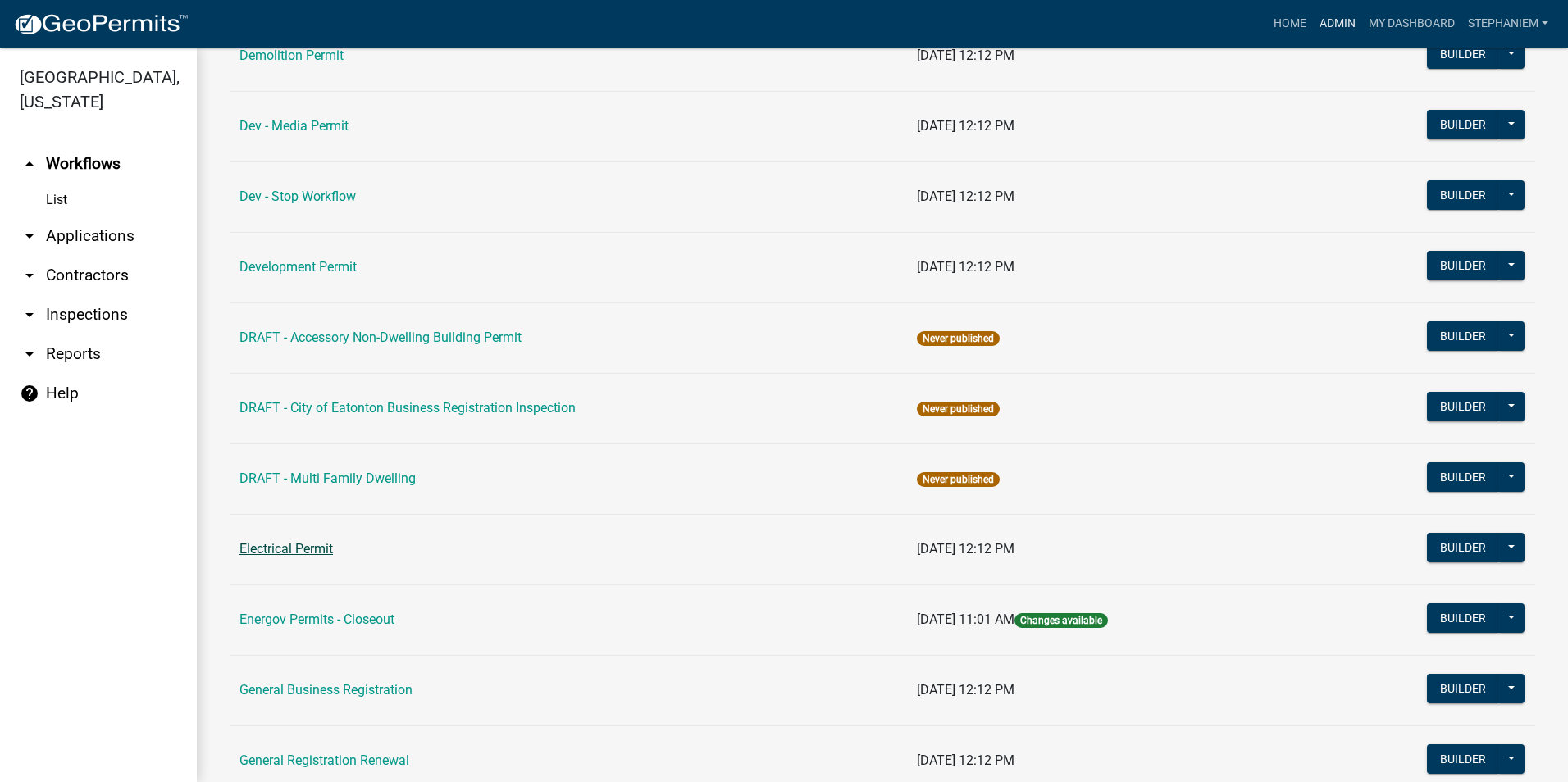
scroll to position [574, 0]
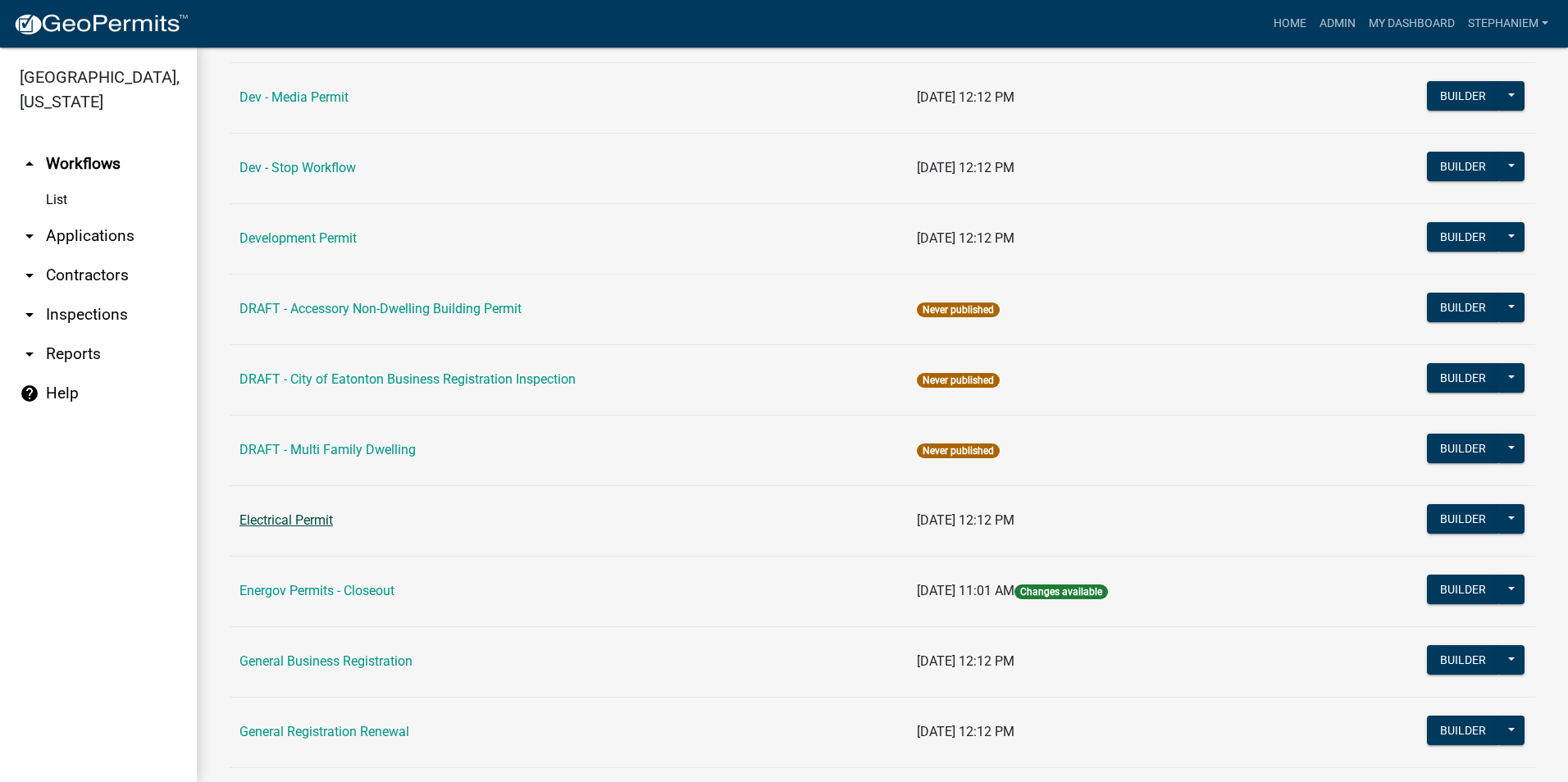
click at [280, 526] on link "Electrical Permit" at bounding box center [285, 520] width 93 height 16
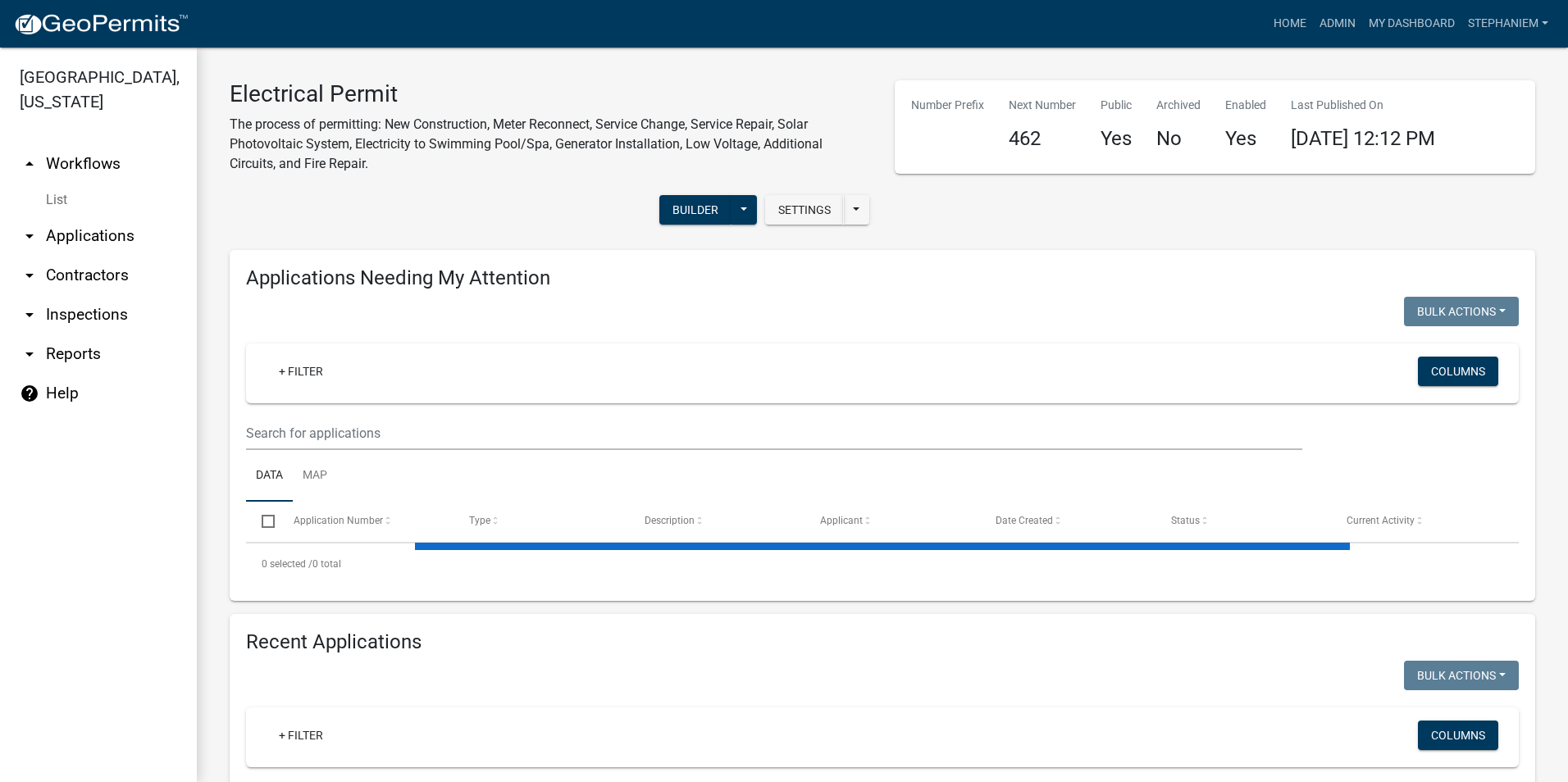
select select "3: 100"
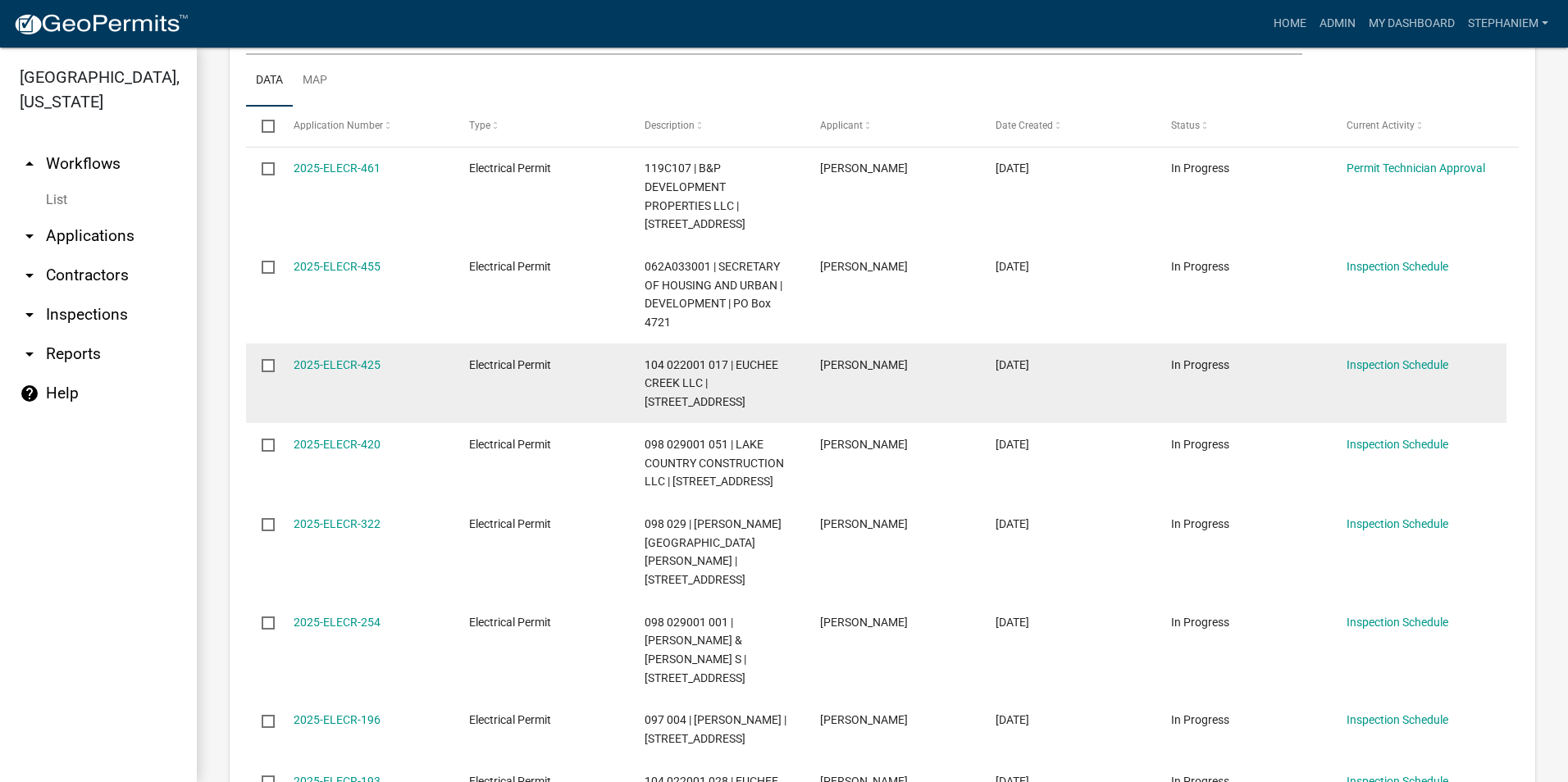
scroll to position [410, 0]
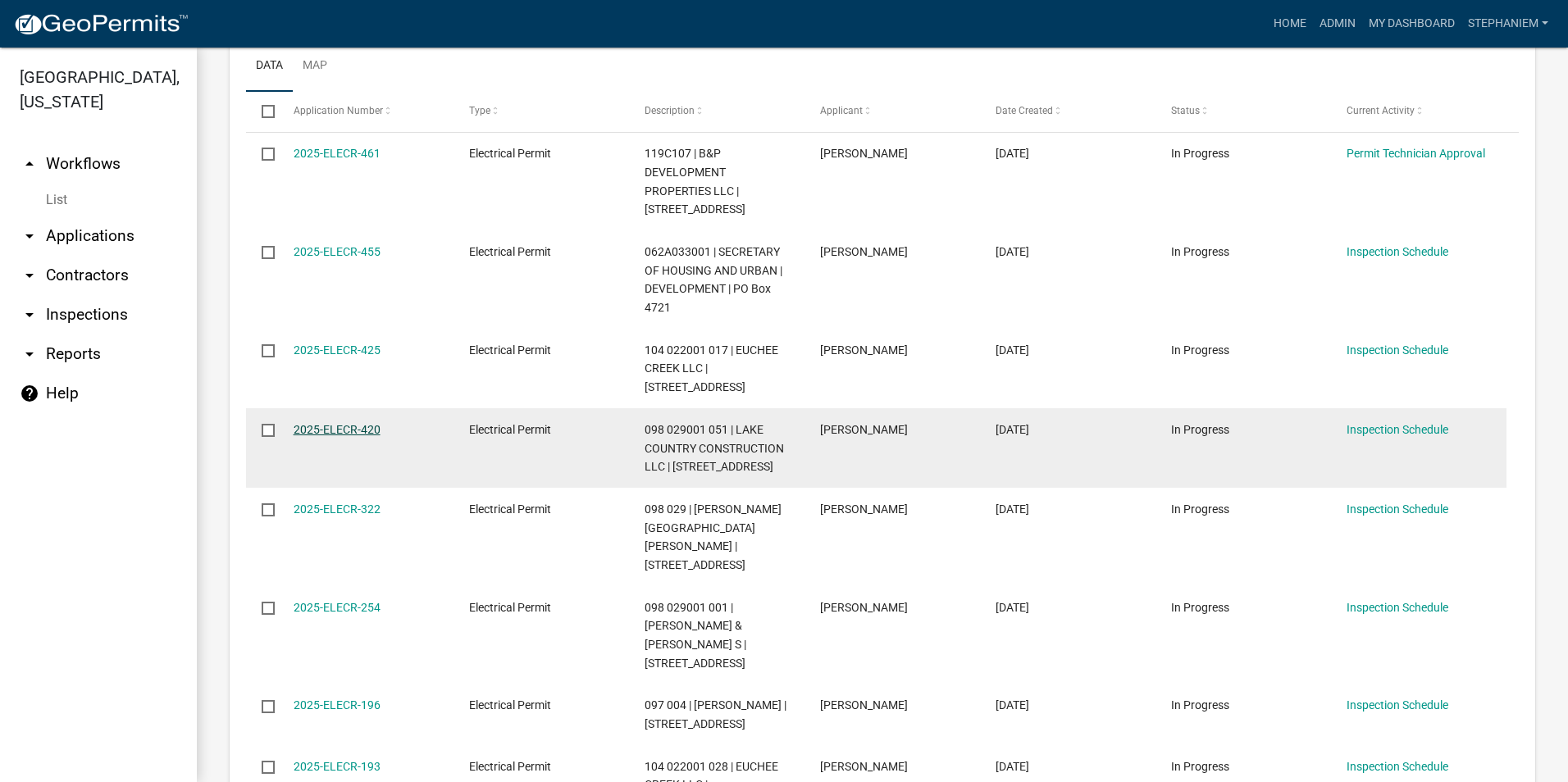
click at [356, 425] on link "2025-ELECR-420" at bounding box center [337, 430] width 87 height 13
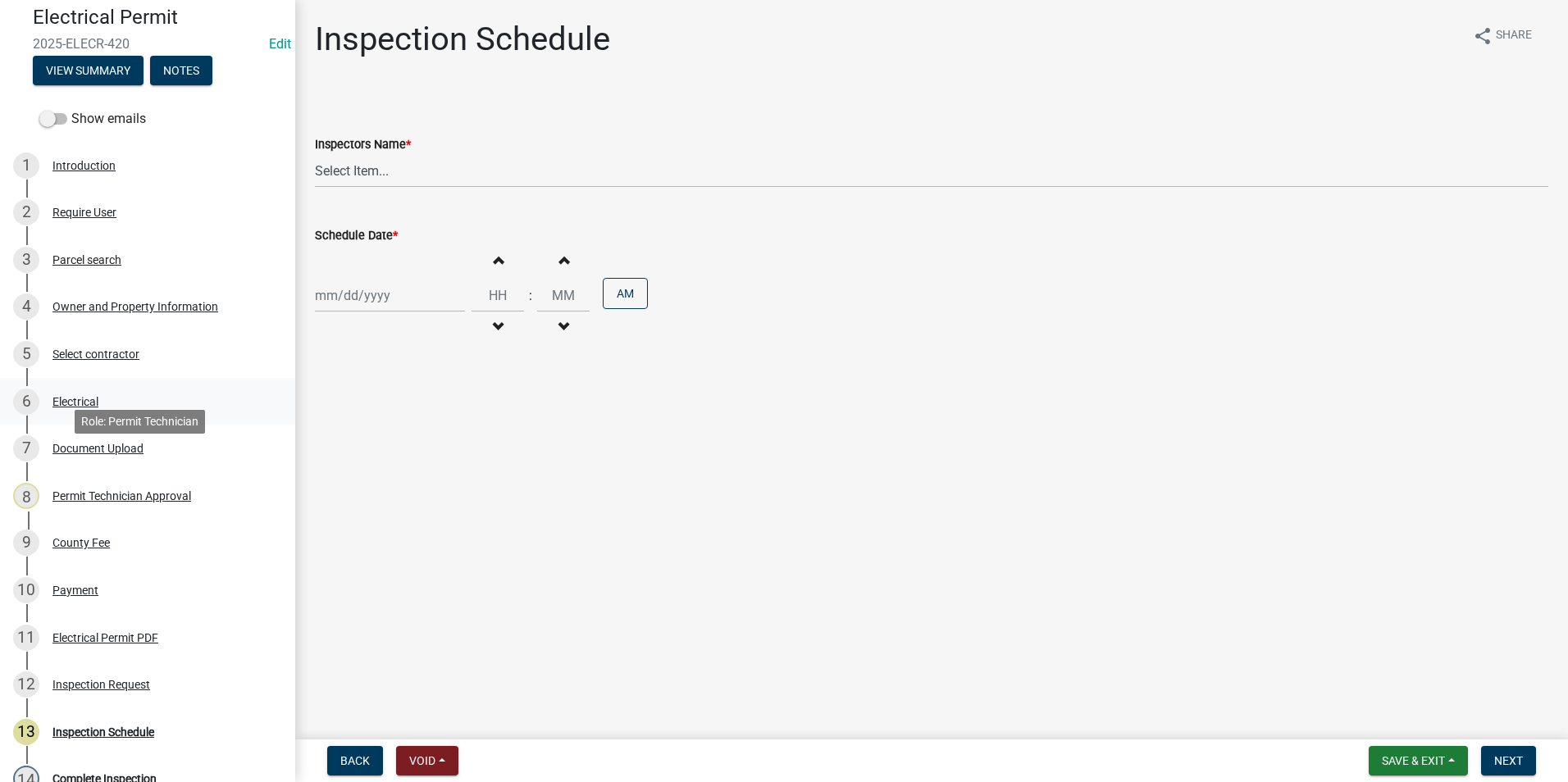
scroll to position [164, 0]
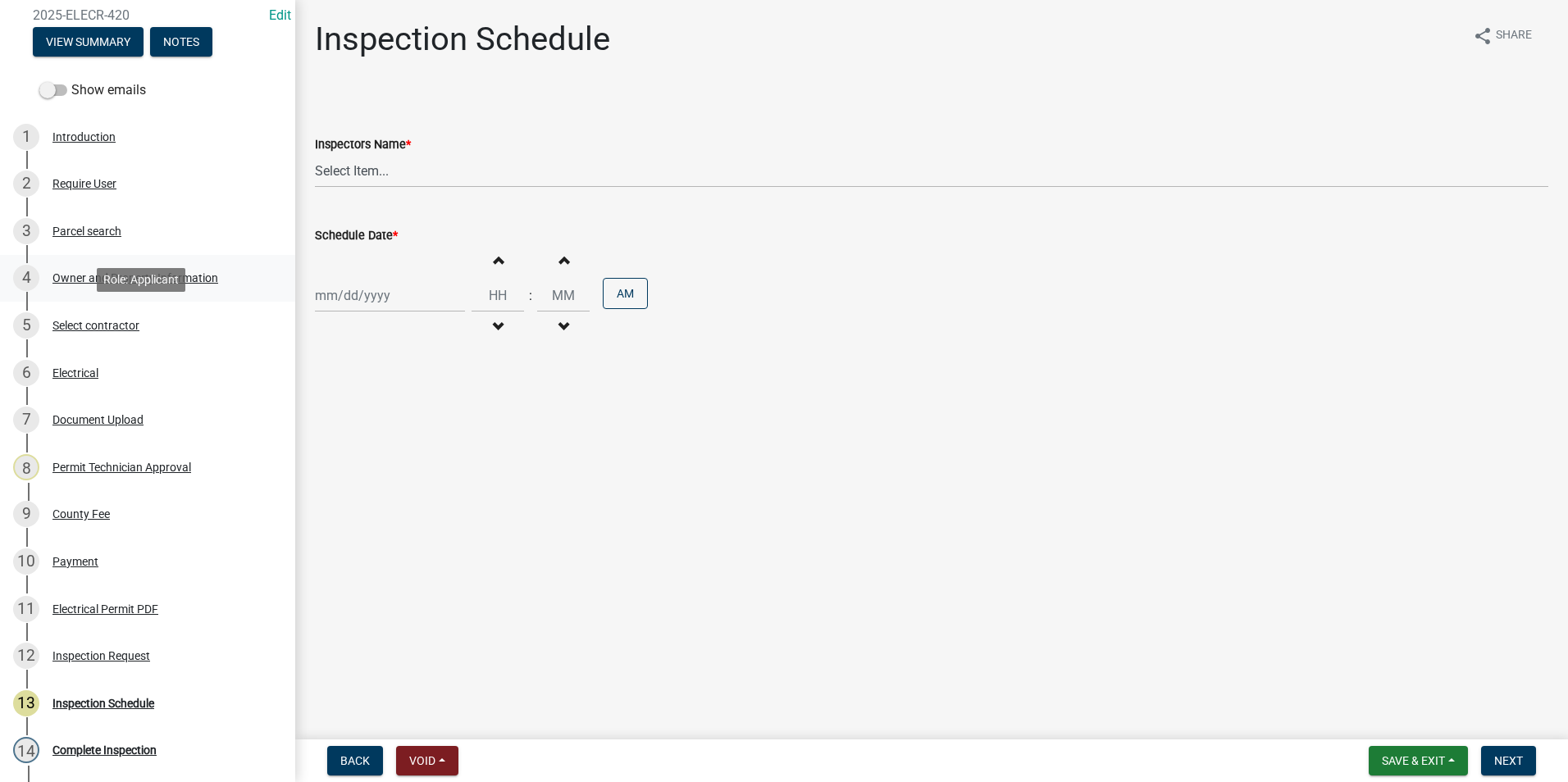
click at [171, 292] on link "4 Owner and Property Information" at bounding box center [148, 279] width 295 height 48
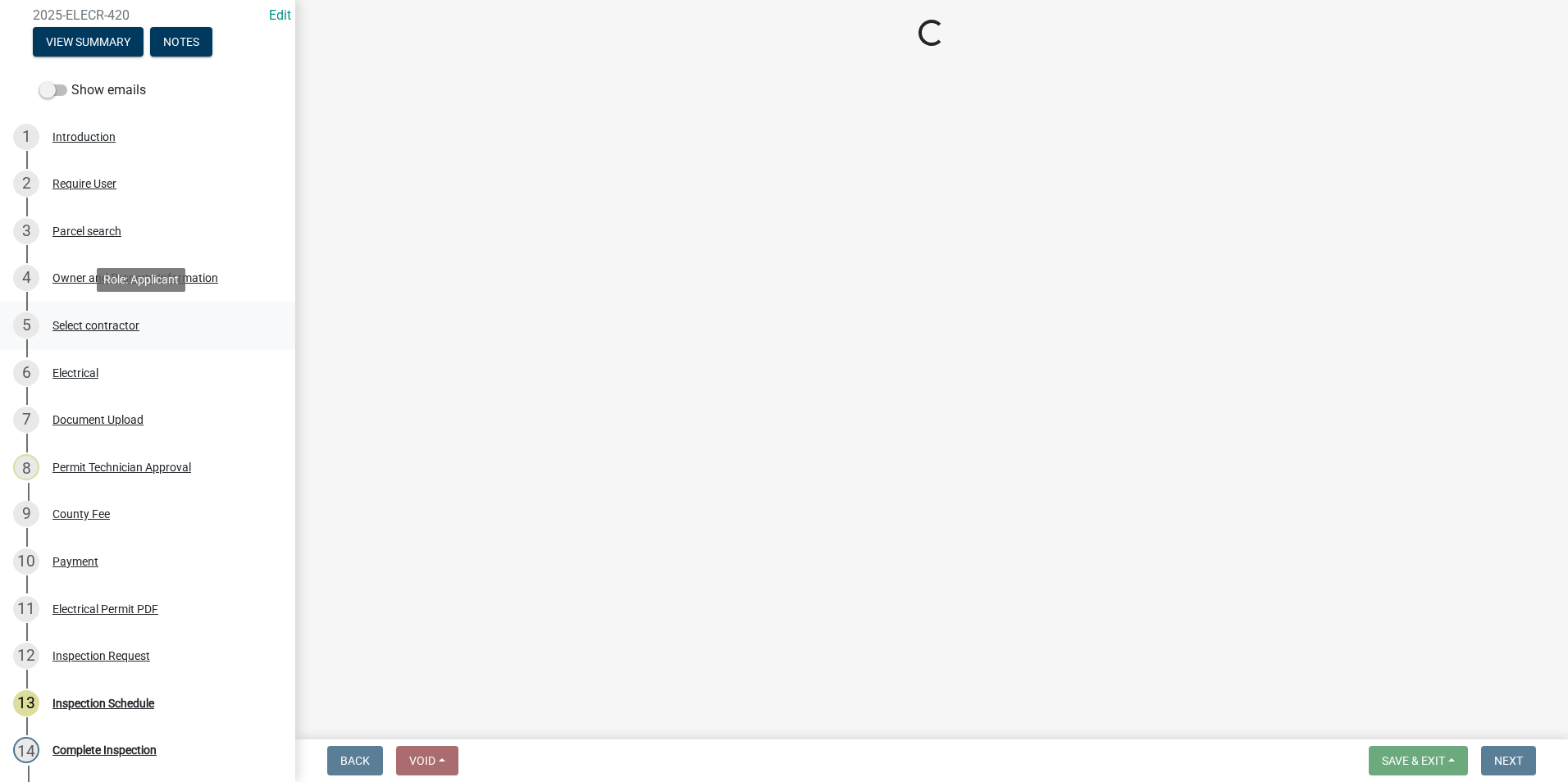
select select "0688c8c3-ca83-4764-a677-531fbc17e6cb"
select select "83394b22-4a11-496c-8e5c-75ade2e72faf"
select select "469c5908-2854-42d5-89ed-bee7fc26529e"
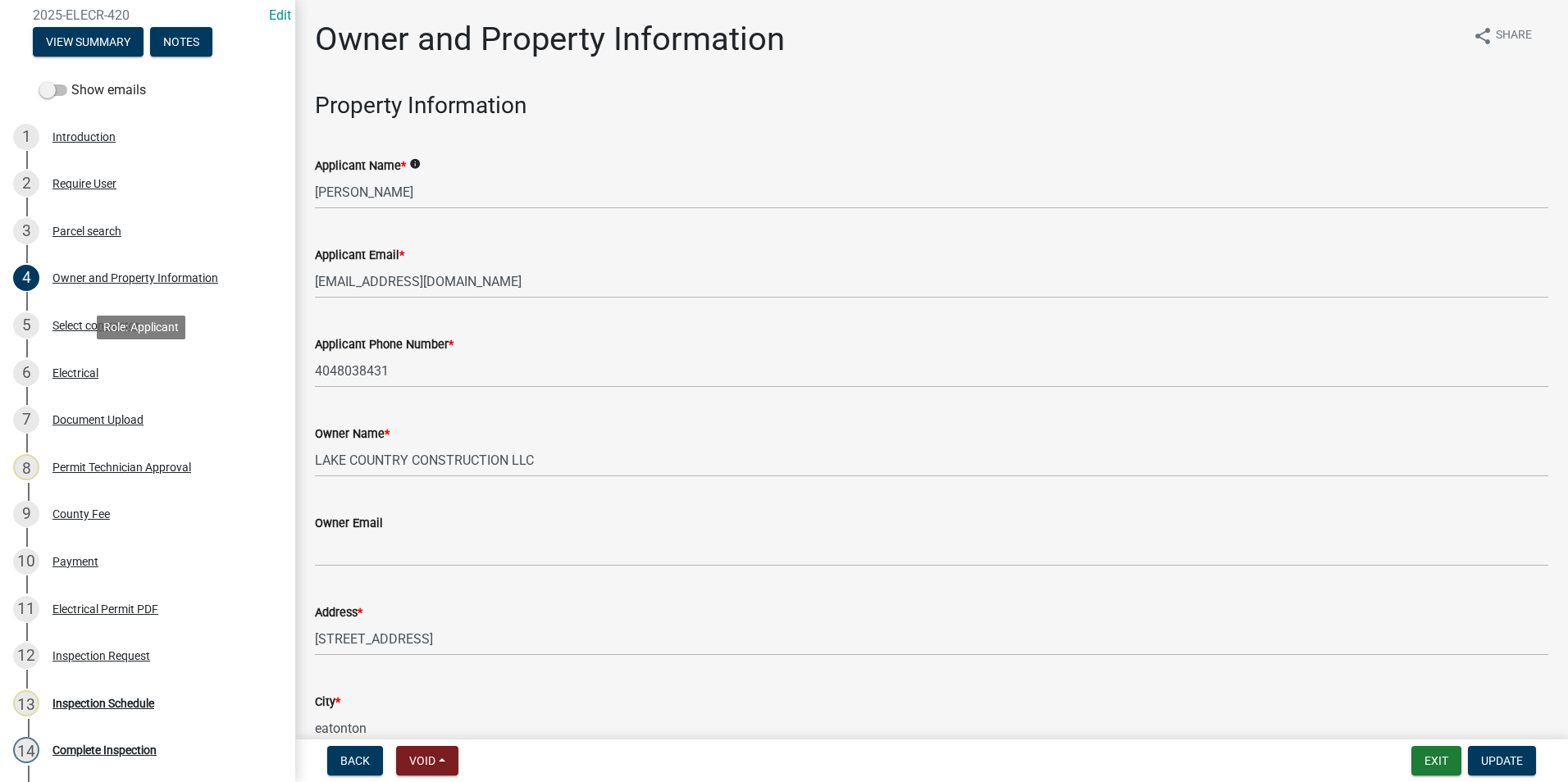
click at [167, 372] on div "6 Electrical" at bounding box center [141, 373] width 256 height 26
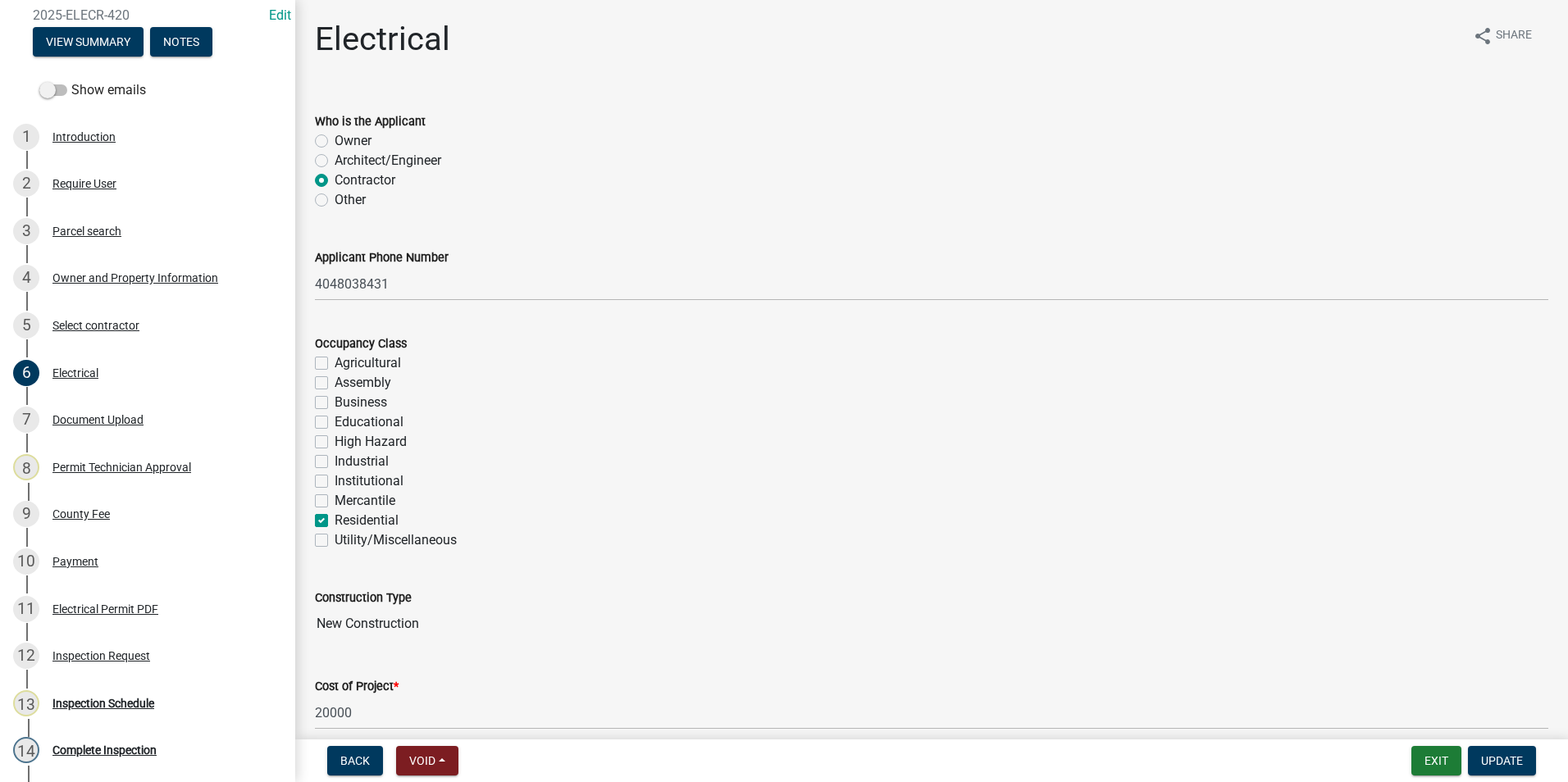
scroll to position [82, 0]
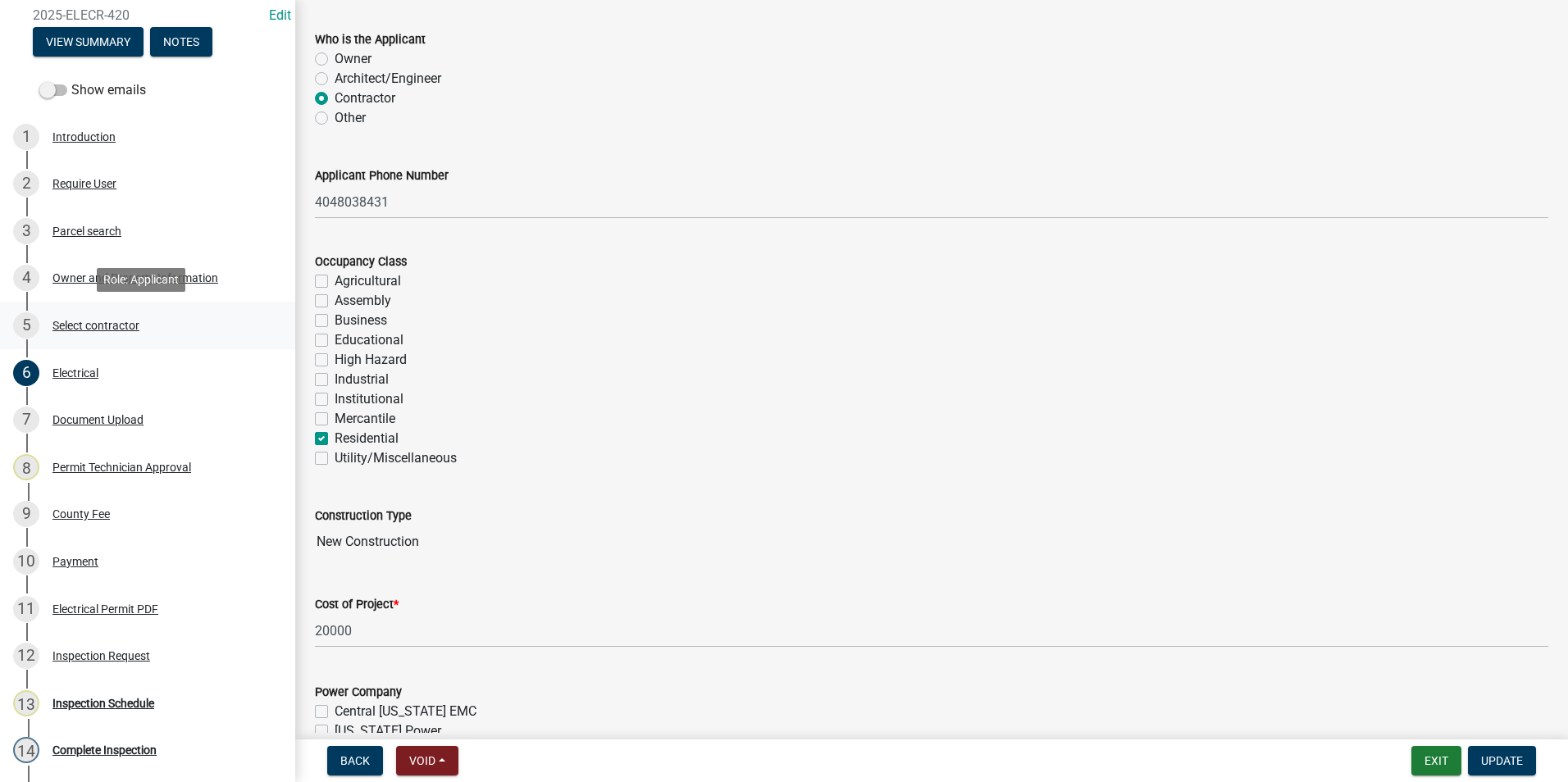
click at [128, 342] on link "5 Select contractor" at bounding box center [148, 326] width 295 height 48
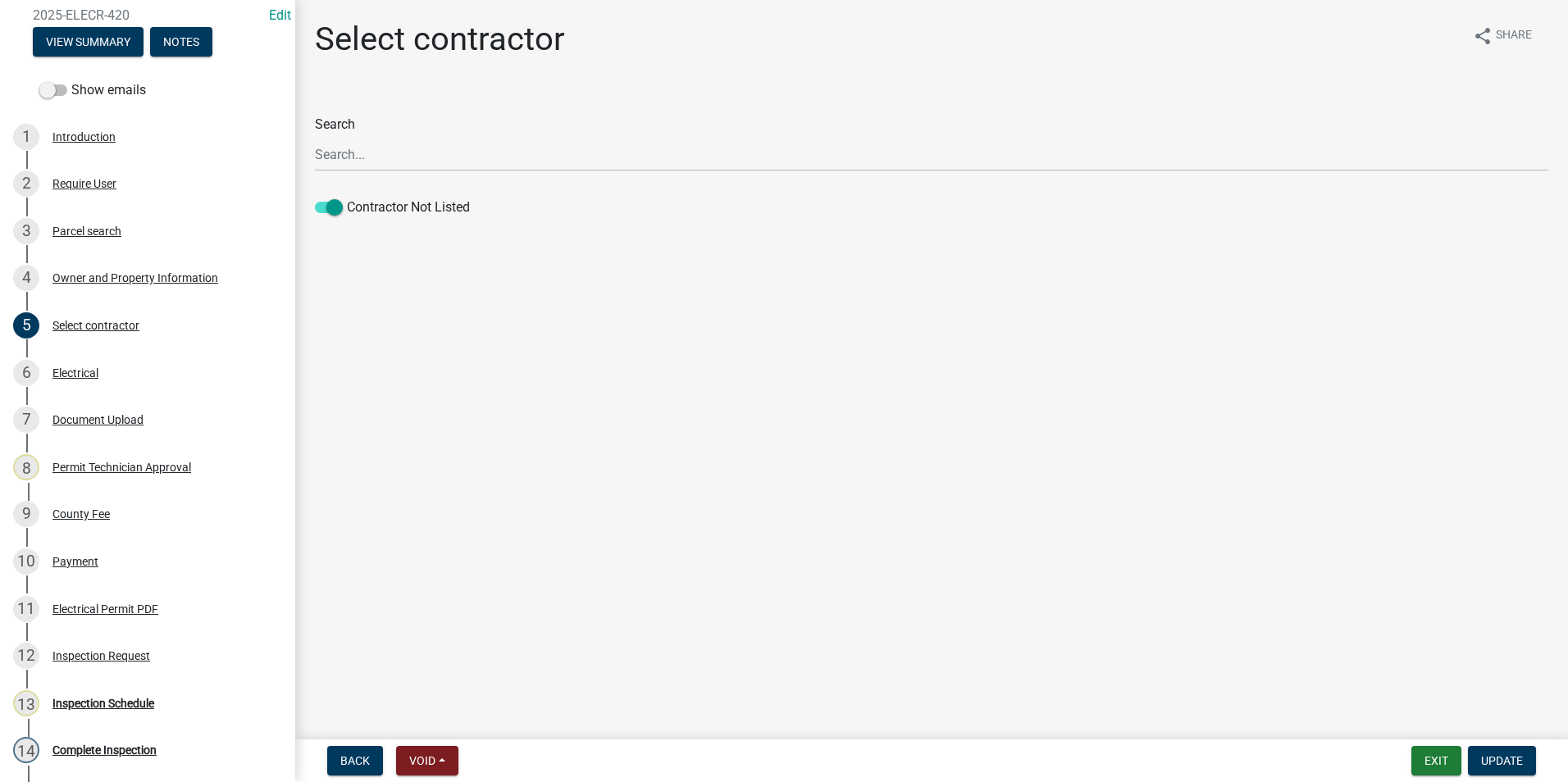
click at [105, 376] on div "6 Electrical" at bounding box center [141, 373] width 256 height 26
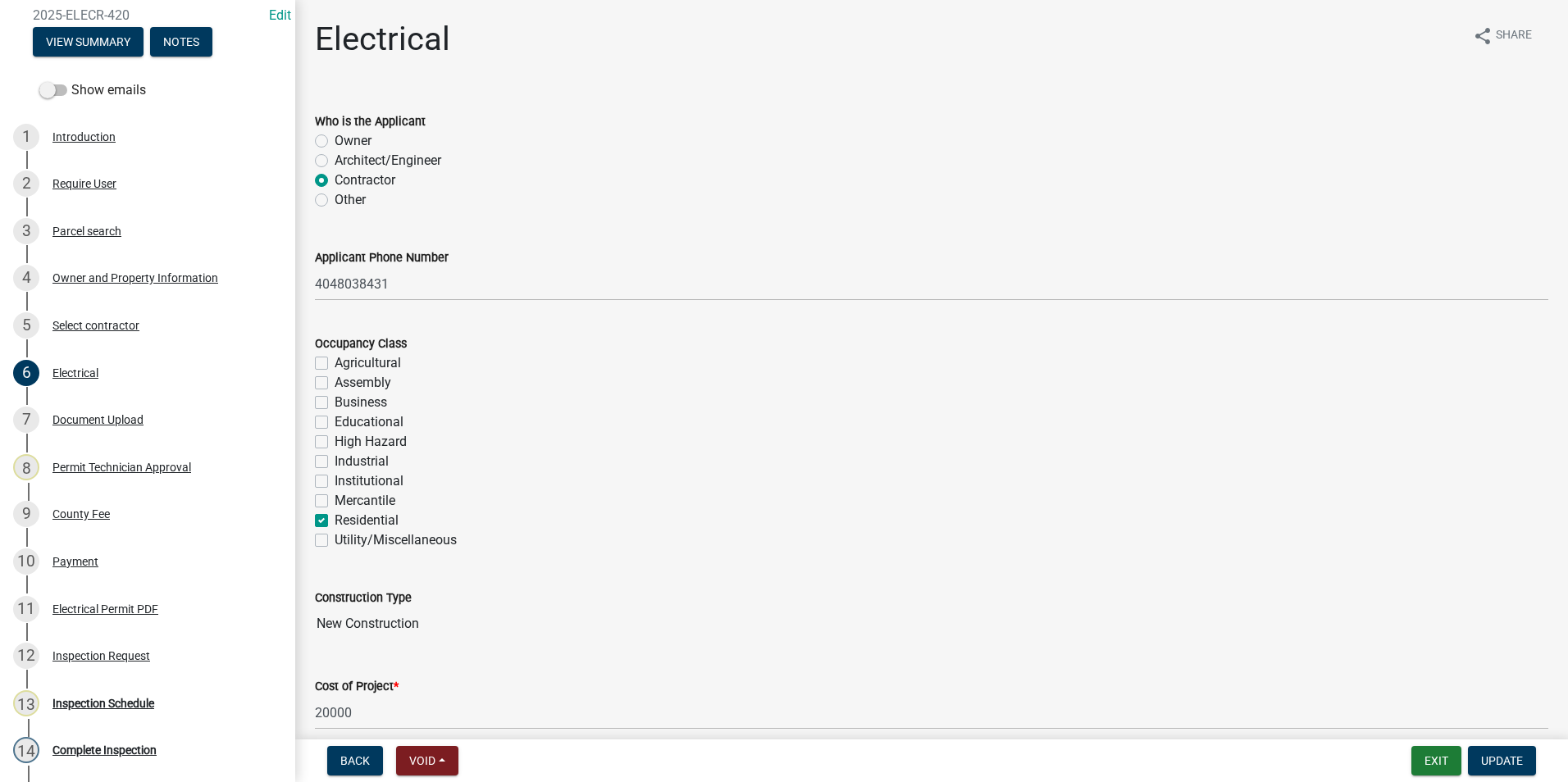
scroll to position [82, 0]
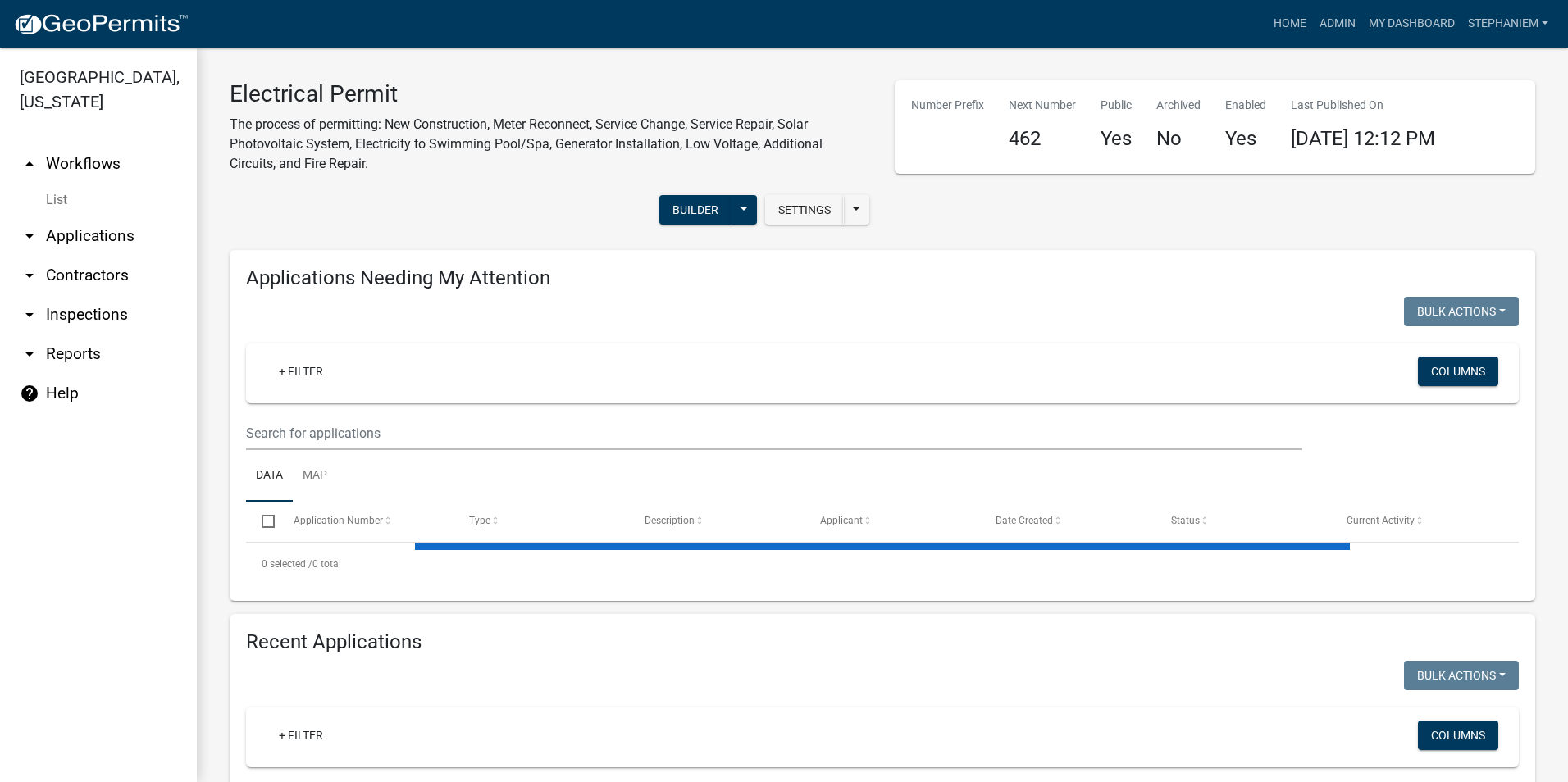
select select "3: 100"
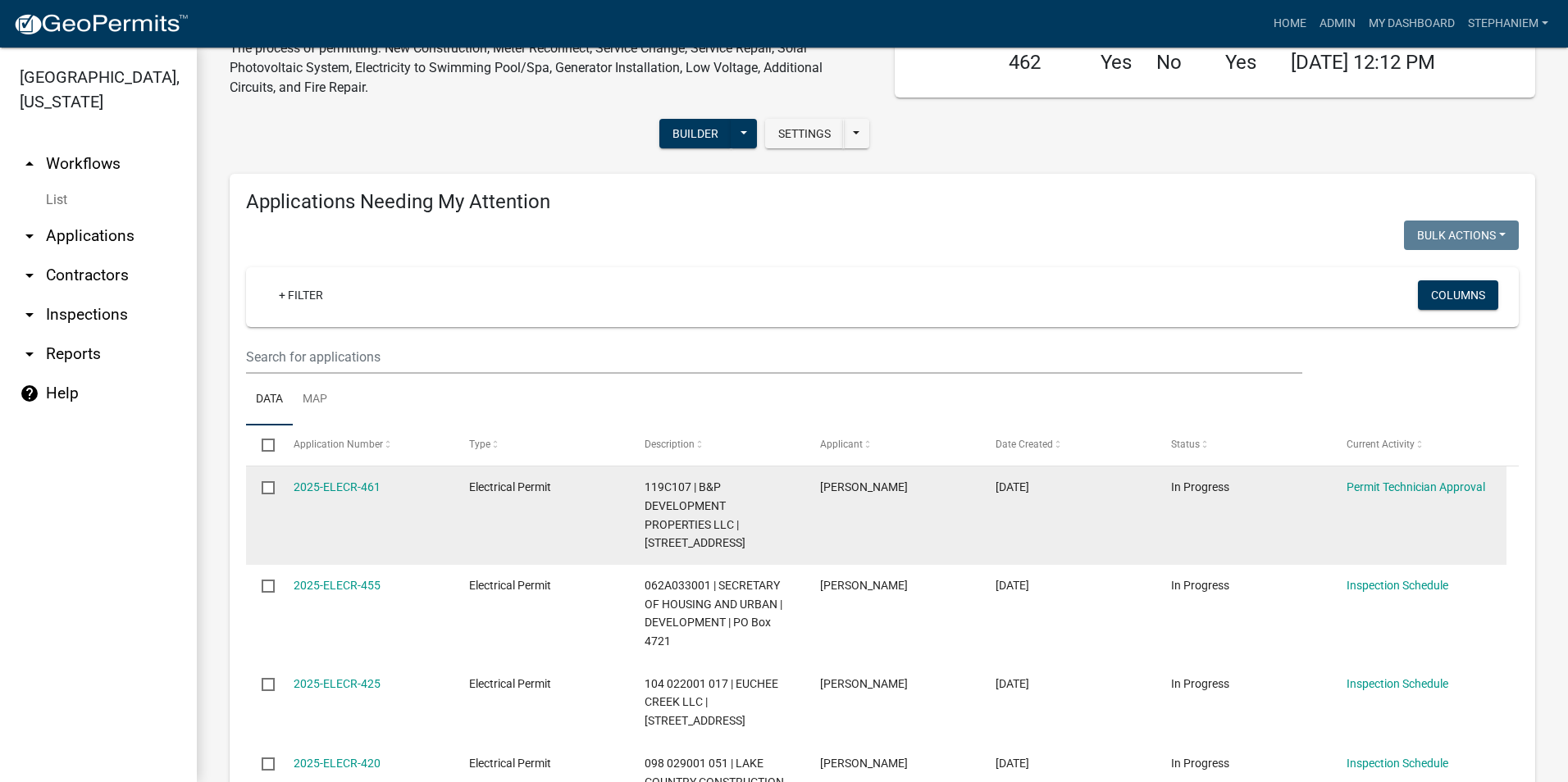
scroll to position [328, 0]
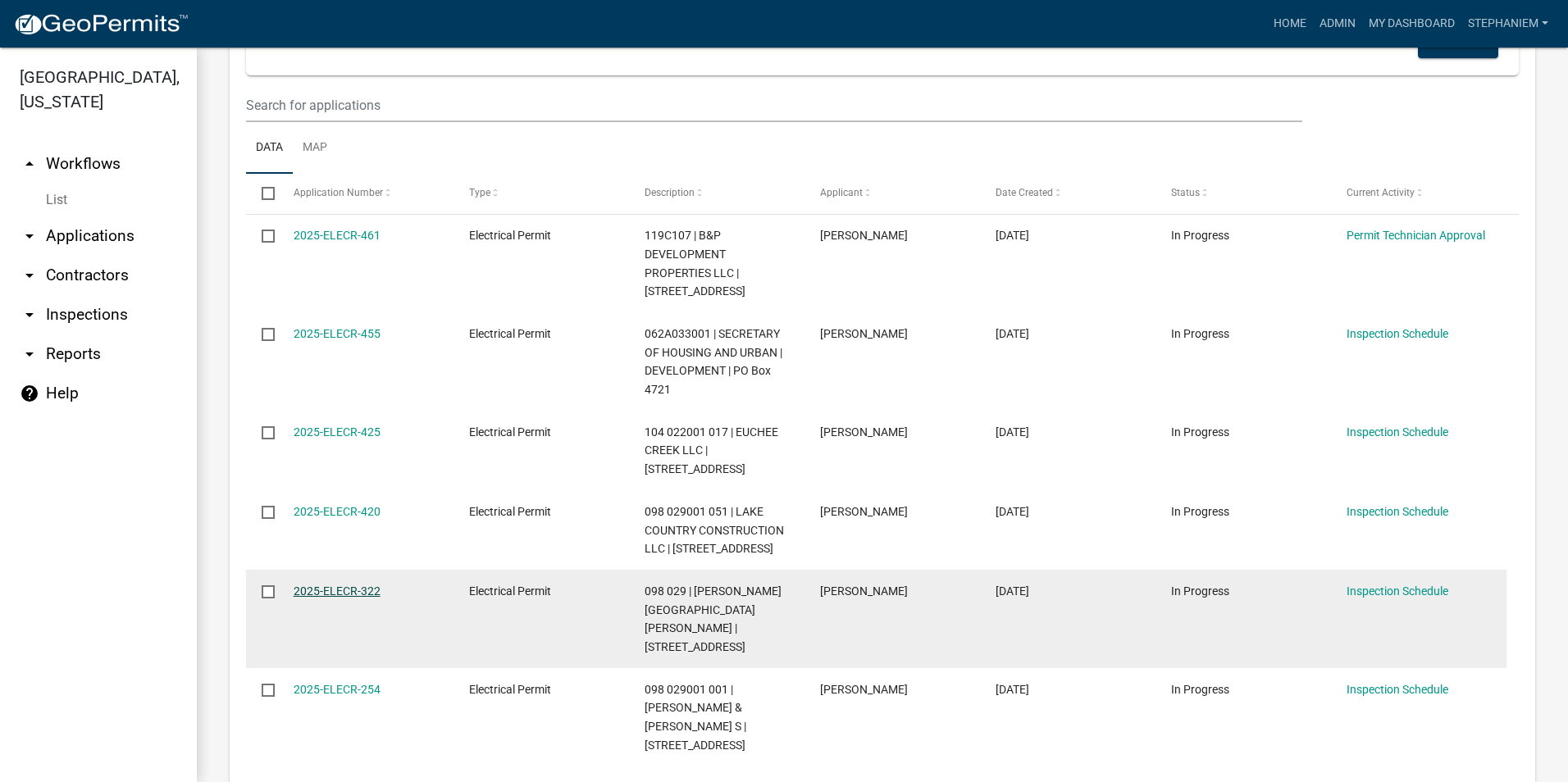
click at [351, 586] on link "2025-ELECR-322" at bounding box center [337, 591] width 87 height 13
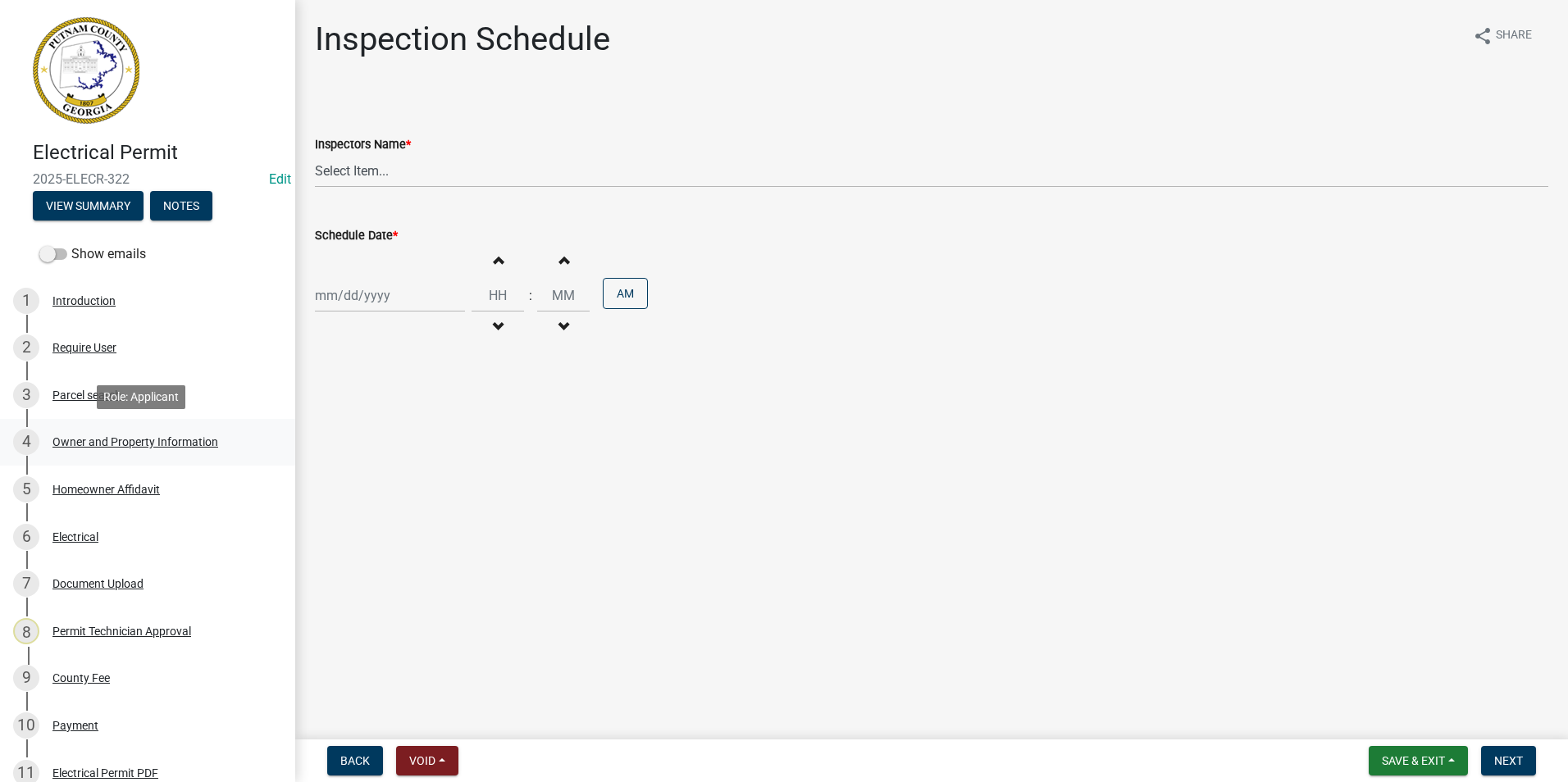
click at [192, 436] on div "Owner and Property Information" at bounding box center [135, 442] width 166 height 12
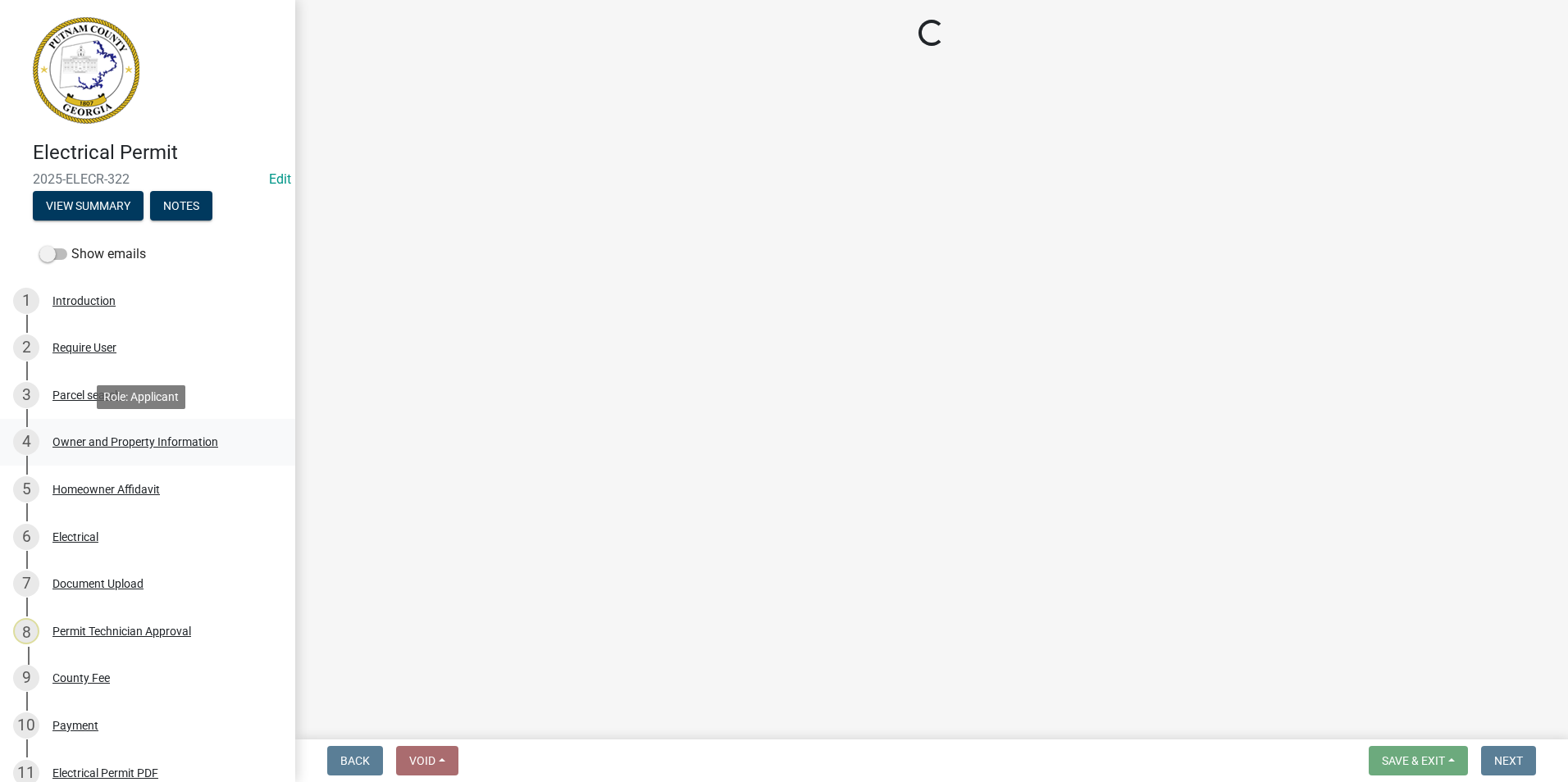
select select "a4366e26-0f82-401b-a682-956e4112ff86"
select select "83394b22-4a11-496c-8e5c-75ade2e72faf"
select select "469c5908-2854-42d5-89ed-bee7fc26529e"
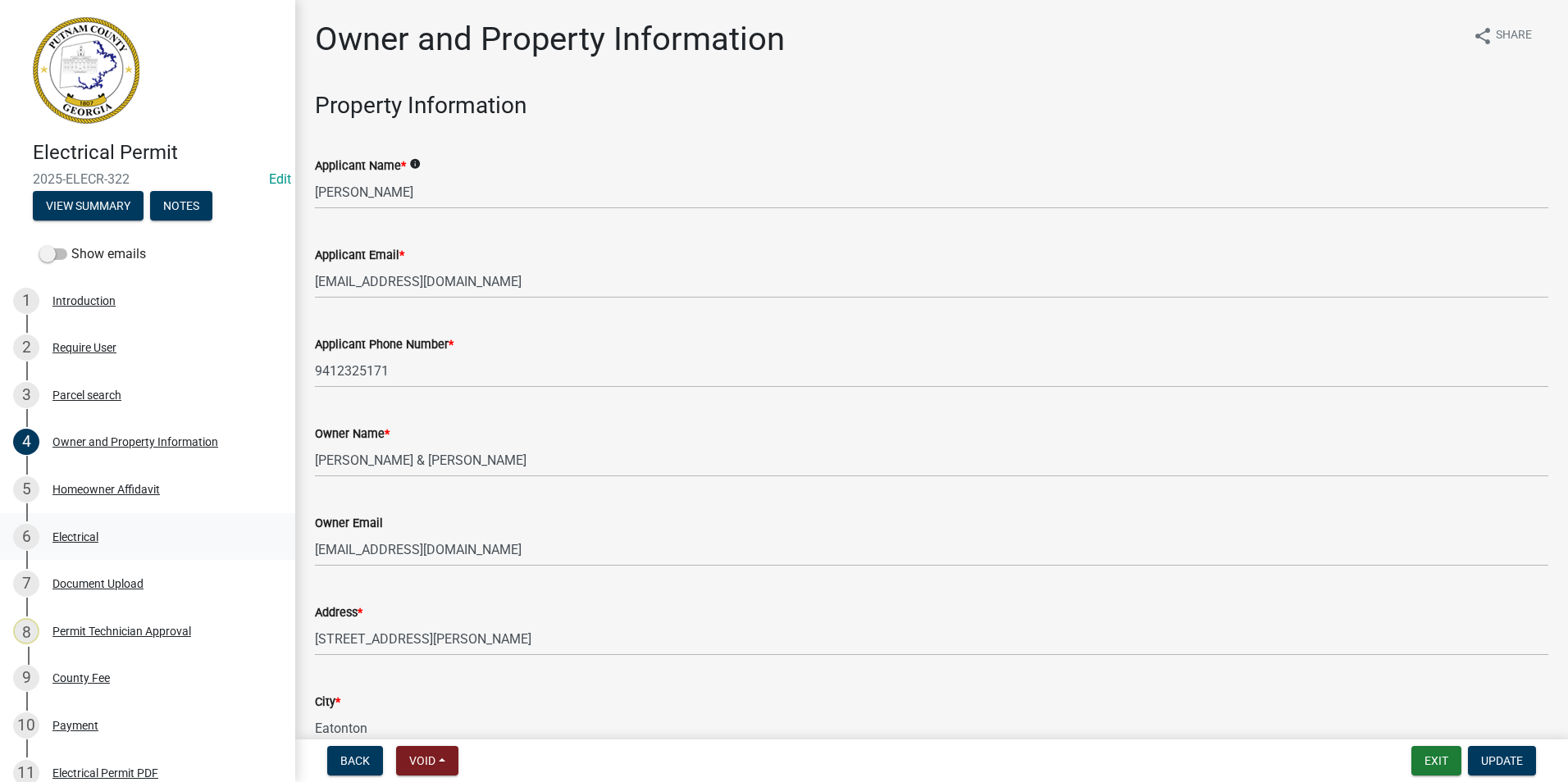
click at [145, 517] on link "6 Electrical" at bounding box center [148, 537] width 295 height 48
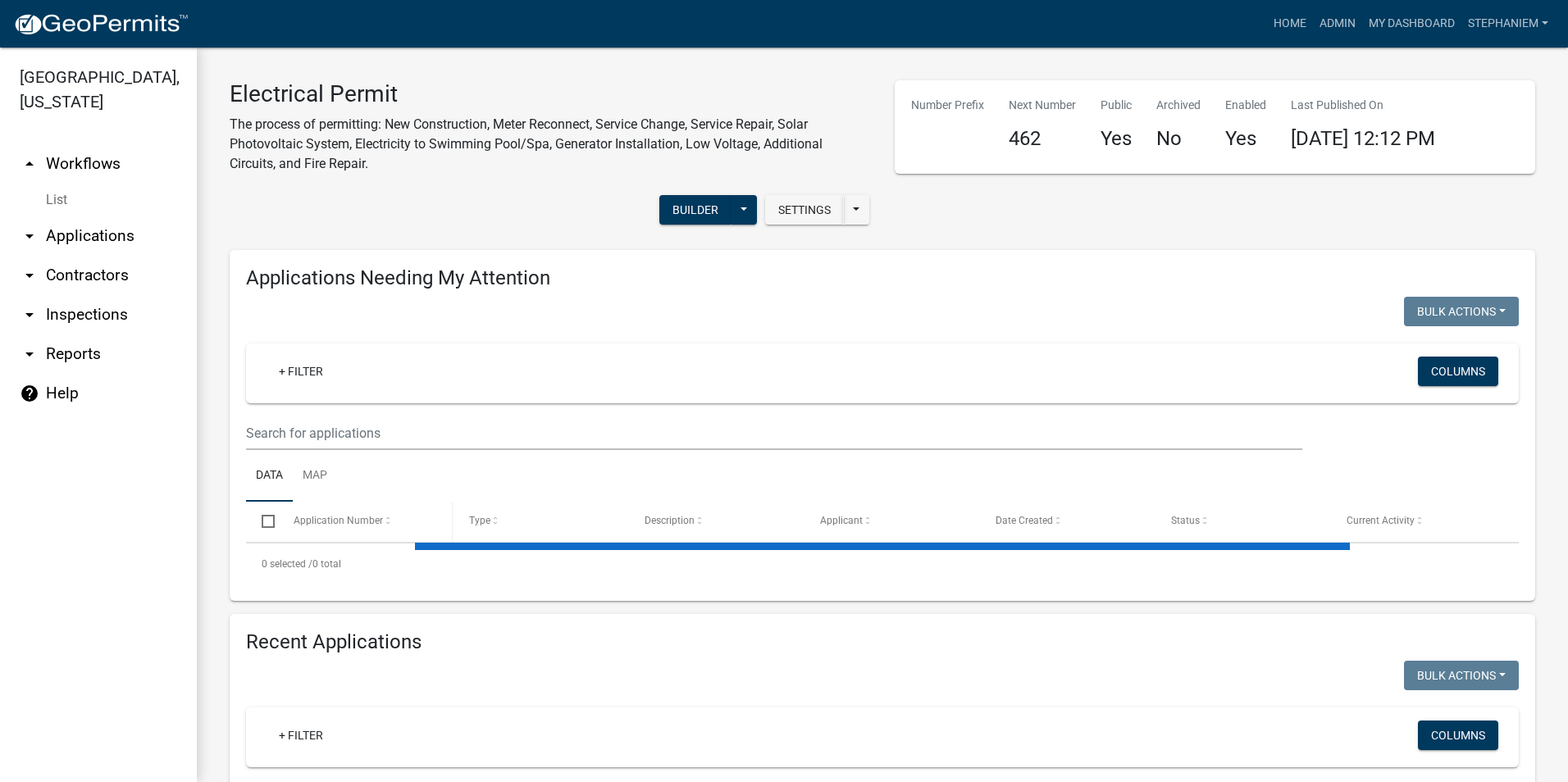
select select "3: 100"
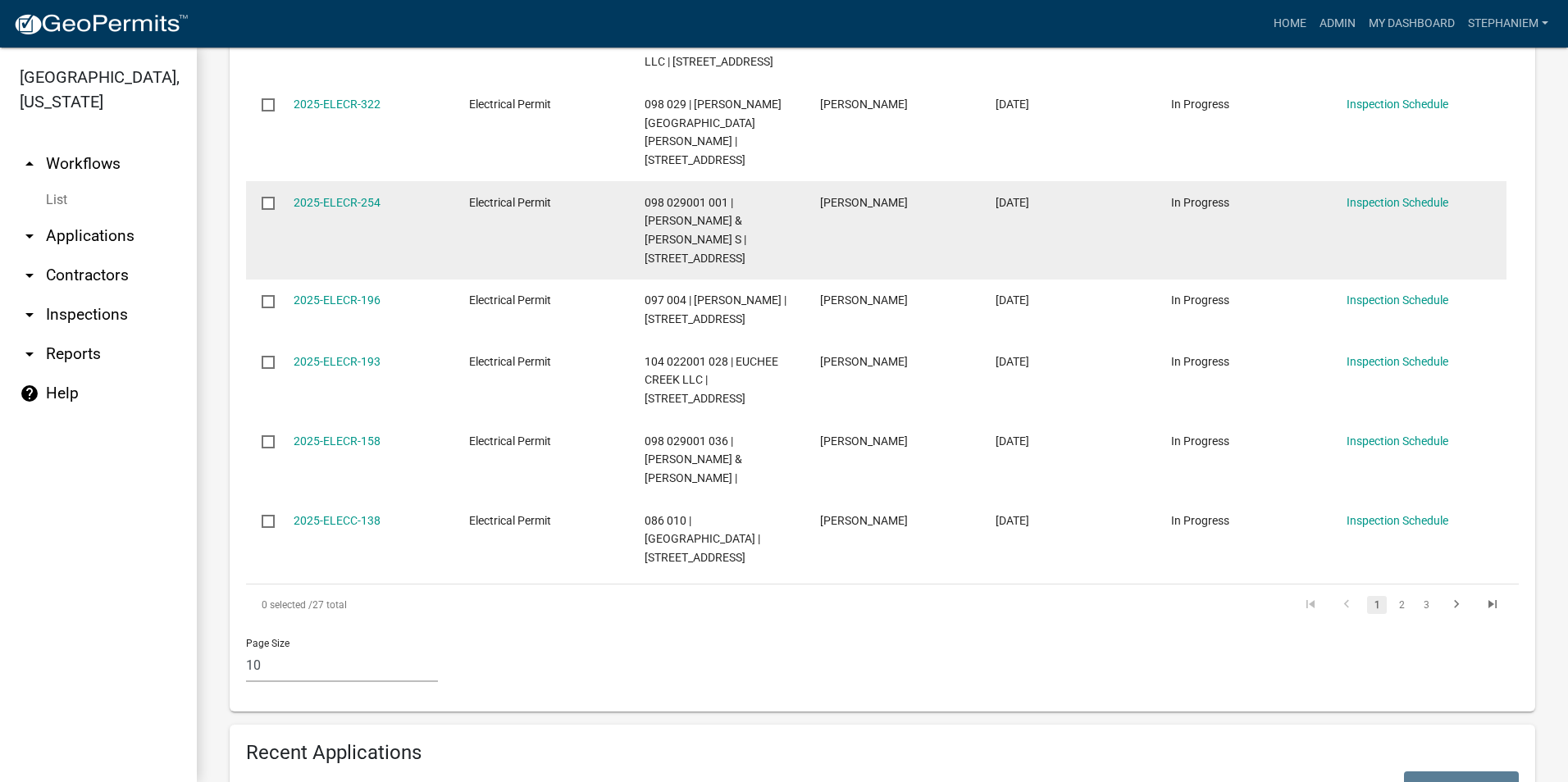
scroll to position [902, 0]
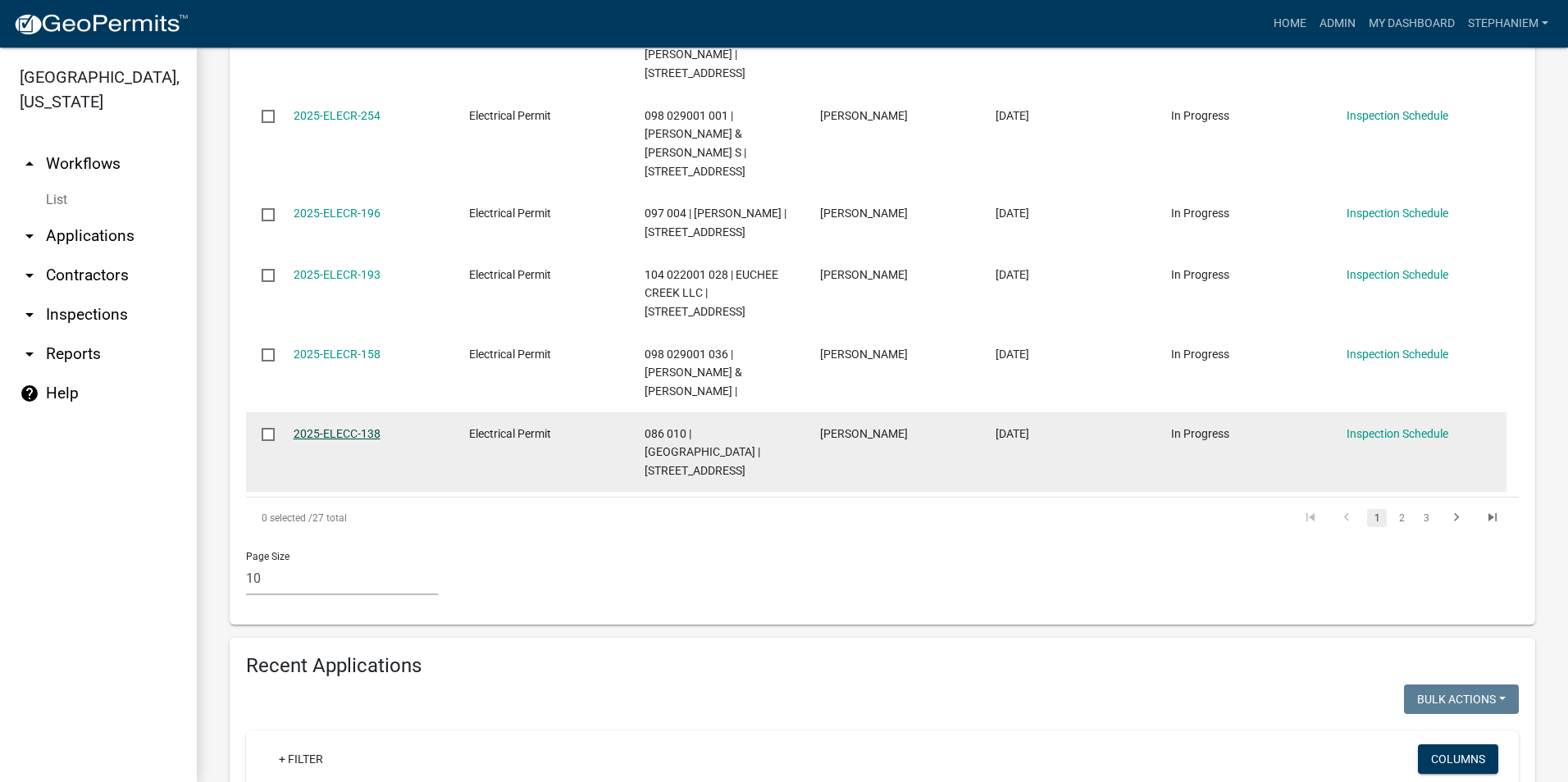
click at [341, 427] on link "2025-ELECC-138" at bounding box center [337, 434] width 87 height 13
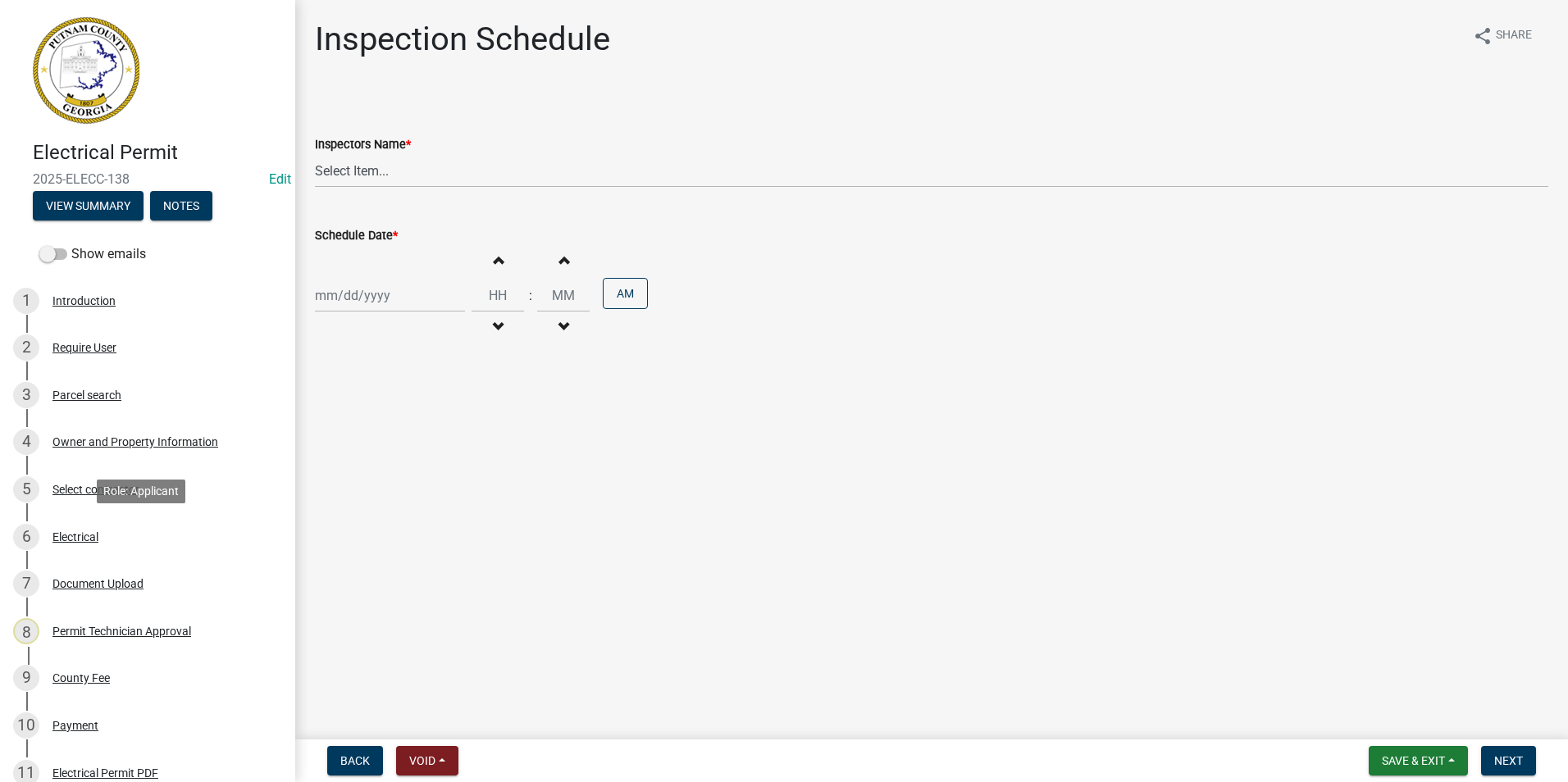
click at [102, 540] on div "6 Electrical" at bounding box center [141, 537] width 256 height 26
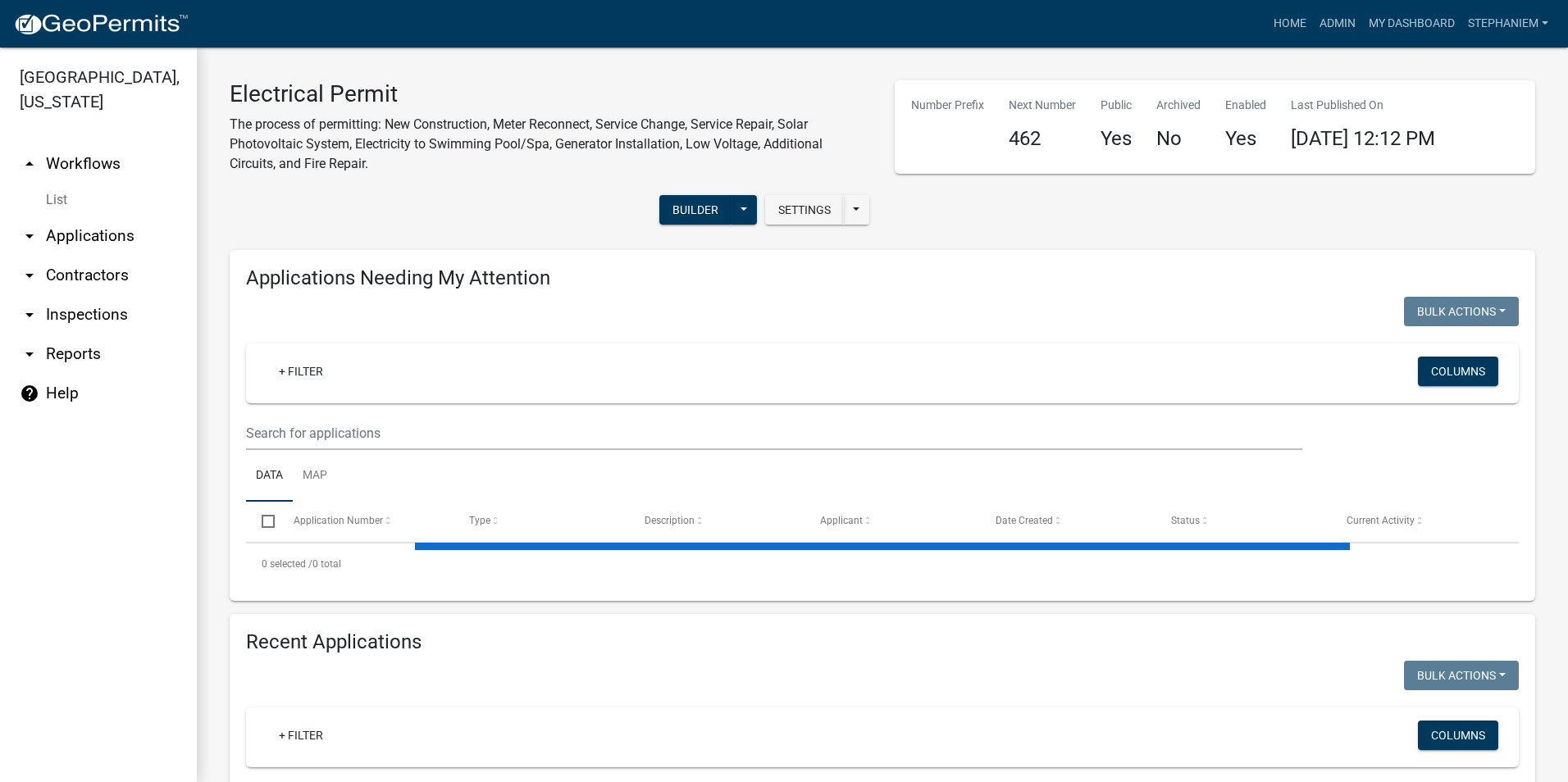
select select "3: 100"
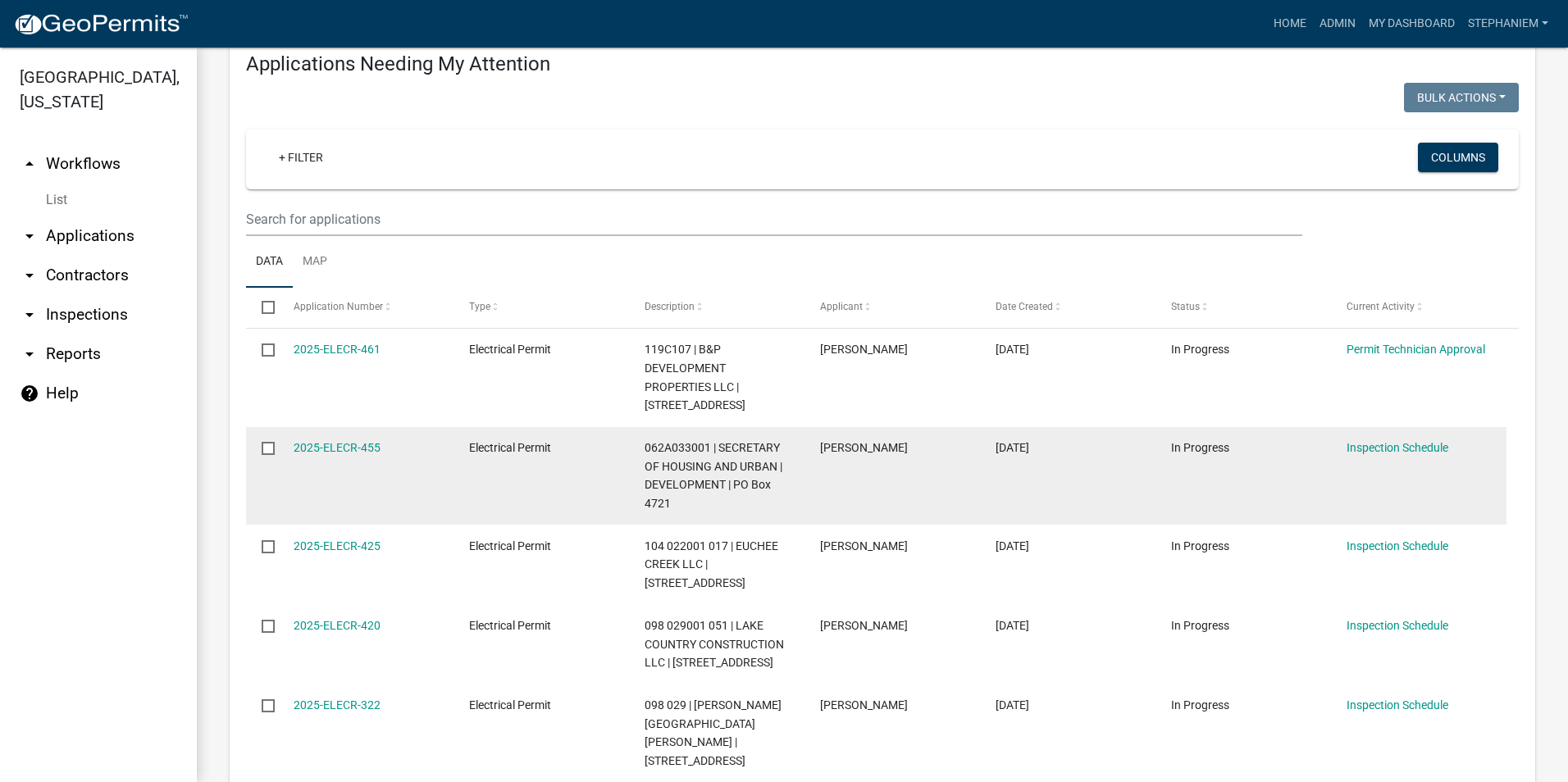
scroll to position [246, 0]
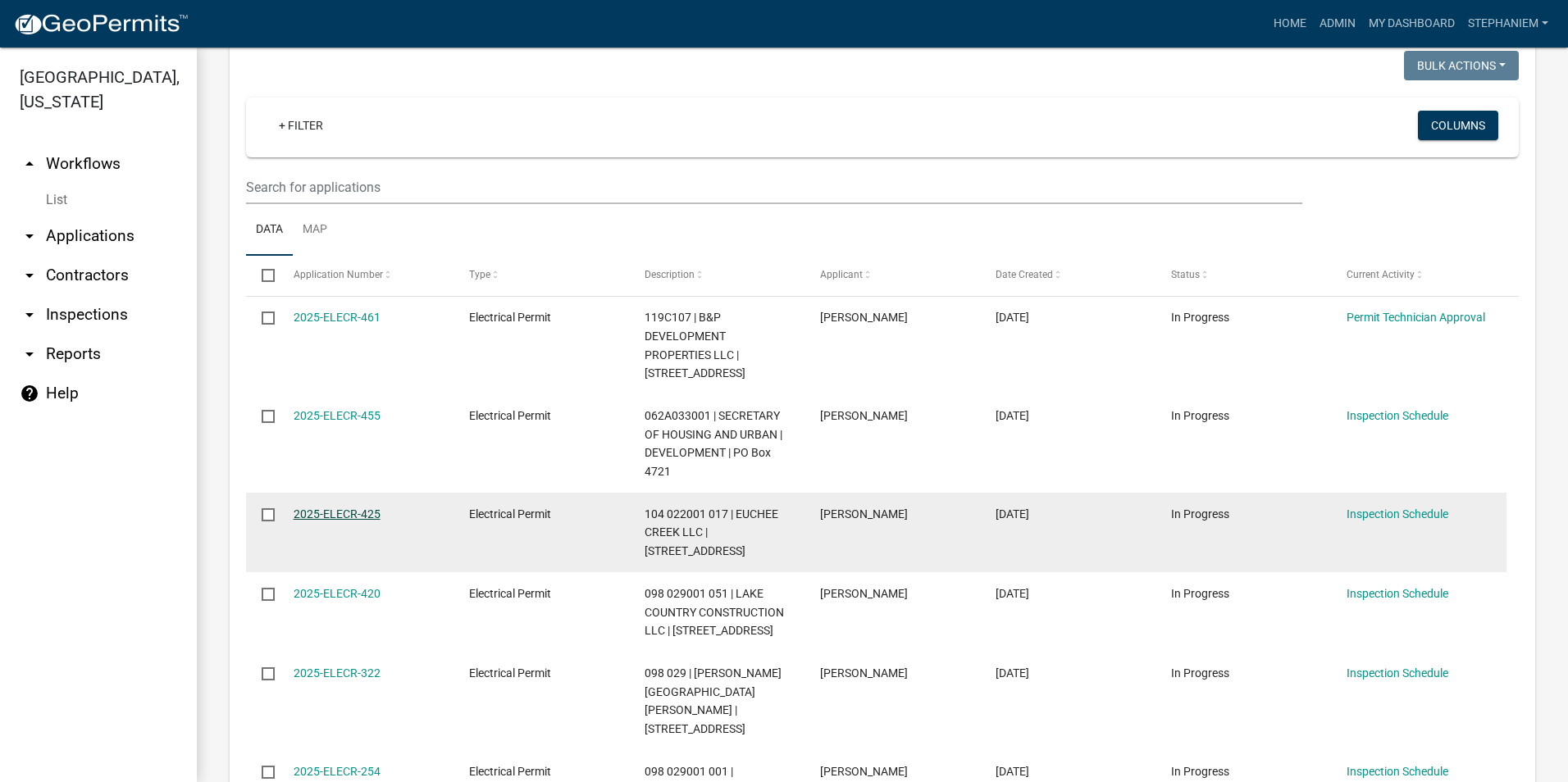
click at [351, 512] on link "2025-ELECR-425" at bounding box center [337, 514] width 87 height 13
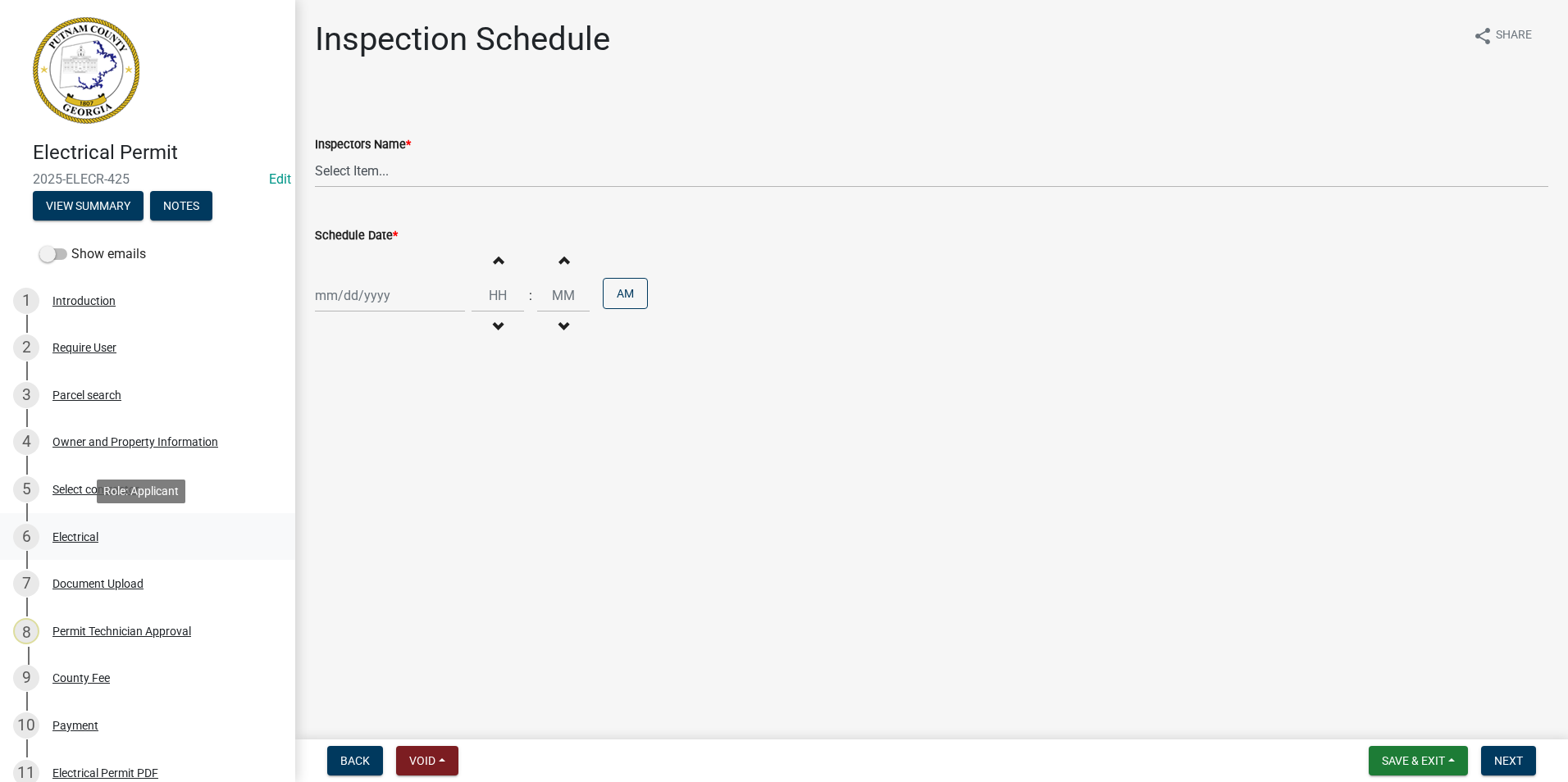
click at [128, 537] on div "6 Electrical" at bounding box center [141, 537] width 256 height 26
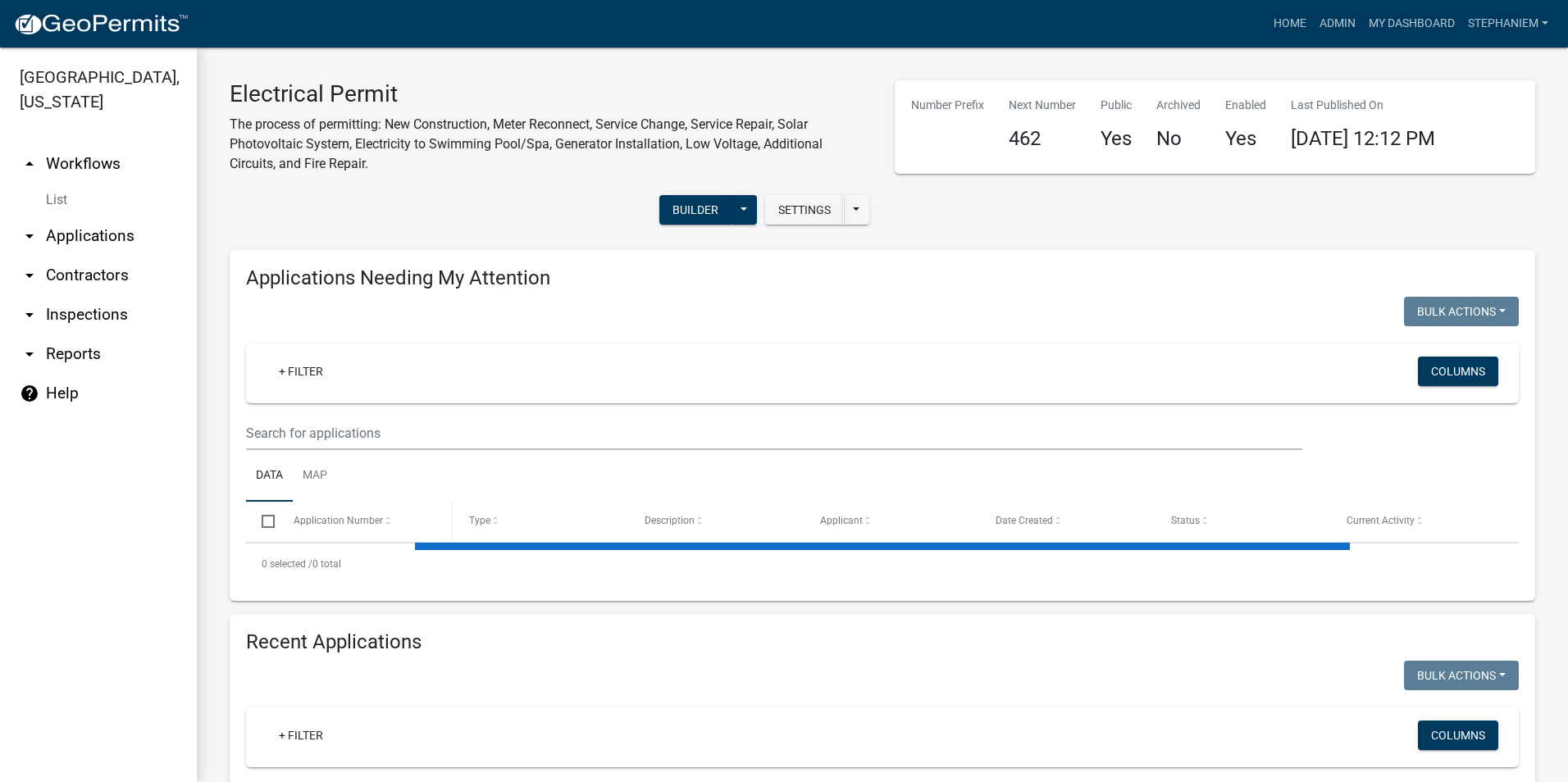
select select "3: 100"
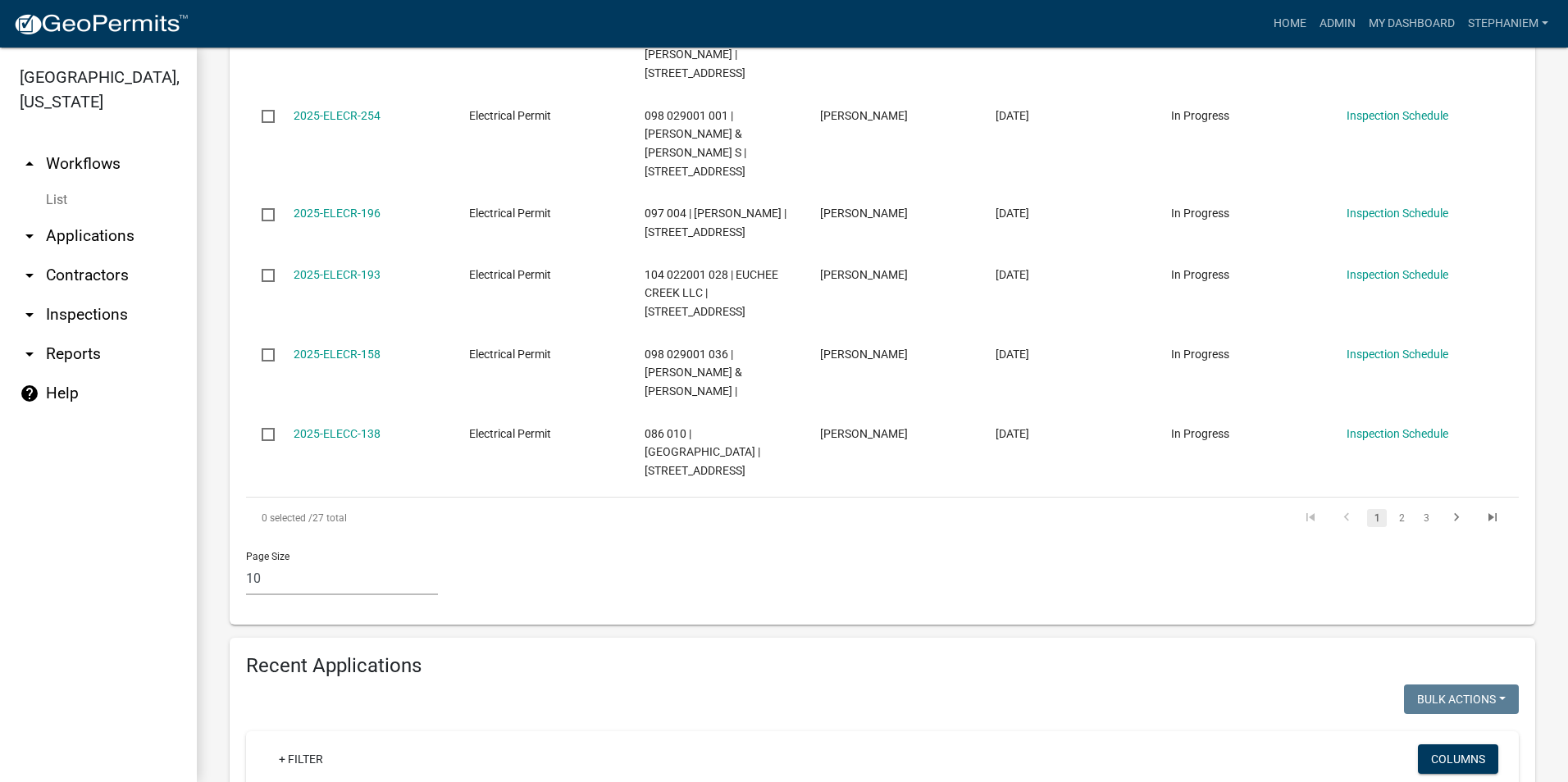
scroll to position [1394, 0]
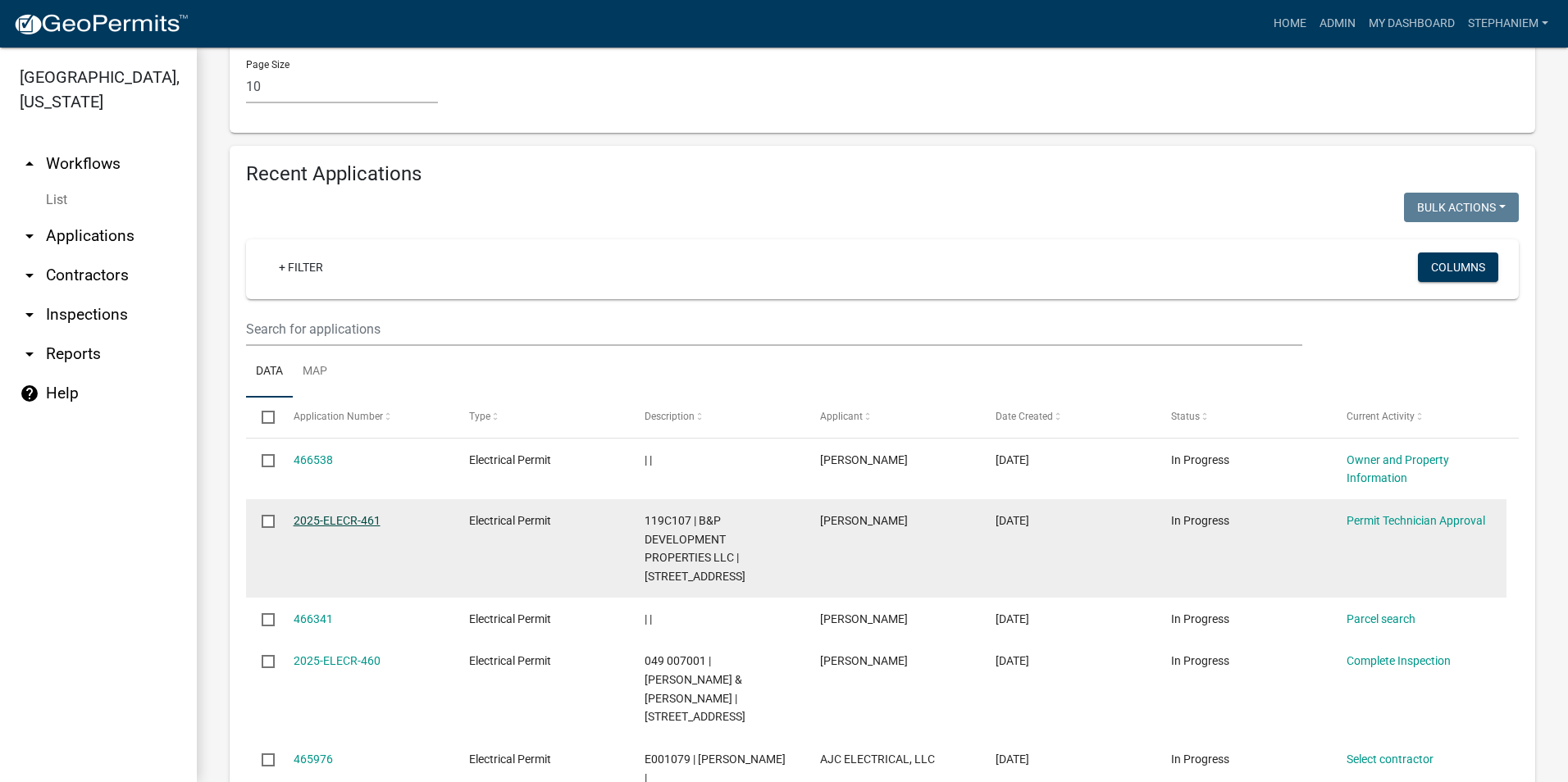
click at [363, 514] on link "2025-ELECR-461" at bounding box center [337, 521] width 87 height 13
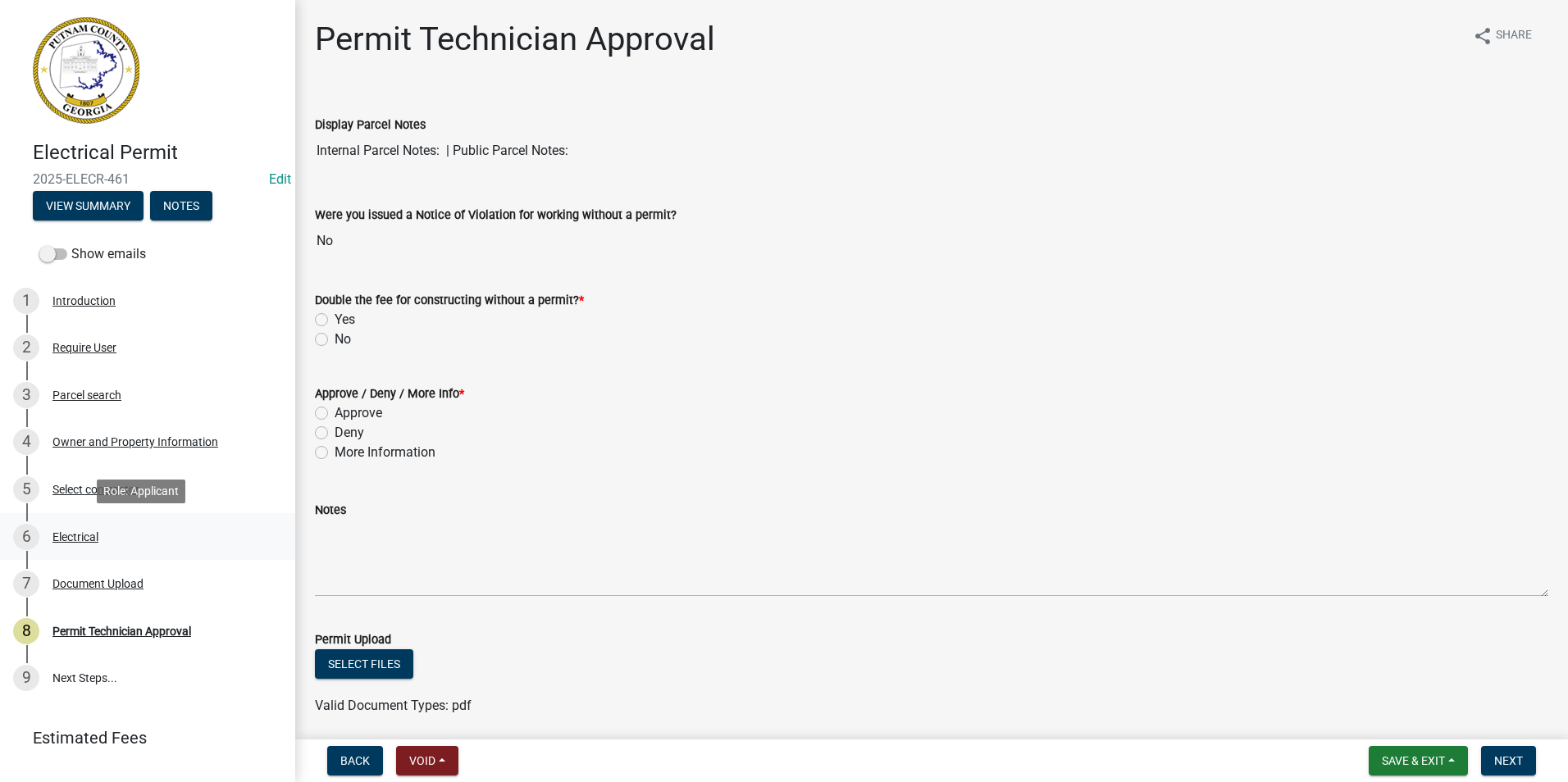
click at [111, 522] on link "6 Electrical" at bounding box center [148, 537] width 295 height 48
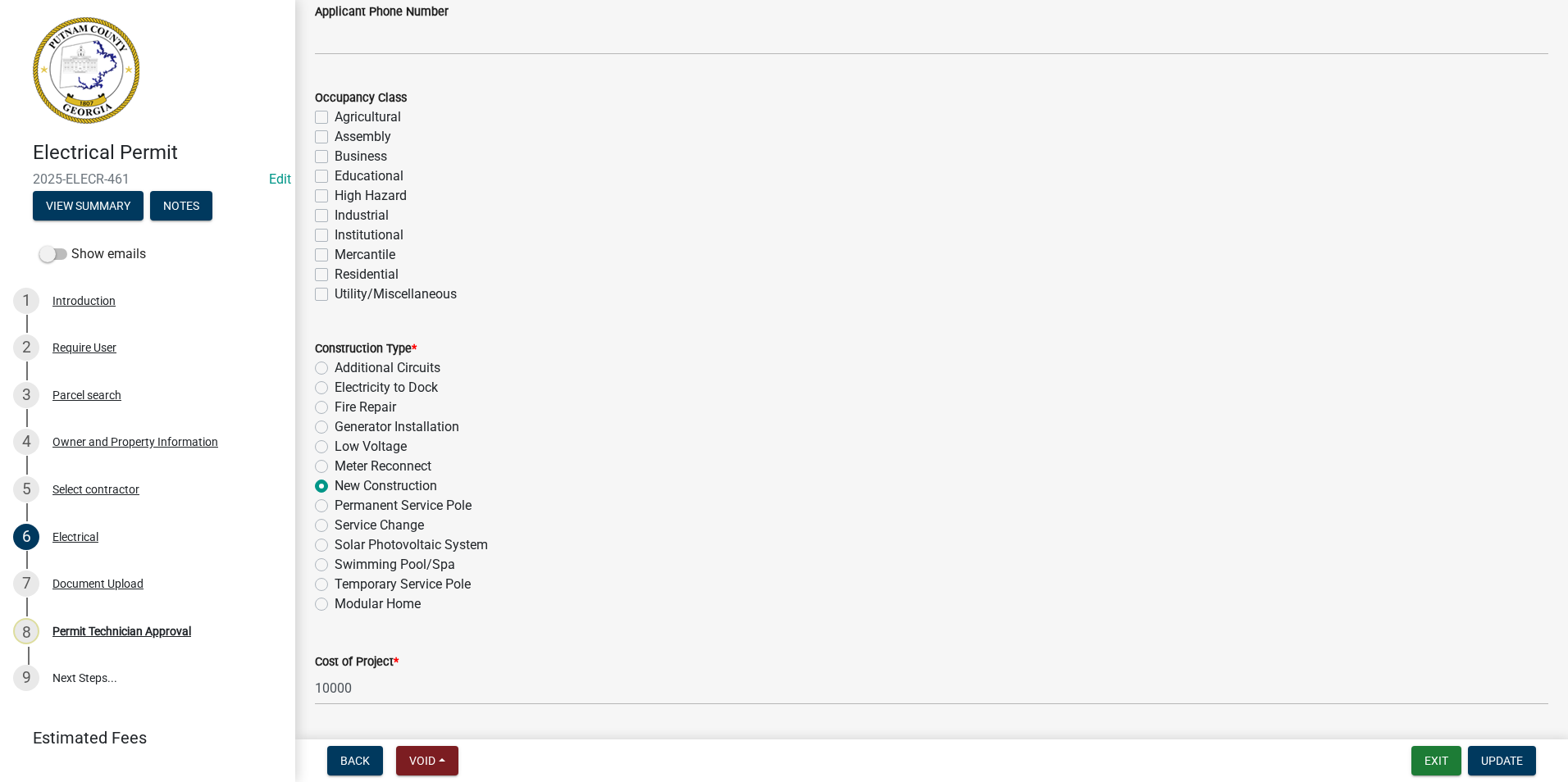
scroll to position [328, 0]
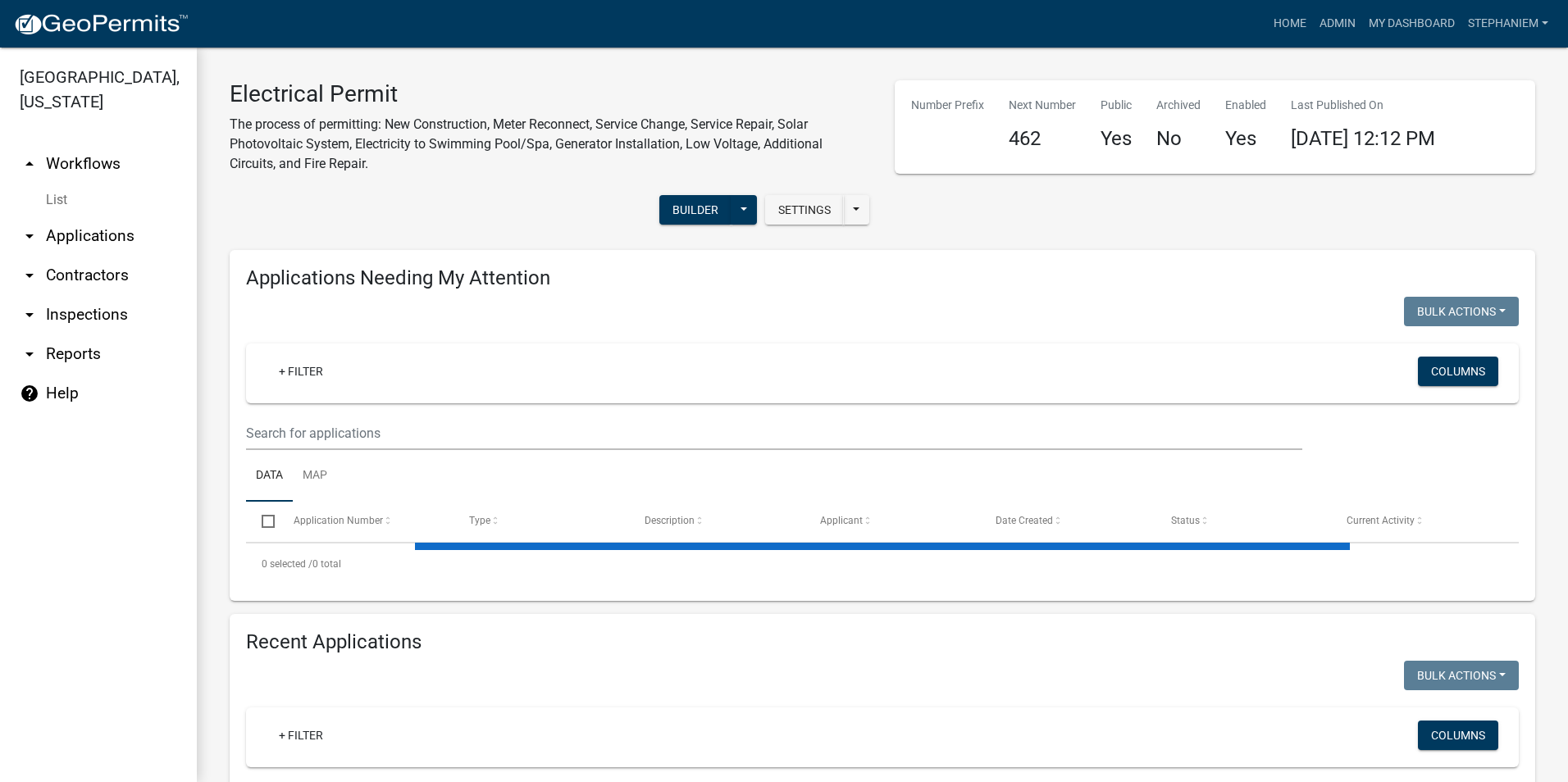
select select "3: 100"
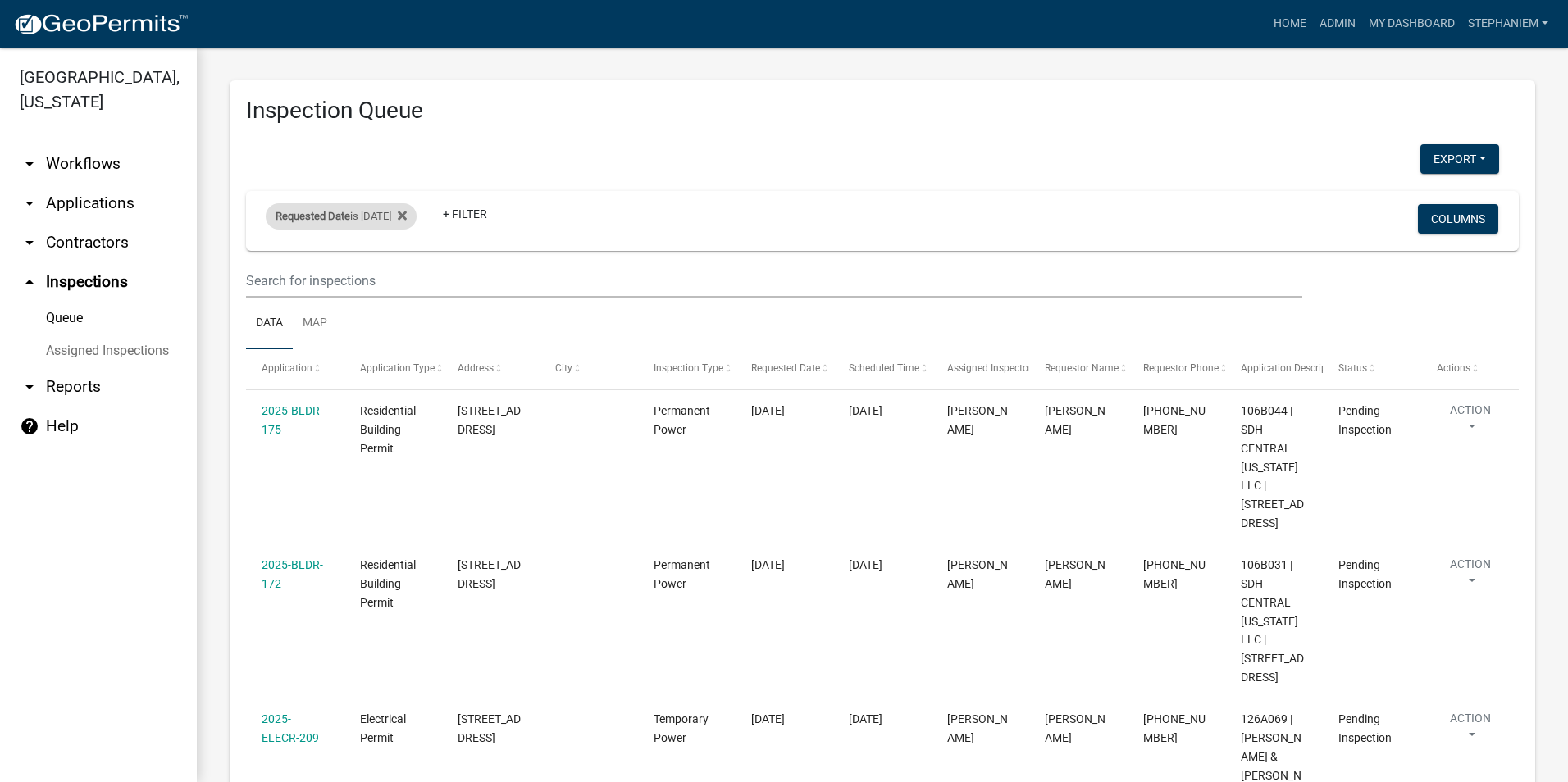
click at [369, 210] on div "Requested Date is 08/20/2025" at bounding box center [341, 217] width 151 height 26
click at [401, 277] on input "2025-08-20" at bounding box center [356, 277] width 115 height 34
type input "2025-08-19"
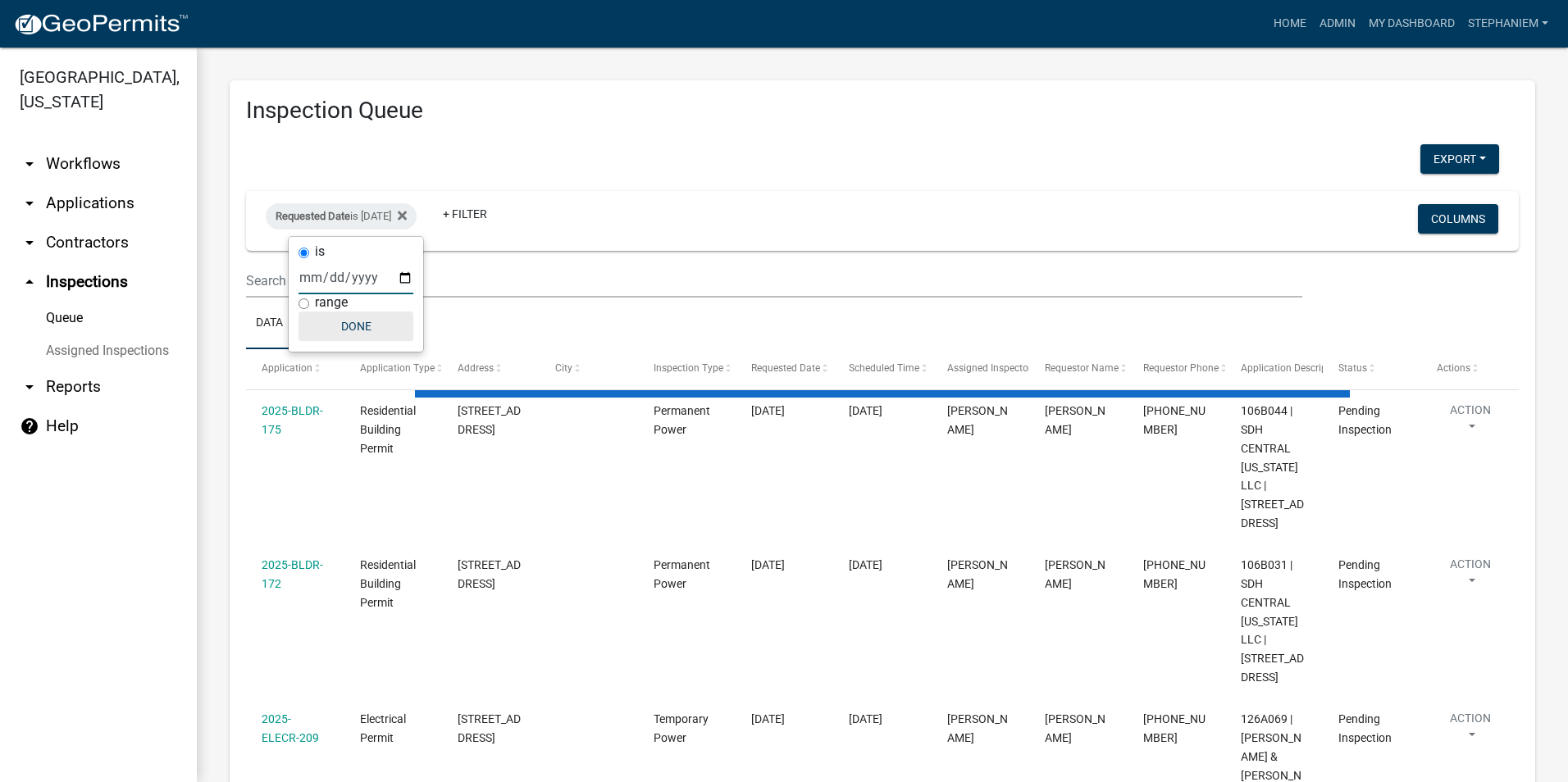
click at [378, 334] on button "Done" at bounding box center [356, 327] width 115 height 30
select select "3: 100"
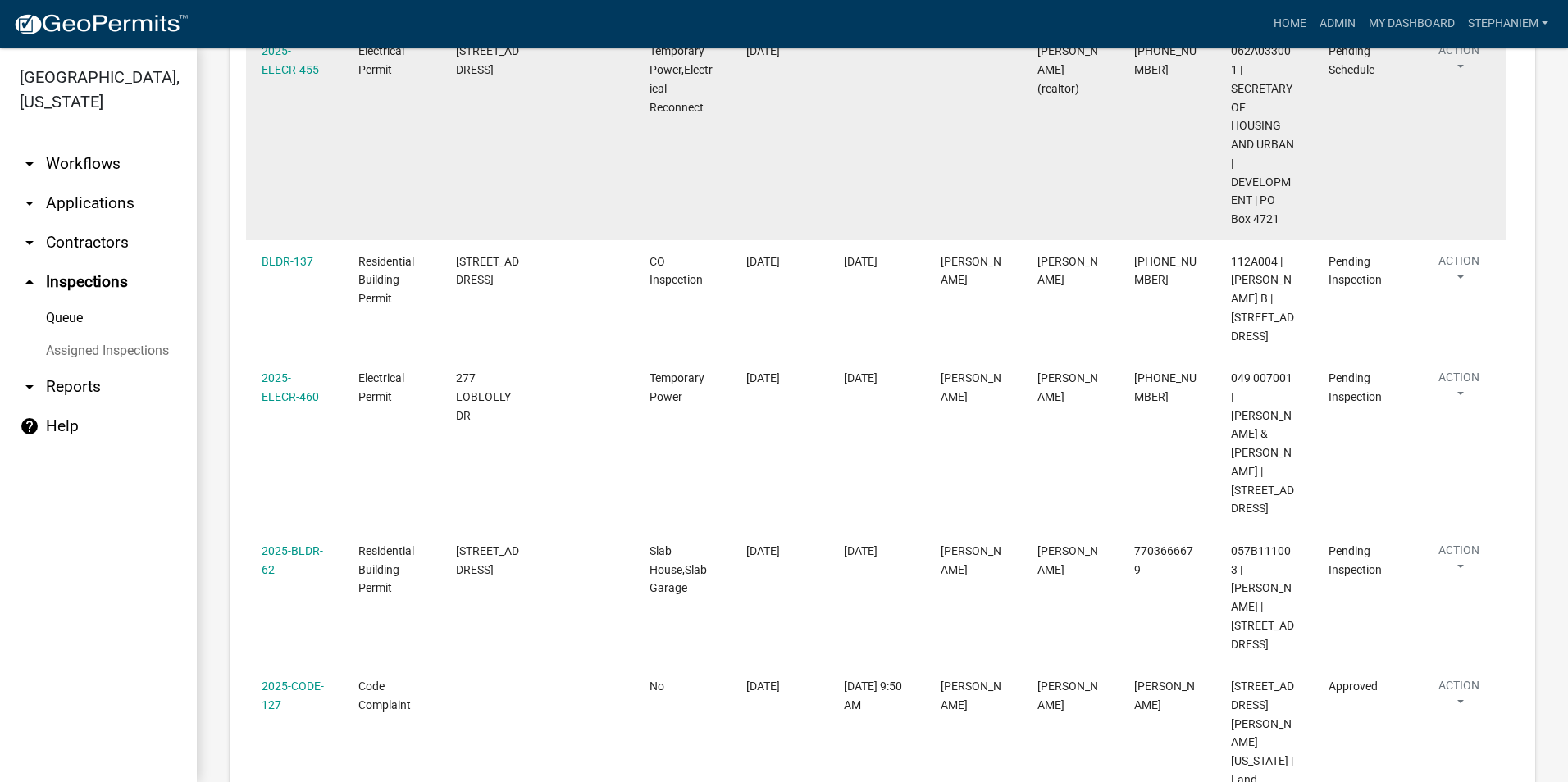
scroll to position [1722, 0]
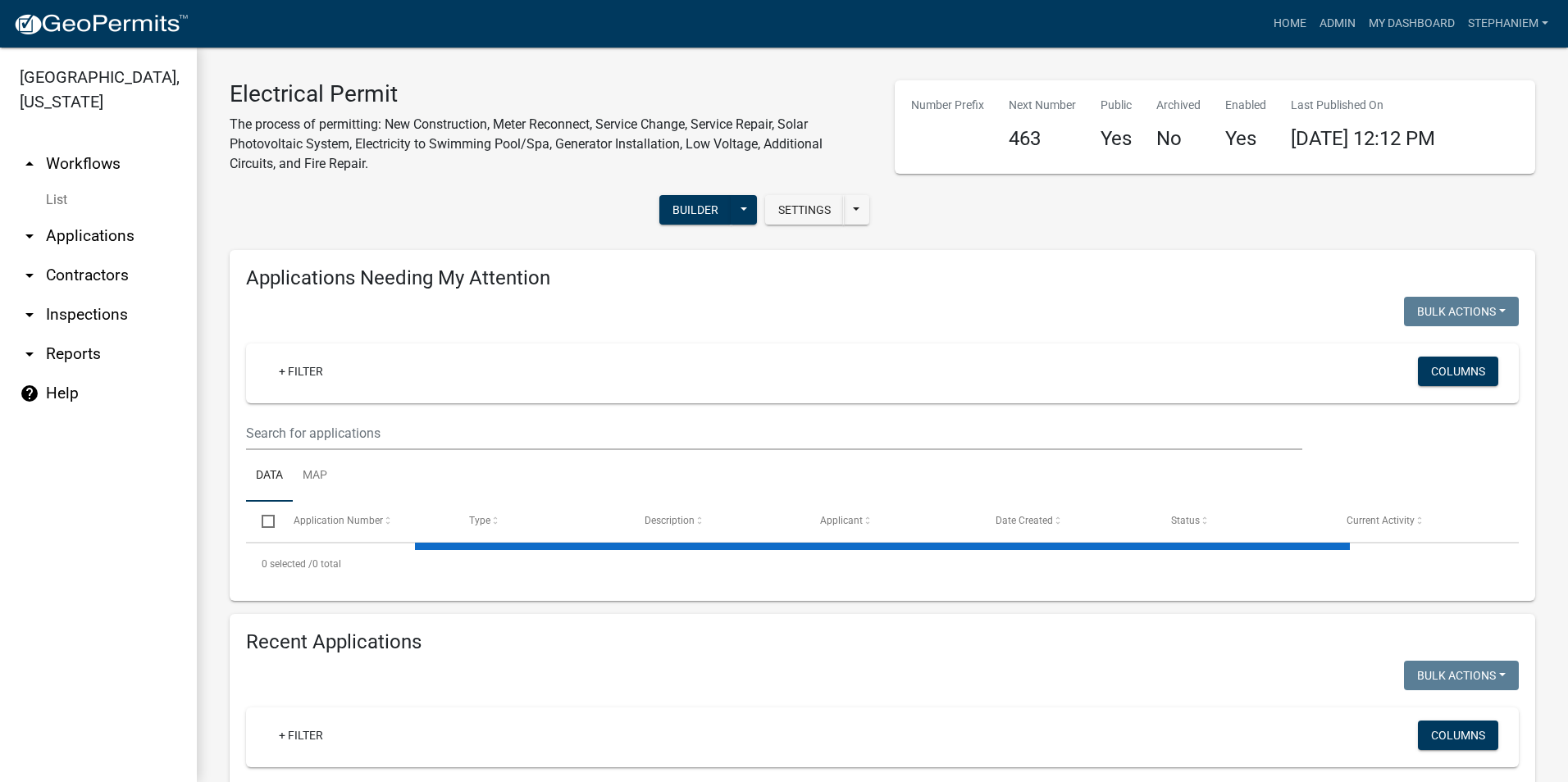
select select "3: 100"
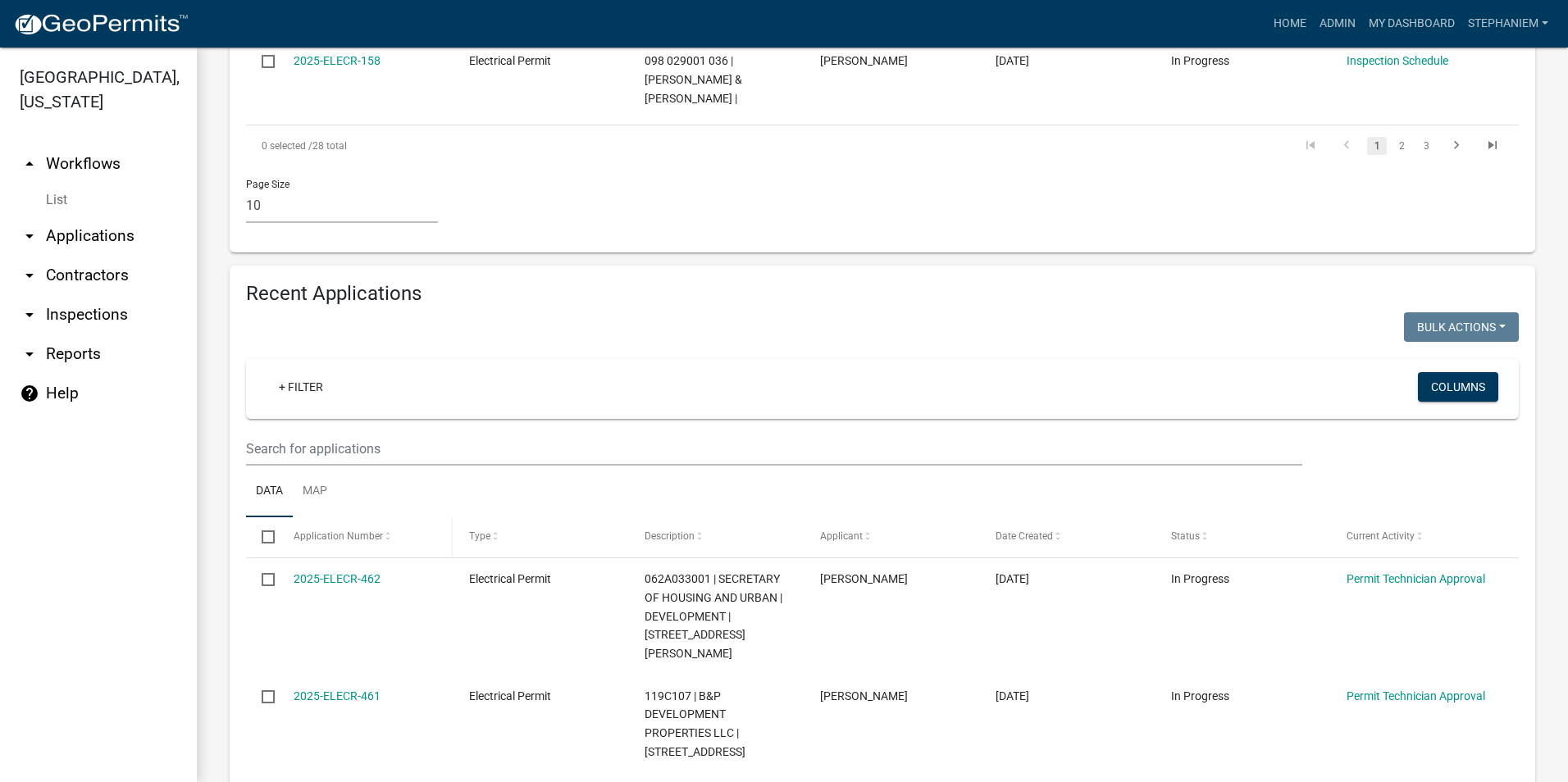
scroll to position [1394, 0]
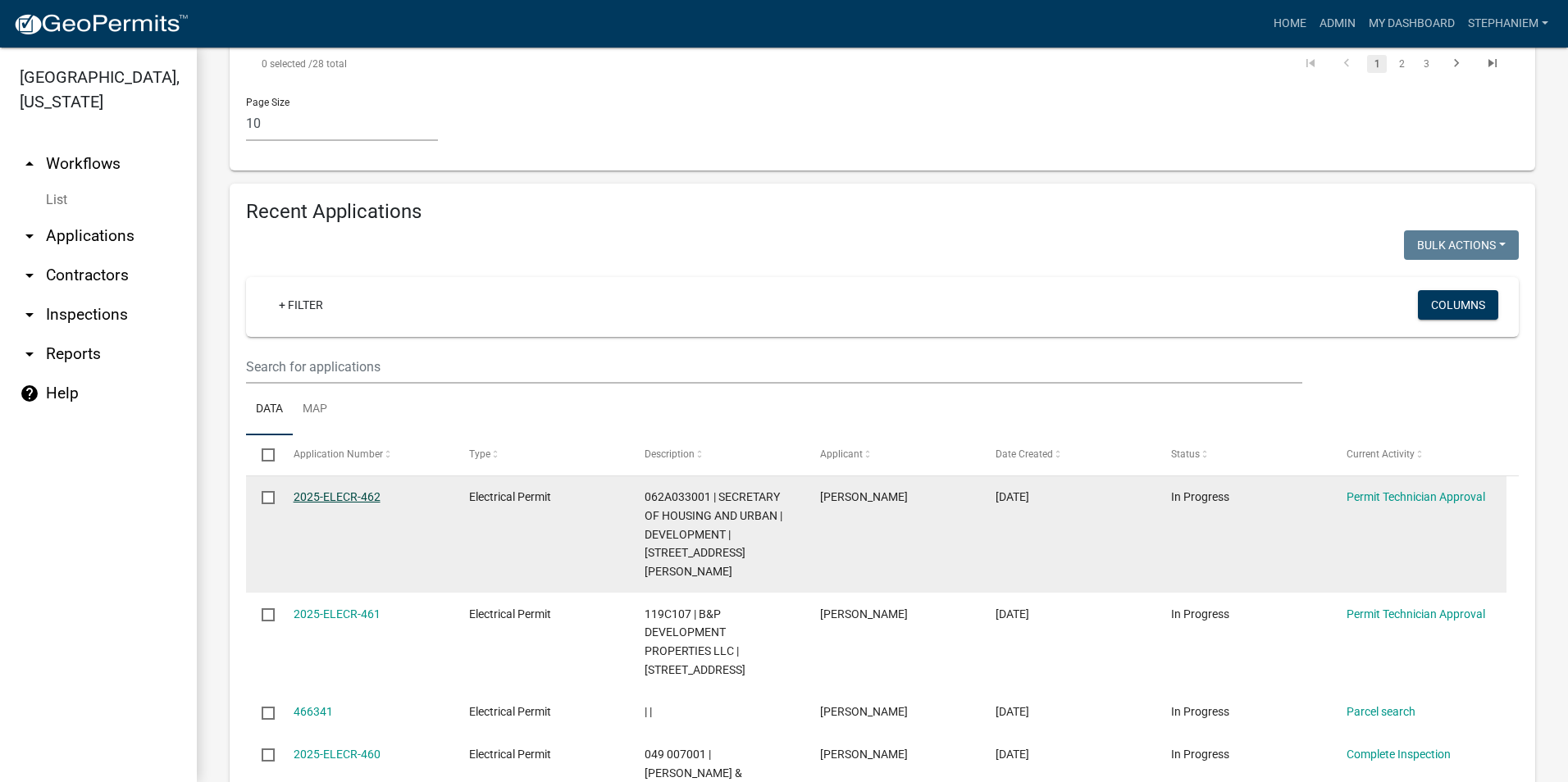
click at [363, 490] on link "2025-ELECR-462" at bounding box center [337, 497] width 87 height 13
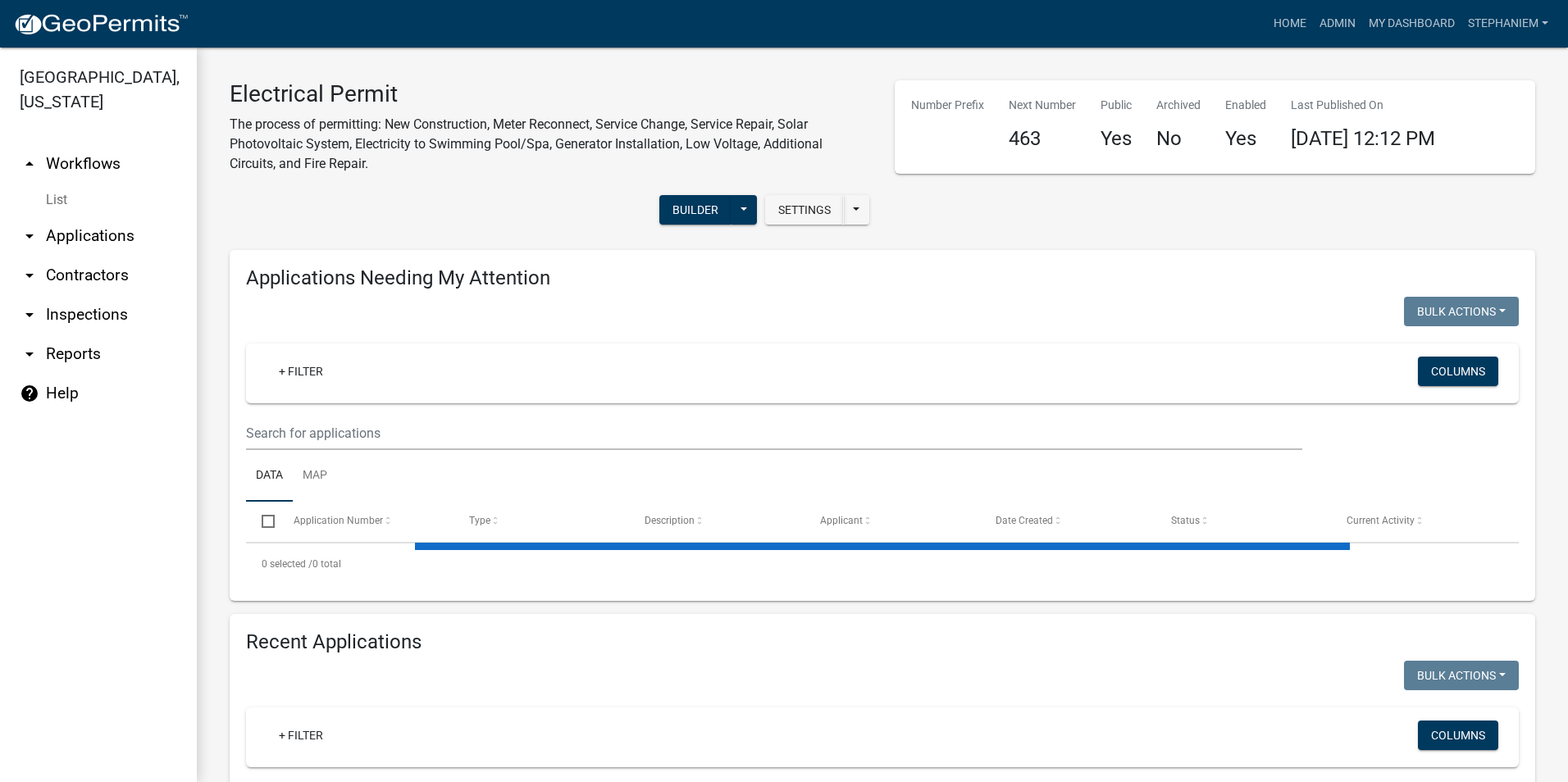
select select "3: 100"
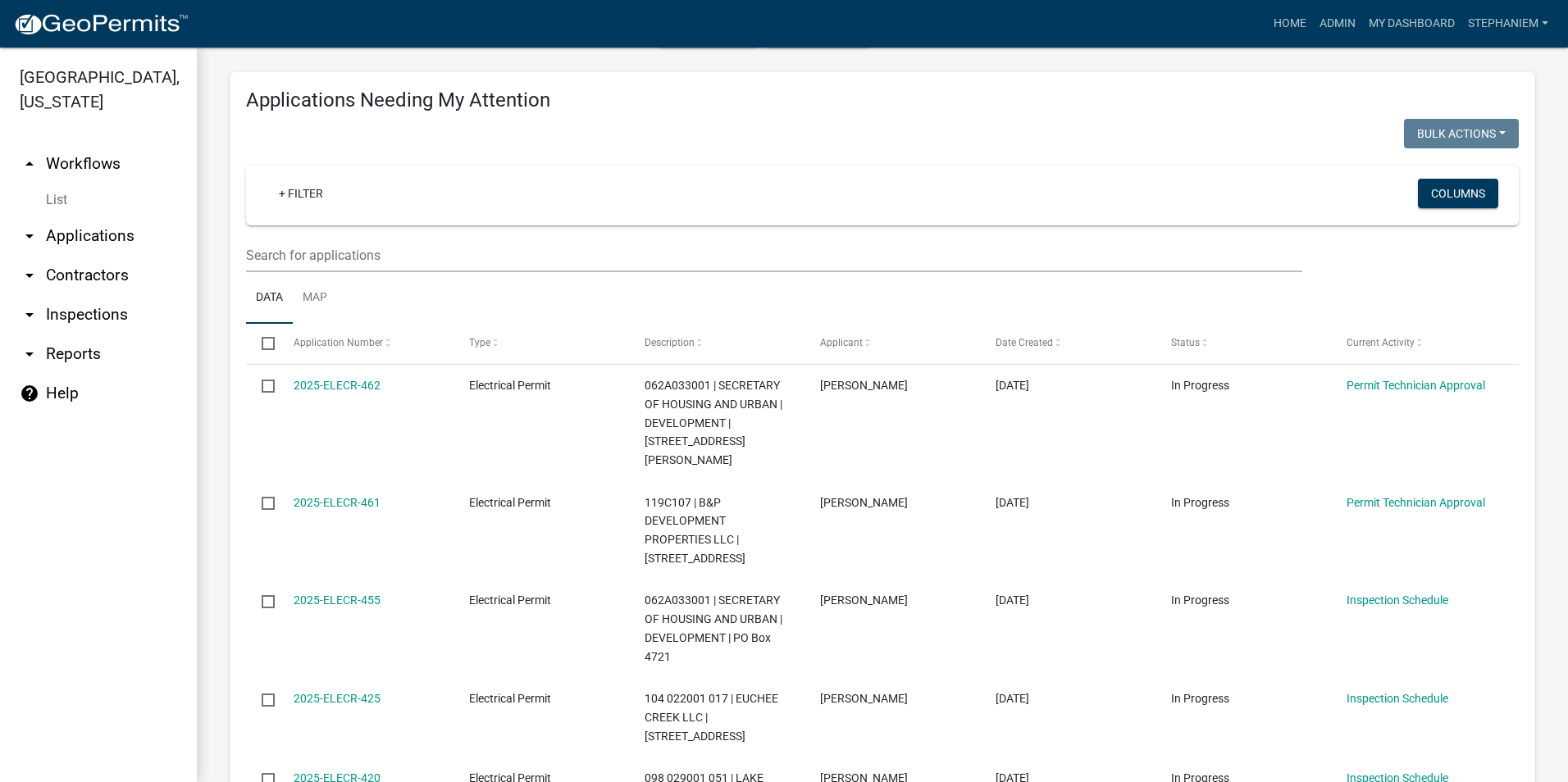
scroll to position [164, 0]
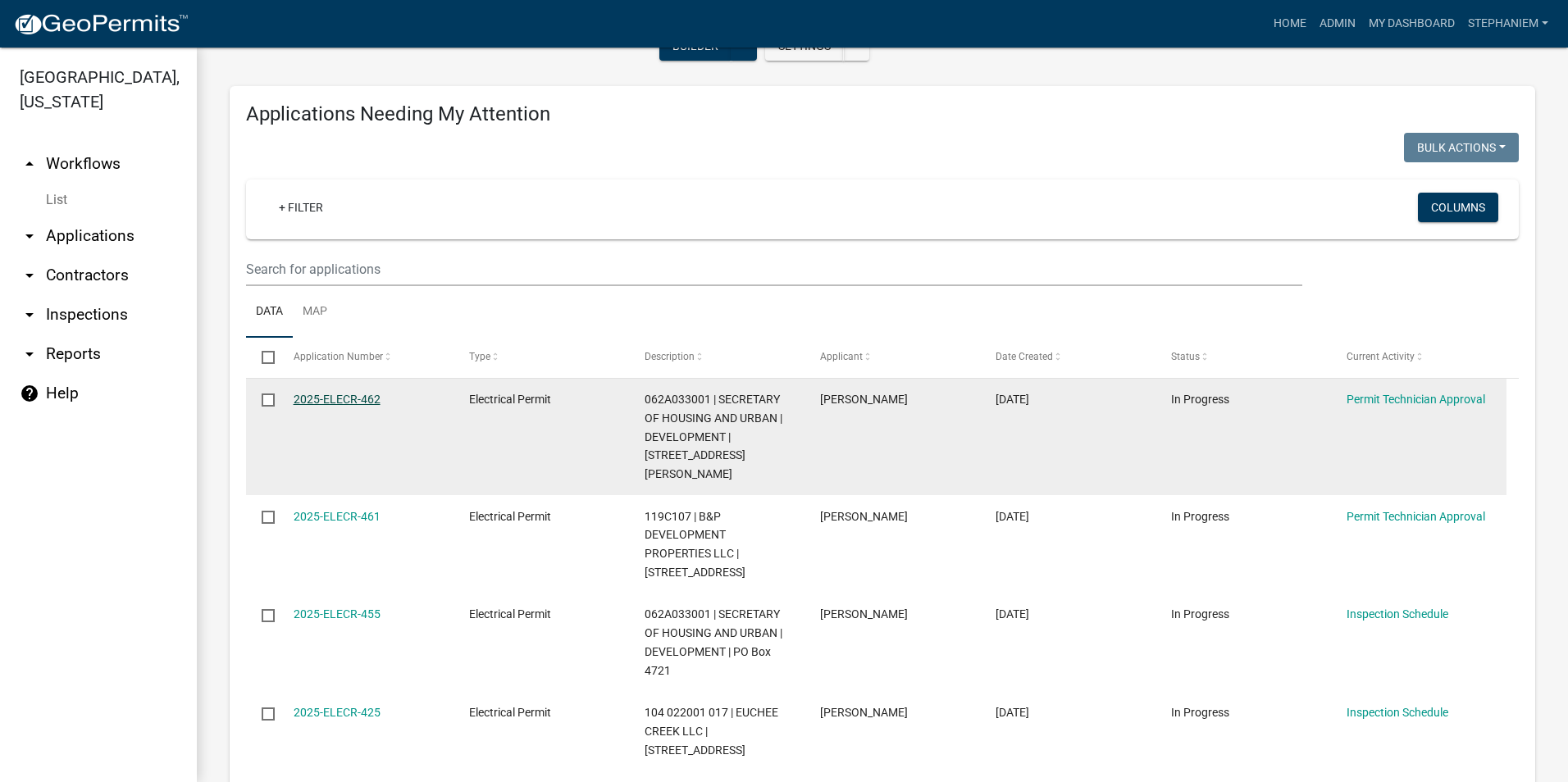
click at [371, 399] on link "2025-ELECR-462" at bounding box center [337, 399] width 87 height 13
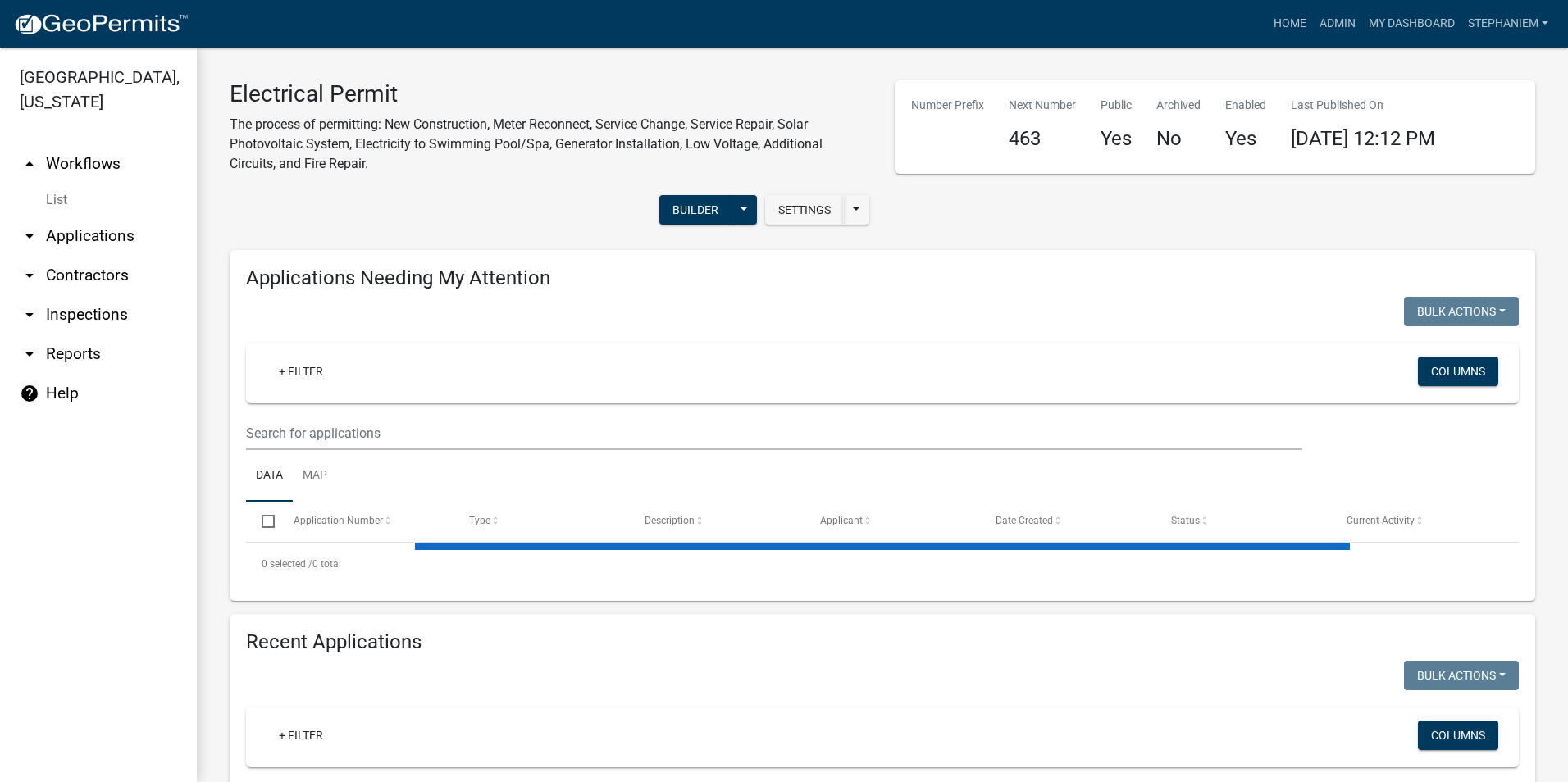
select select "3: 100"
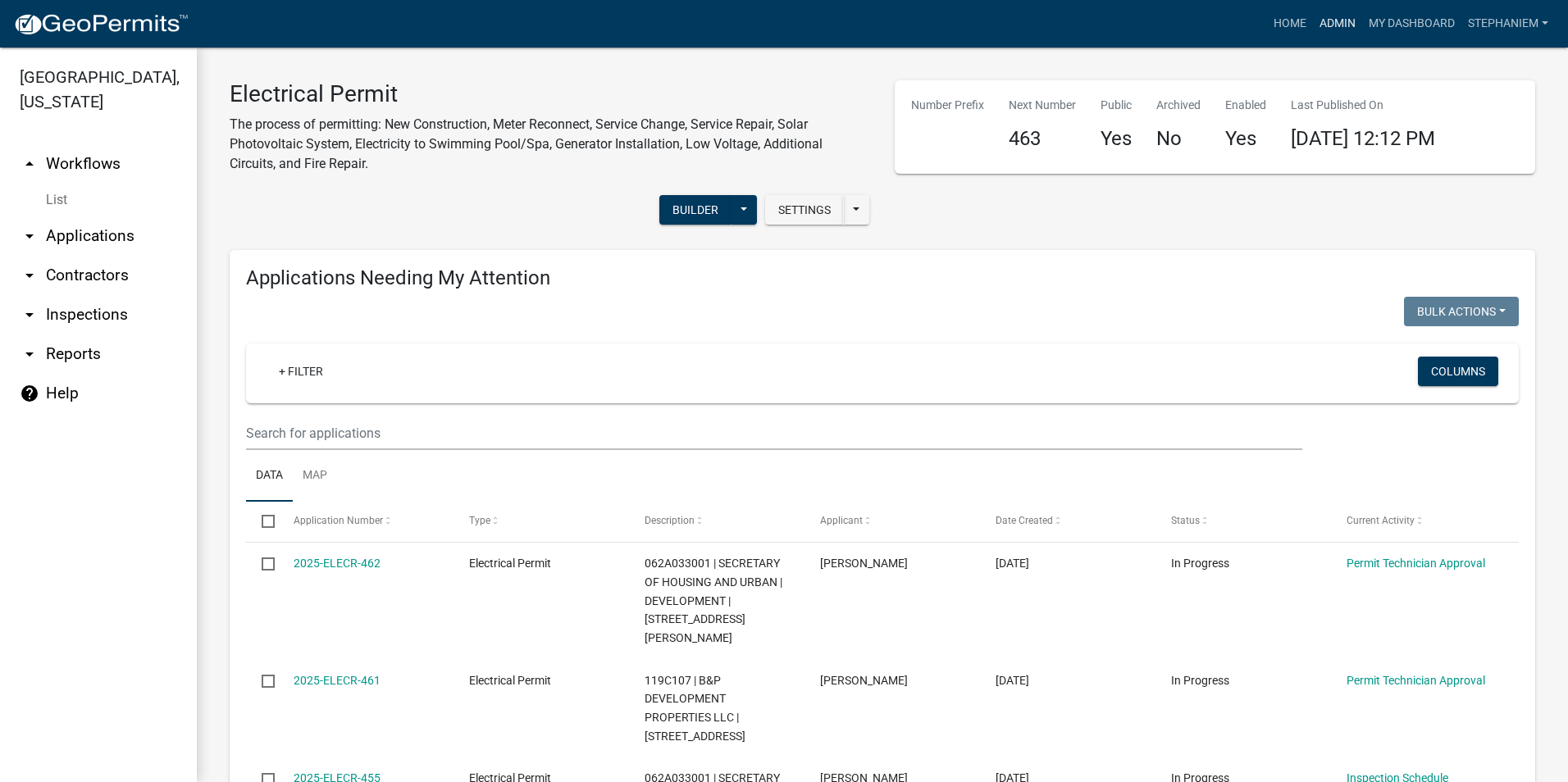
click at [1323, 12] on link "Admin" at bounding box center [1337, 24] width 49 height 31
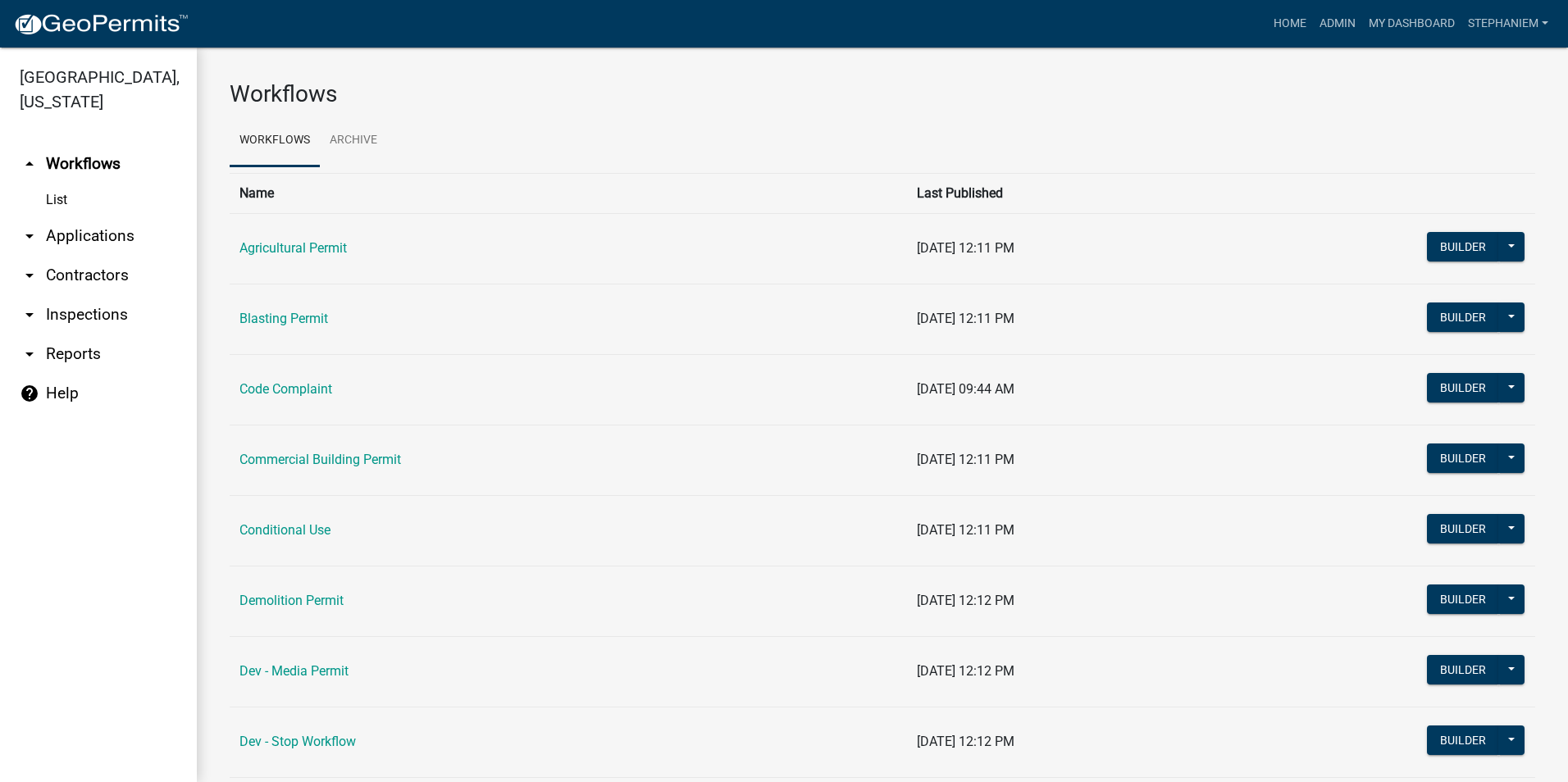
click at [314, 400] on td "Code Complaint" at bounding box center [567, 389] width 677 height 70
click at [322, 388] on link "Code Complaint" at bounding box center [285, 389] width 92 height 16
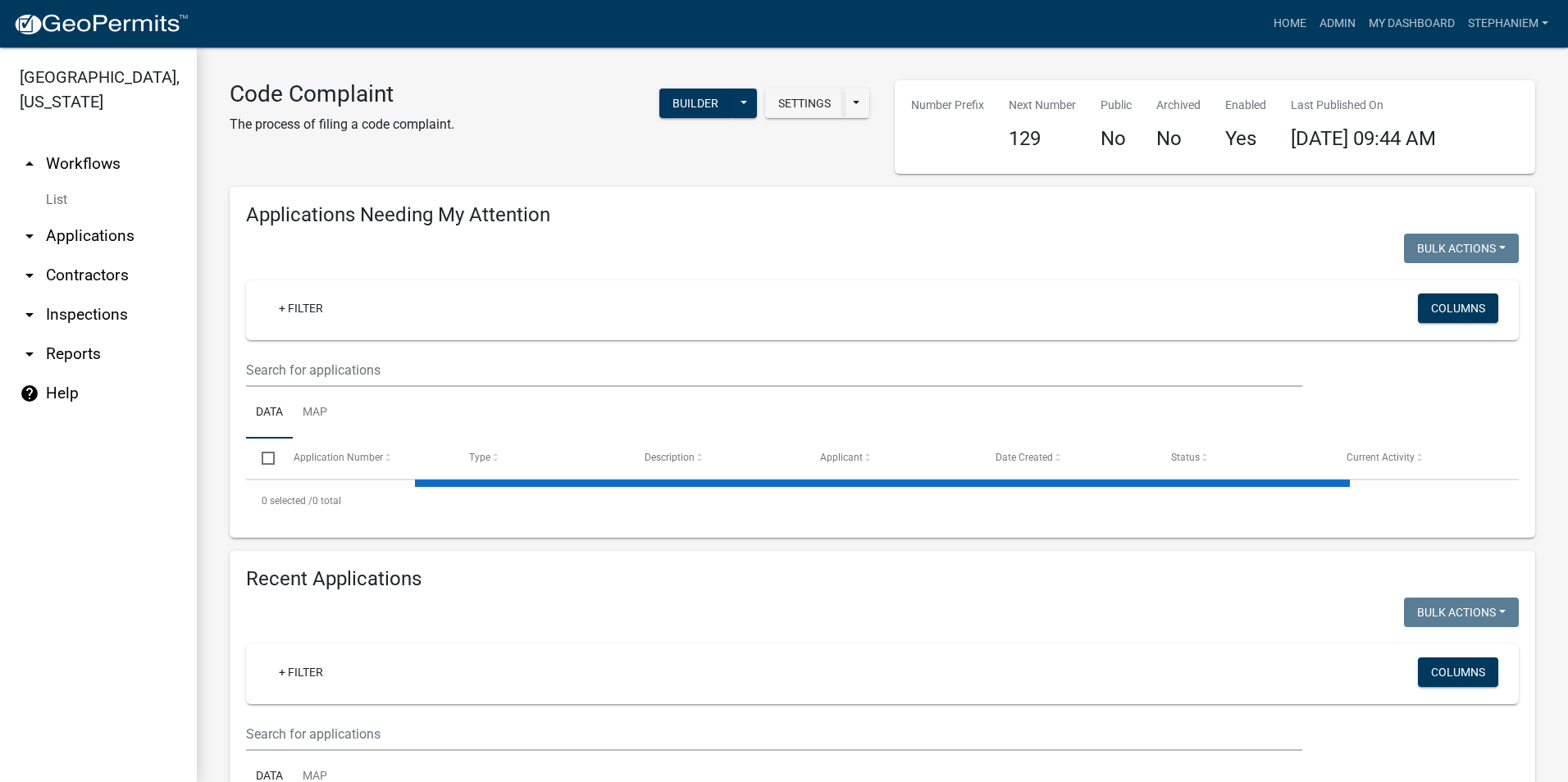
select select "3: 100"
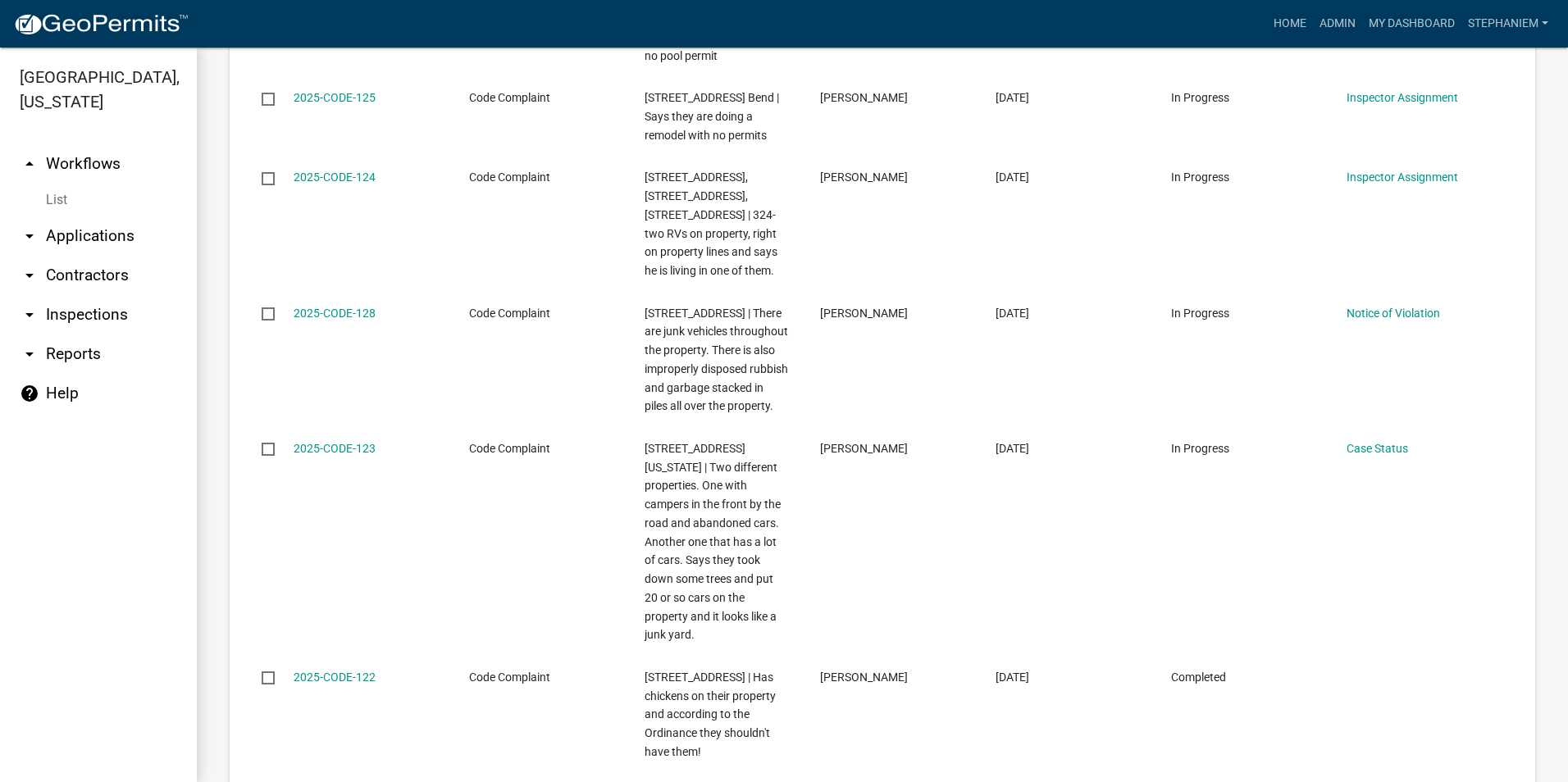
scroll to position [2378, 0]
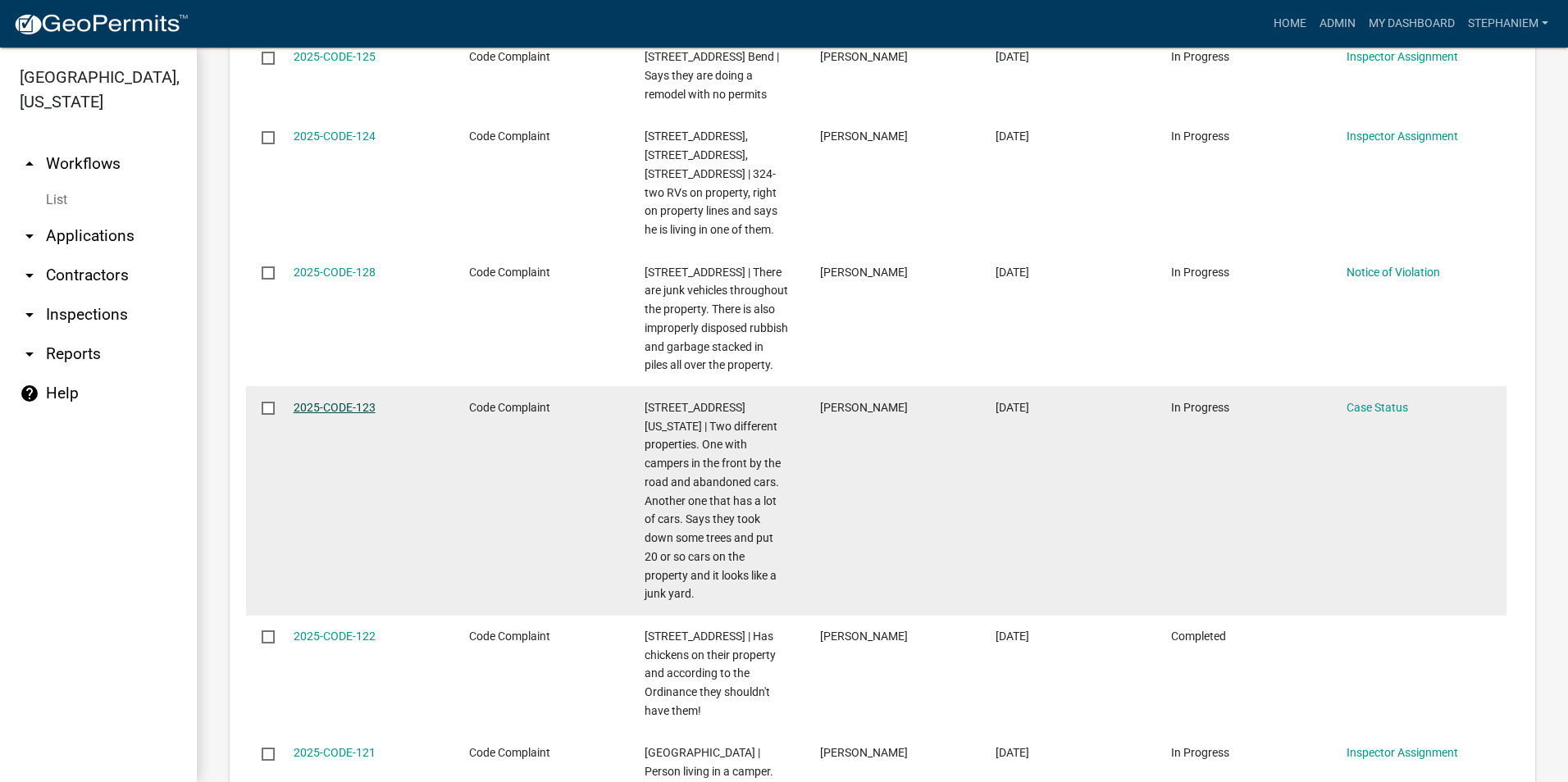
click at [313, 414] on link "2025-CODE-123" at bounding box center [334, 407] width 82 height 13
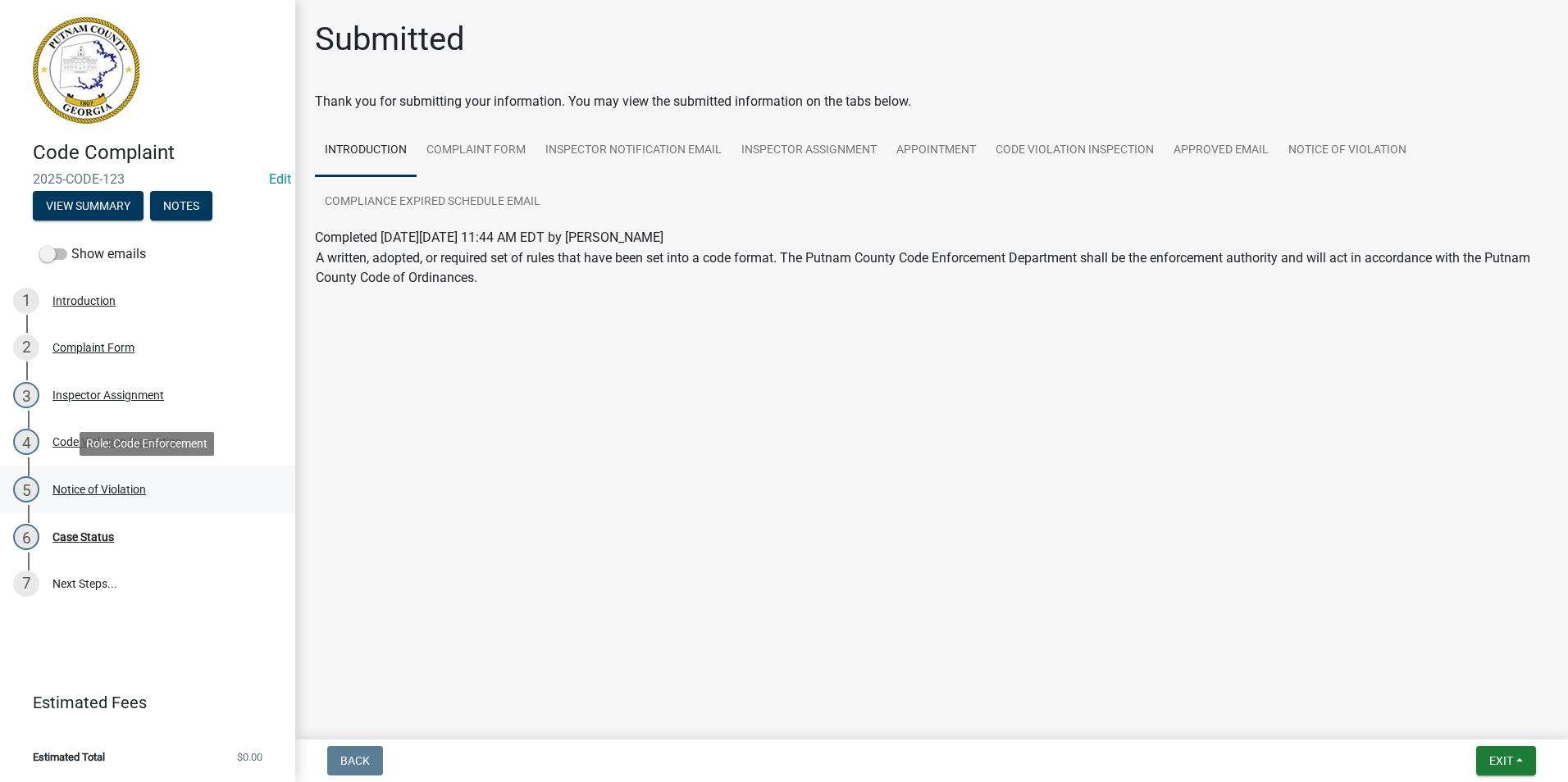
click at [171, 474] on link "5 Notice of Violation" at bounding box center [148, 490] width 295 height 48
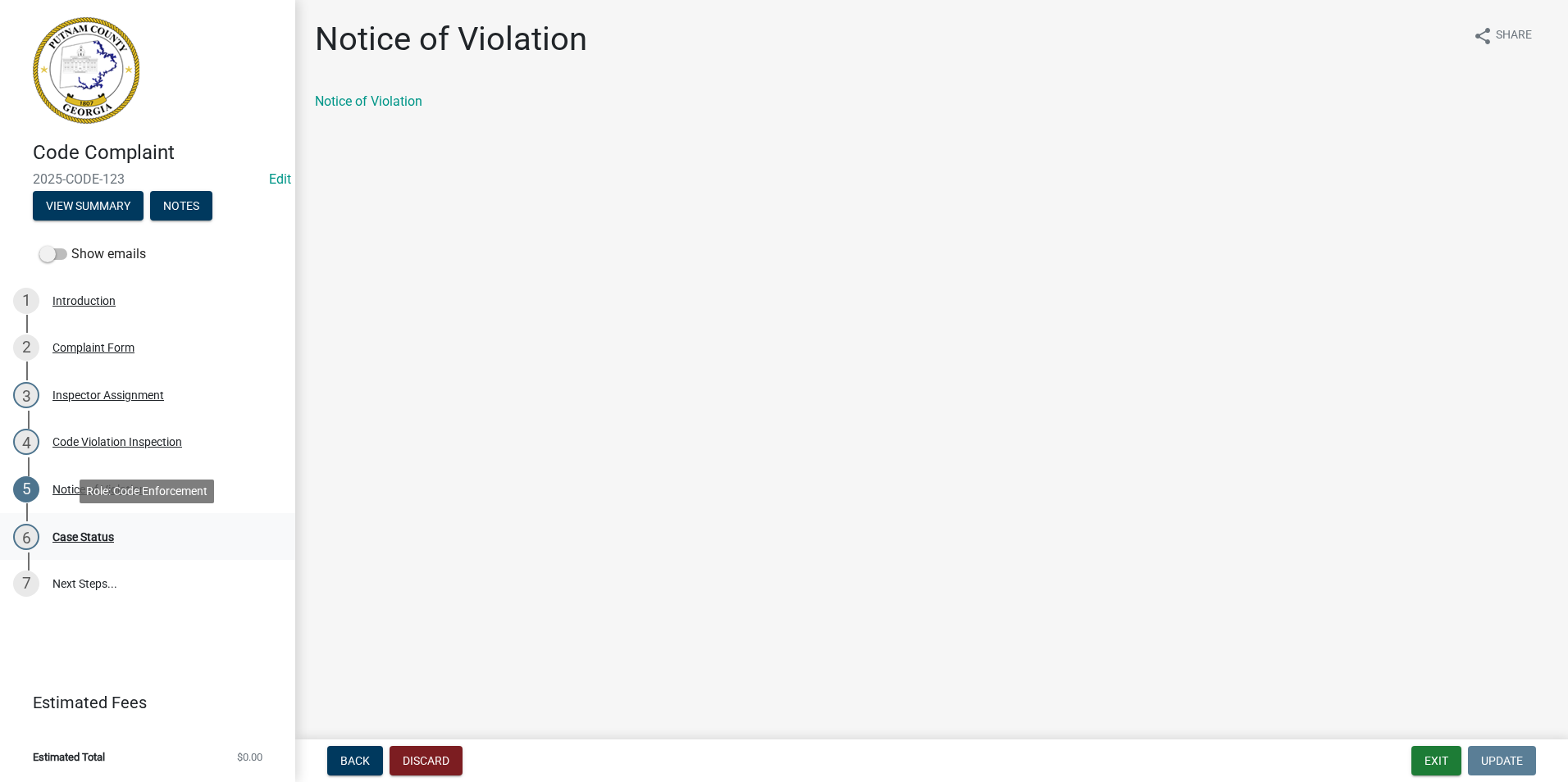
click at [144, 542] on div "6 Case Status" at bounding box center [141, 537] width 256 height 26
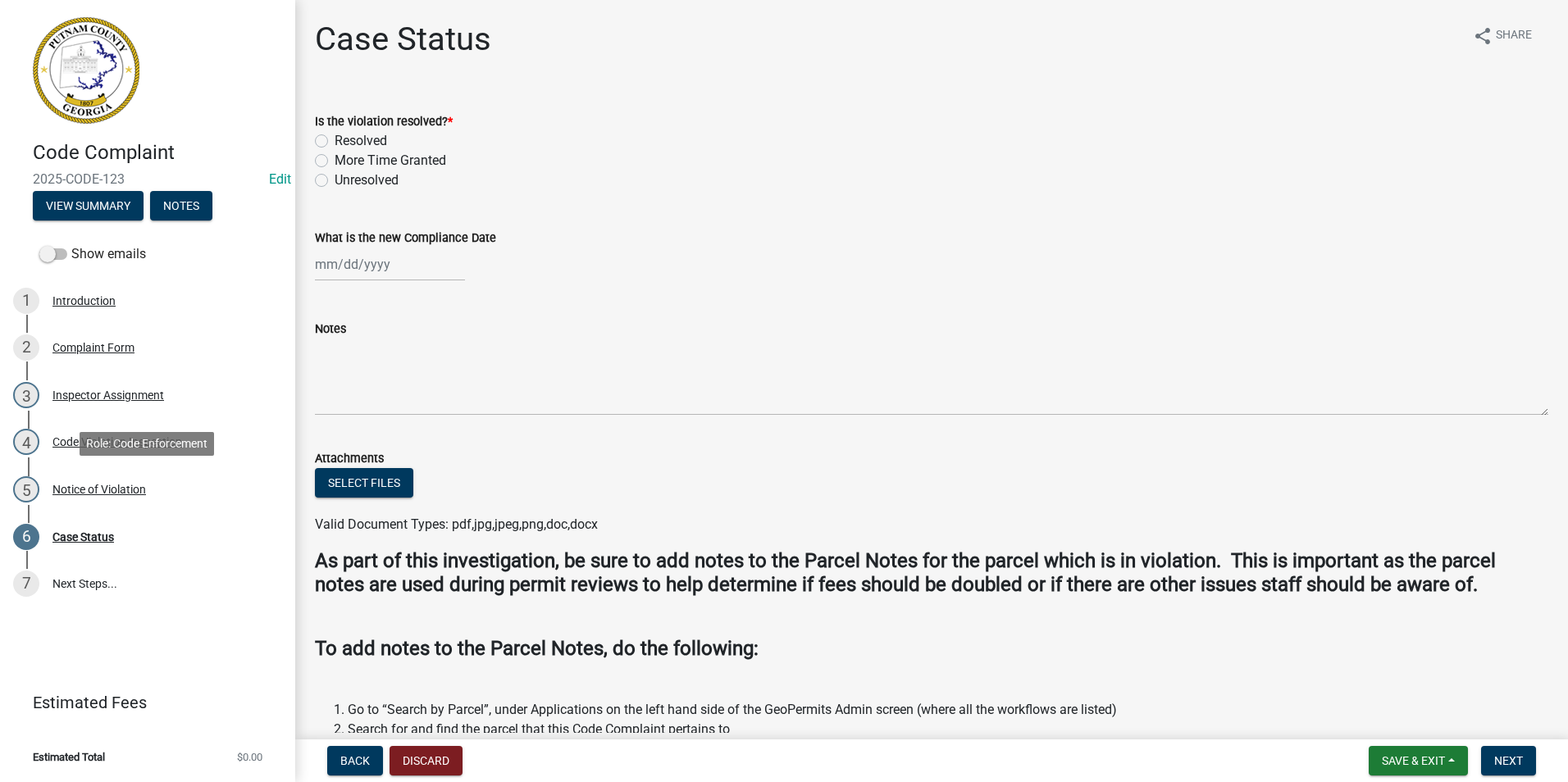
click at [135, 486] on div "Notice of Violation" at bounding box center [99, 489] width 93 height 12
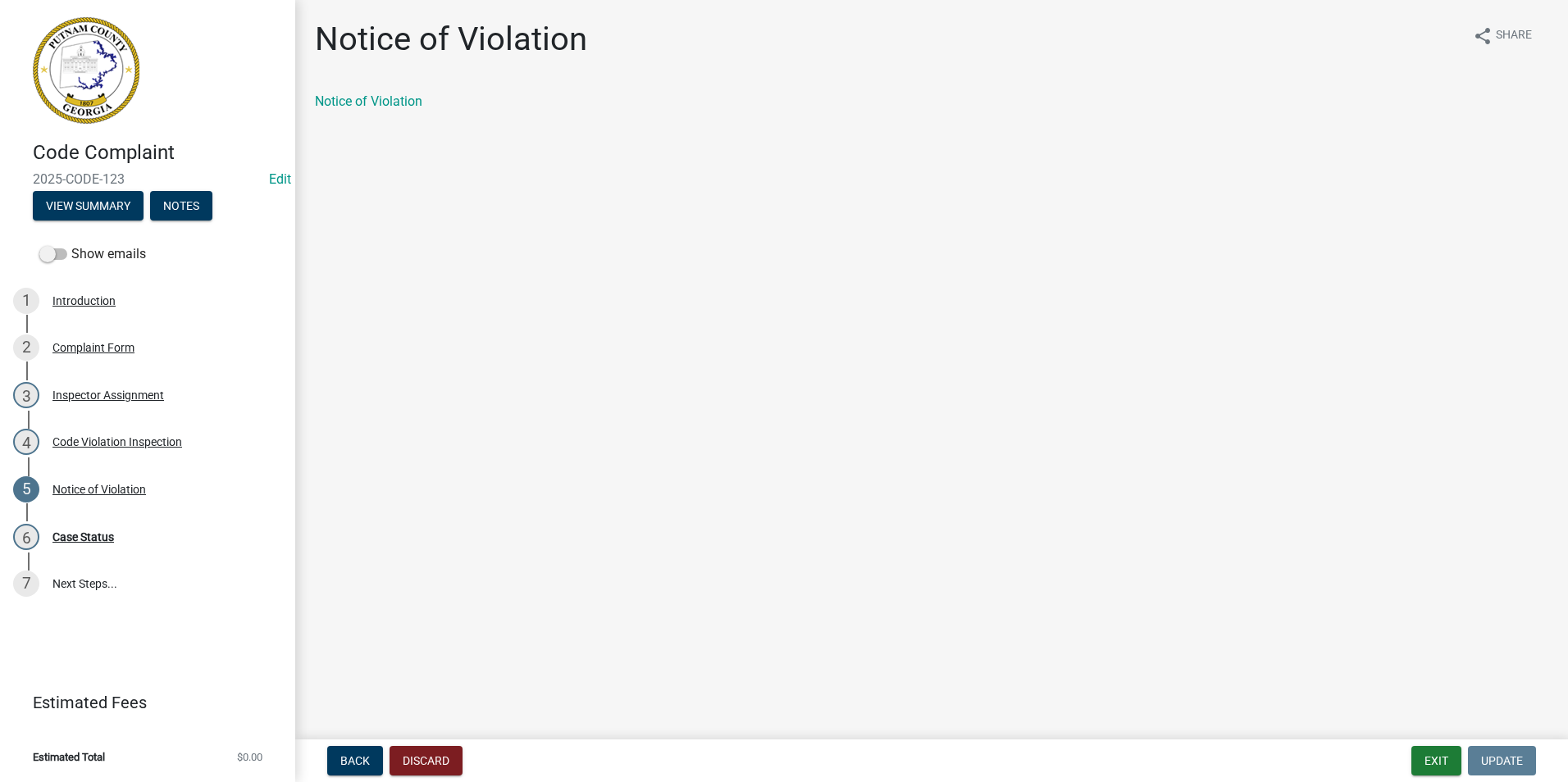
click at [143, 451] on div "4 Code Violation Inspection" at bounding box center [141, 442] width 256 height 26
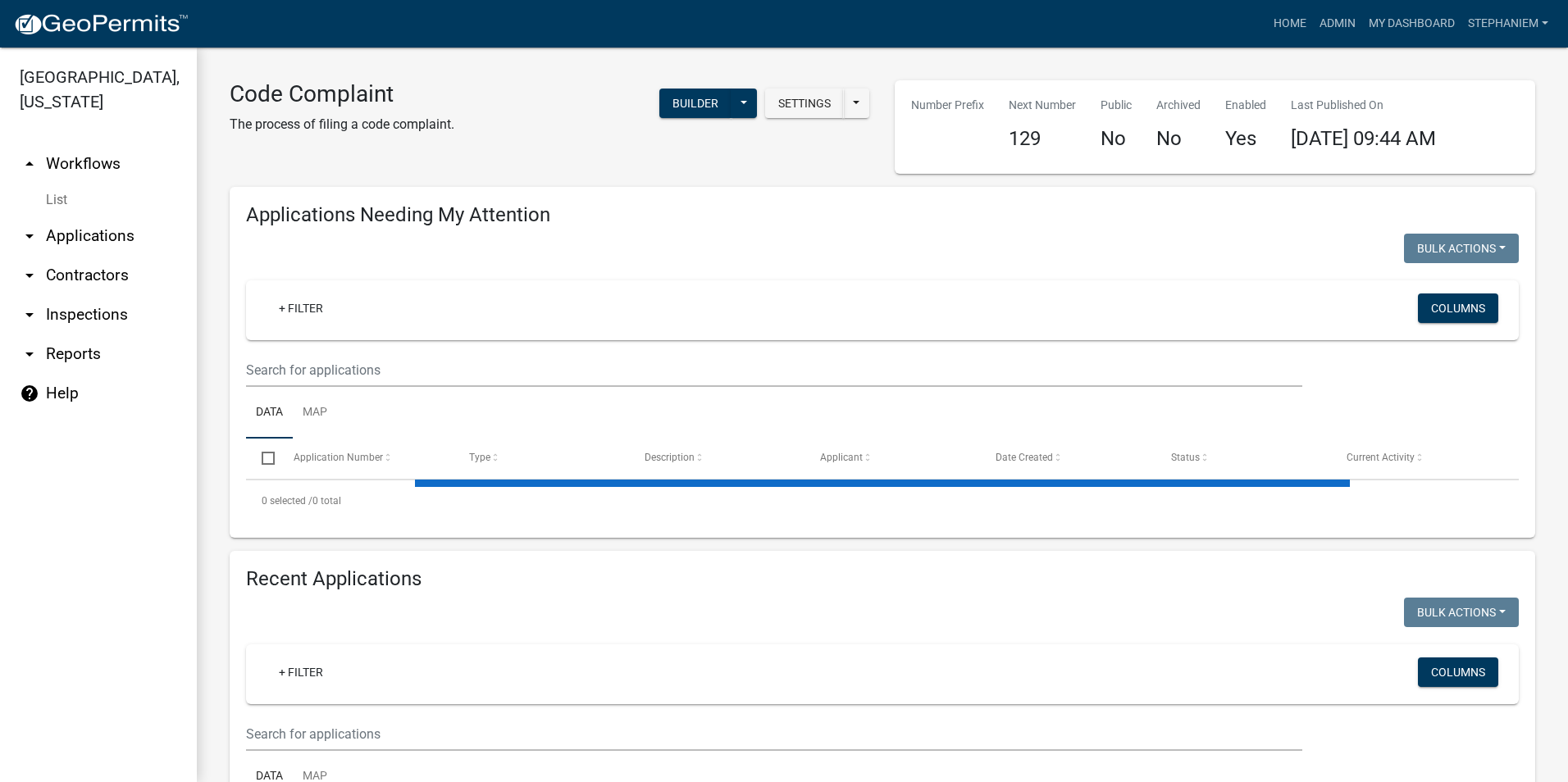
select select "3: 100"
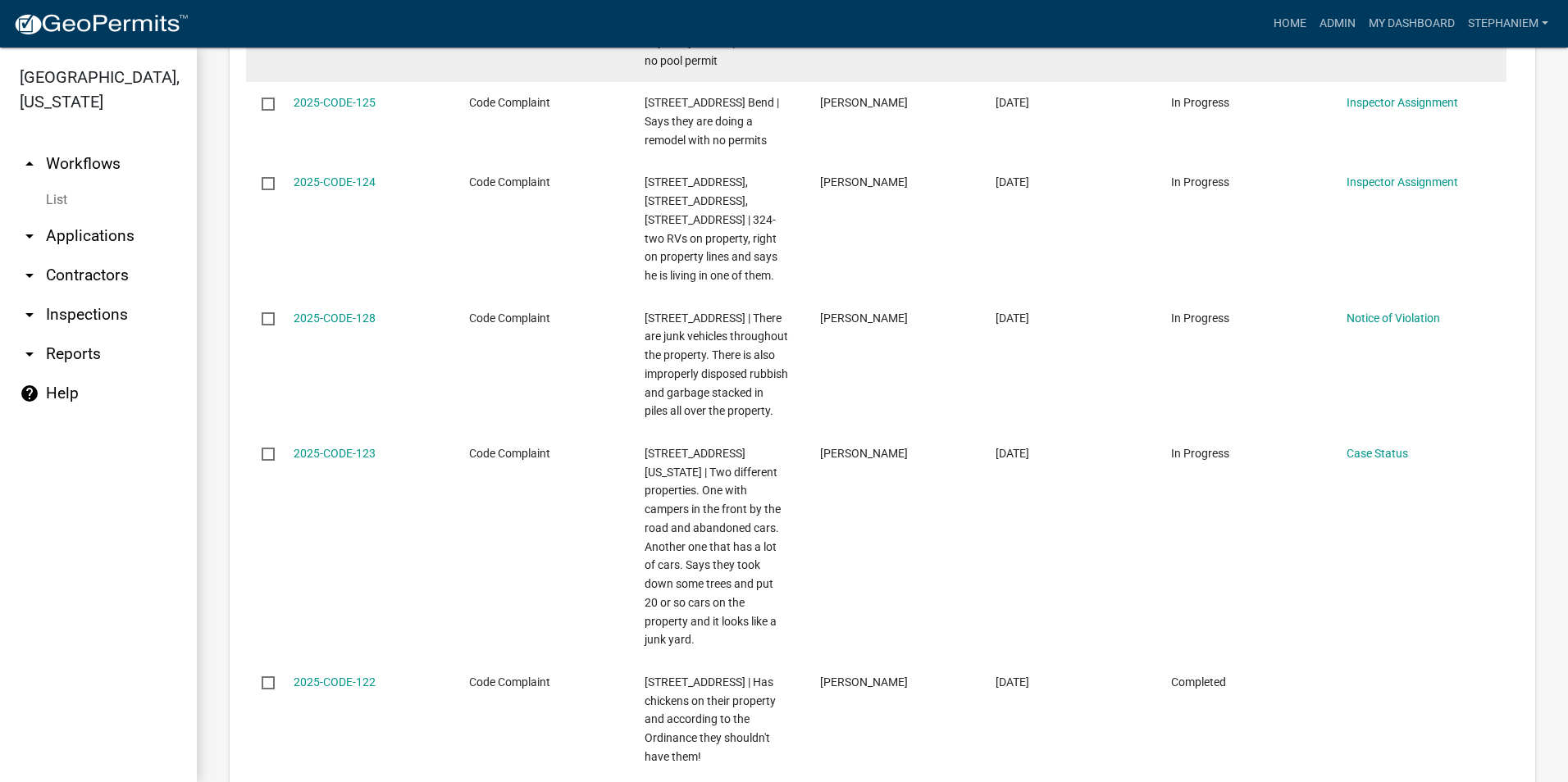
scroll to position [2378, 0]
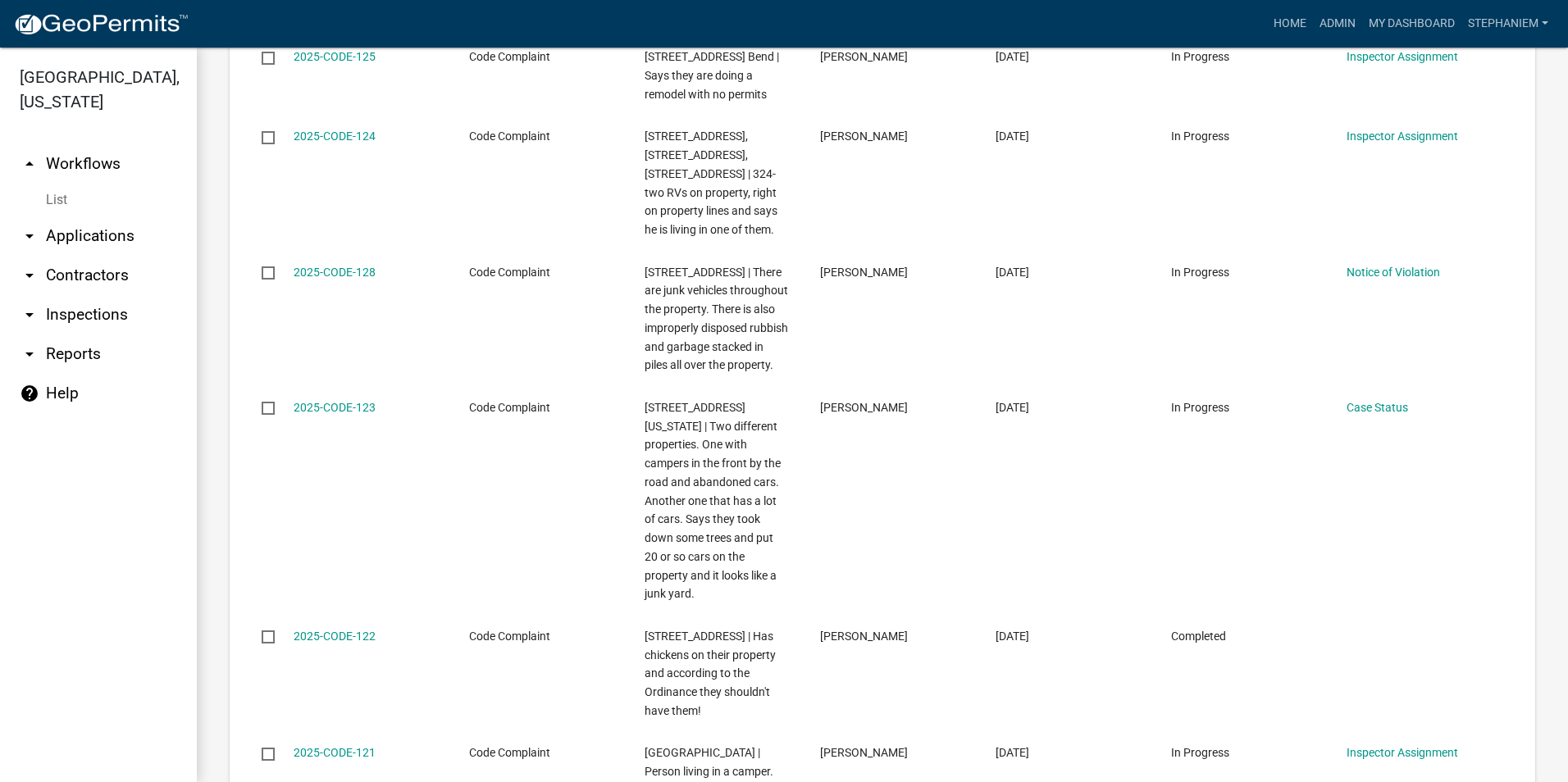
click at [110, 235] on link "arrow_drop_down Applications" at bounding box center [98, 236] width 197 height 40
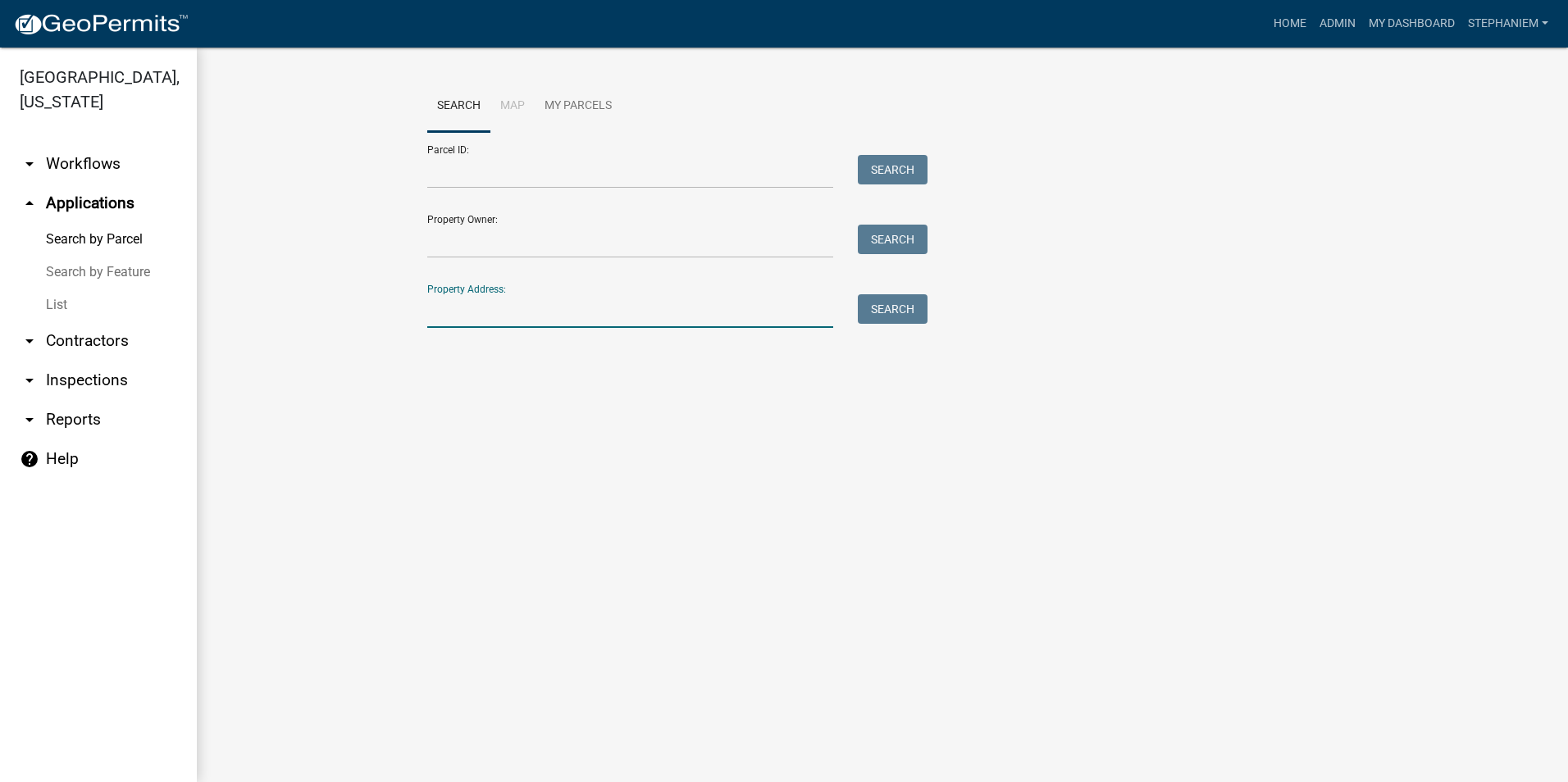
click at [660, 307] on input "Property Address:" at bounding box center [630, 311] width 406 height 34
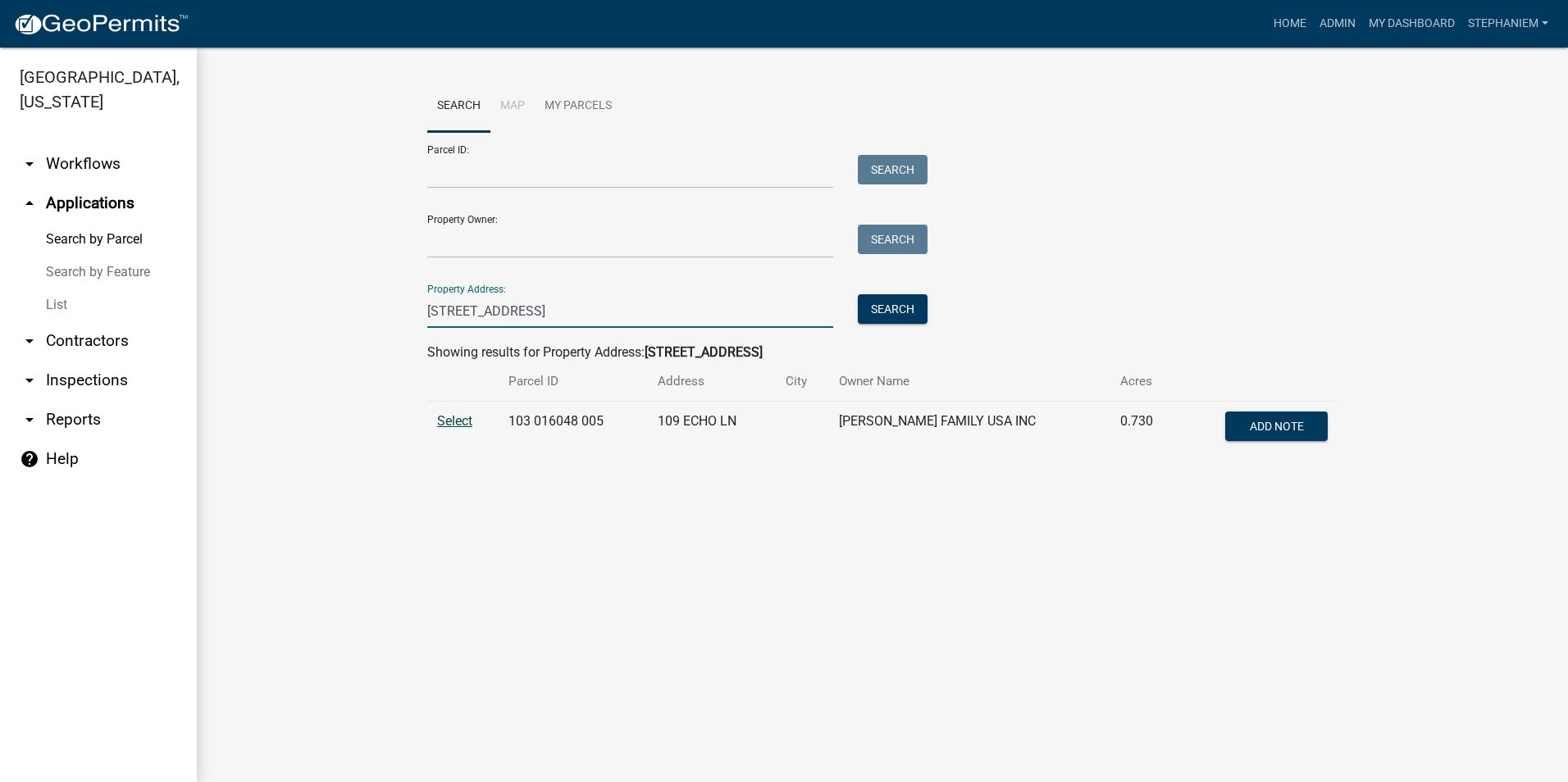
type input "109 Echo Lane"
click at [442, 420] on span "Select" at bounding box center [454, 421] width 35 height 16
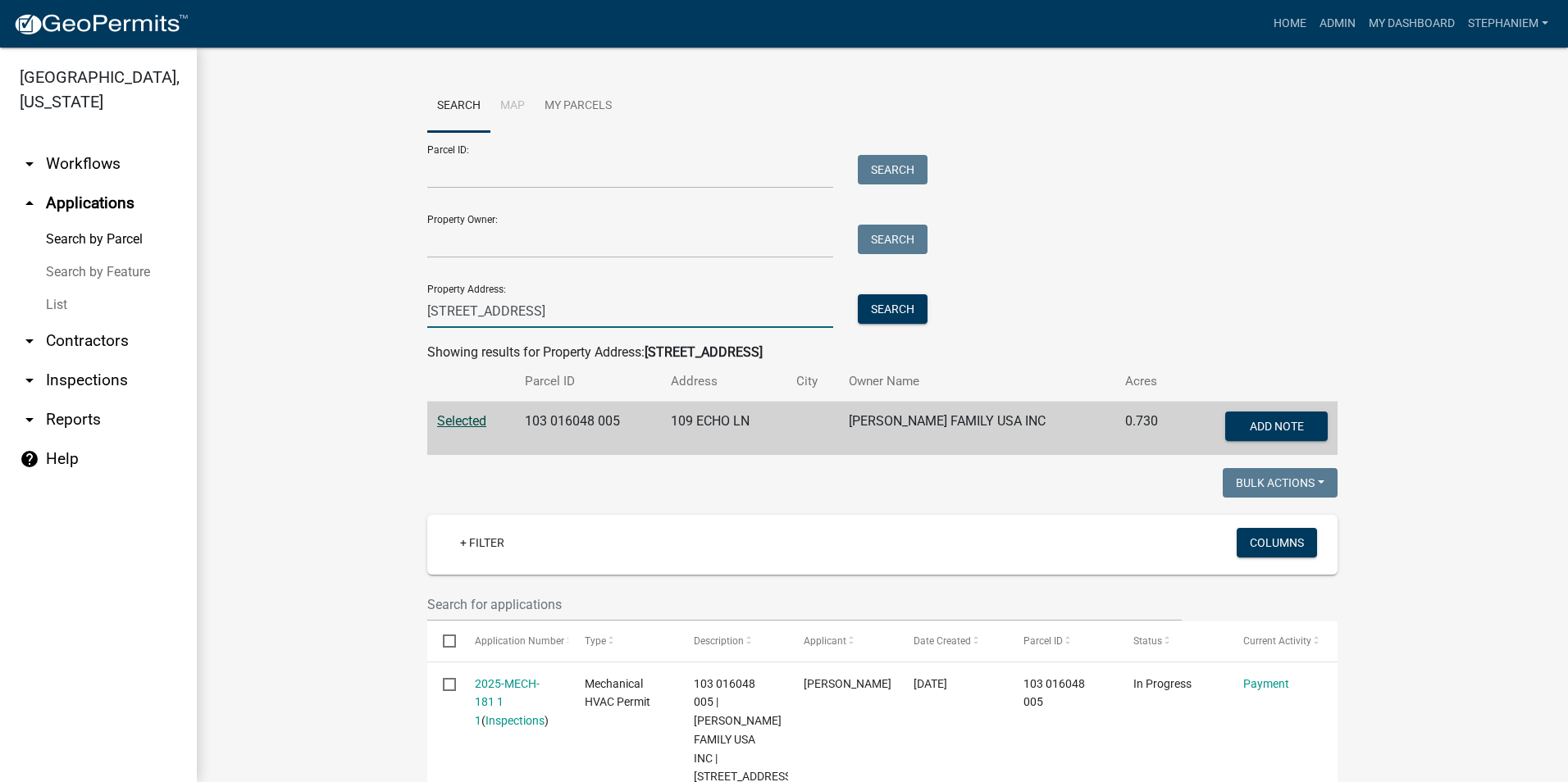
click at [727, 327] on input "109 Echo Lane" at bounding box center [630, 311] width 406 height 34
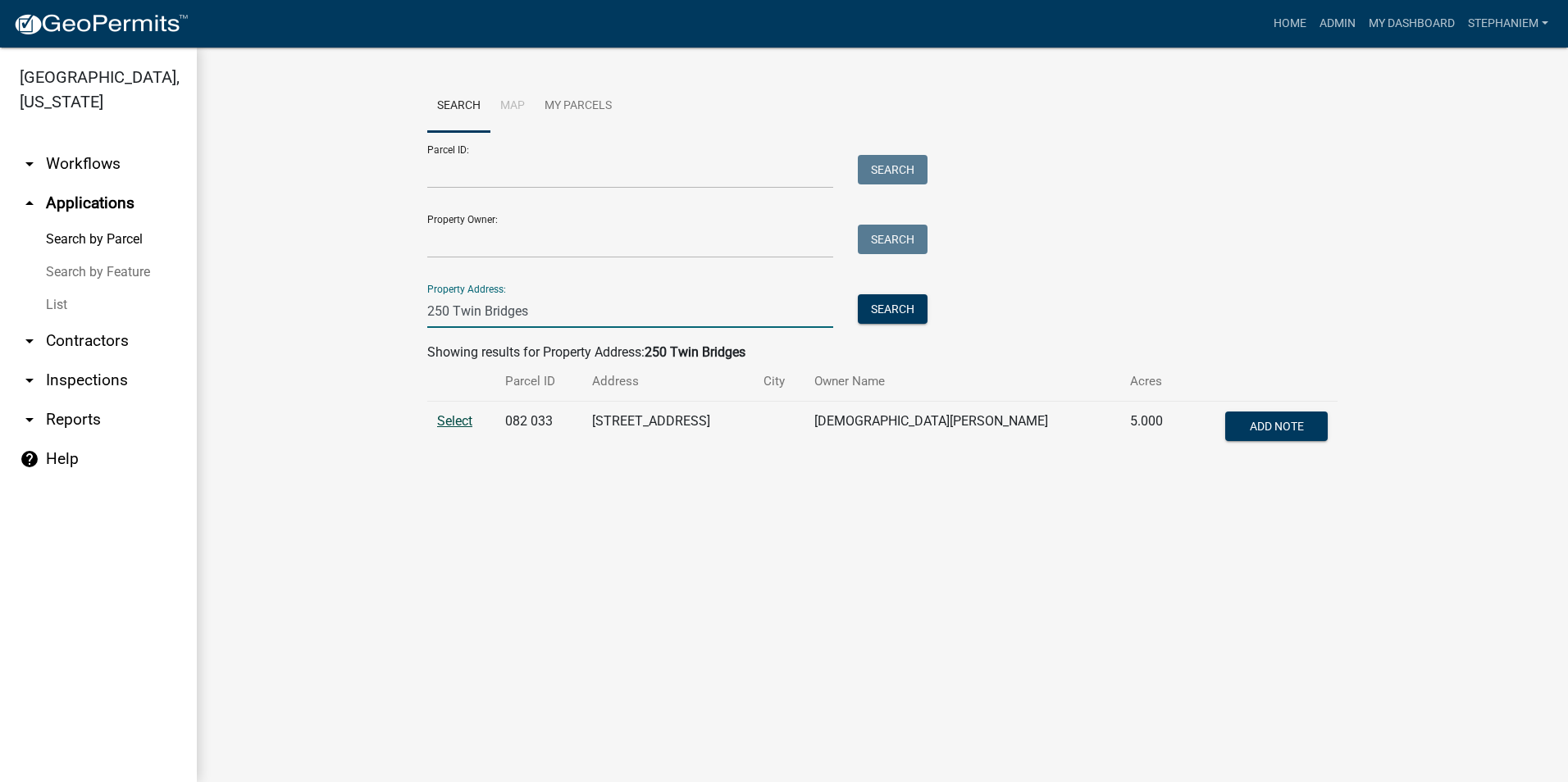
type input "250 Twin Bridges"
click at [448, 423] on span "Select" at bounding box center [454, 421] width 35 height 16
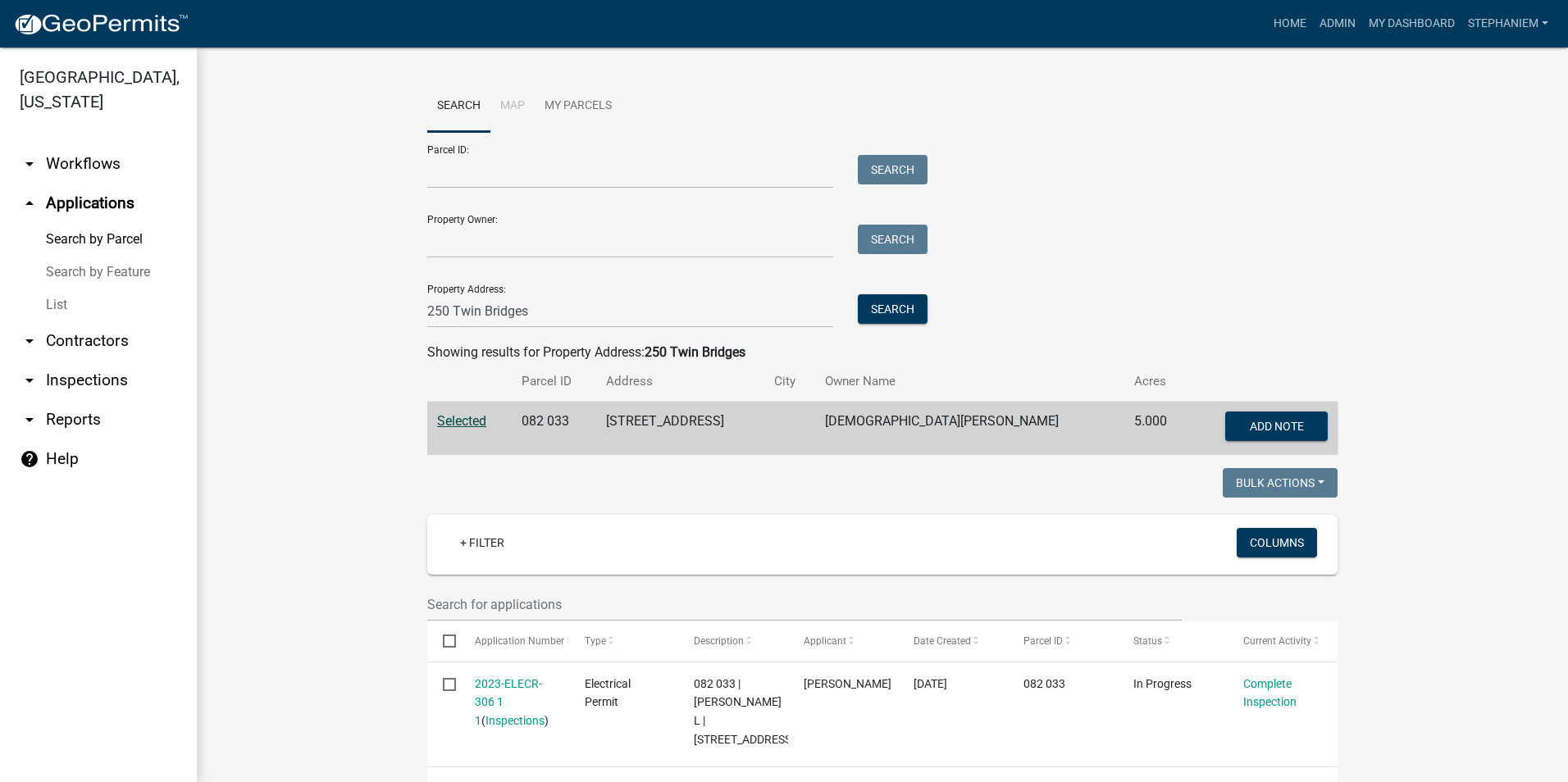
scroll to position [77, 0]
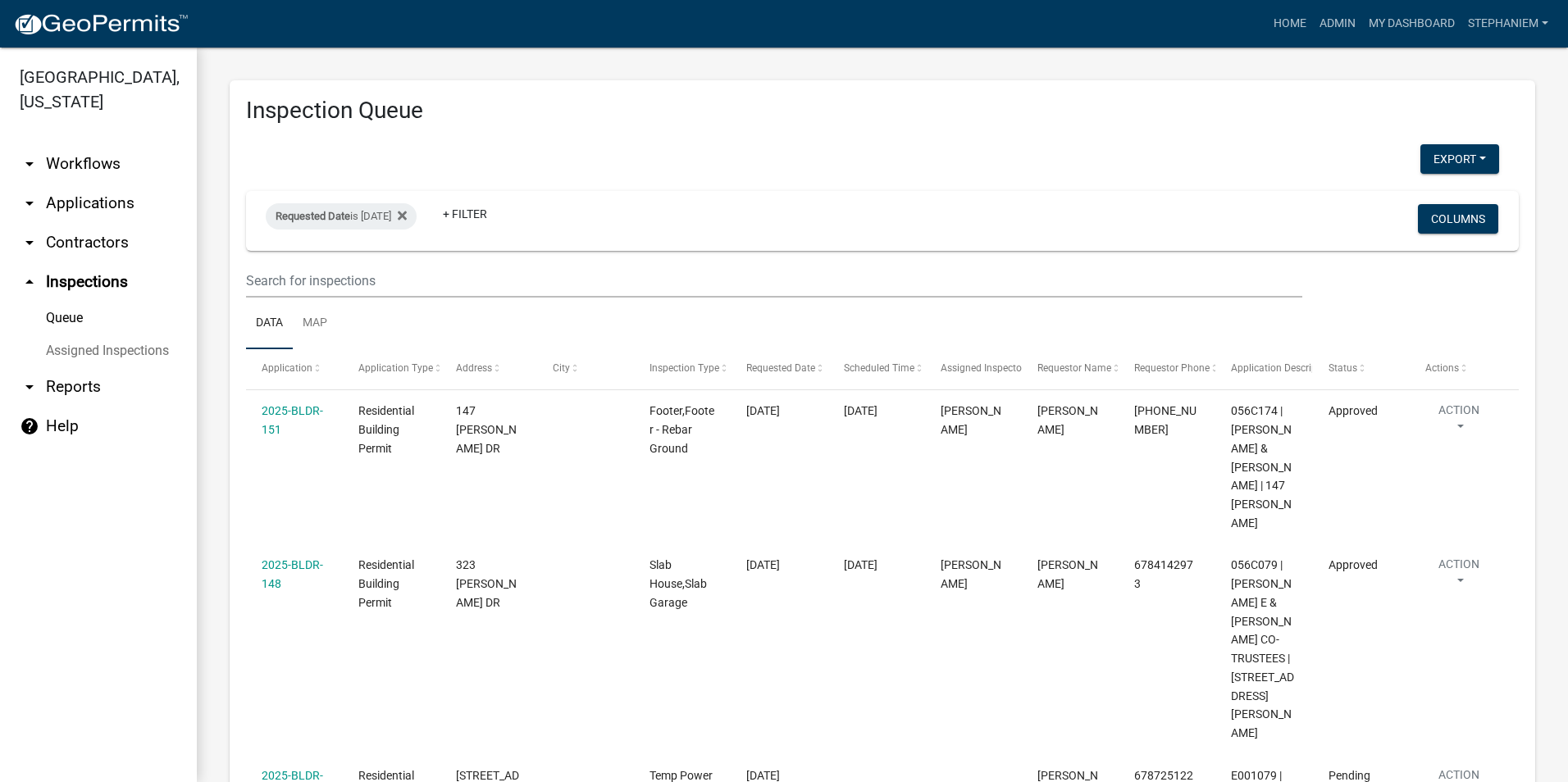
select select "3: 100"
drag, startPoint x: 434, startPoint y: 213, endPoint x: 424, endPoint y: 229, distance: 18.9
click at [407, 213] on icon at bounding box center [402, 214] width 9 height 9
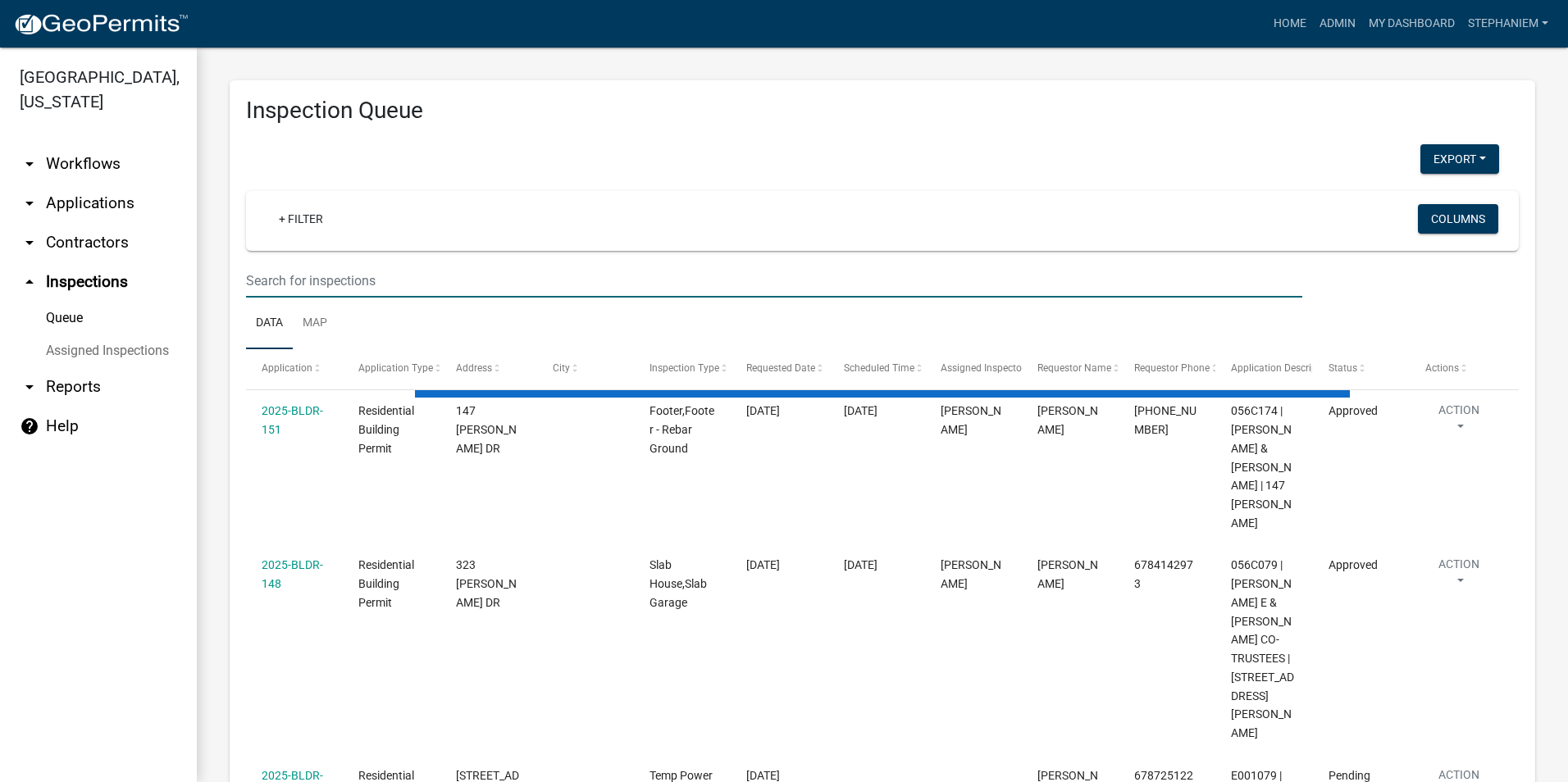
click at [405, 291] on input "text" at bounding box center [774, 280] width 1056 height 34
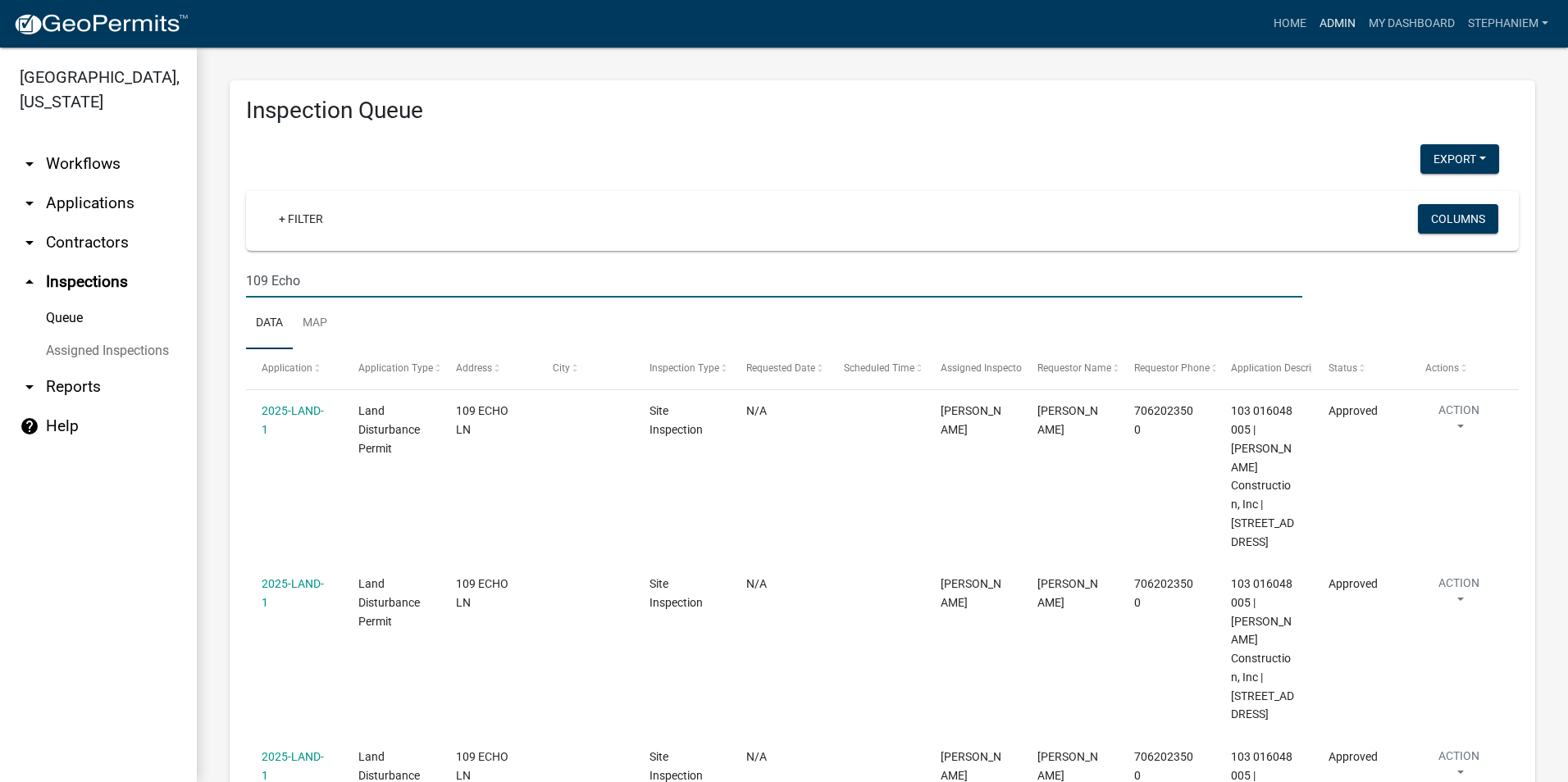
type input "109 Echo"
click at [1329, 26] on link "Admin" at bounding box center [1337, 24] width 49 height 31
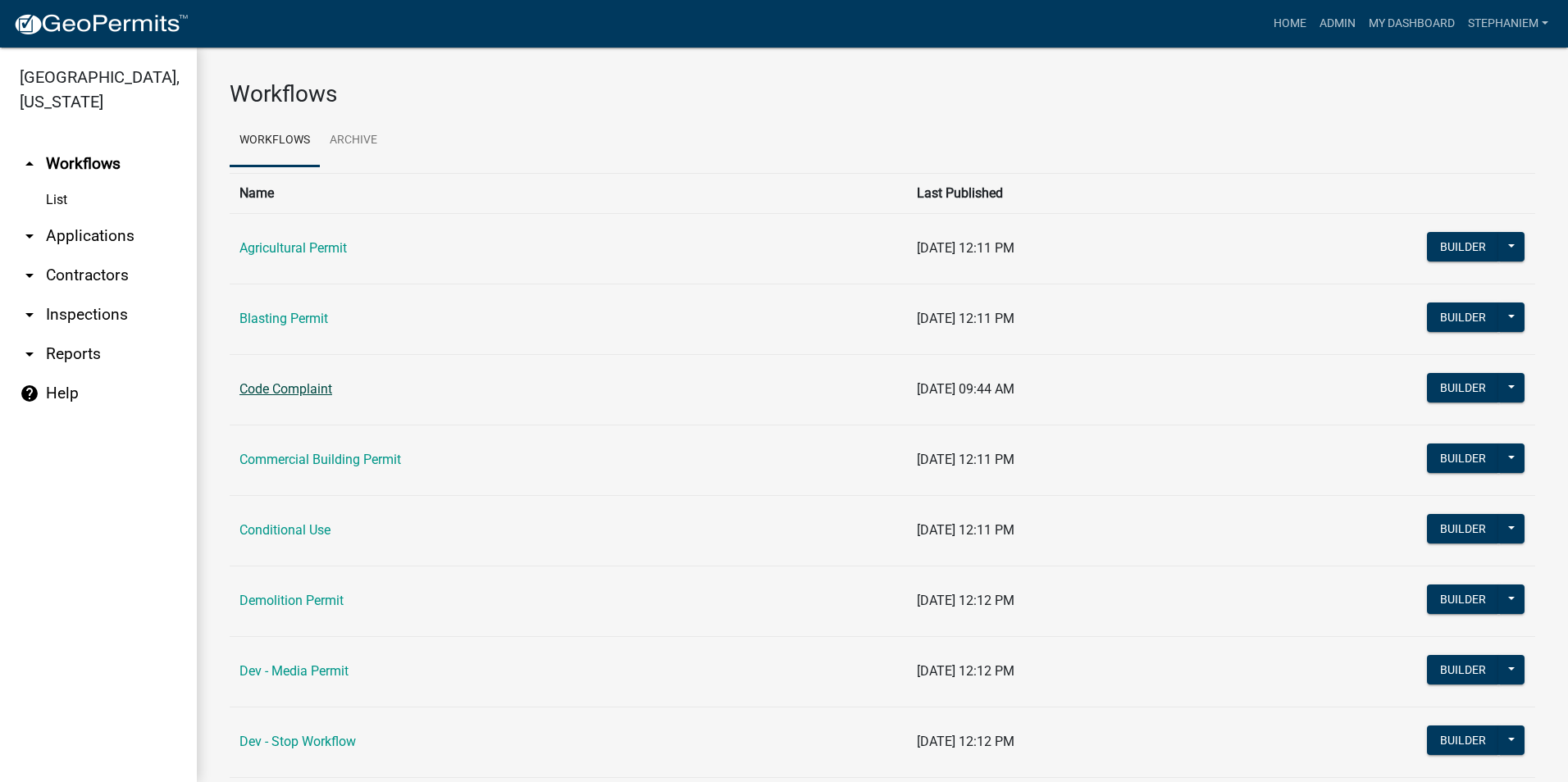
click at [304, 386] on link "Code Complaint" at bounding box center [285, 389] width 92 height 16
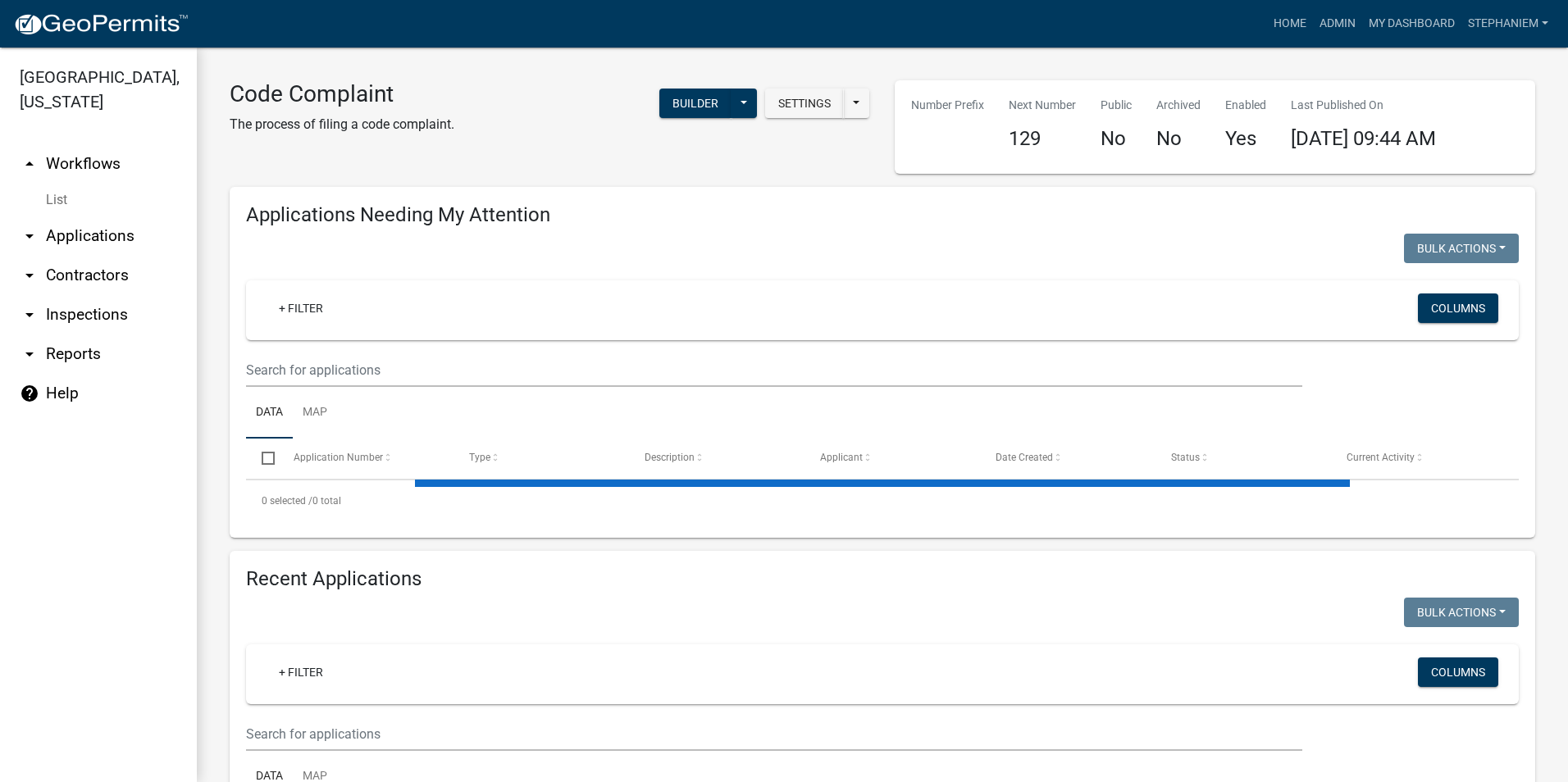
select select "3: 100"
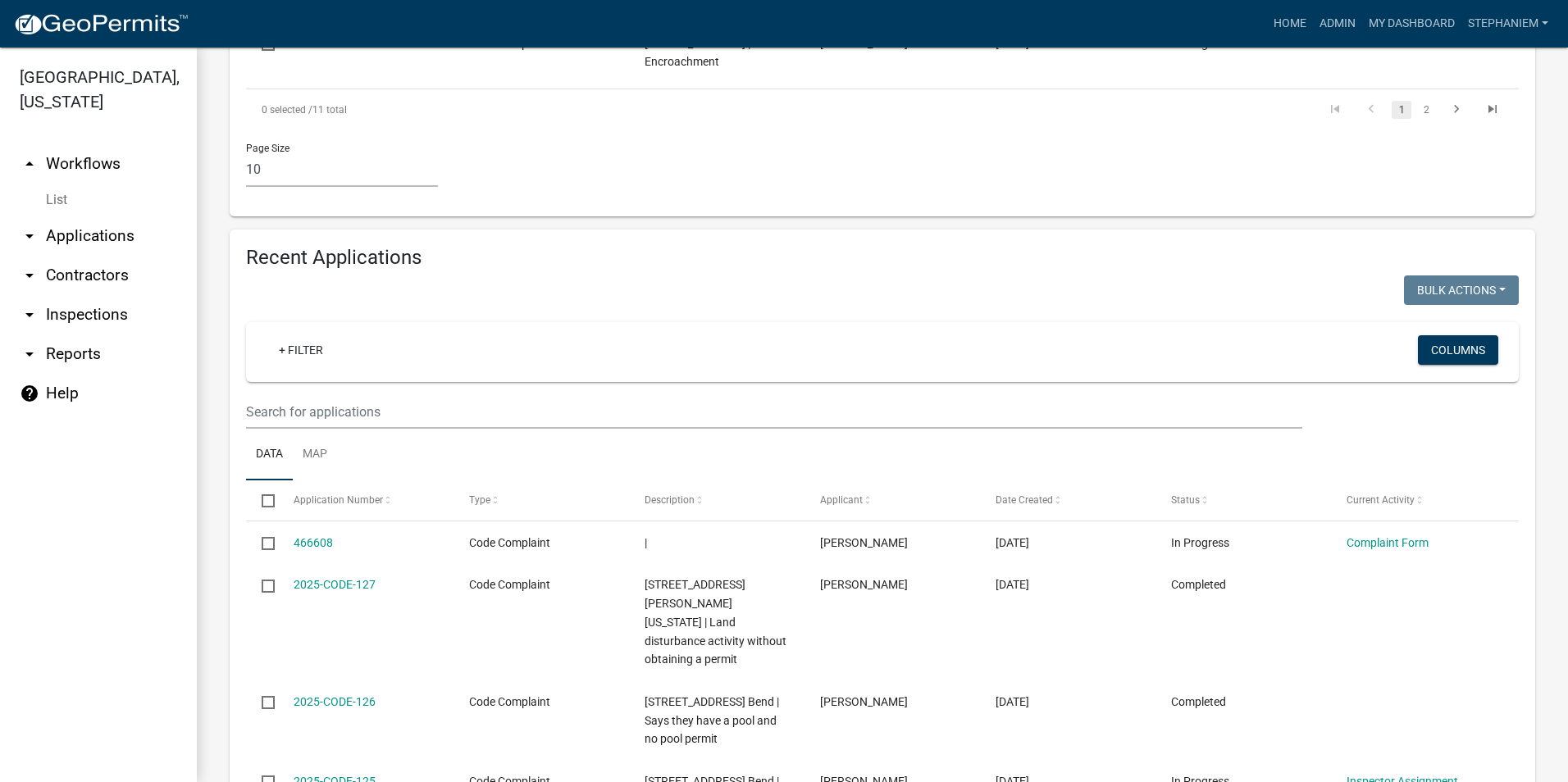
scroll to position [1722, 0]
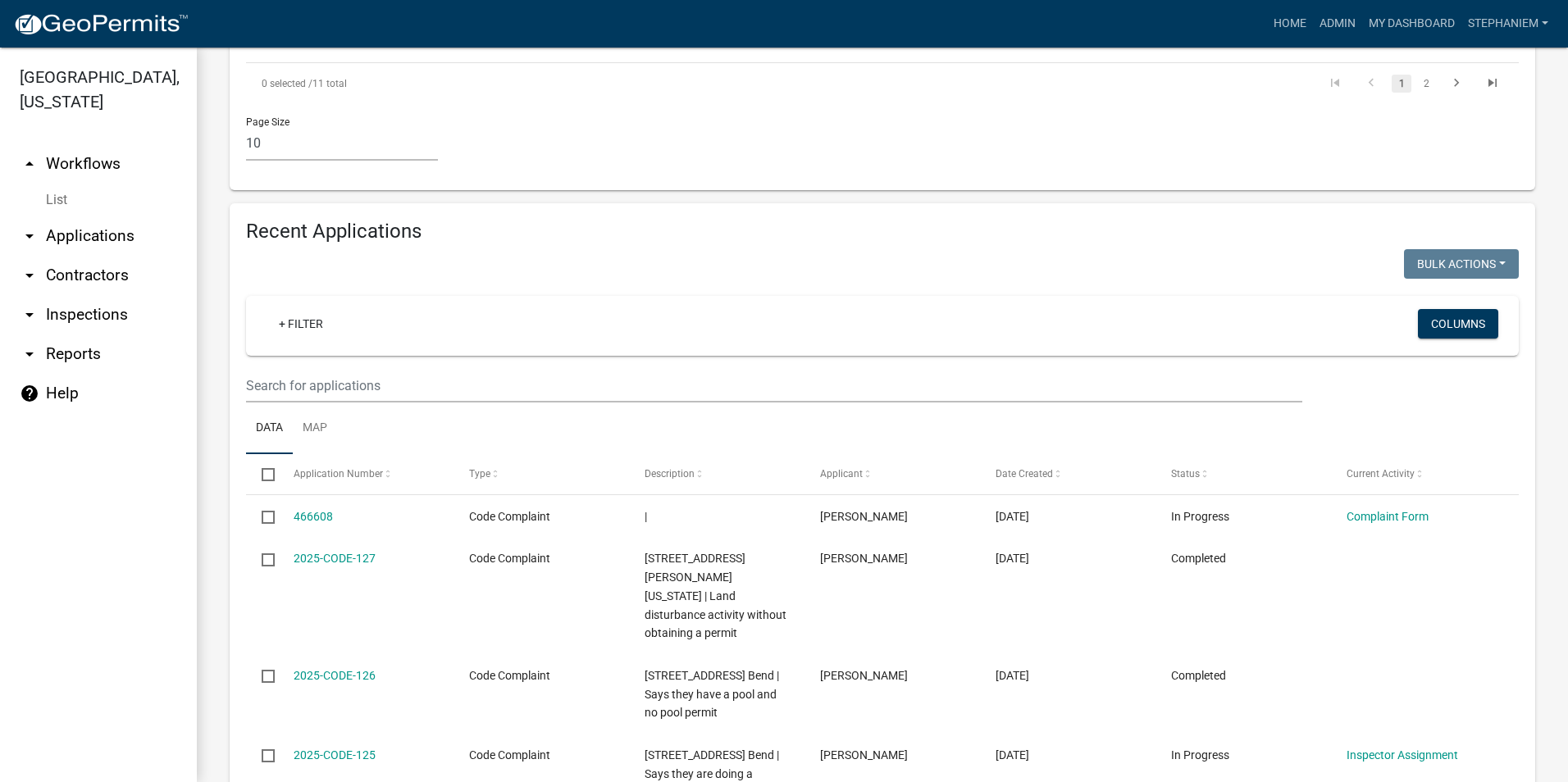
click at [78, 314] on link "arrow_drop_down Inspections" at bounding box center [98, 315] width 197 height 40
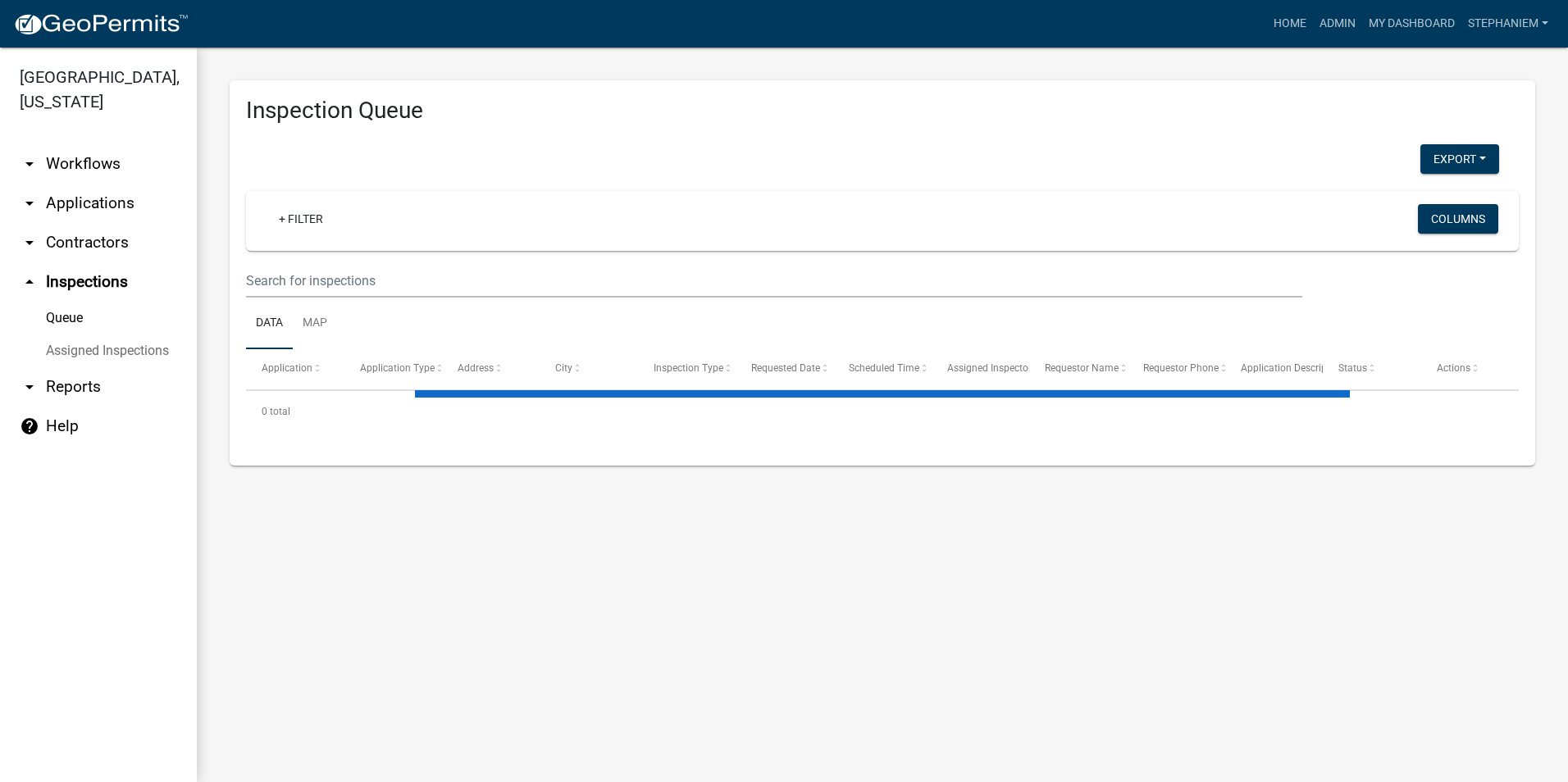
drag, startPoint x: 287, startPoint y: 234, endPoint x: 297, endPoint y: 244, distance: 14.1
click at [287, 234] on div "+ Filter" at bounding box center [672, 221] width 839 height 34
click at [323, 225] on link "+ Filter" at bounding box center [300, 219] width 70 height 30
select select "3: 100"
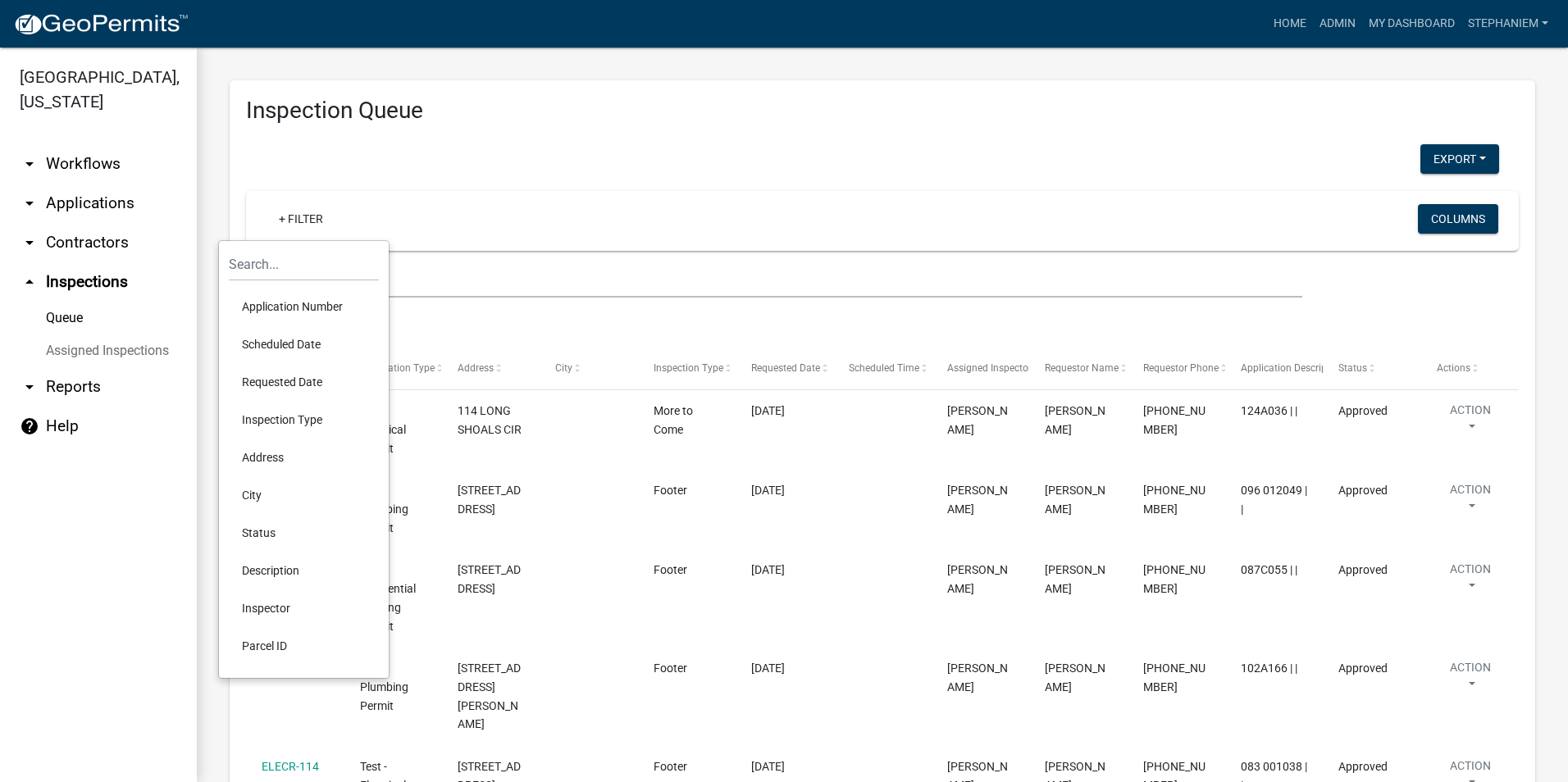
click at [313, 385] on li "Requested Date" at bounding box center [304, 382] width 150 height 38
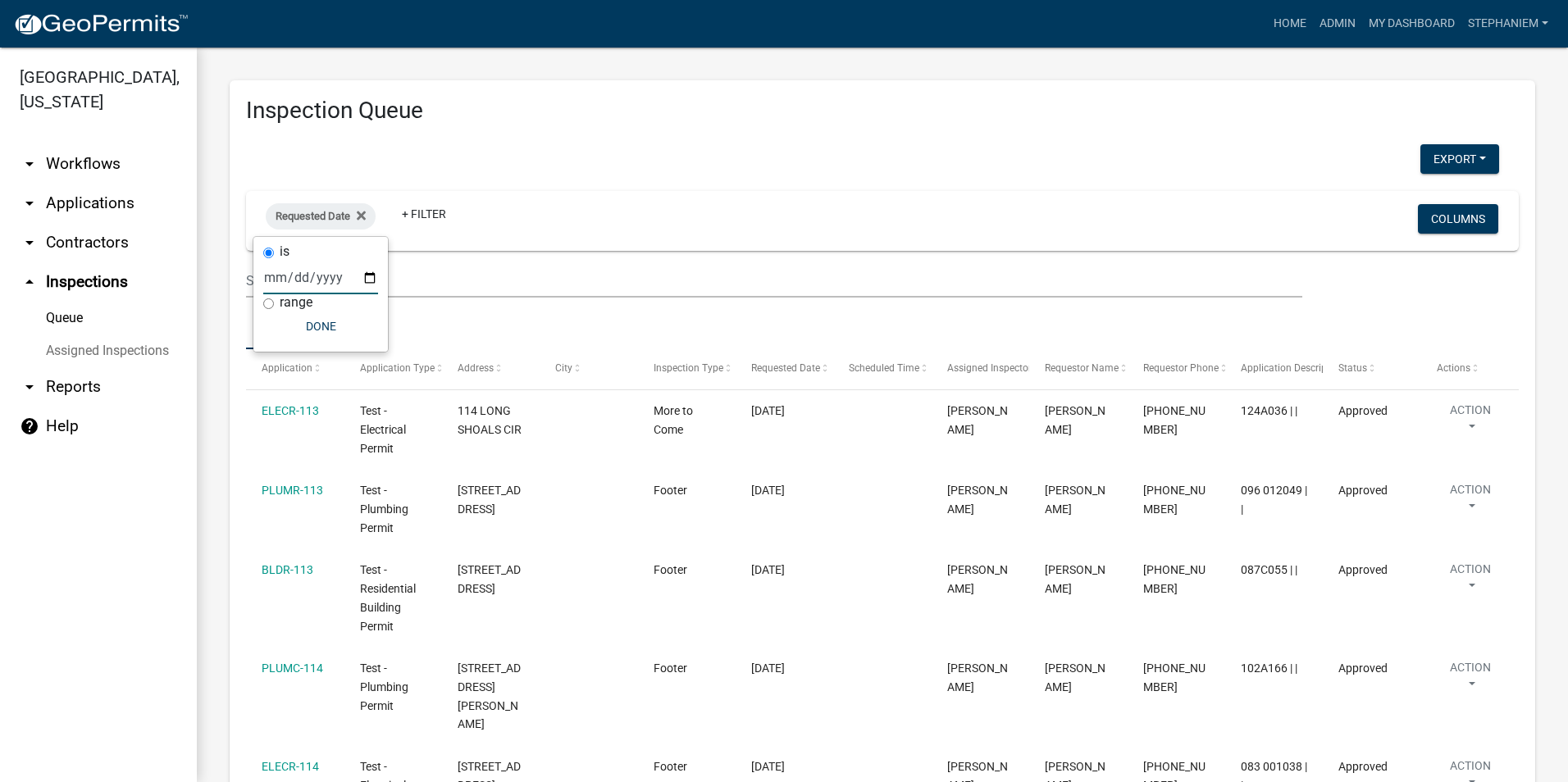
click at [365, 276] on input "date" at bounding box center [320, 277] width 115 height 34
type input "[DATE]"
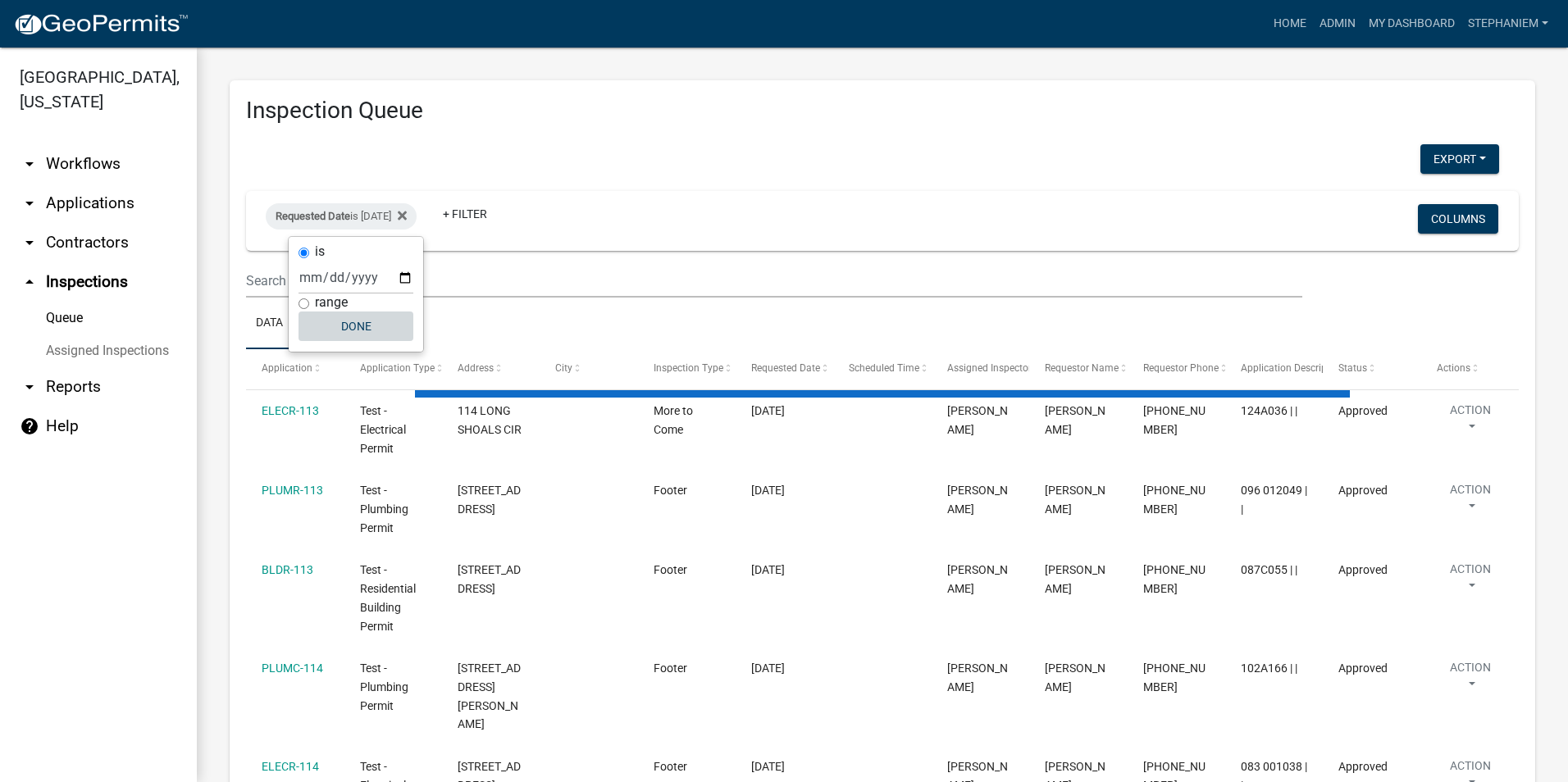
click at [346, 326] on button "Done" at bounding box center [356, 327] width 115 height 30
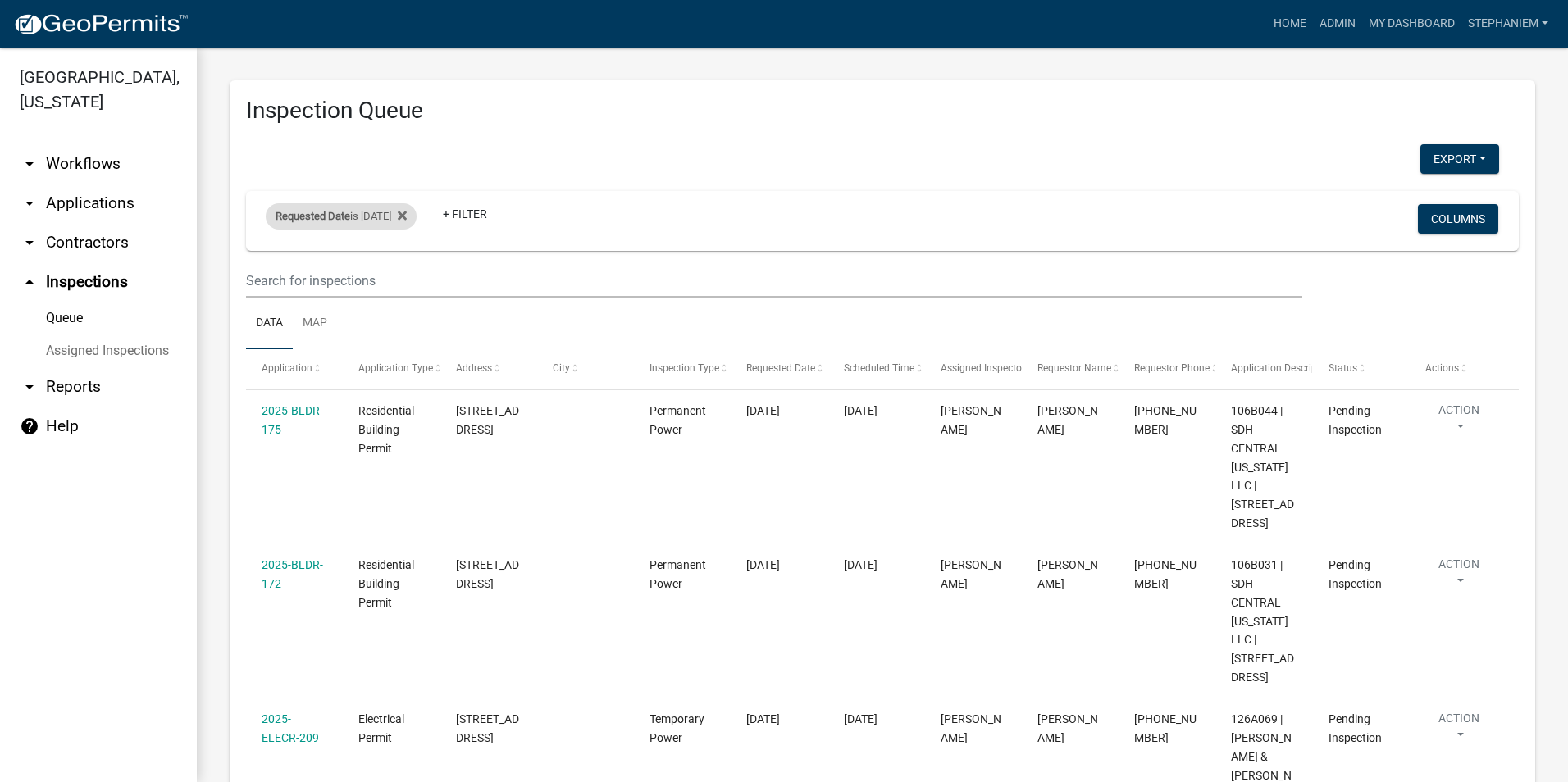
click at [372, 214] on div "Requested Date is [DATE]" at bounding box center [341, 217] width 151 height 26
click at [400, 277] on input "[DATE]" at bounding box center [356, 277] width 115 height 34
type input "[DATE]"
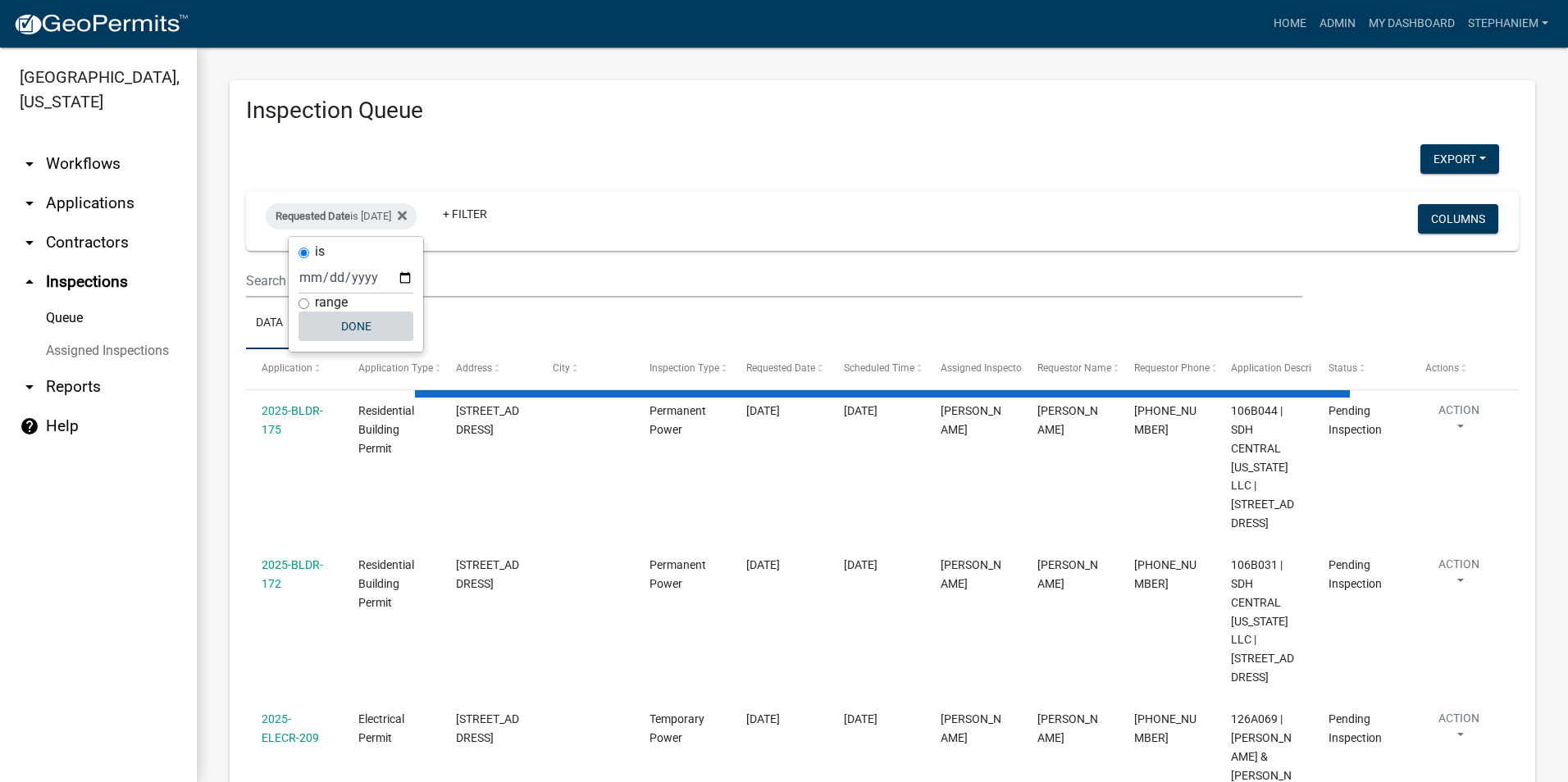
click at [377, 314] on button "Done" at bounding box center [356, 327] width 115 height 30
select select "3: 100"
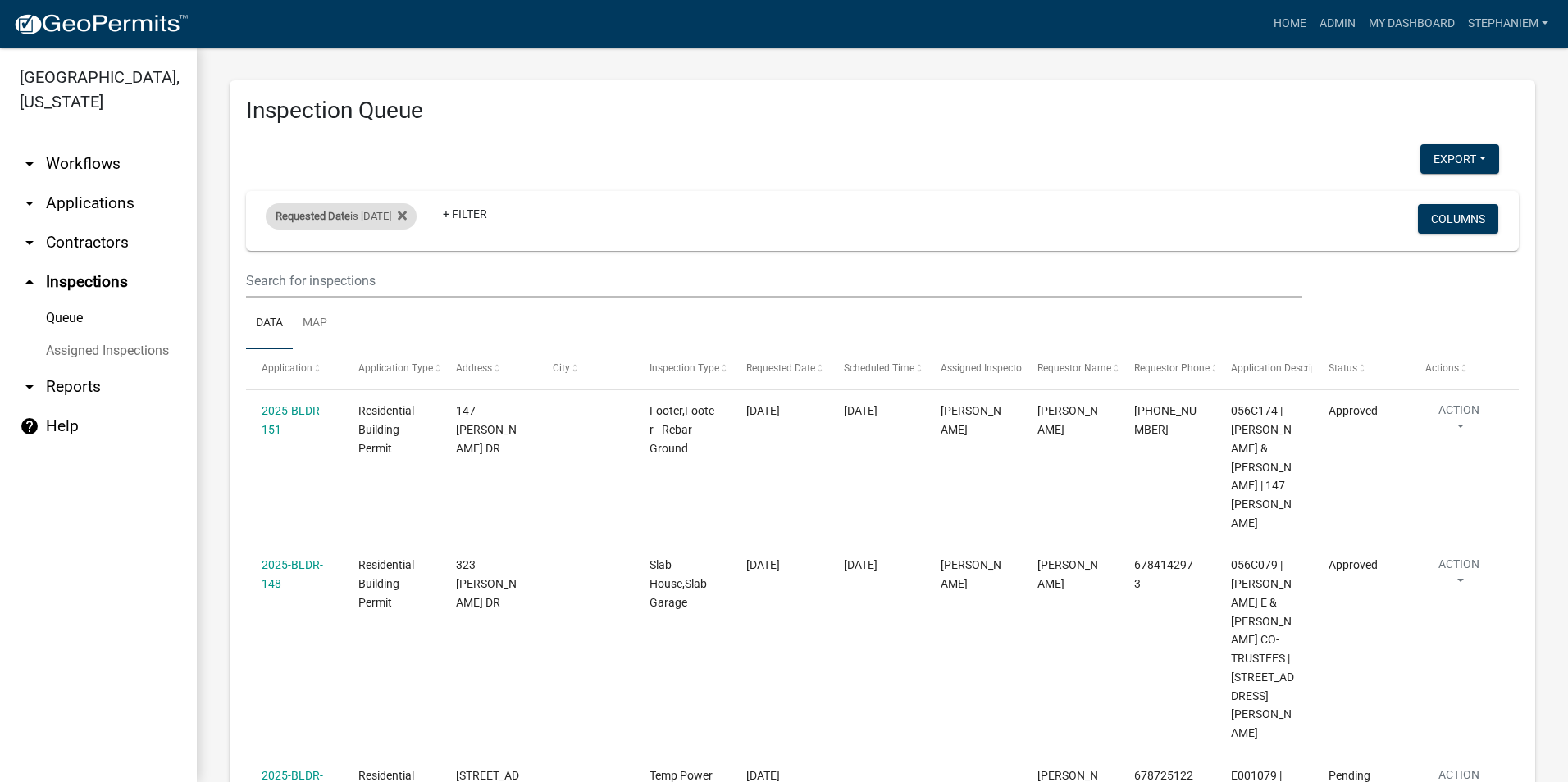
click at [382, 215] on div "Requested Date is [DATE]" at bounding box center [341, 217] width 151 height 26
click at [400, 280] on input "[DATE]" at bounding box center [356, 277] width 115 height 34
type input "[DATE]"
click at [360, 323] on button "Done" at bounding box center [356, 327] width 115 height 30
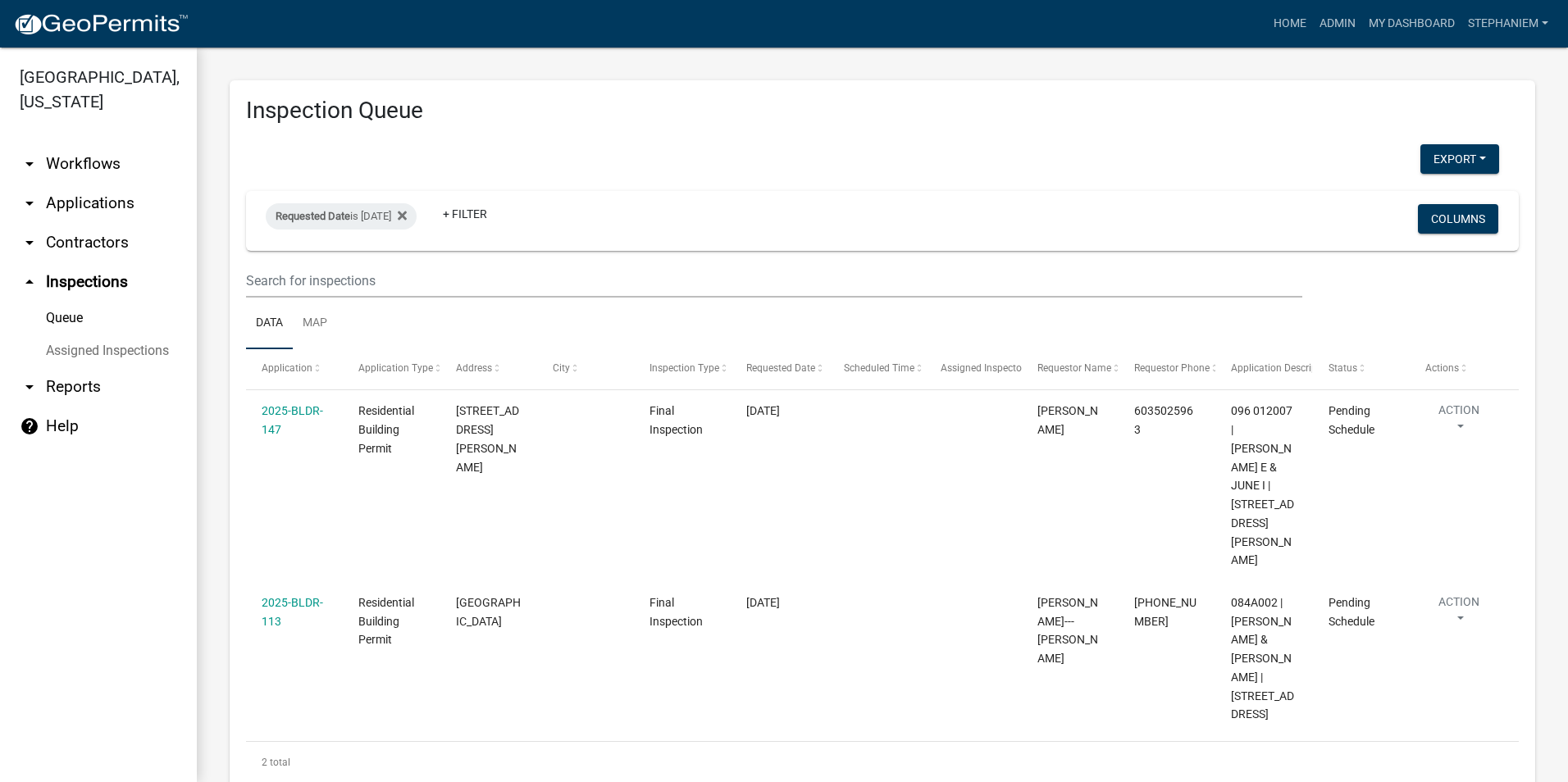
scroll to position [11, 0]
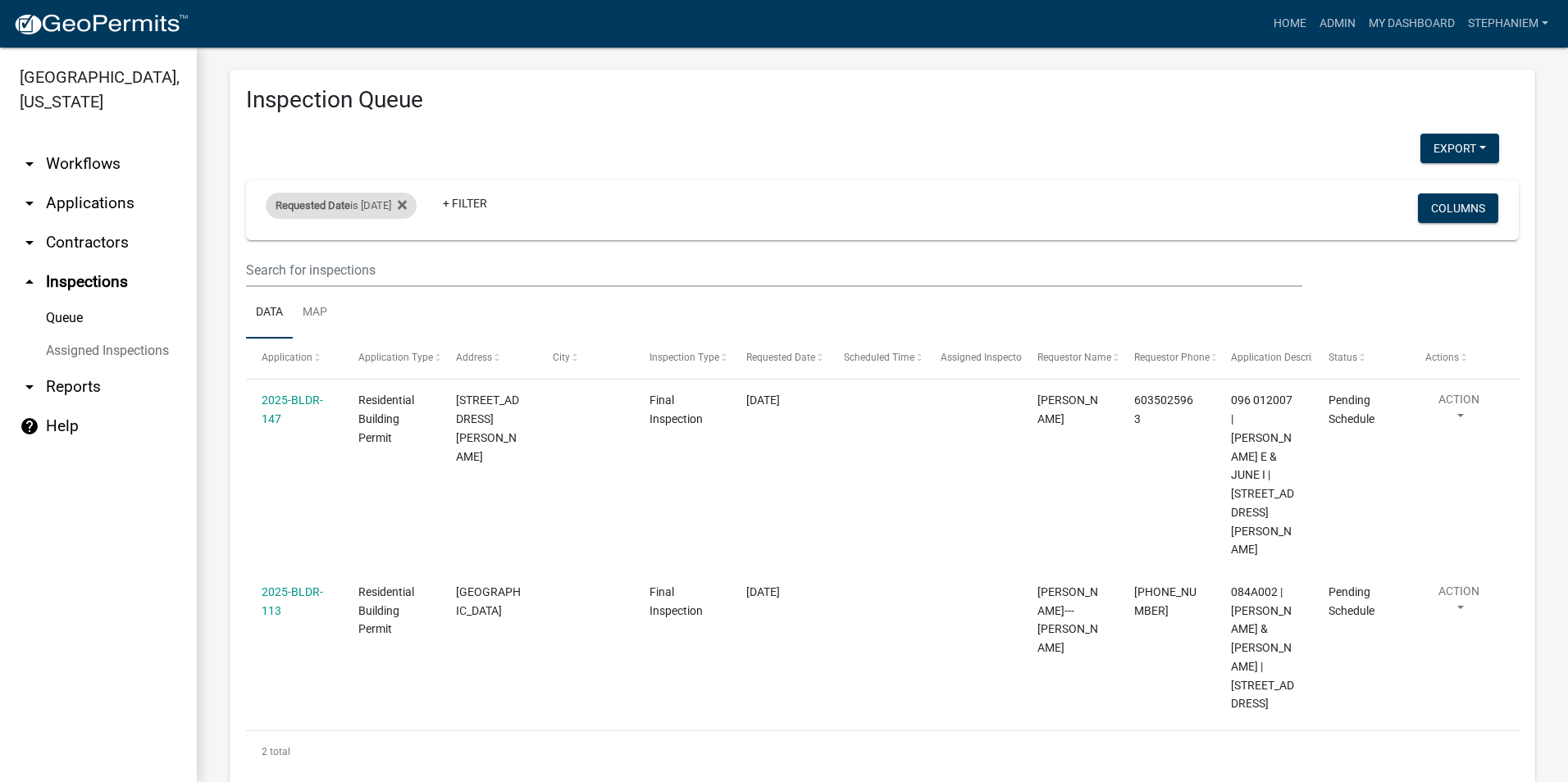
click at [395, 217] on div "Requested Date is [DATE]" at bounding box center [341, 206] width 151 height 26
click at [400, 269] on input "[DATE]" at bounding box center [356, 266] width 115 height 34
type input "[DATE]"
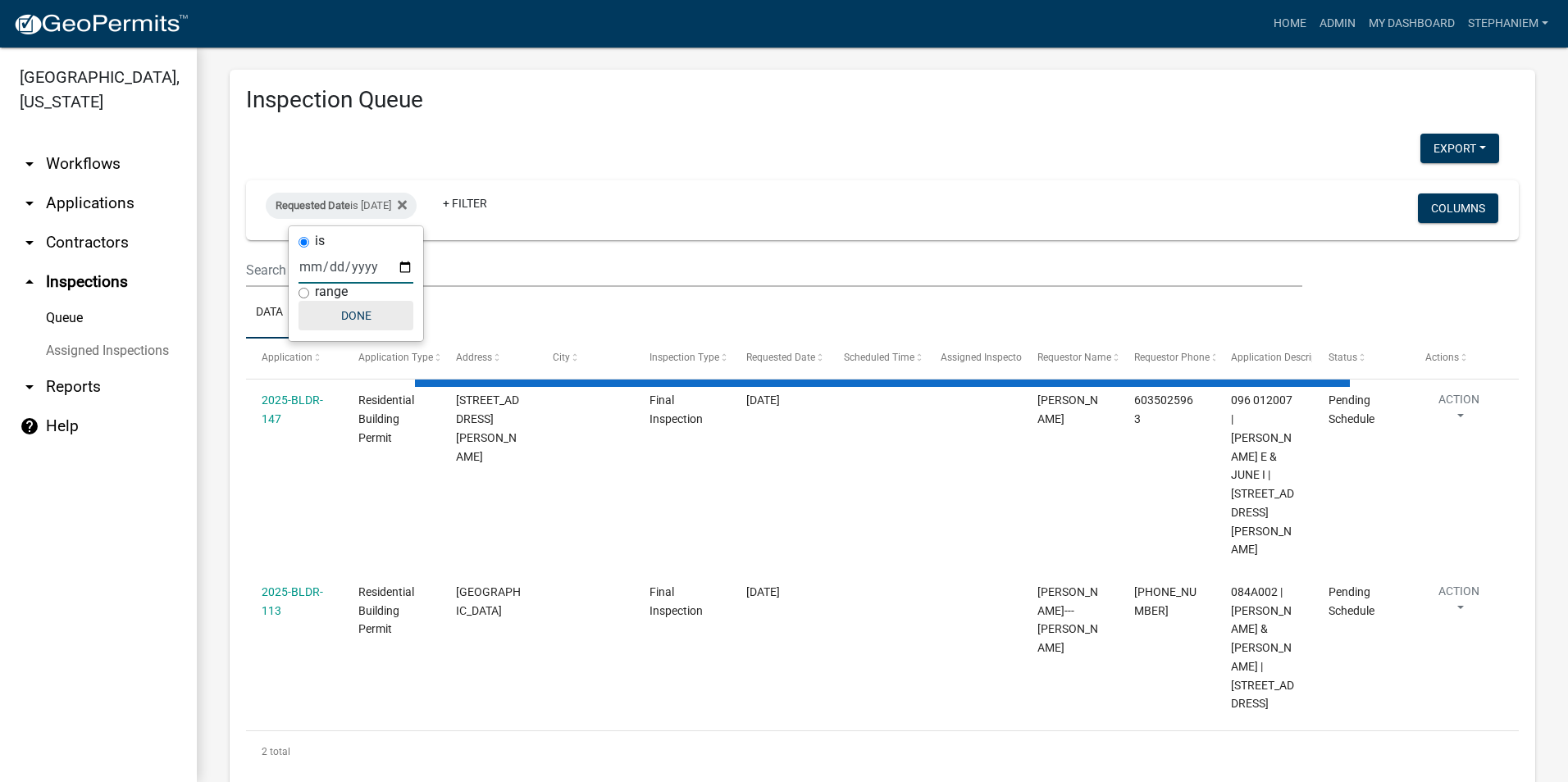
click at [396, 327] on button "Done" at bounding box center [356, 316] width 115 height 30
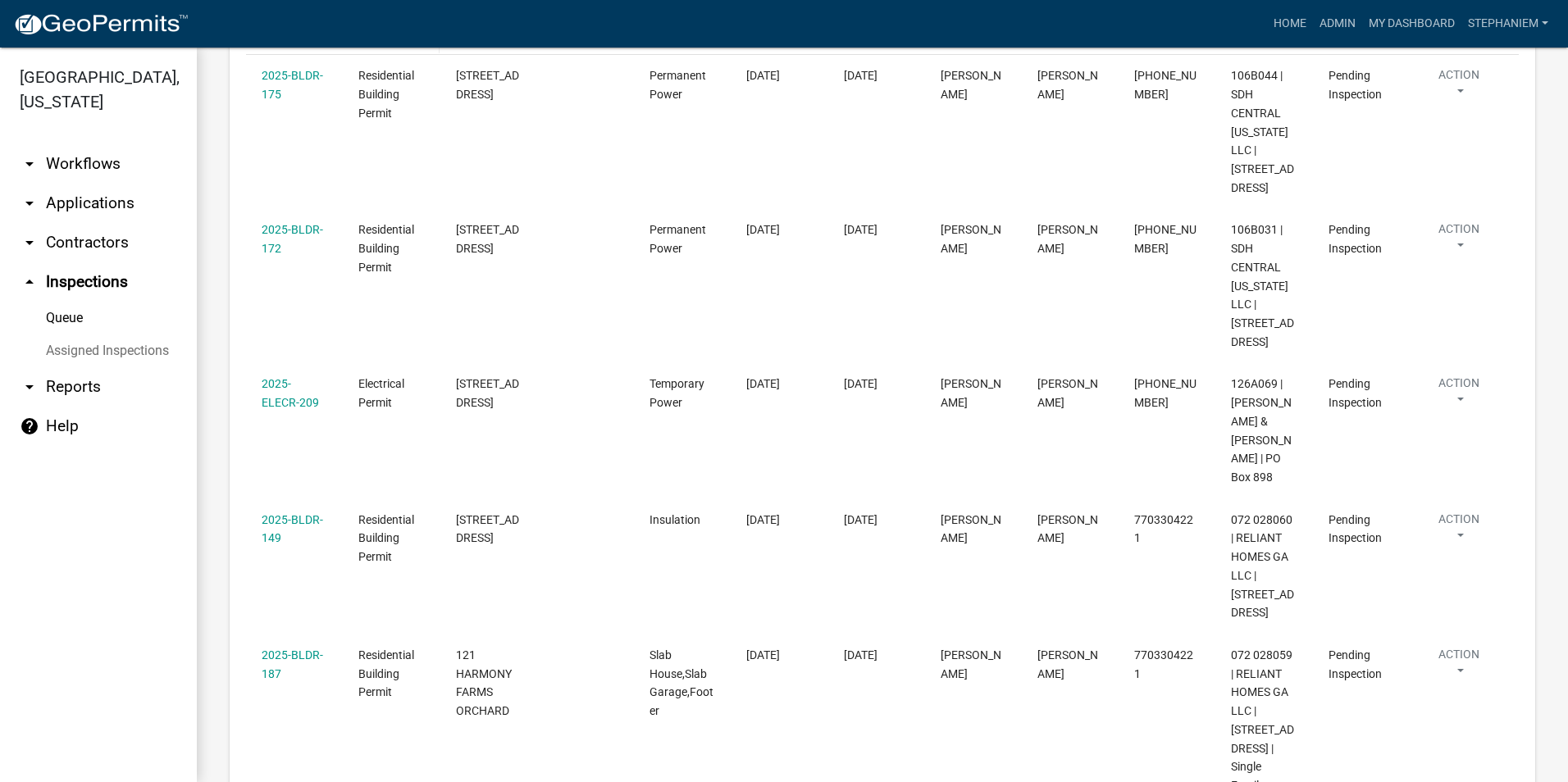
scroll to position [0, 0]
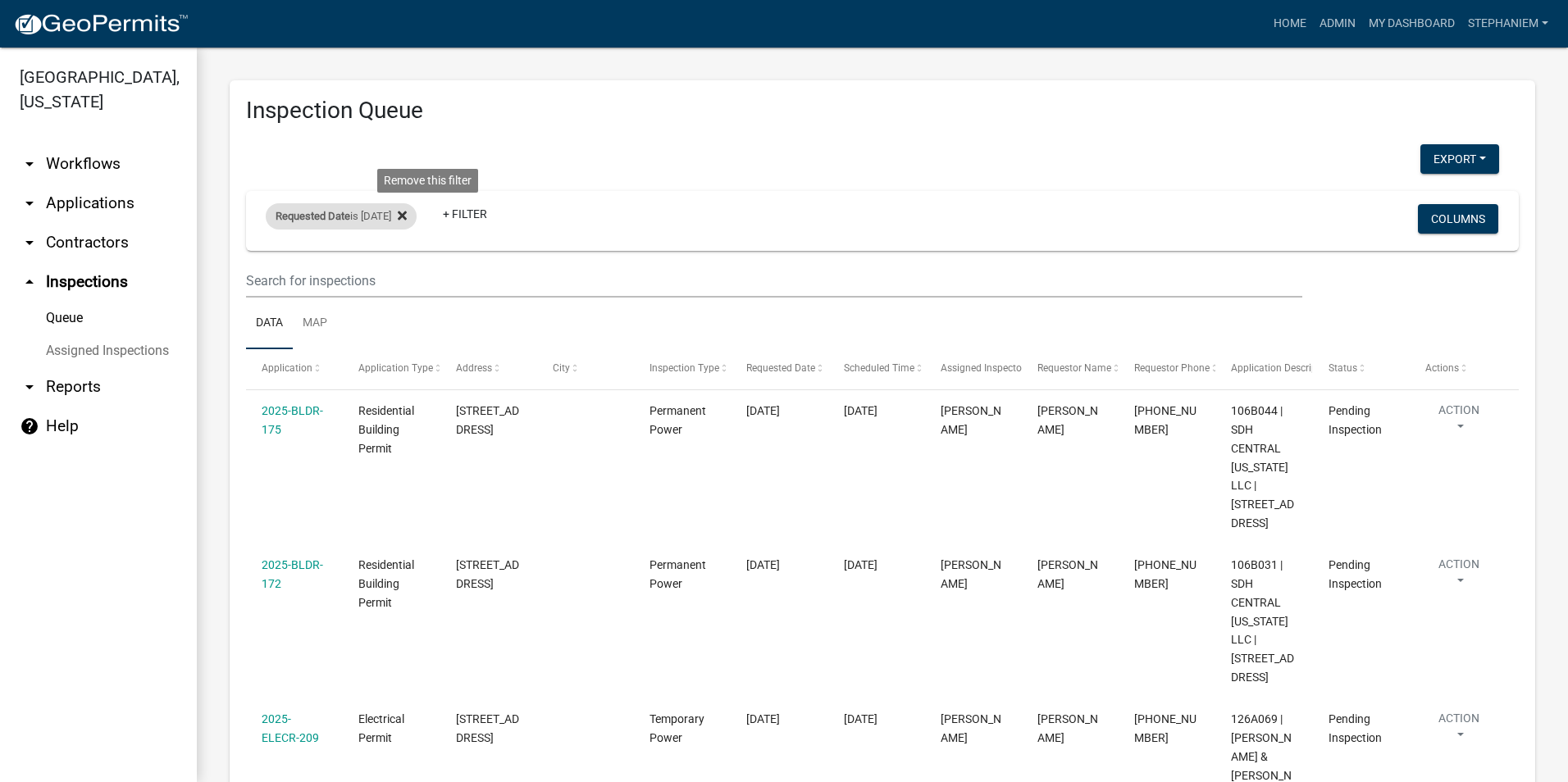
click at [407, 223] on fa-icon at bounding box center [398, 217] width 16 height 26
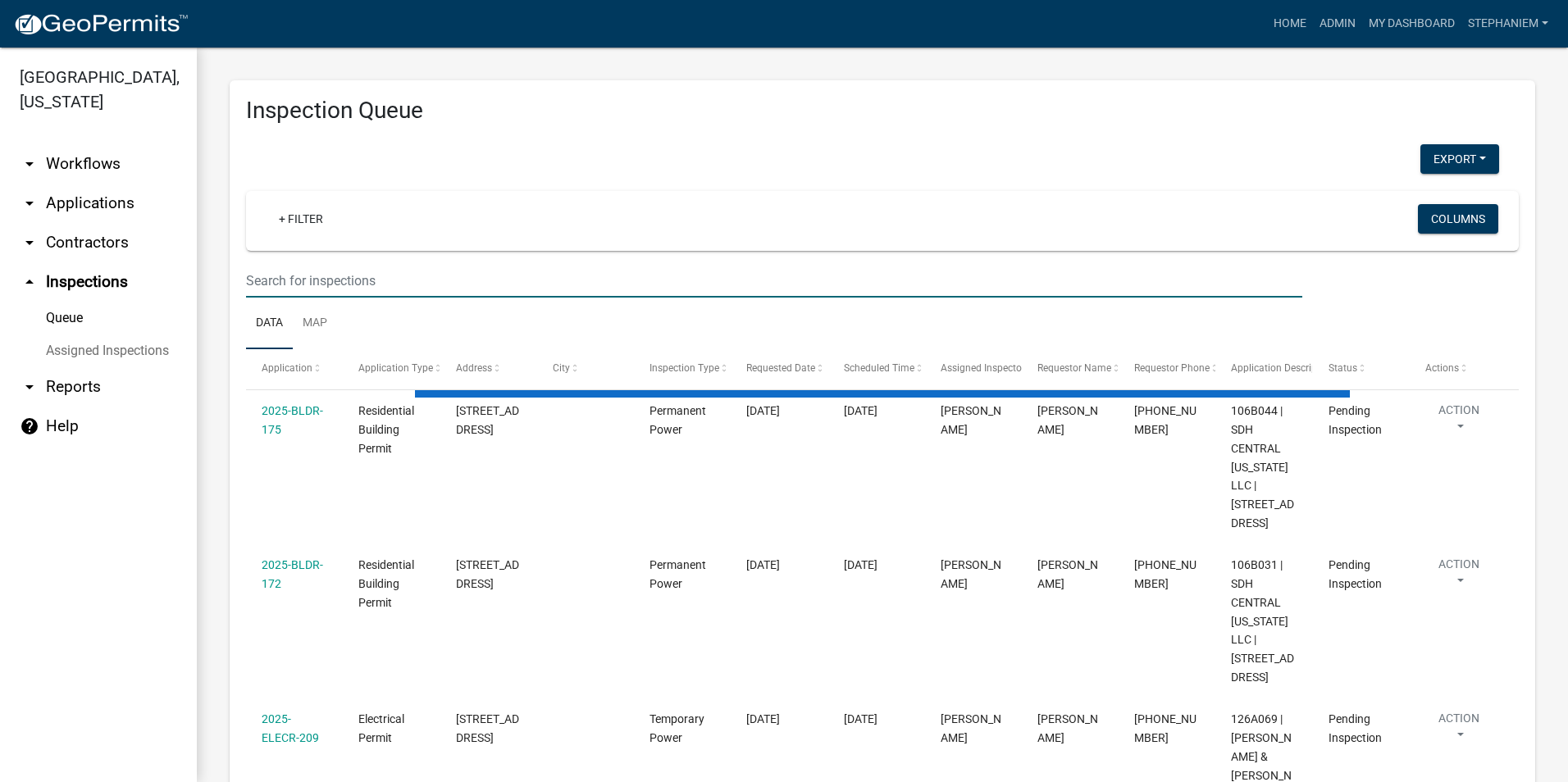
click at [429, 283] on input "text" at bounding box center [774, 280] width 1056 height 34
type input "137"
select select "3: 100"
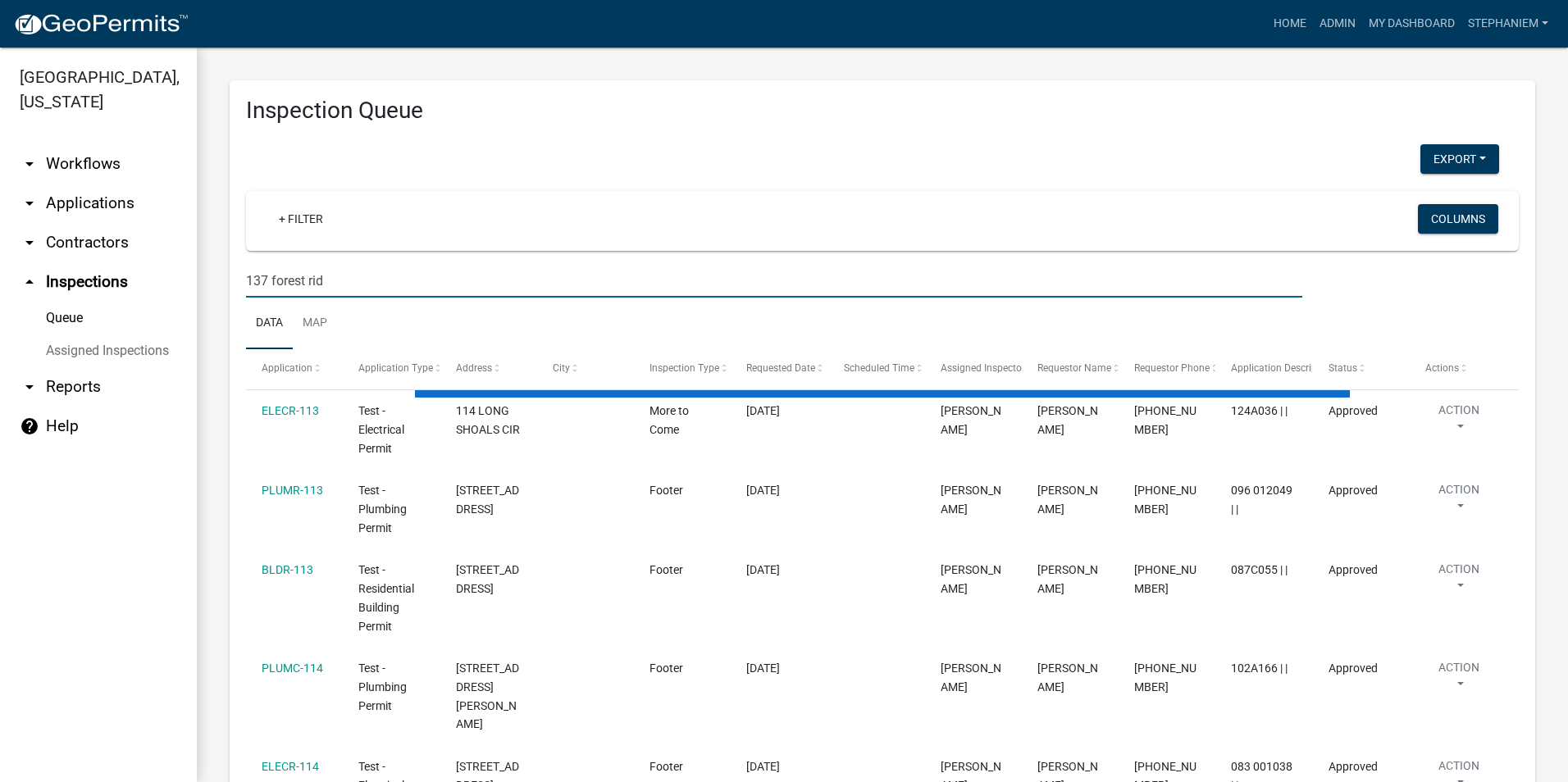
type input "137 forest ridg"
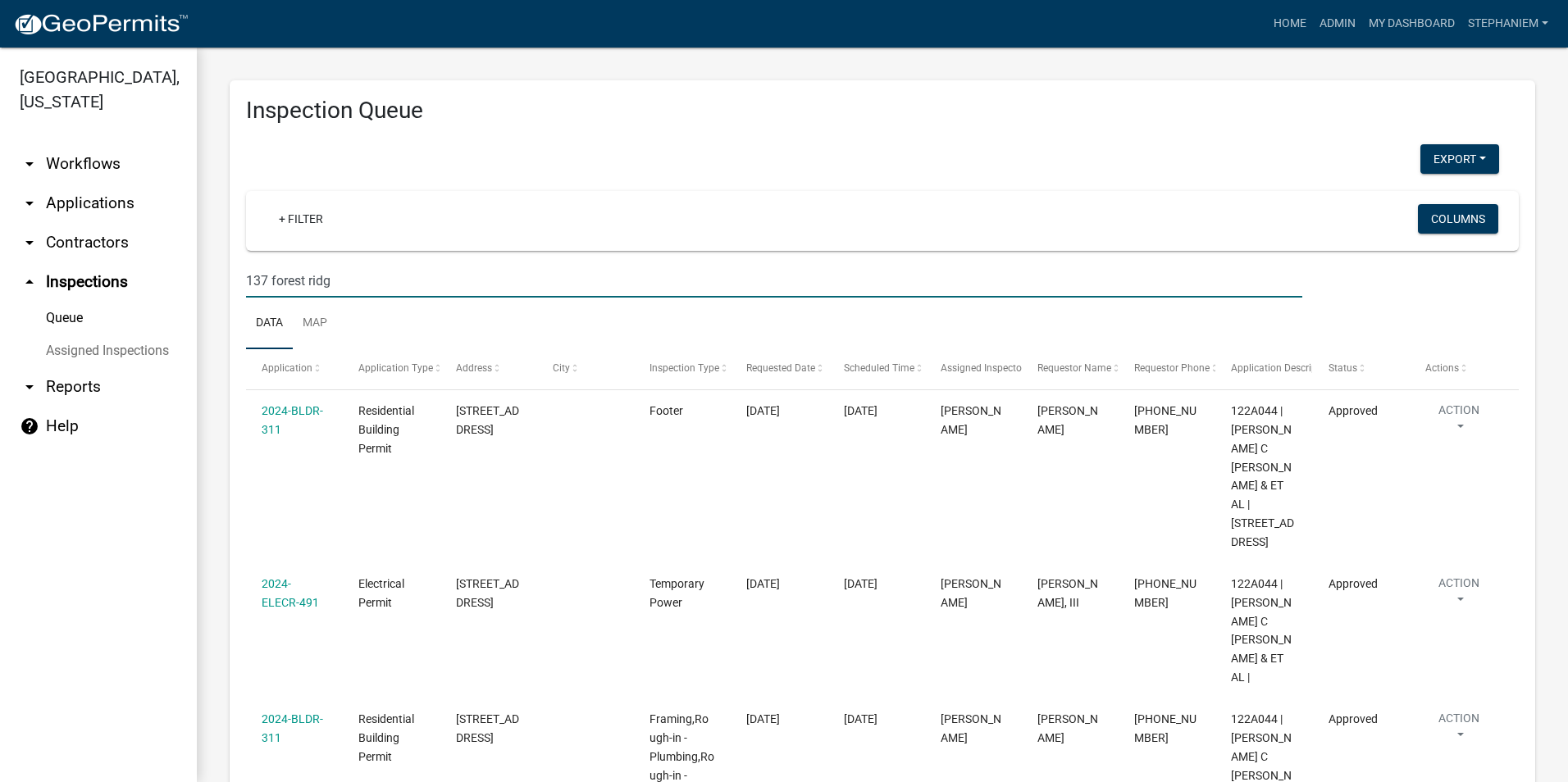
drag, startPoint x: 349, startPoint y: 286, endPoint x: 236, endPoint y: 295, distance: 113.4
click at [236, 295] on div "137 forest ridg" at bounding box center [774, 280] width 1081 height 34
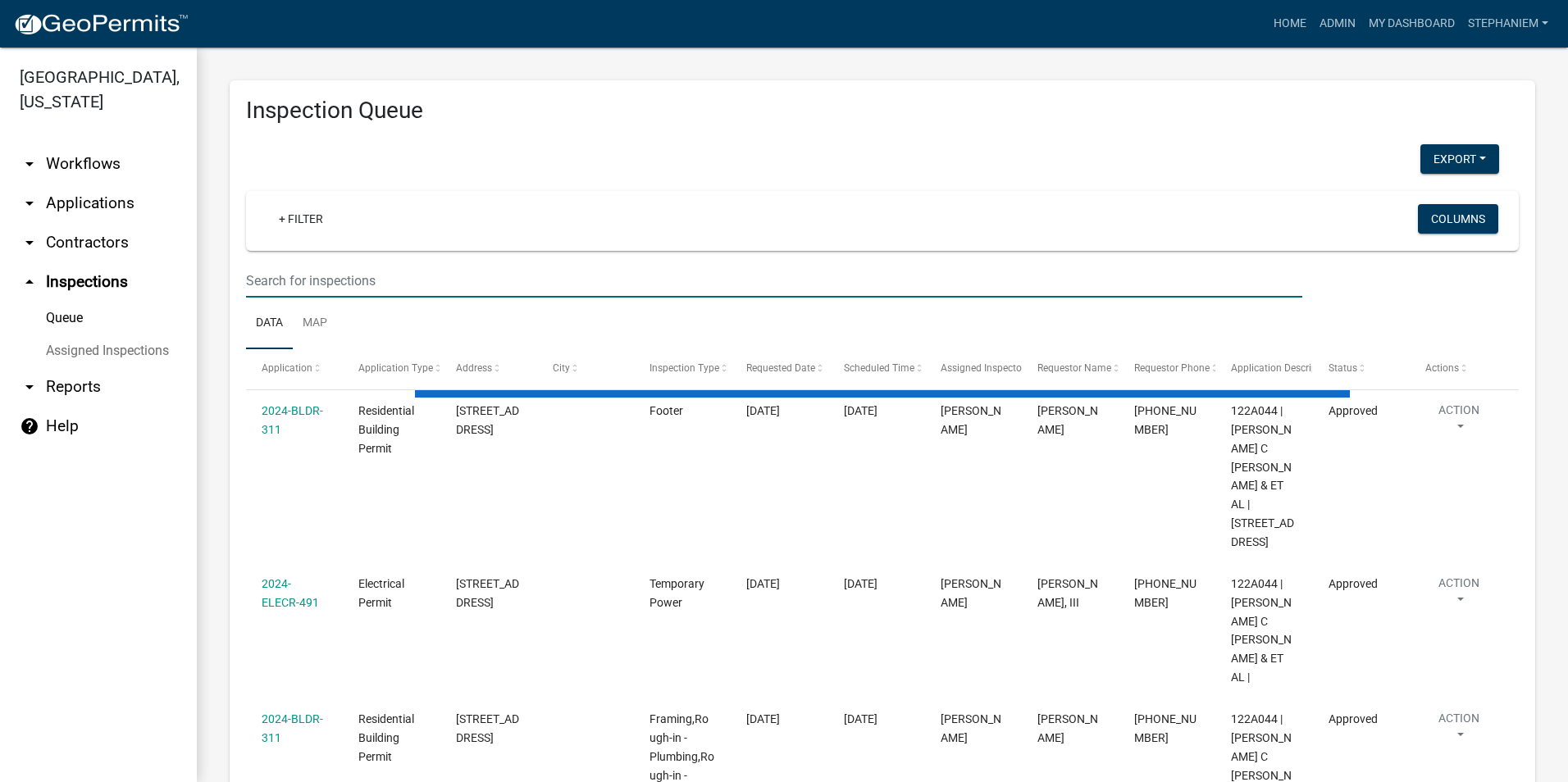
select select "3: 100"
